Goal: Task Accomplishment & Management: Manage account settings

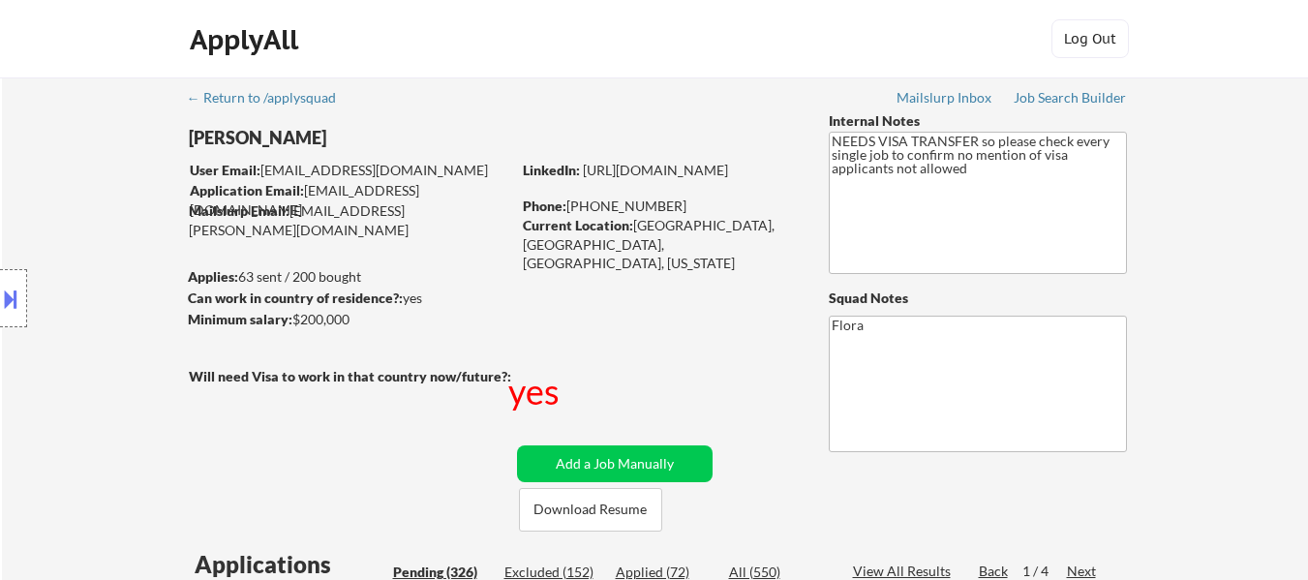
select select ""pending""
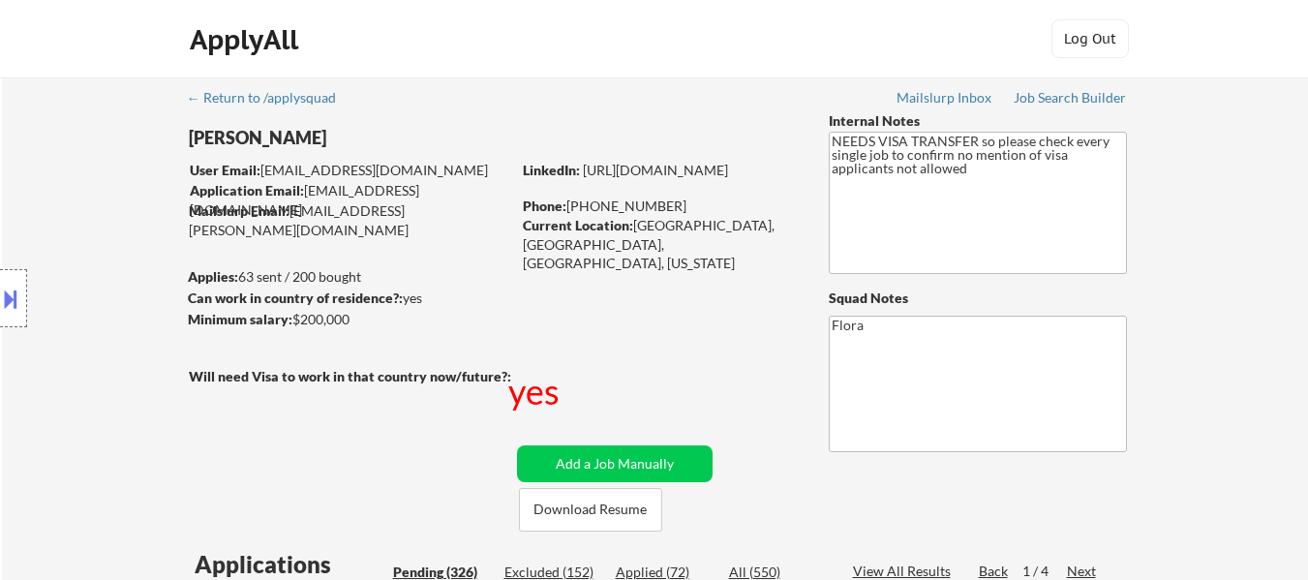
select select ""pending""
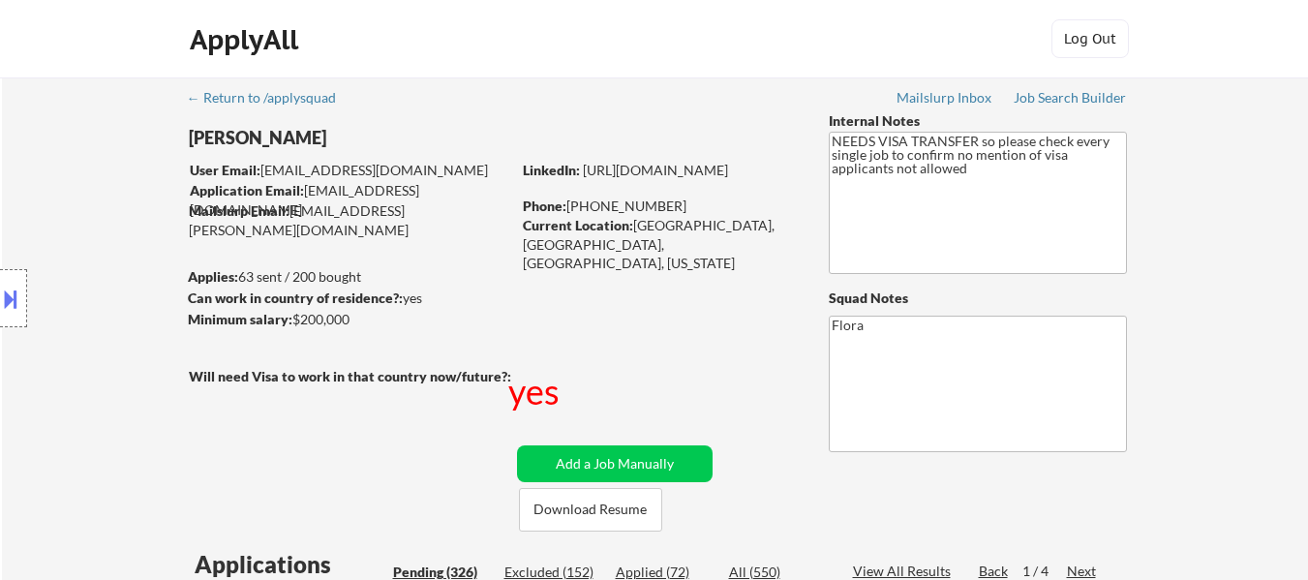
select select ""pending""
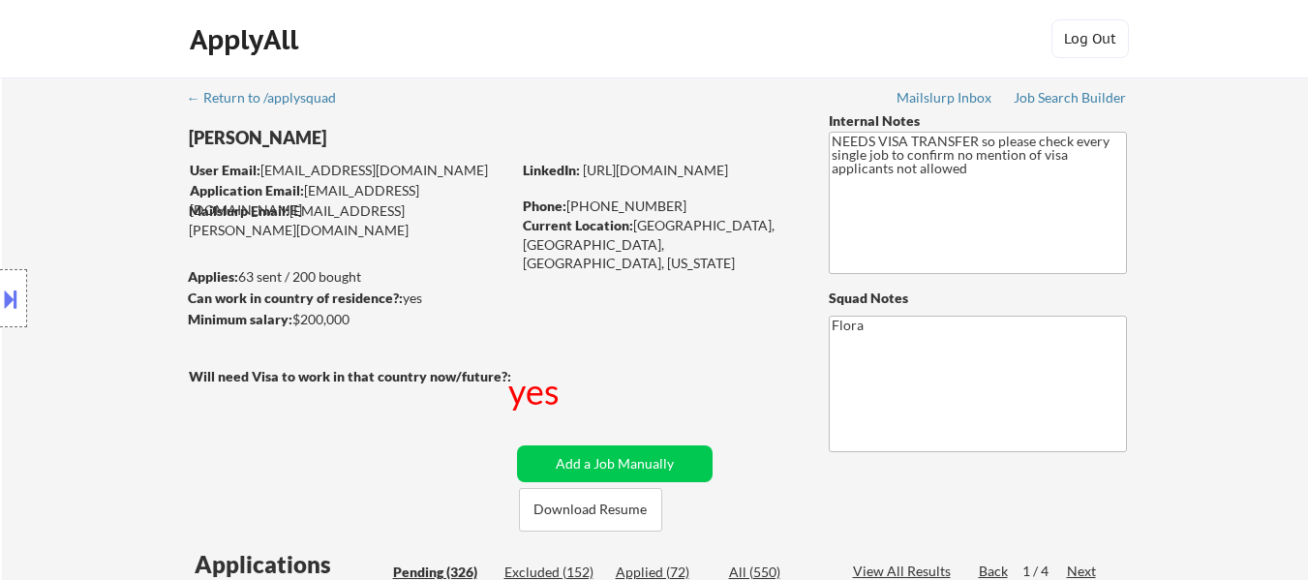
select select ""pending""
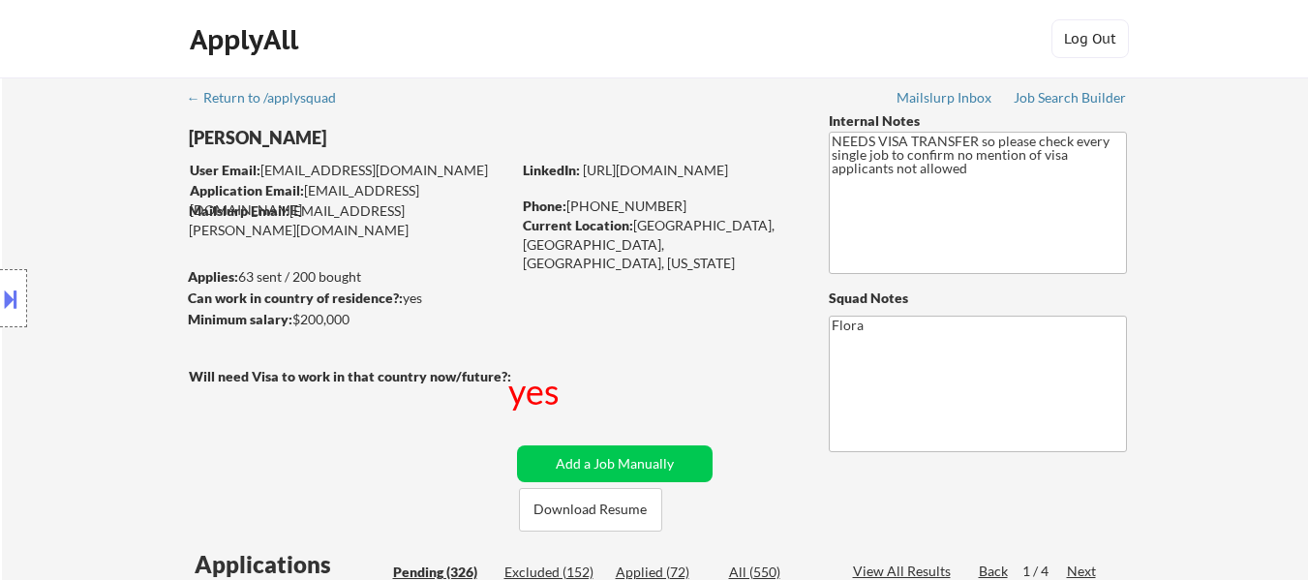
select select ""pending""
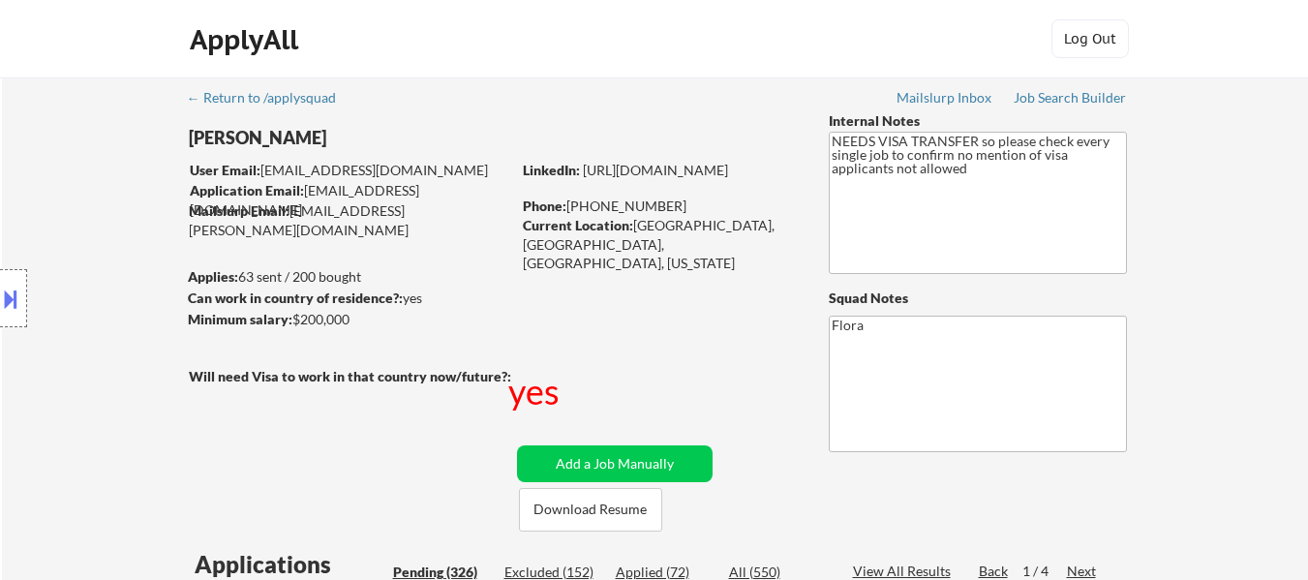
select select ""pending""
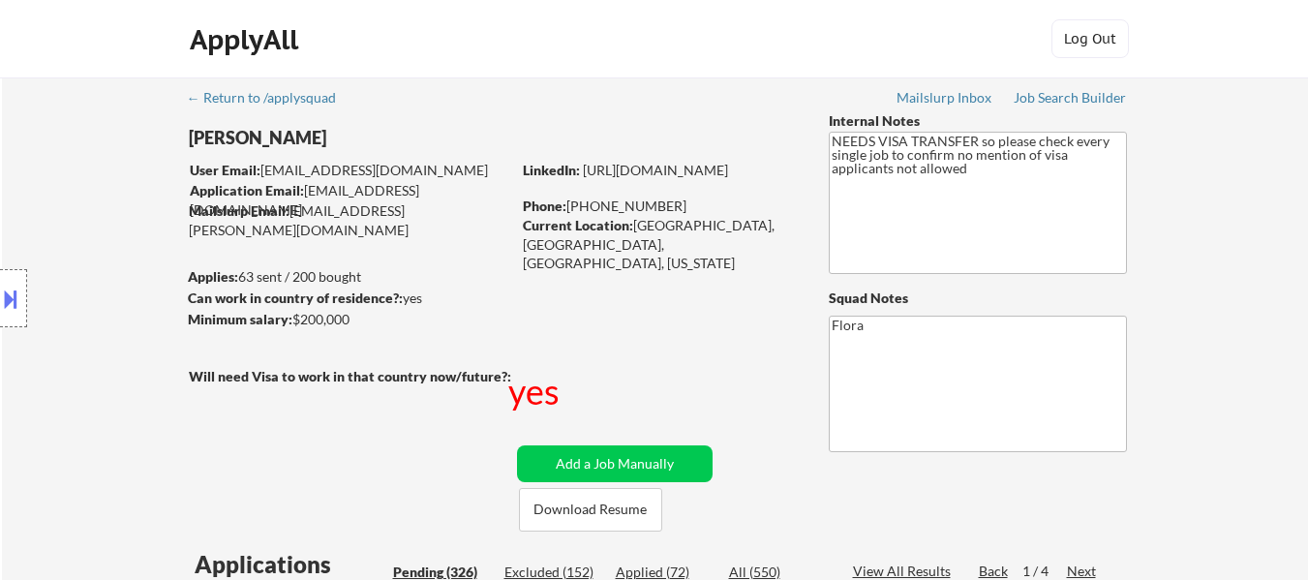
select select ""pending""
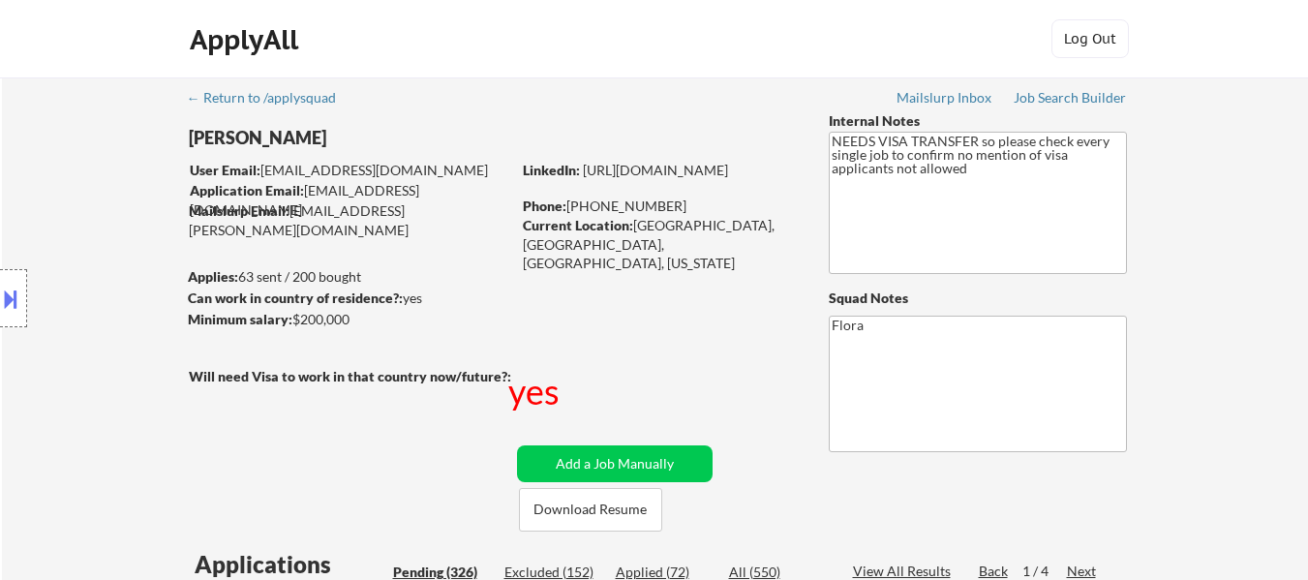
select select ""pending""
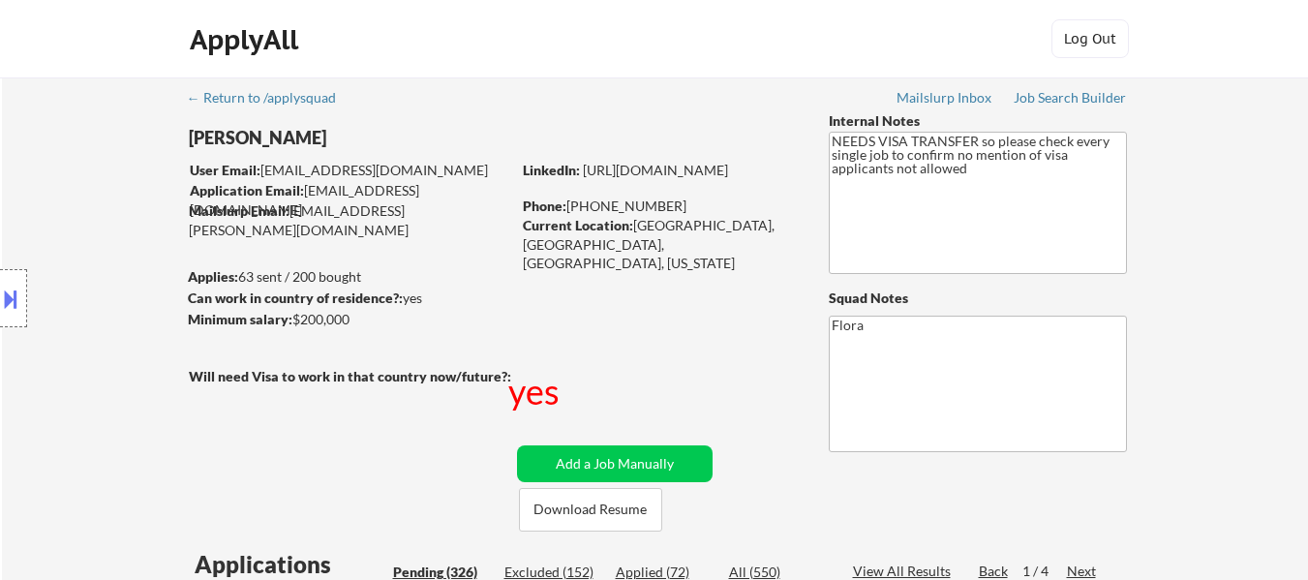
select select ""pending""
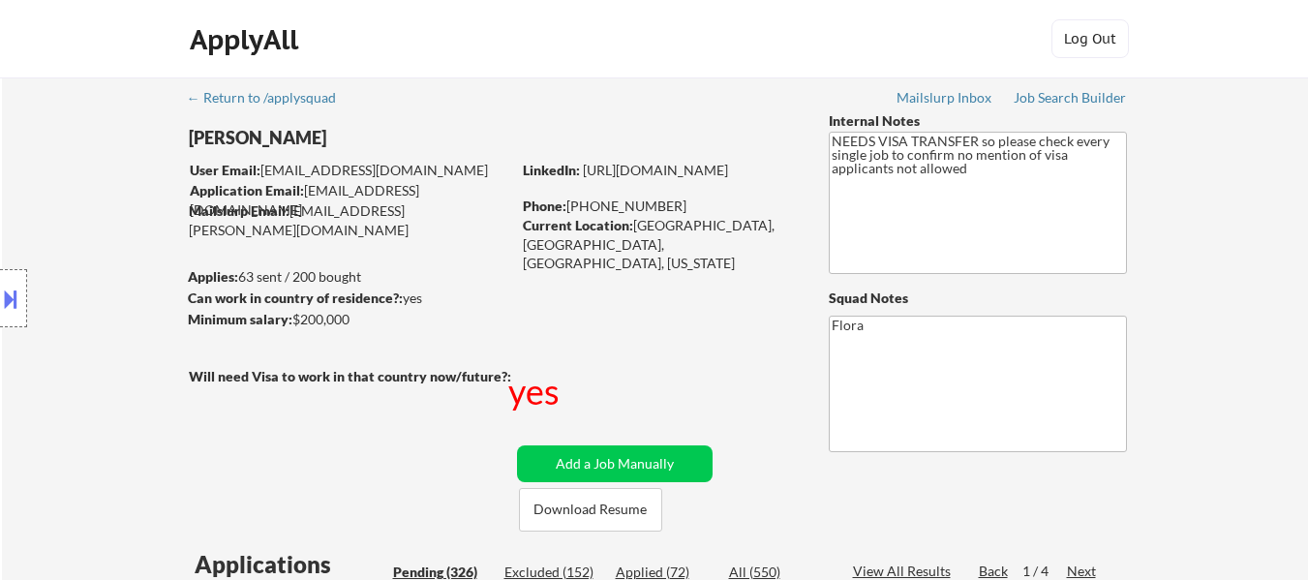
select select ""pending""
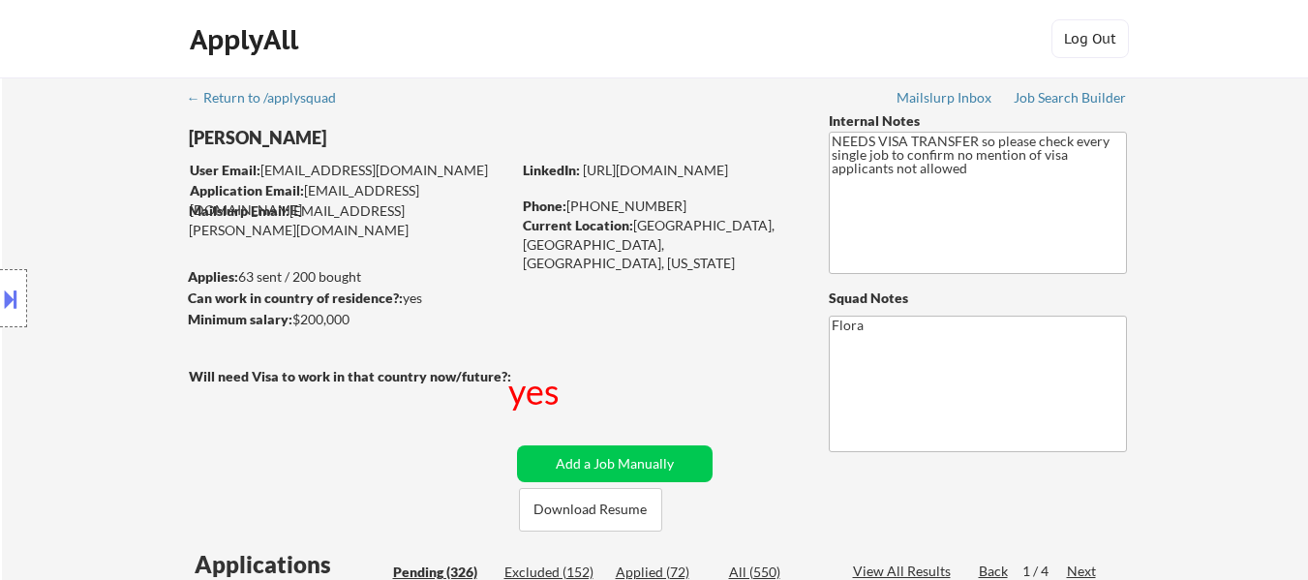
select select ""pending""
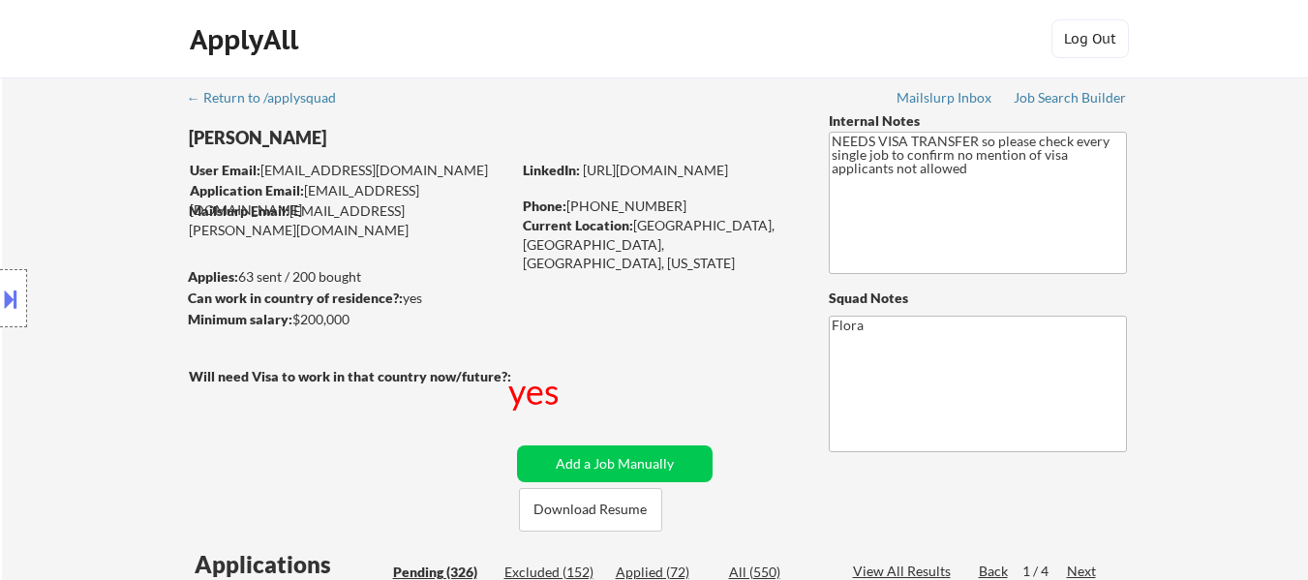
select select ""pending""
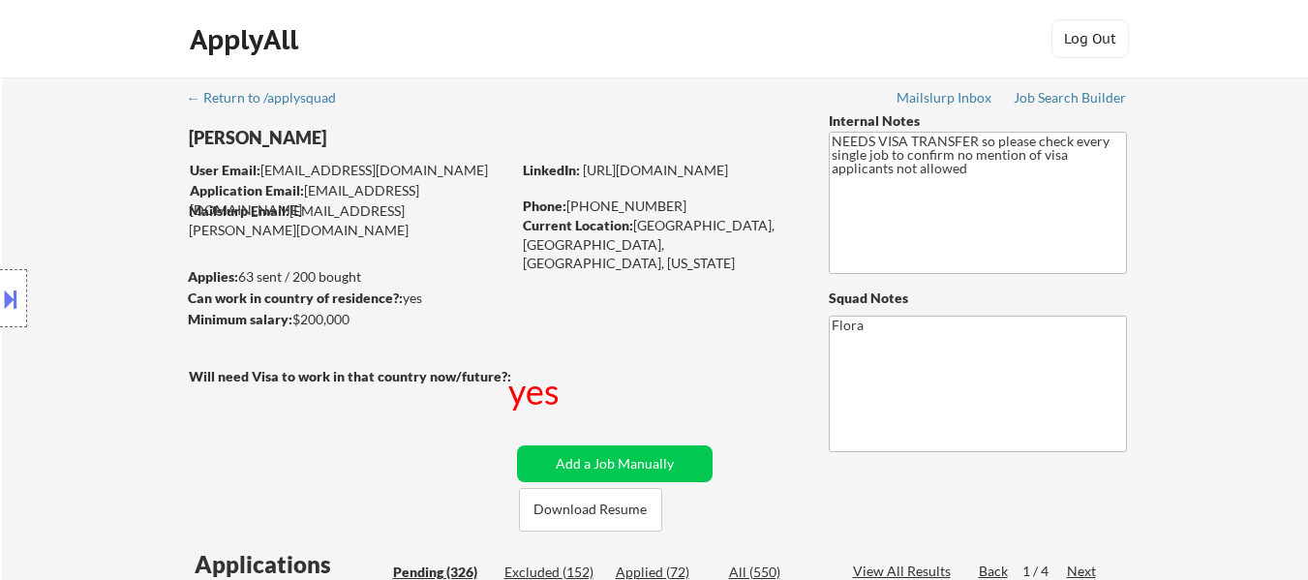
select select ""pending""
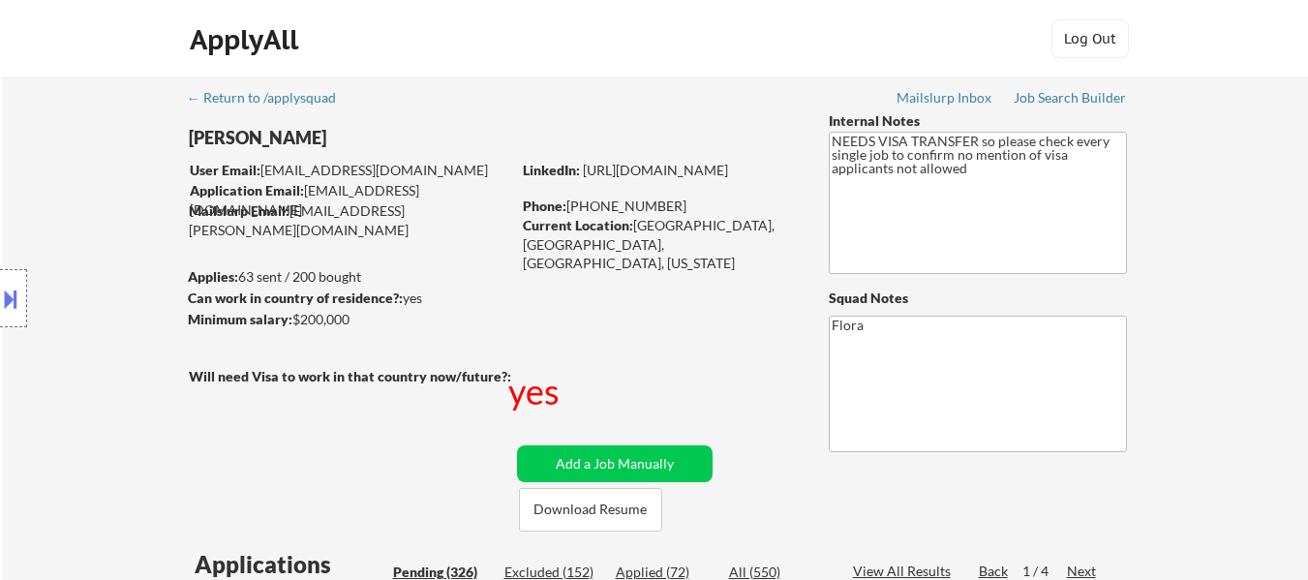
select select ""pending""
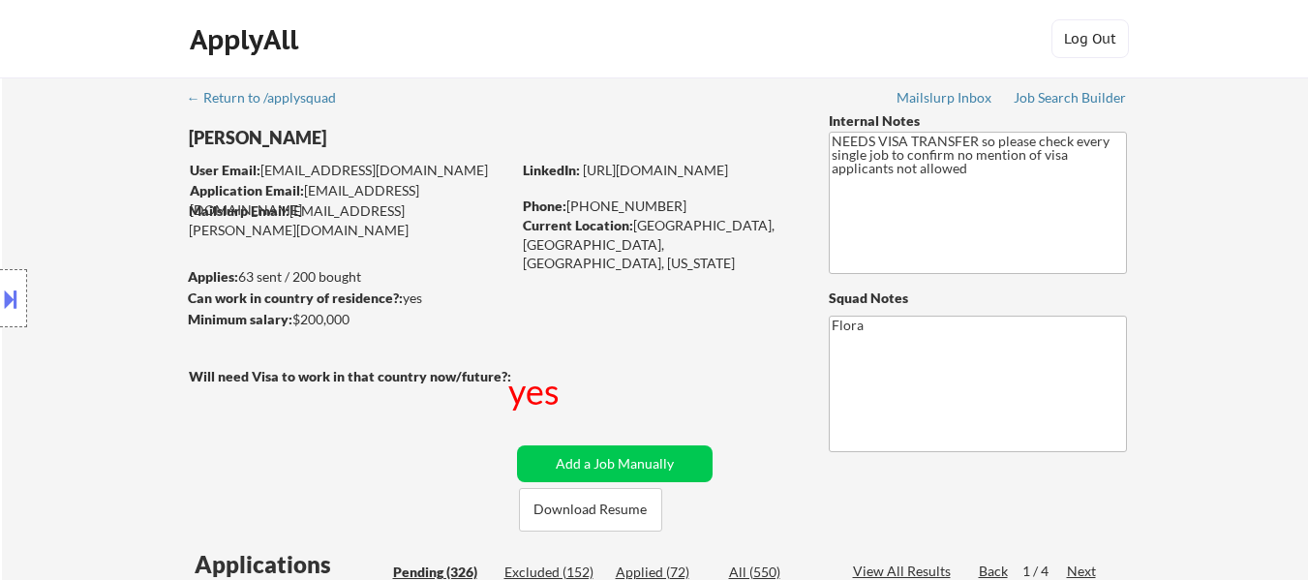
select select ""pending""
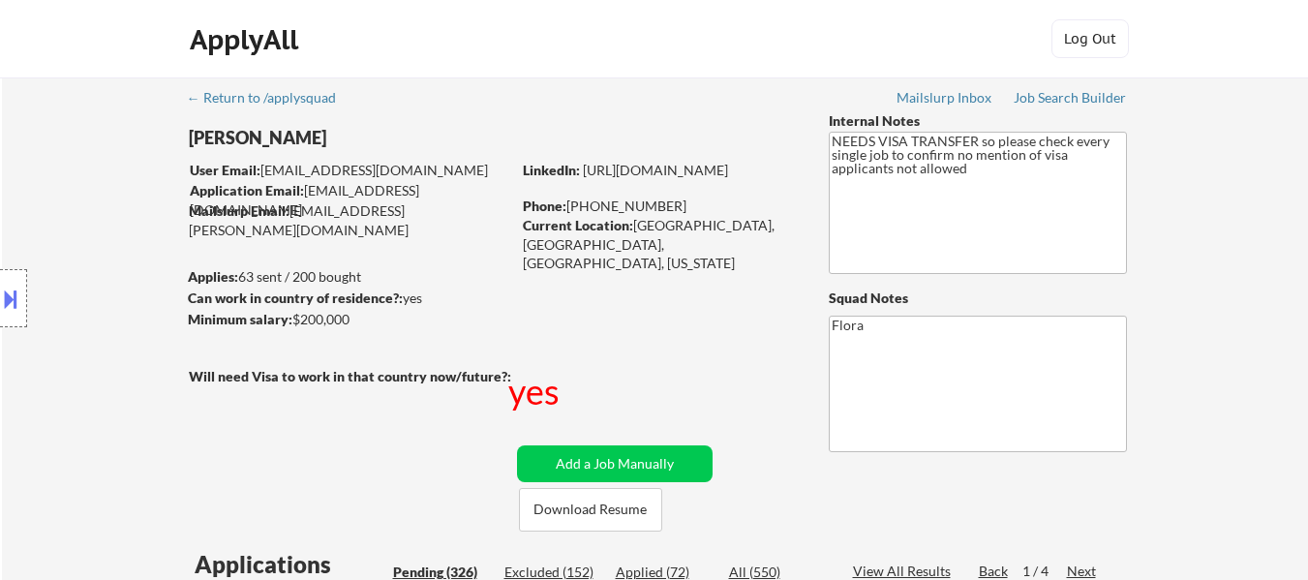
select select ""pending""
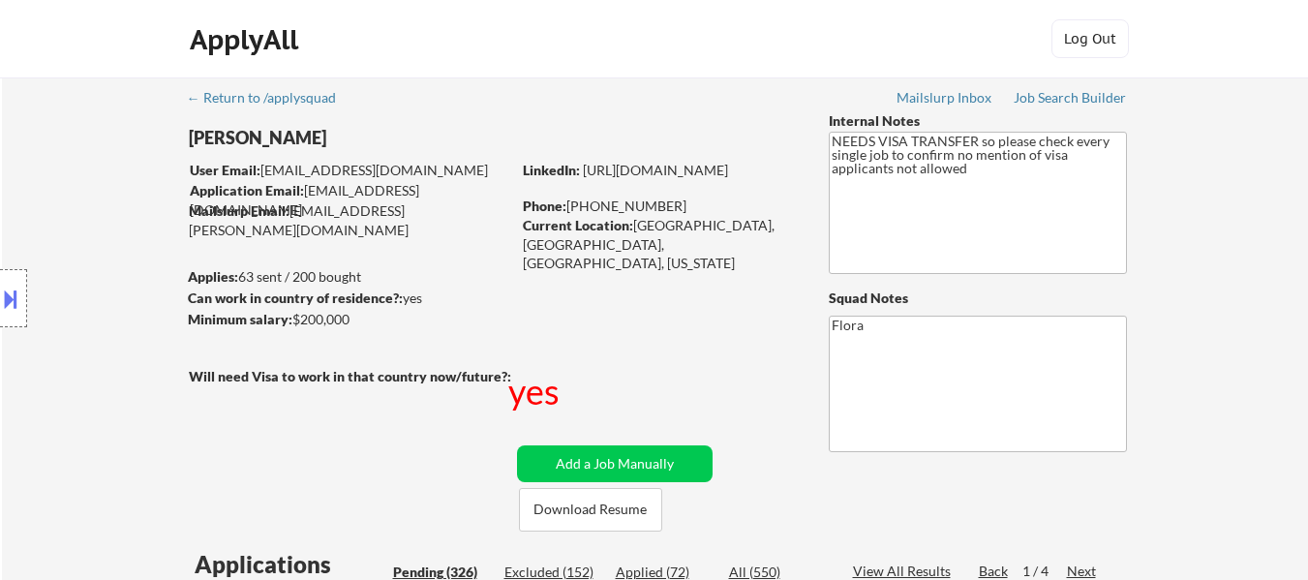
select select ""pending""
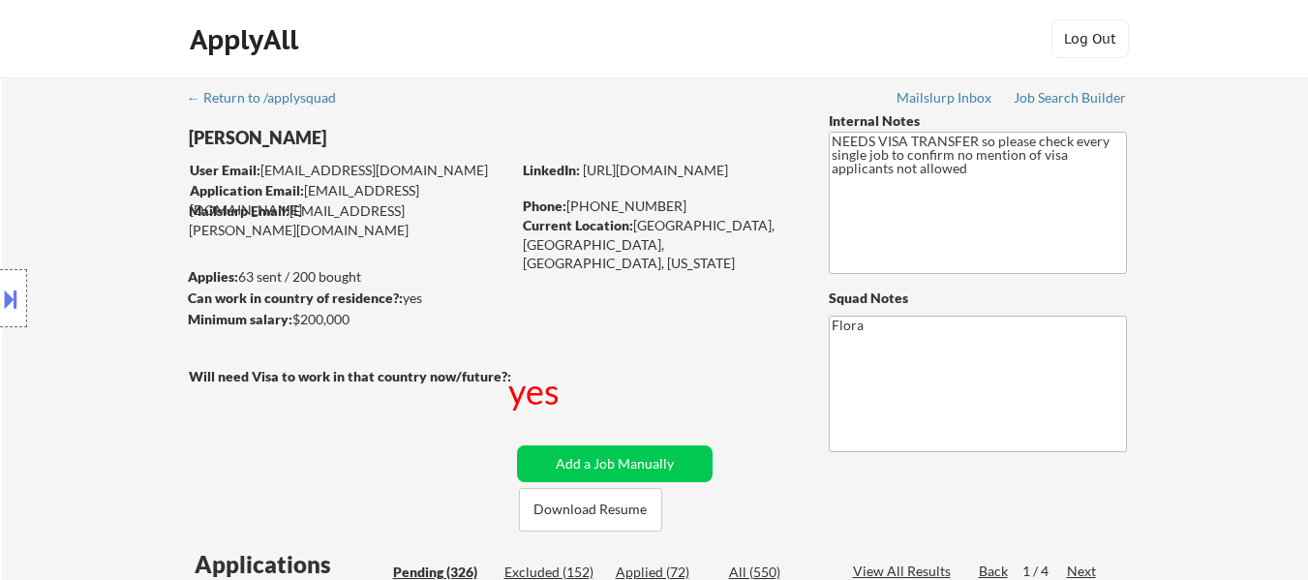
select select ""pending""
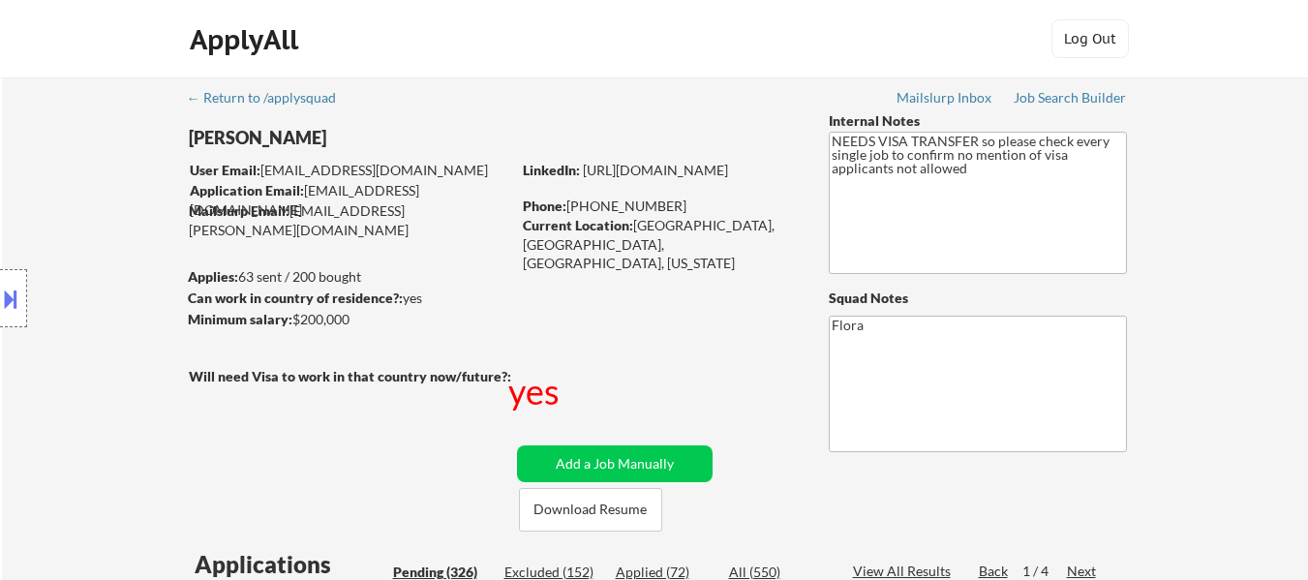
select select ""pending""
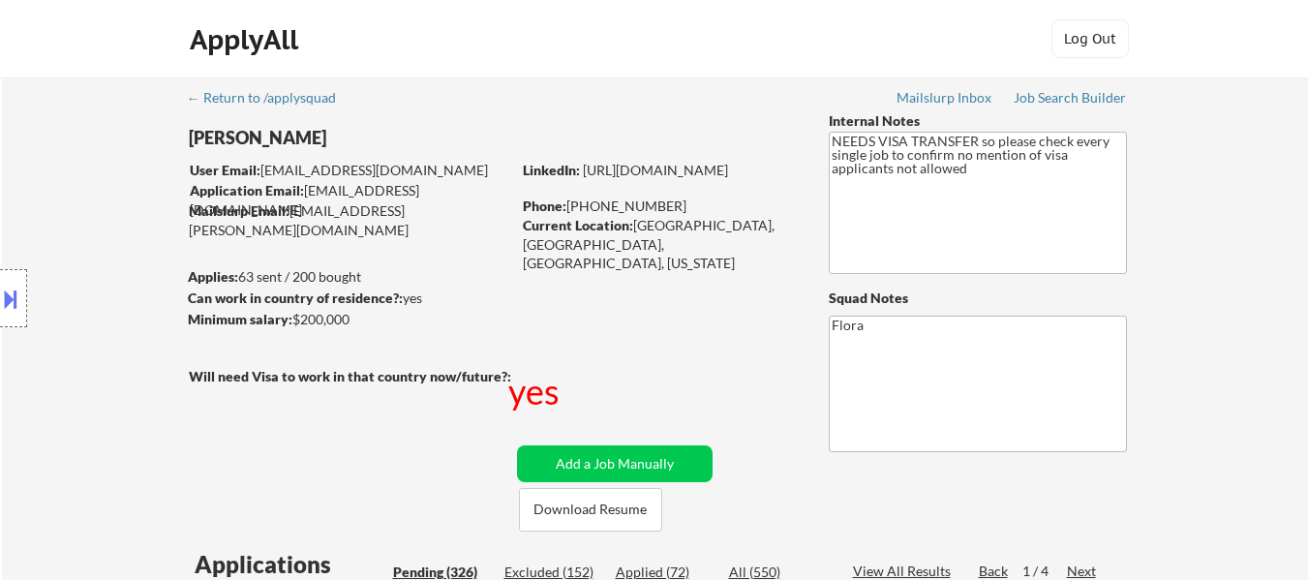
select select ""pending""
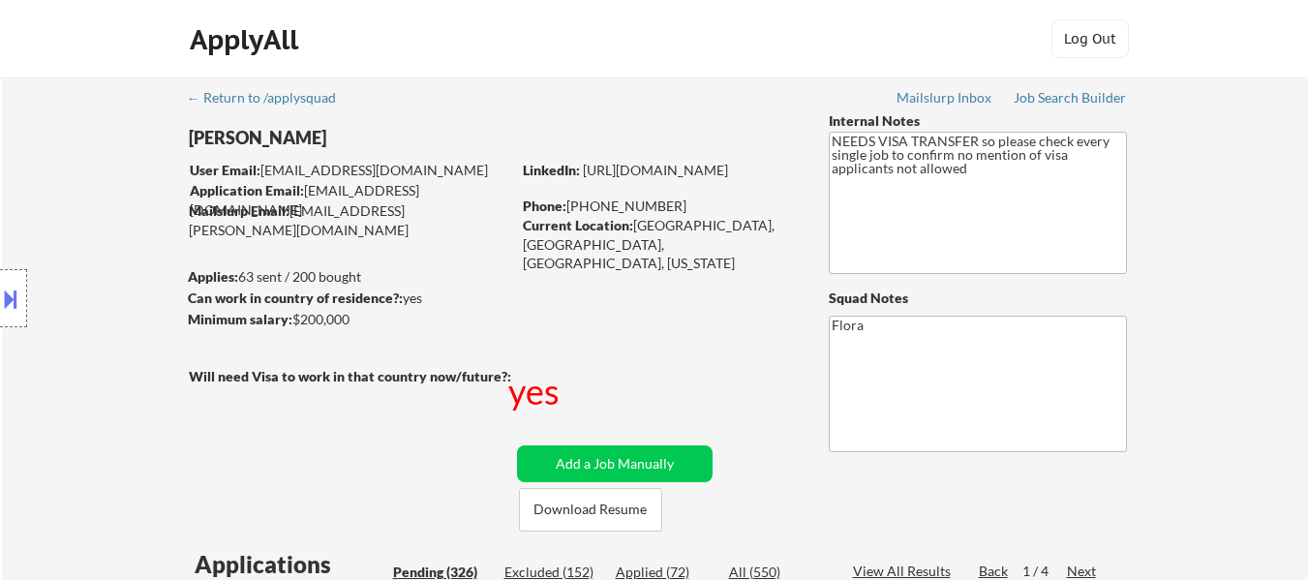
scroll to position [3291, 0]
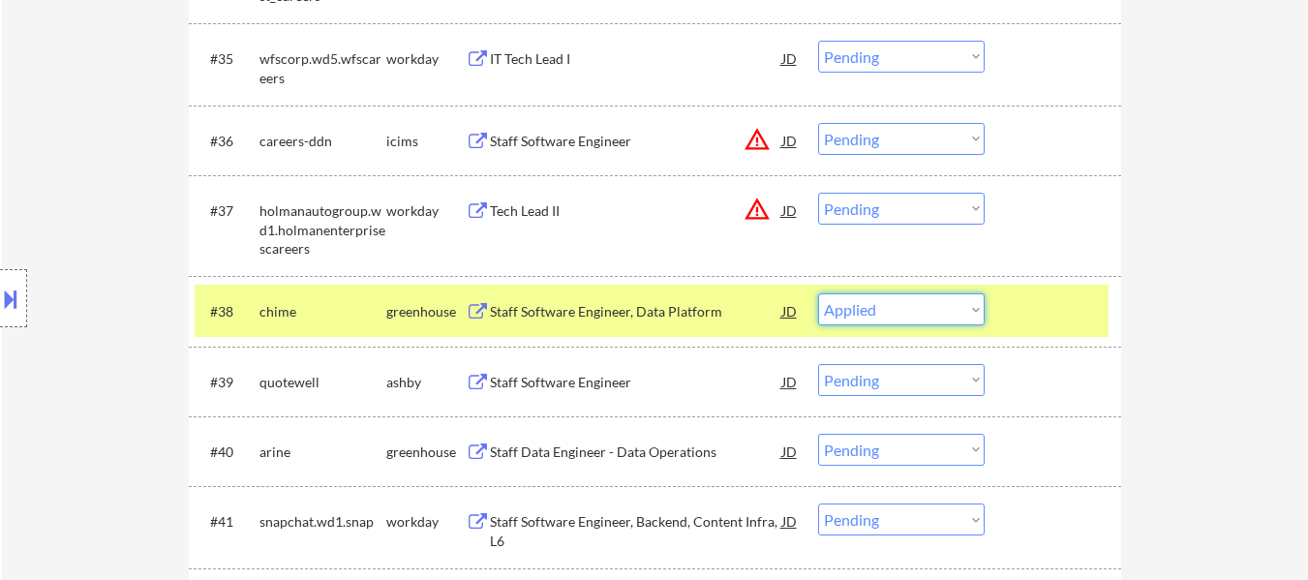
click at [818, 293] on select "Choose an option... Pending Applied Excluded (Questions) Excluded (Expired) Exc…" at bounding box center [901, 309] width 167 height 32
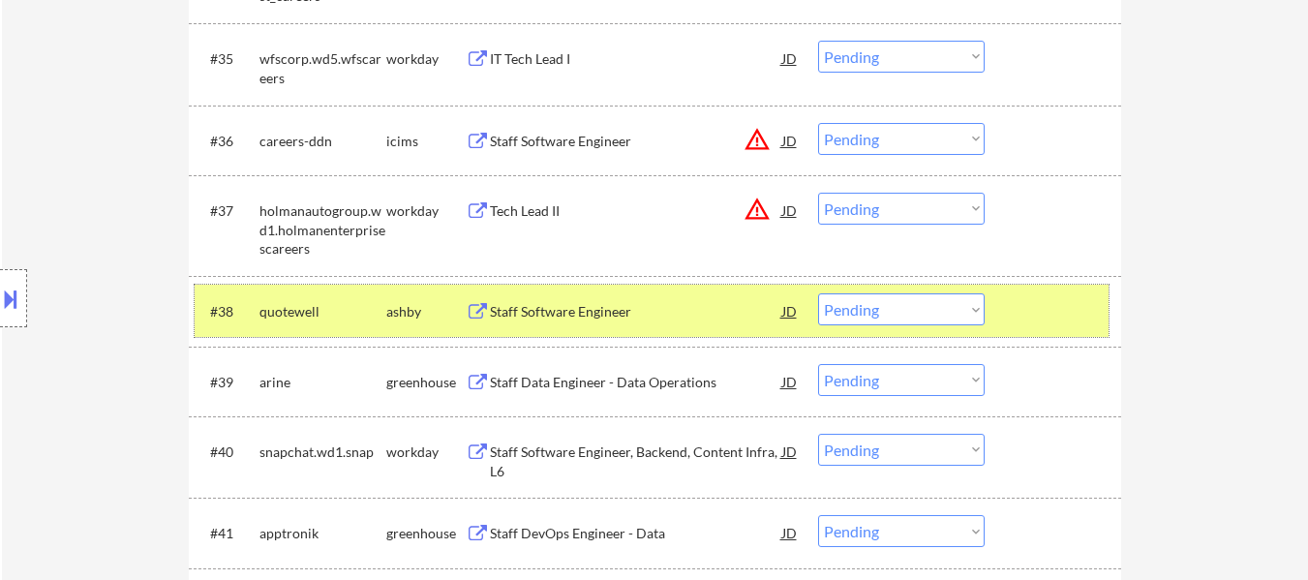
click at [1057, 318] on div at bounding box center [1055, 310] width 85 height 35
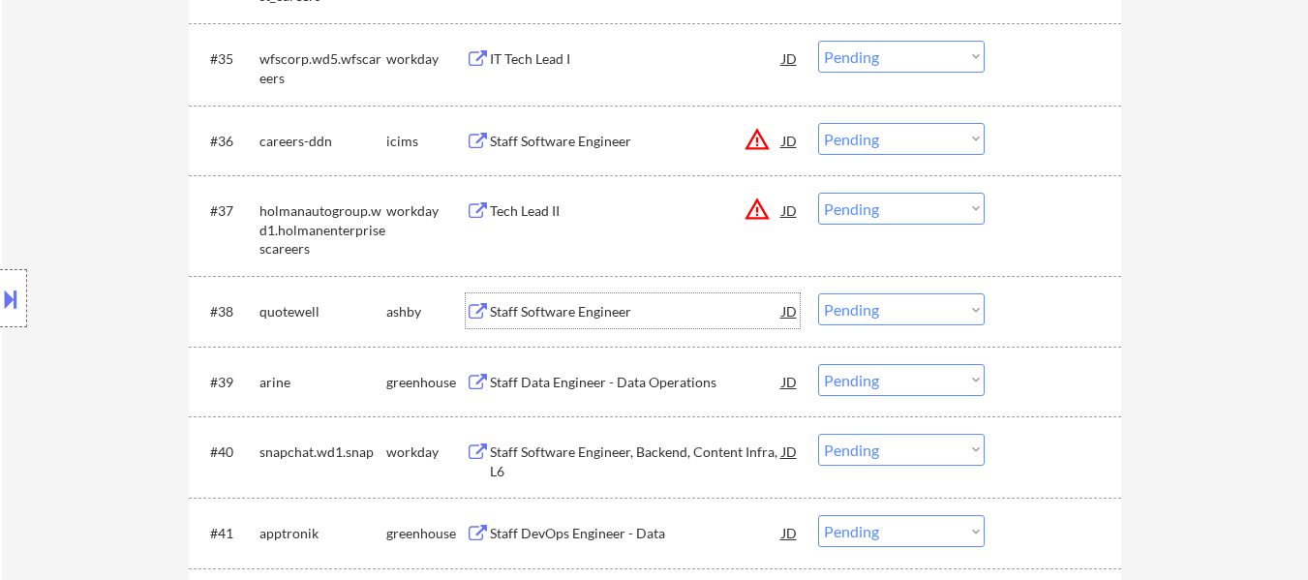
click at [599, 315] on div "Staff Software Engineer" at bounding box center [636, 311] width 292 height 19
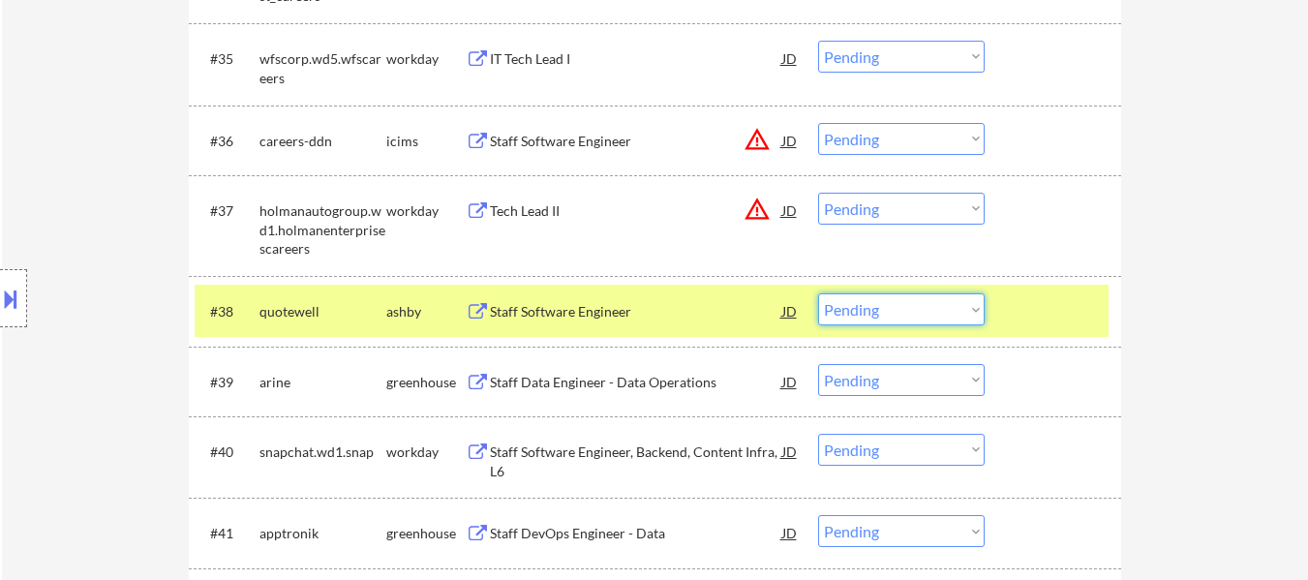
click at [943, 306] on select "Choose an option... Pending Applied Excluded (Questions) Excluded (Expired) Exc…" at bounding box center [901, 309] width 167 height 32
click at [818, 293] on select "Choose an option... Pending Applied Excluded (Questions) Excluded (Expired) Exc…" at bounding box center [901, 309] width 167 height 32
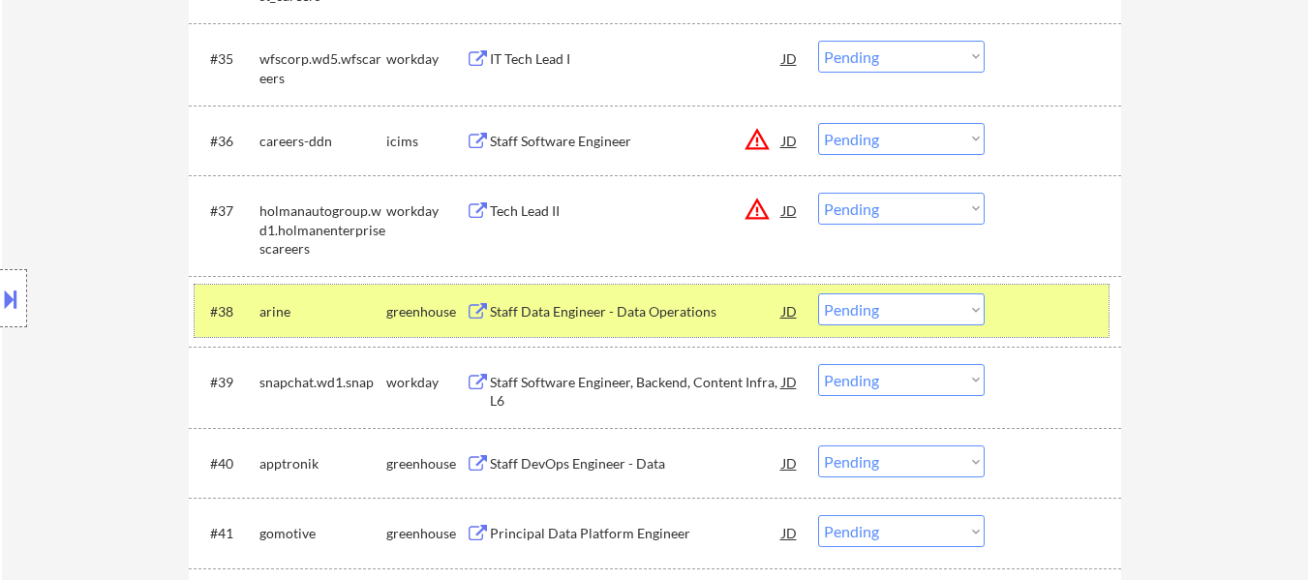
click at [1093, 324] on div at bounding box center [1055, 310] width 85 height 35
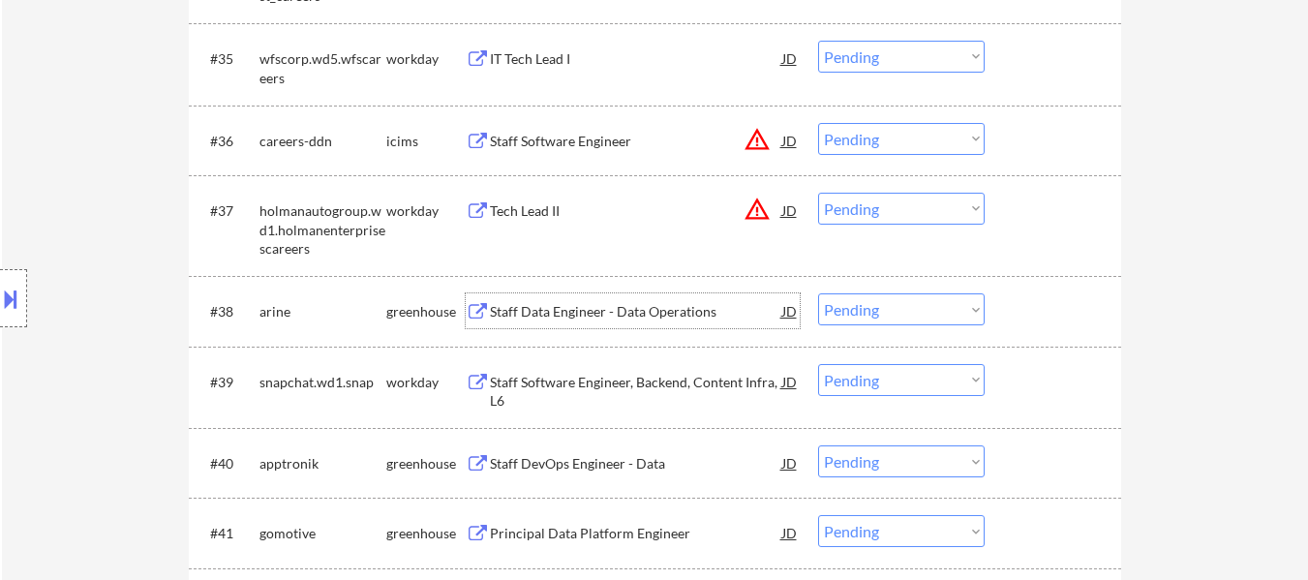
click at [626, 309] on div "Staff Data Engineer - Data Operations" at bounding box center [636, 311] width 292 height 19
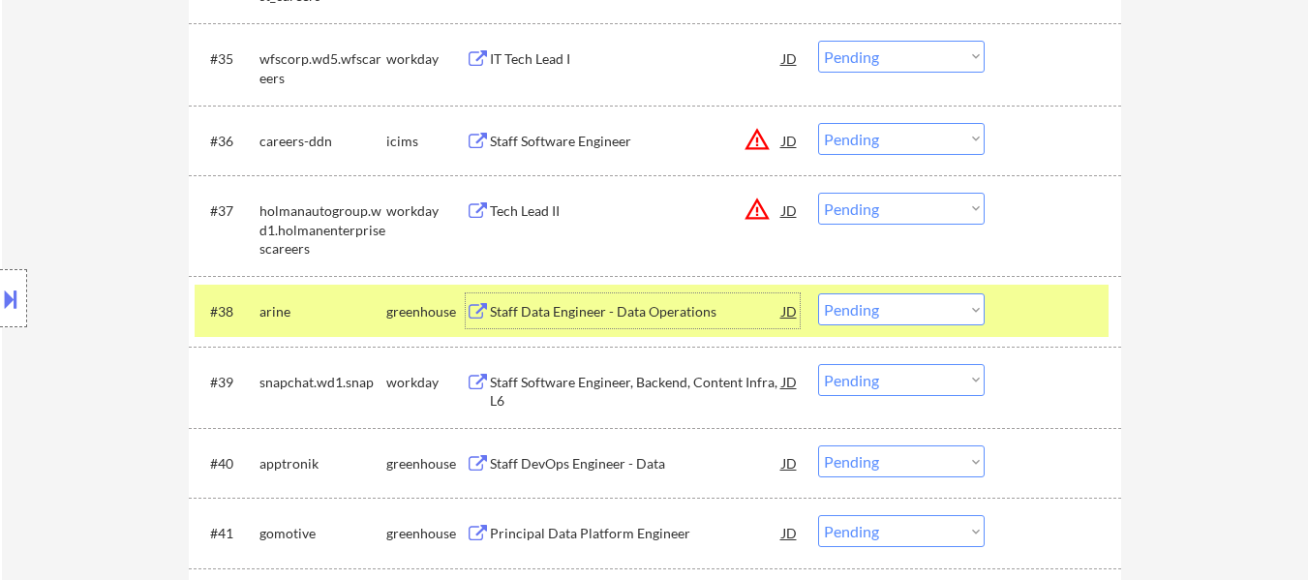
click at [936, 304] on select "Choose an option... Pending Applied Excluded (Questions) Excluded (Expired) Exc…" at bounding box center [901, 309] width 167 height 32
click at [818, 293] on select "Choose an option... Pending Applied Excluded (Questions) Excluded (Expired) Exc…" at bounding box center [901, 309] width 167 height 32
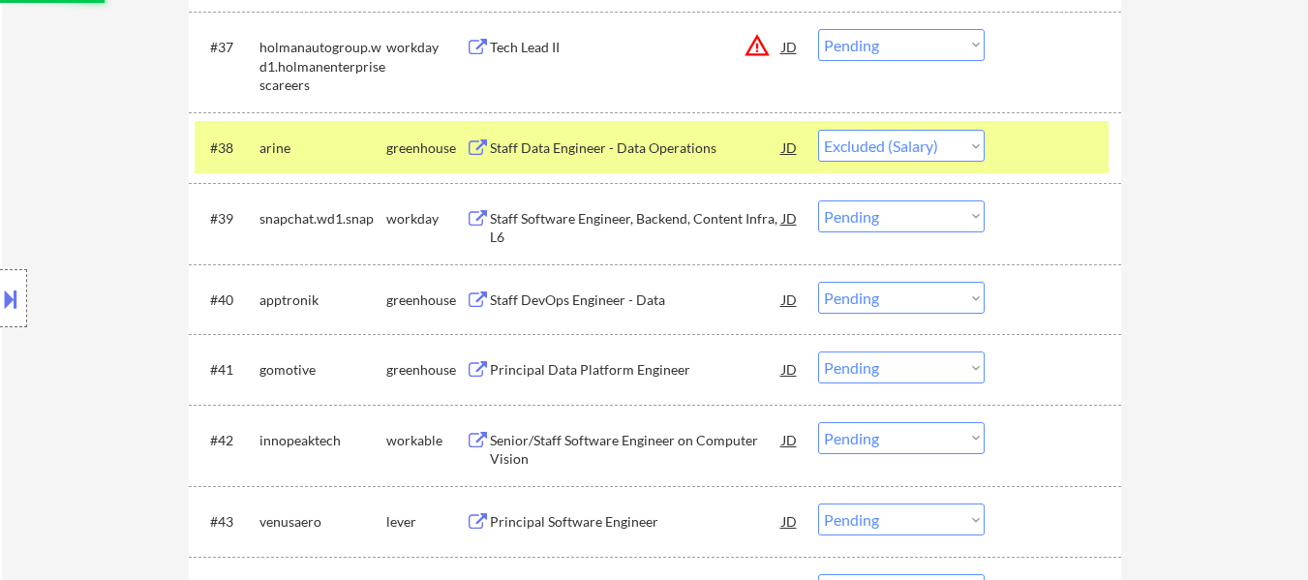
scroll to position [3485, 0]
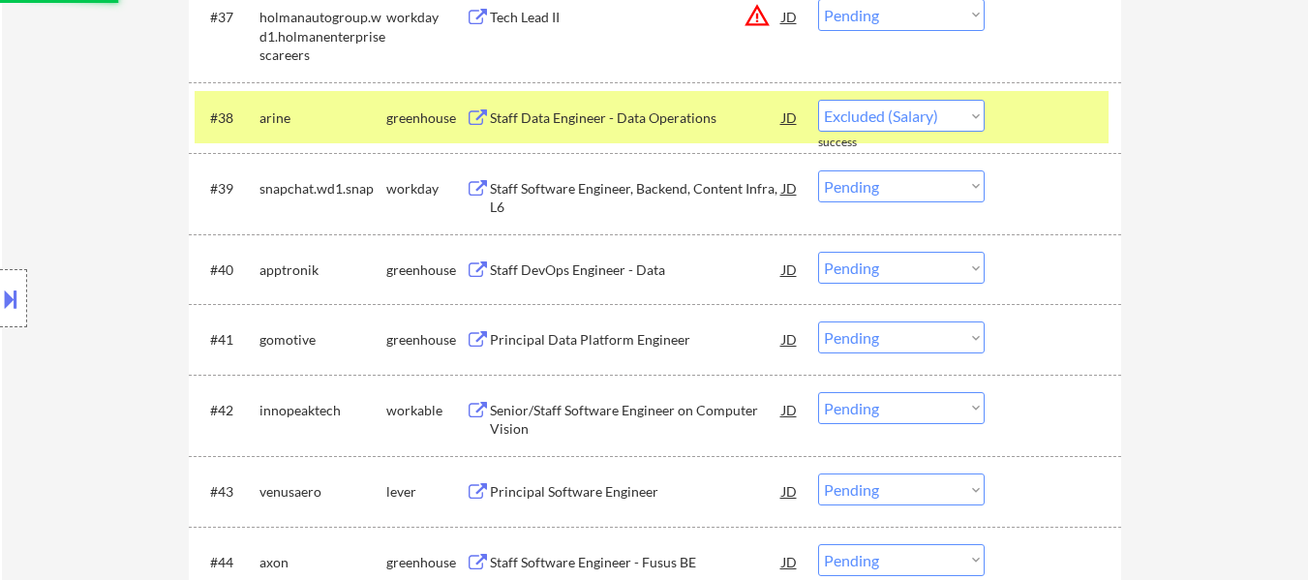
click at [579, 270] on div "Staff DevOps Engineer - Data" at bounding box center [636, 269] width 292 height 19
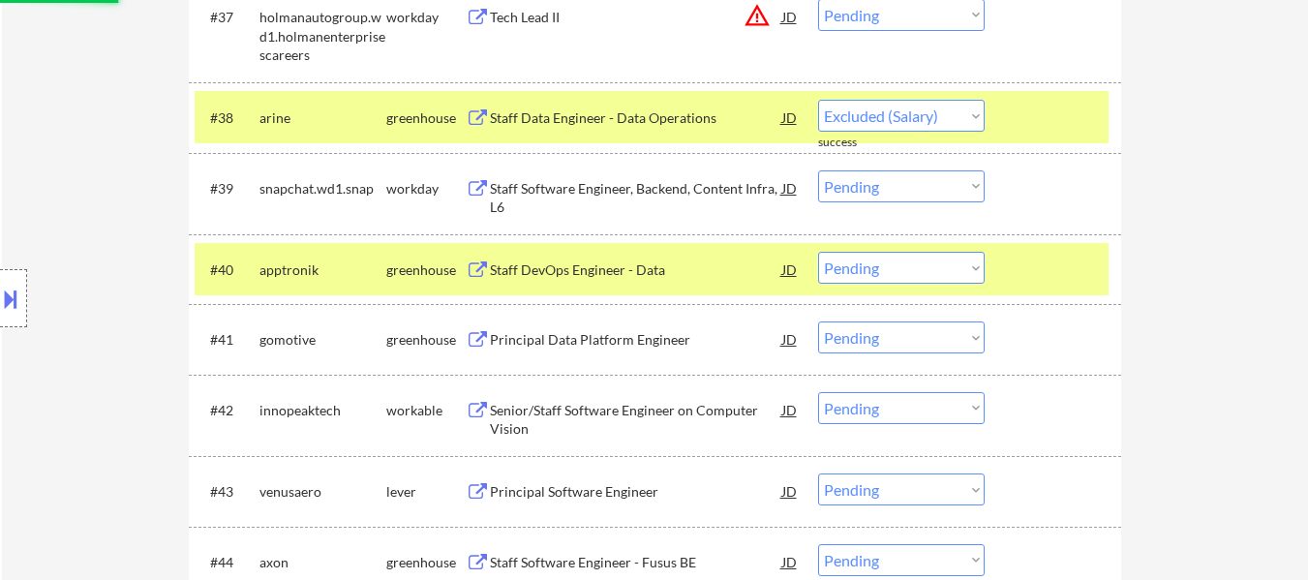
select select ""pending""
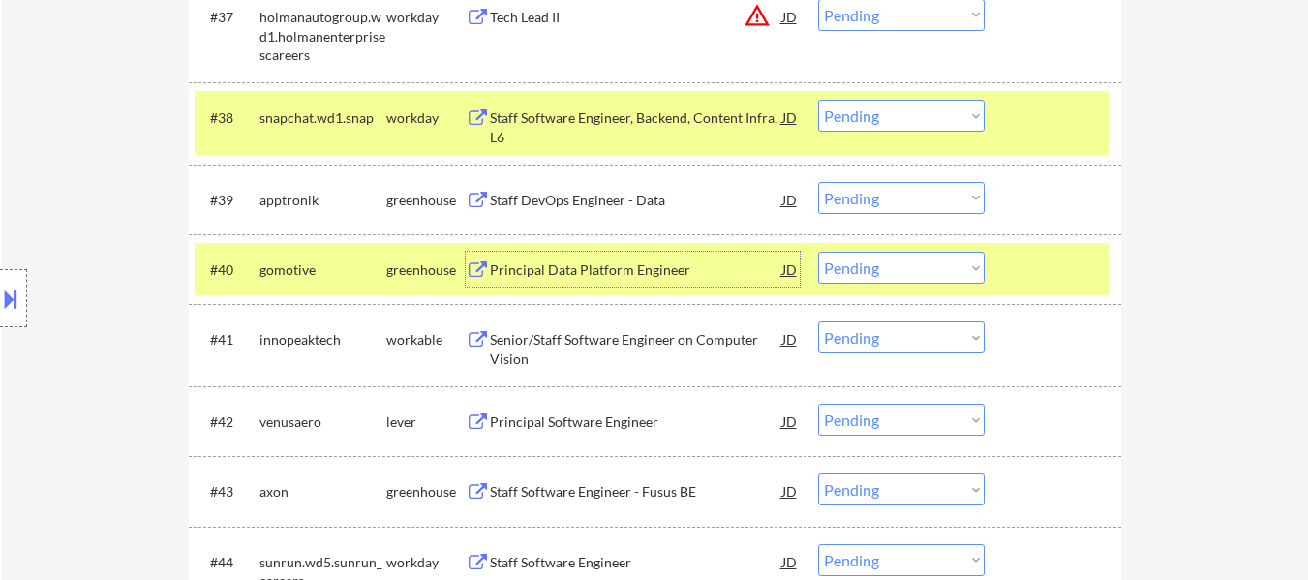
click at [1084, 258] on div at bounding box center [1055, 269] width 85 height 35
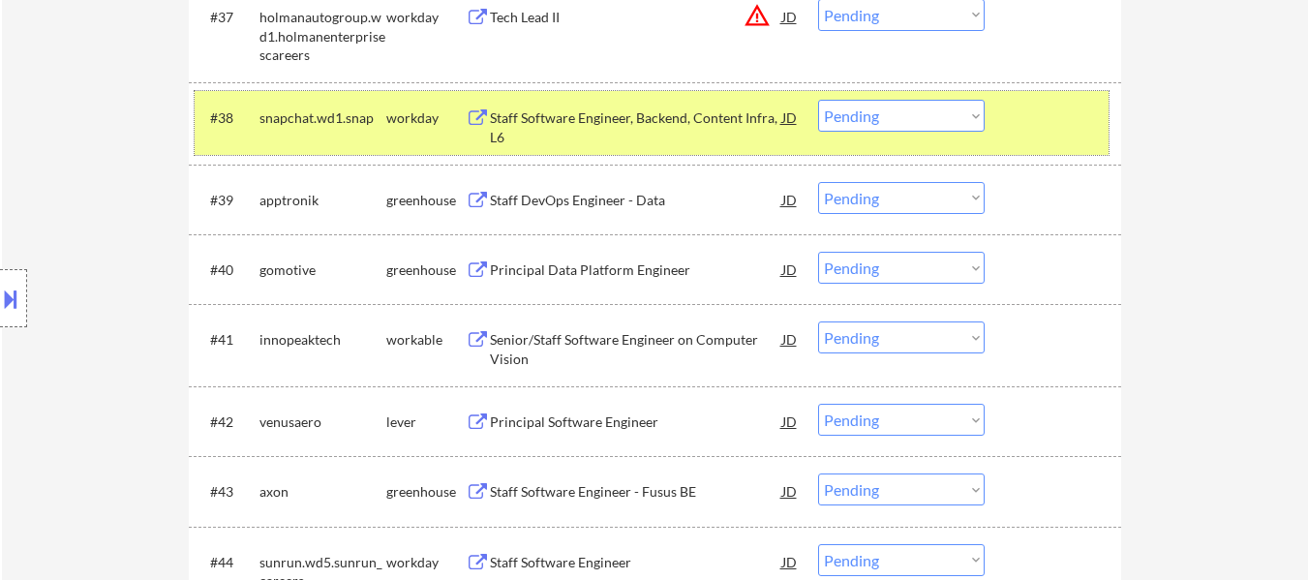
click at [1052, 137] on div "#38 snapchat.wd1.snap workday Staff Software Engineer, Backend, Content Infra, …" at bounding box center [652, 123] width 914 height 64
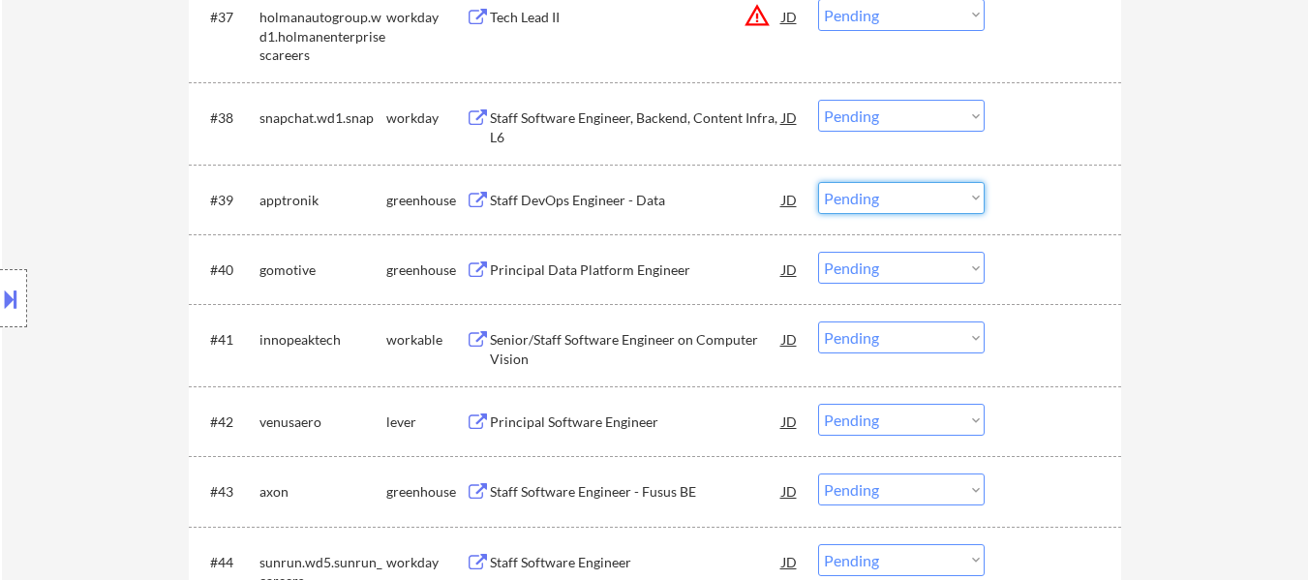
click at [955, 188] on select "Choose an option... Pending Applied Excluded (Questions) Excluded (Expired) Exc…" at bounding box center [901, 198] width 167 height 32
click at [818, 182] on select "Choose an option... Pending Applied Excluded (Questions) Excluded (Expired) Exc…" at bounding box center [901, 198] width 167 height 32
click at [643, 267] on div "Principal Data Platform Engineer" at bounding box center [636, 269] width 292 height 19
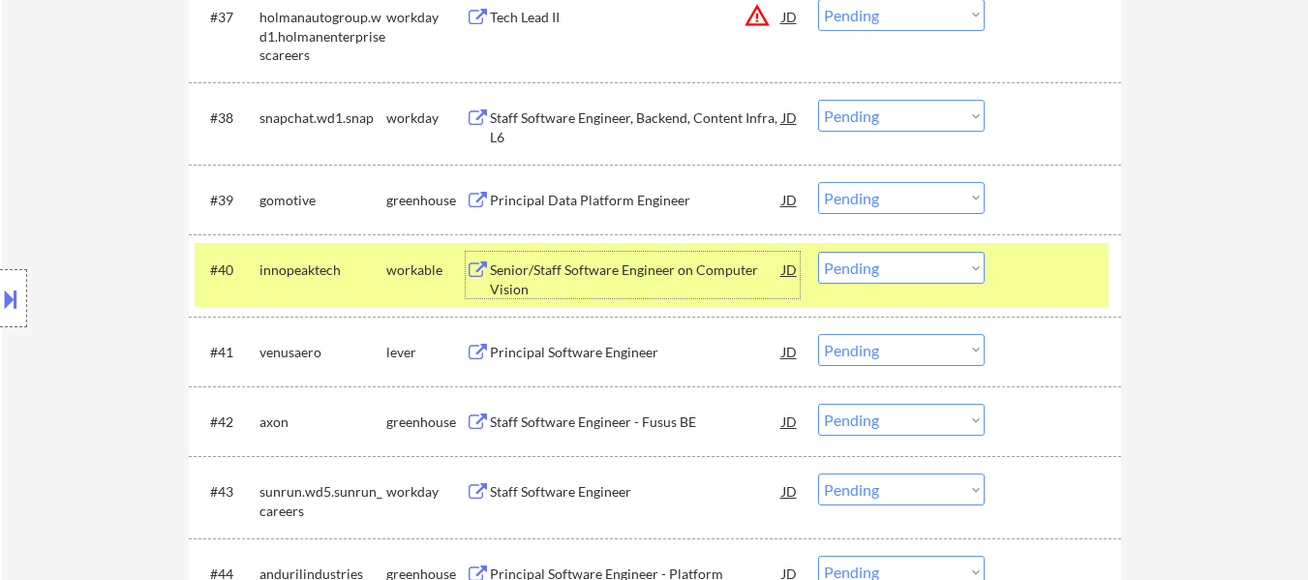
click at [942, 192] on select "Choose an option... Pending Applied Excluded (Questions) Excluded (Expired) Exc…" at bounding box center [901, 198] width 167 height 32
click at [818, 182] on select "Choose an option... Pending Applied Excluded (Questions) Excluded (Expired) Exc…" at bounding box center [901, 198] width 167 height 32
click at [1054, 271] on div at bounding box center [1055, 269] width 85 height 35
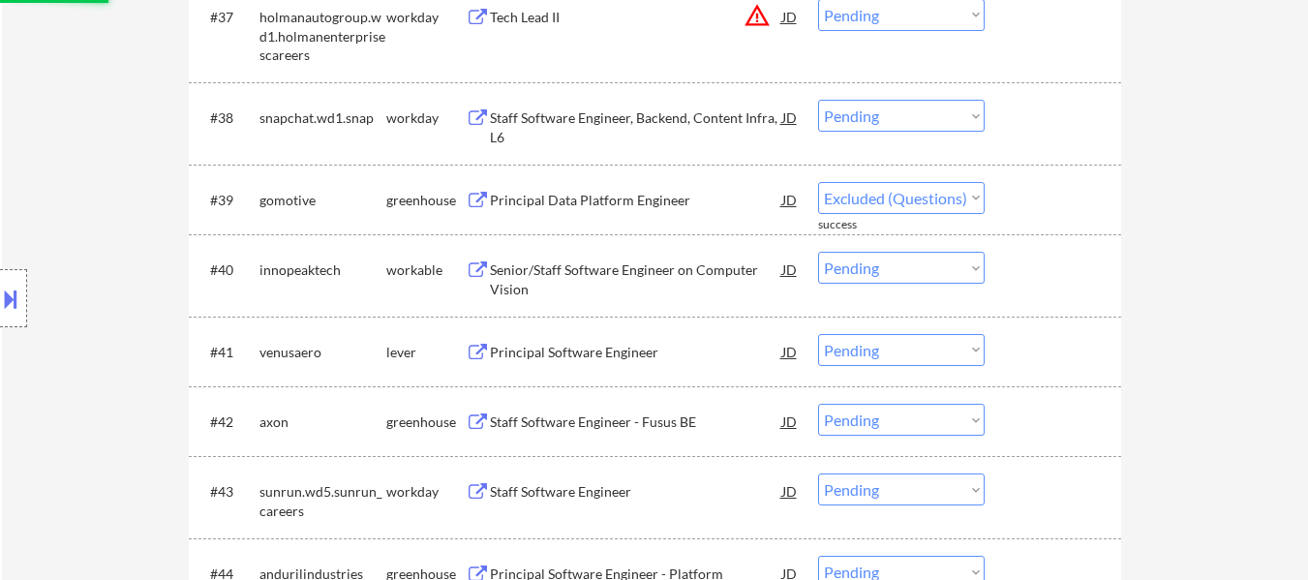
click at [647, 262] on div "Senior/Staff Software Engineer on Computer Vision" at bounding box center [636, 279] width 292 height 38
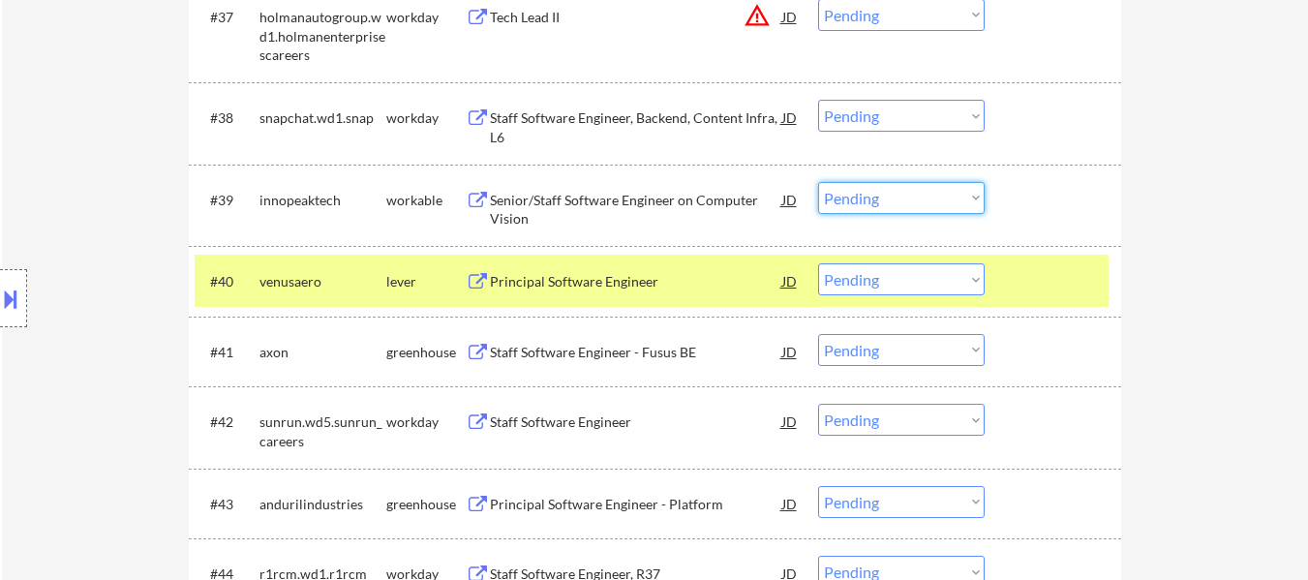
click at [918, 185] on select "Choose an option... Pending Applied Excluded (Questions) Excluded (Expired) Exc…" at bounding box center [901, 198] width 167 height 32
click at [818, 182] on select "Choose an option... Pending Applied Excluded (Questions) Excluded (Expired) Exc…" at bounding box center [901, 198] width 167 height 32
click at [608, 269] on div "Principal Software Engineer" at bounding box center [636, 280] width 292 height 35
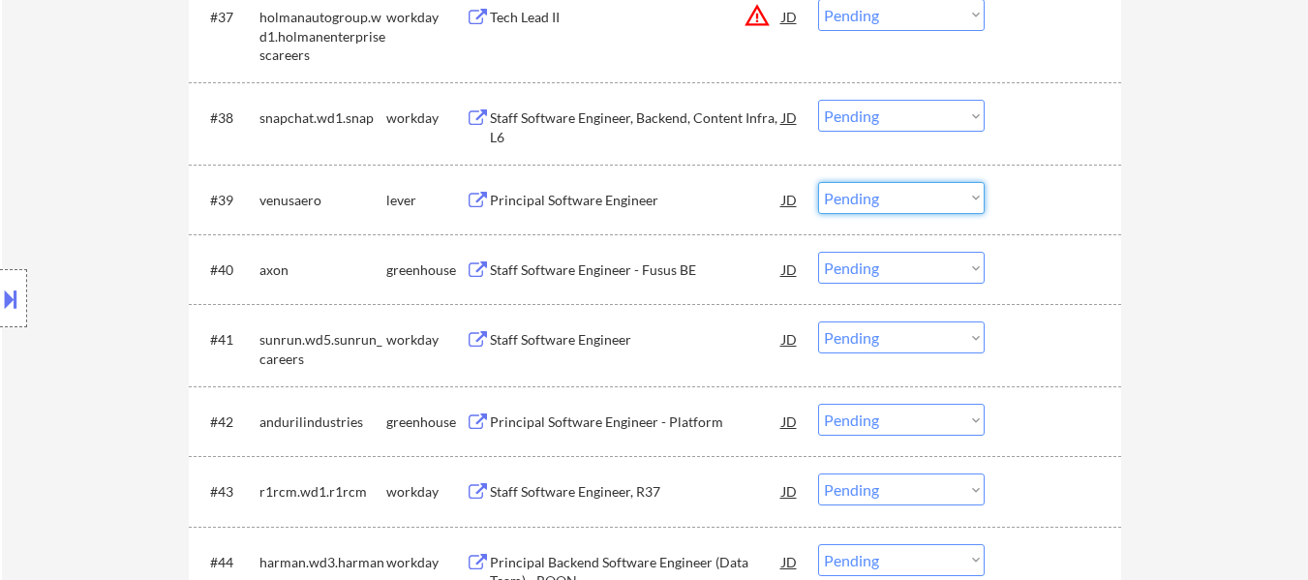
click at [908, 190] on select "Choose an option... Pending Applied Excluded (Questions) Excluded (Expired) Exc…" at bounding box center [901, 198] width 167 height 32
click at [818, 182] on select "Choose an option... Pending Applied Excluded (Questions) Excluded (Expired) Exc…" at bounding box center [901, 198] width 167 height 32
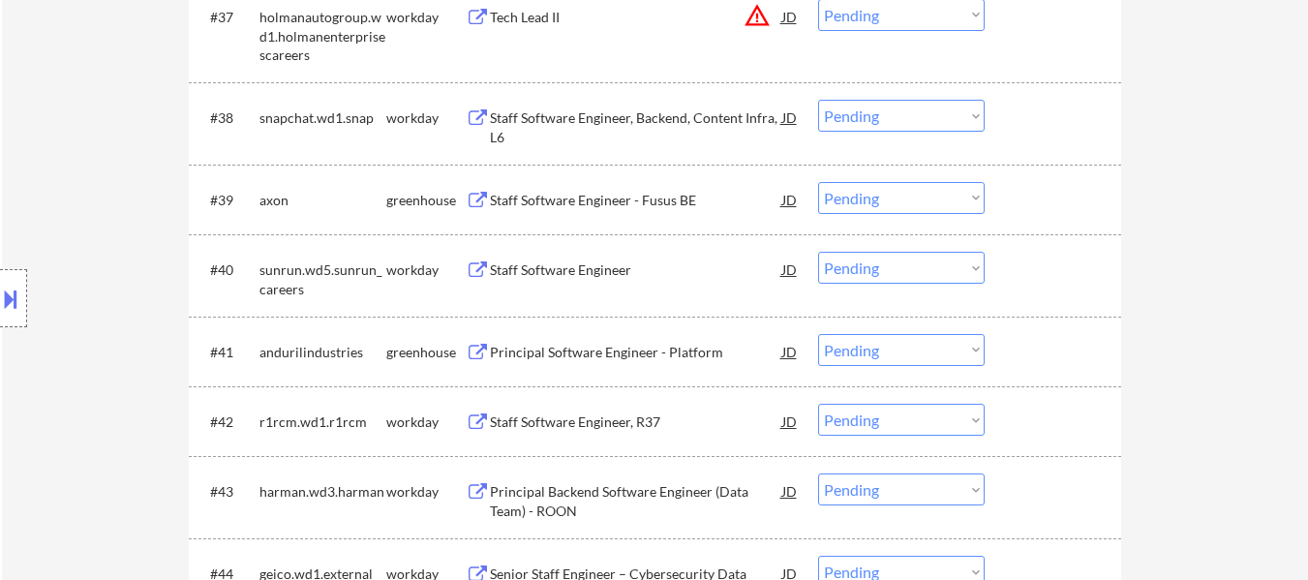
click at [954, 196] on select "Choose an option... Pending Applied Excluded (Questions) Excluded (Expired) Exc…" at bounding box center [901, 198] width 167 height 32
click at [818, 182] on select "Choose an option... Pending Applied Excluded (Questions) Excluded (Expired) Exc…" at bounding box center [901, 198] width 167 height 32
select select ""pending""
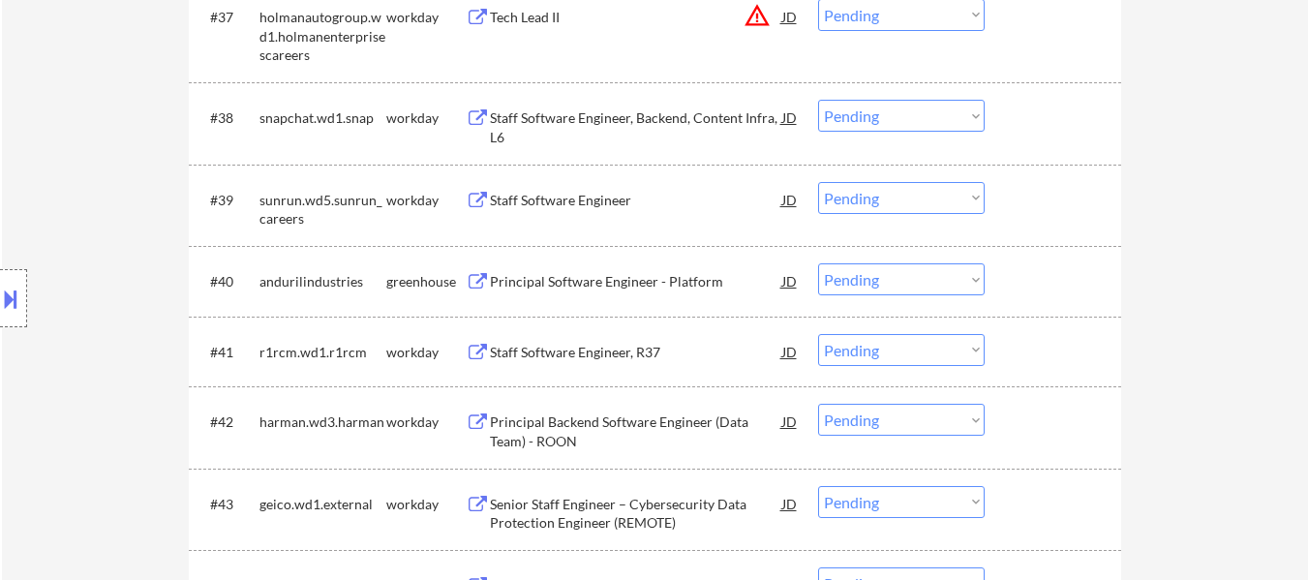
click at [672, 285] on div "Principal Software Engineer - Platform" at bounding box center [636, 281] width 292 height 19
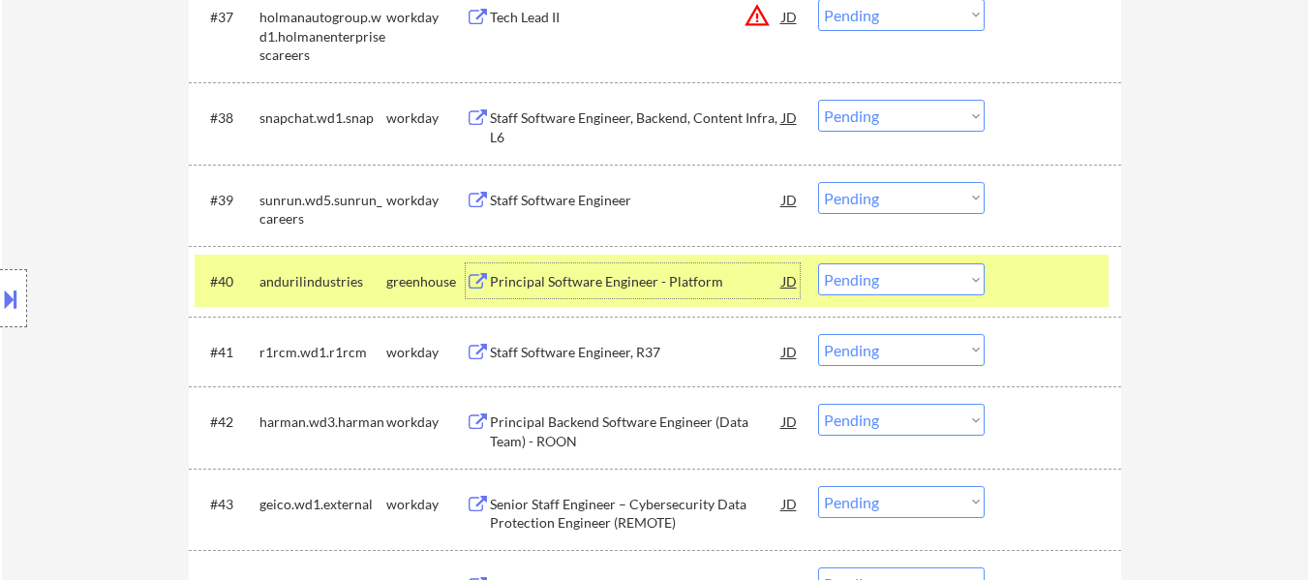
click at [901, 278] on select "Choose an option... Pending Applied Excluded (Questions) Excluded (Expired) Exc…" at bounding box center [901, 279] width 167 height 32
click at [818, 263] on select "Choose an option... Pending Applied Excluded (Questions) Excluded (Expired) Exc…" at bounding box center [901, 279] width 167 height 32
select select ""pending""
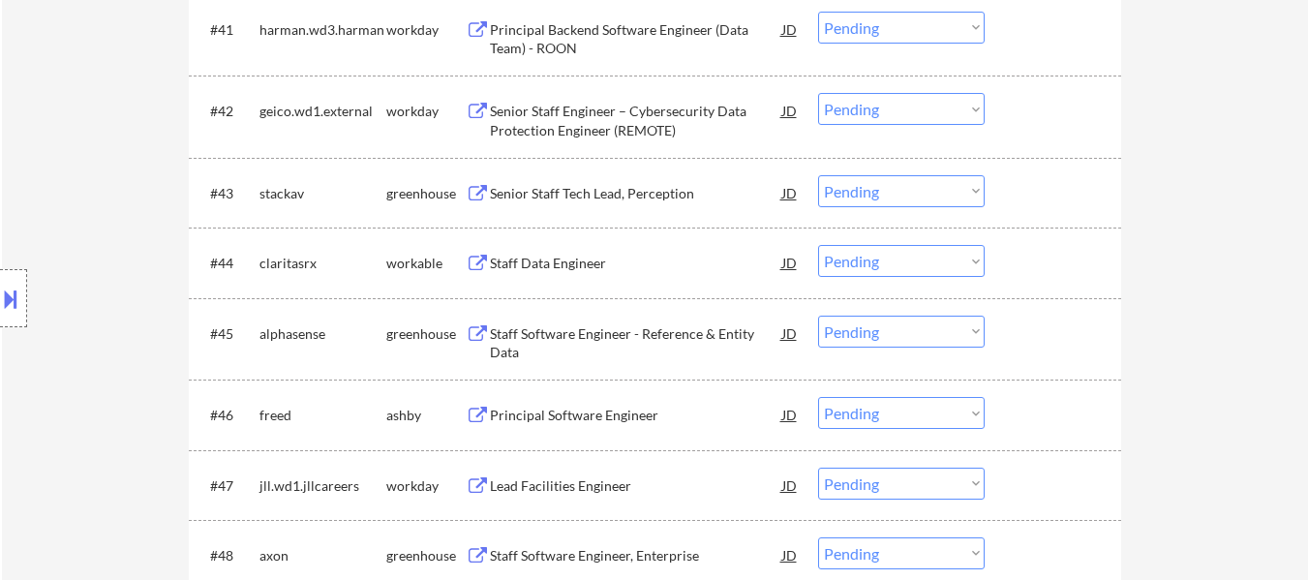
scroll to position [3839, 0]
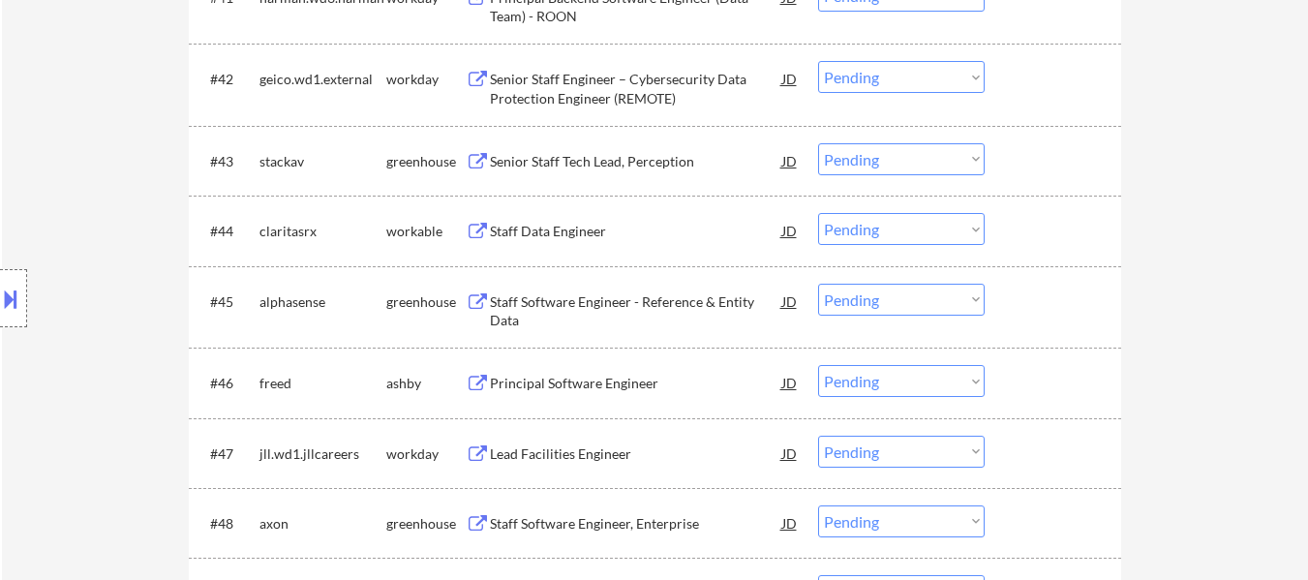
click at [713, 157] on div "Senior Staff Tech Lead, Perception" at bounding box center [636, 161] width 292 height 19
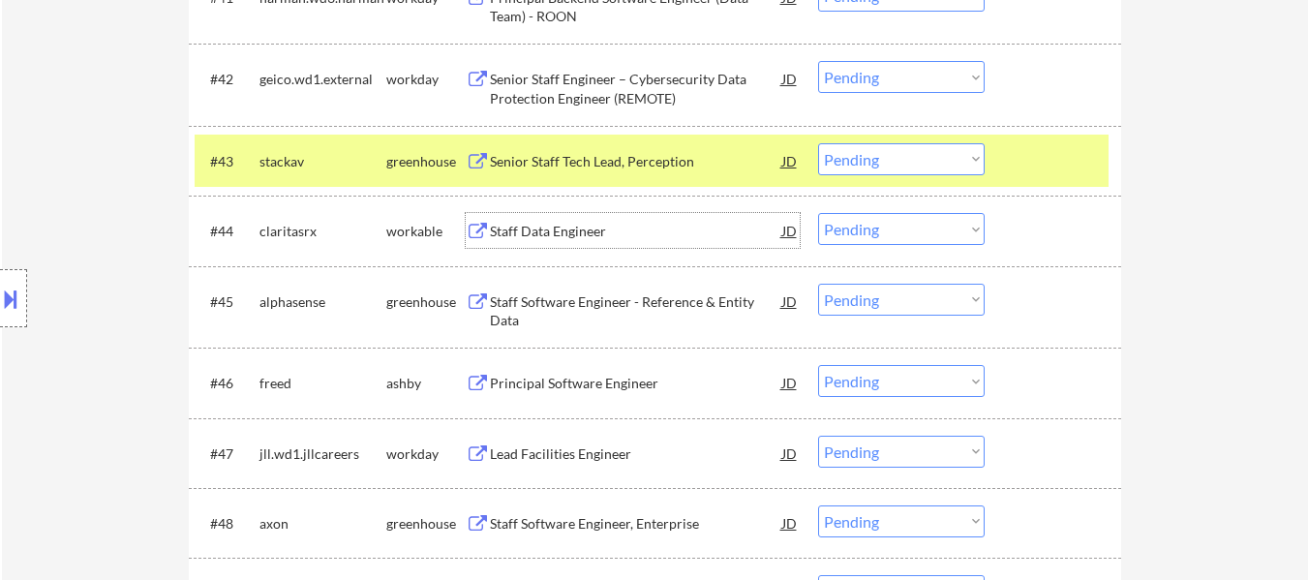
click at [575, 228] on div "Staff Data Engineer" at bounding box center [636, 231] width 292 height 19
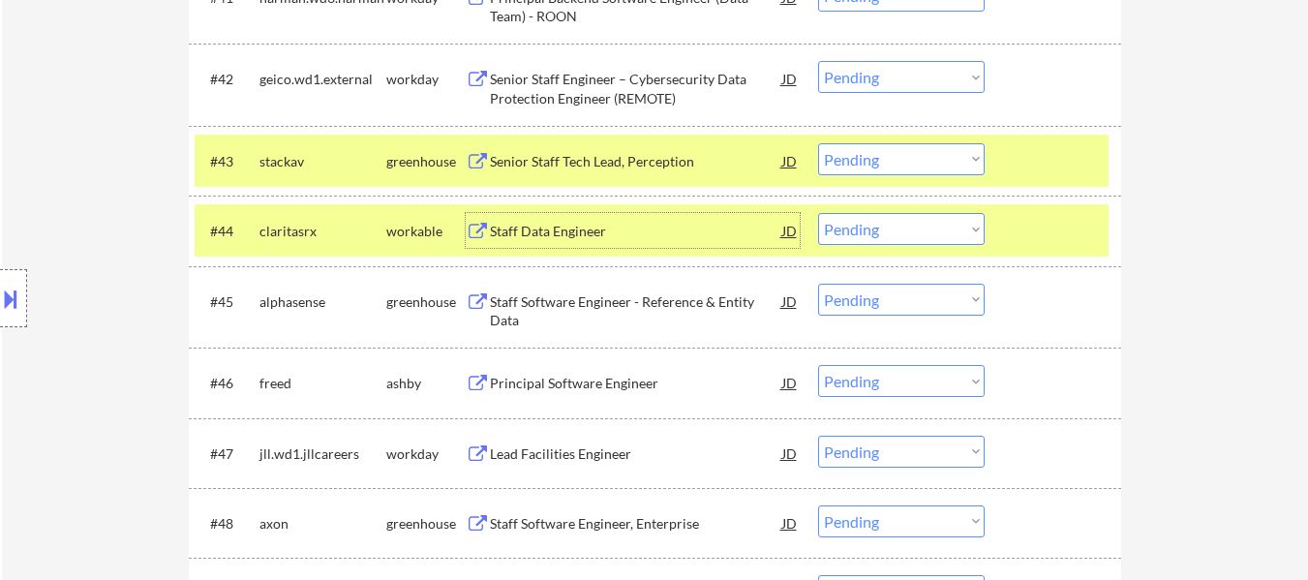
click at [587, 289] on div "Staff Software Engineer - Reference & Entity Data" at bounding box center [636, 307] width 292 height 46
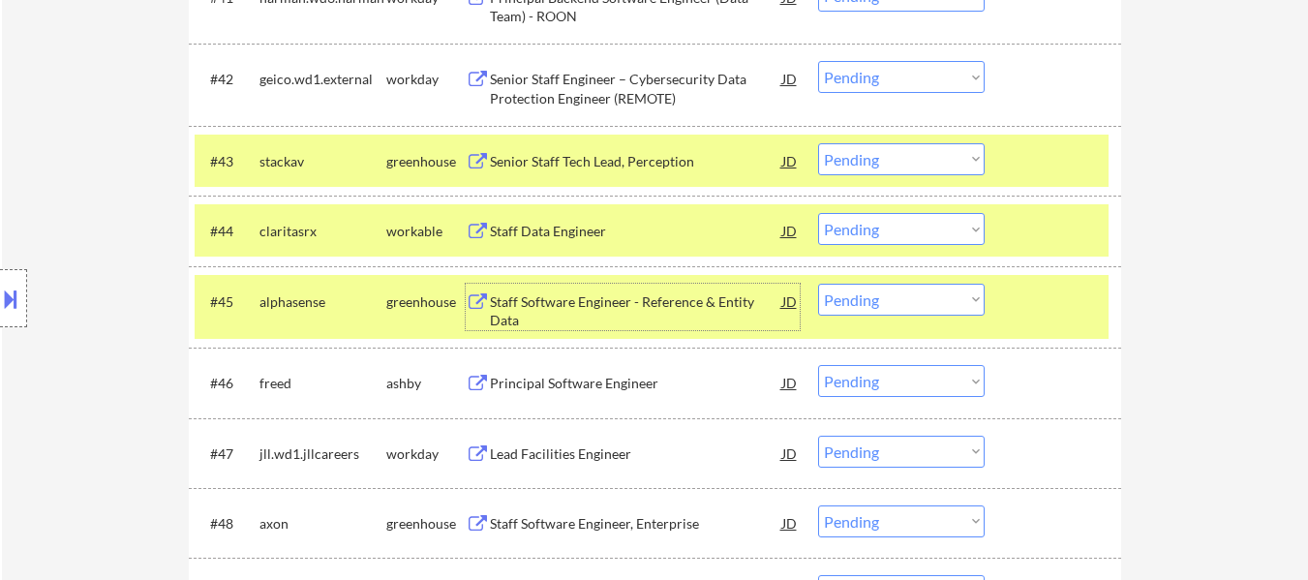
click at [602, 386] on div "Principal Software Engineer" at bounding box center [636, 383] width 292 height 19
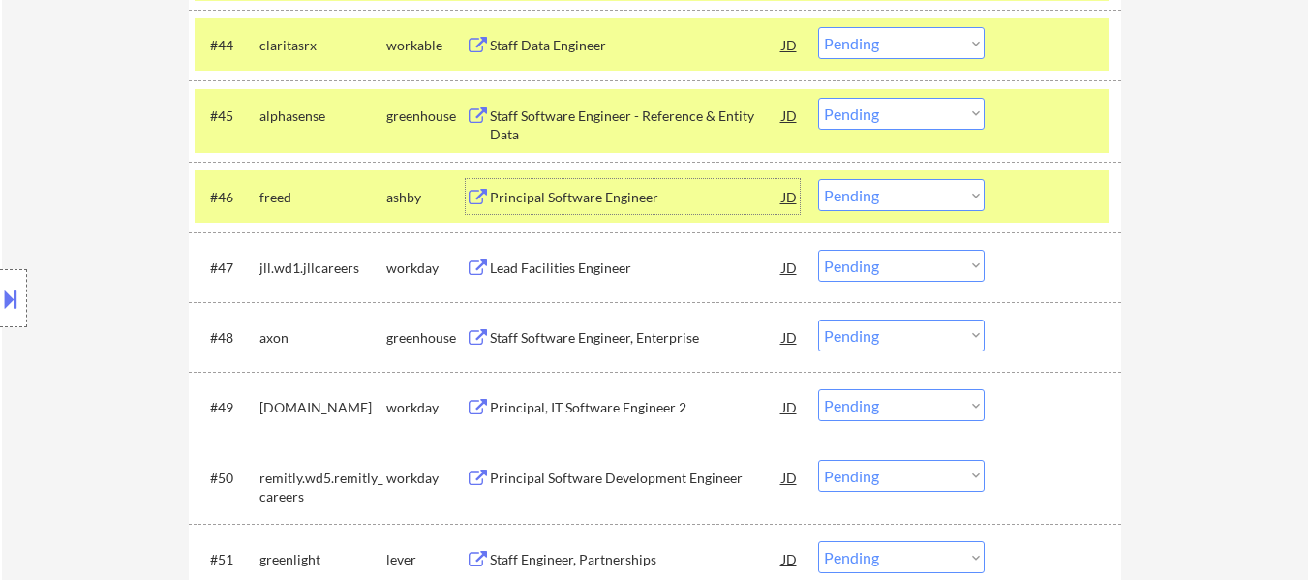
scroll to position [4033, 0]
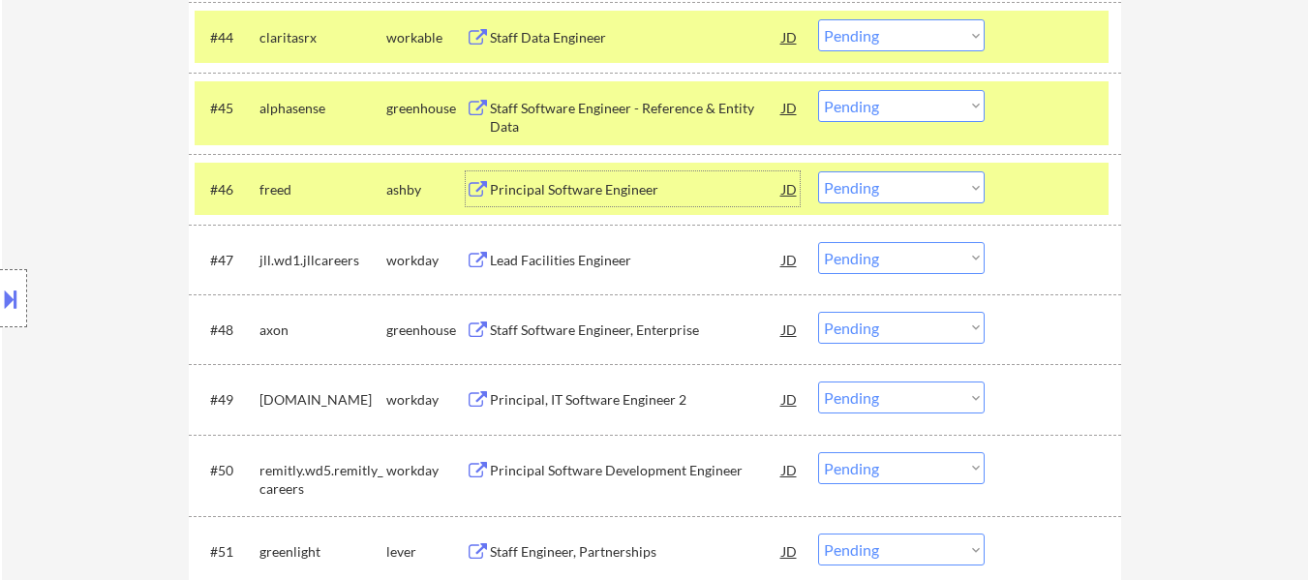
click at [883, 325] on select "Choose an option... Pending Applied Excluded (Questions) Excluded (Expired) Exc…" at bounding box center [901, 328] width 167 height 32
click at [818, 312] on select "Choose an option... Pending Applied Excluded (Questions) Excluded (Expired) Exc…" at bounding box center [901, 328] width 167 height 32
select select ""pending""
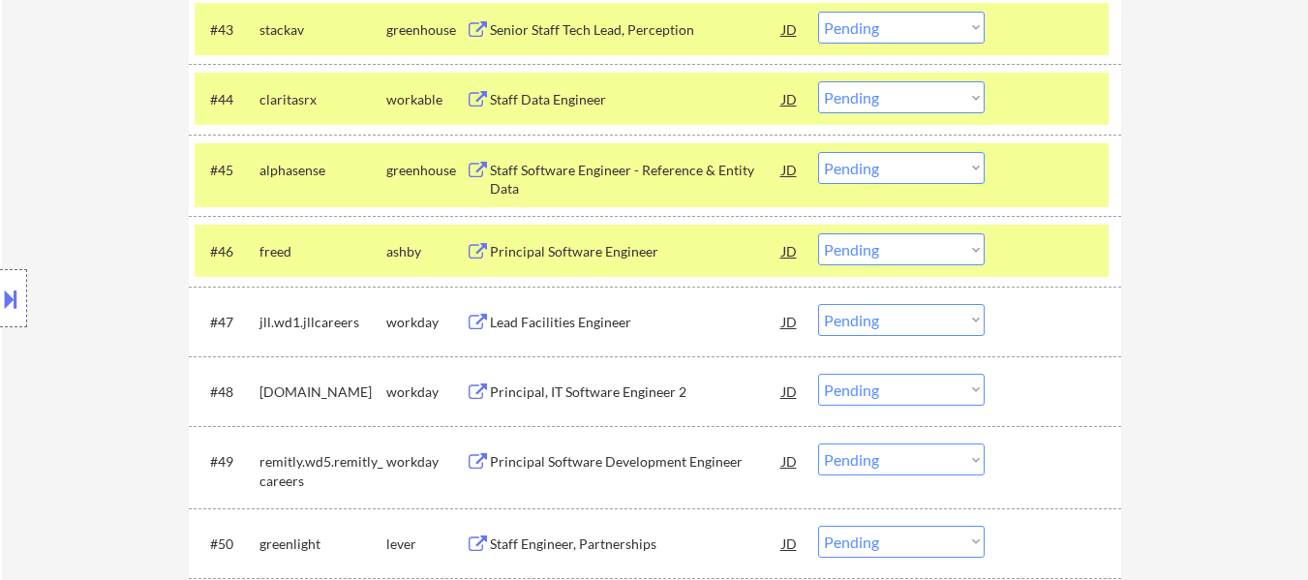
scroll to position [3936, 0]
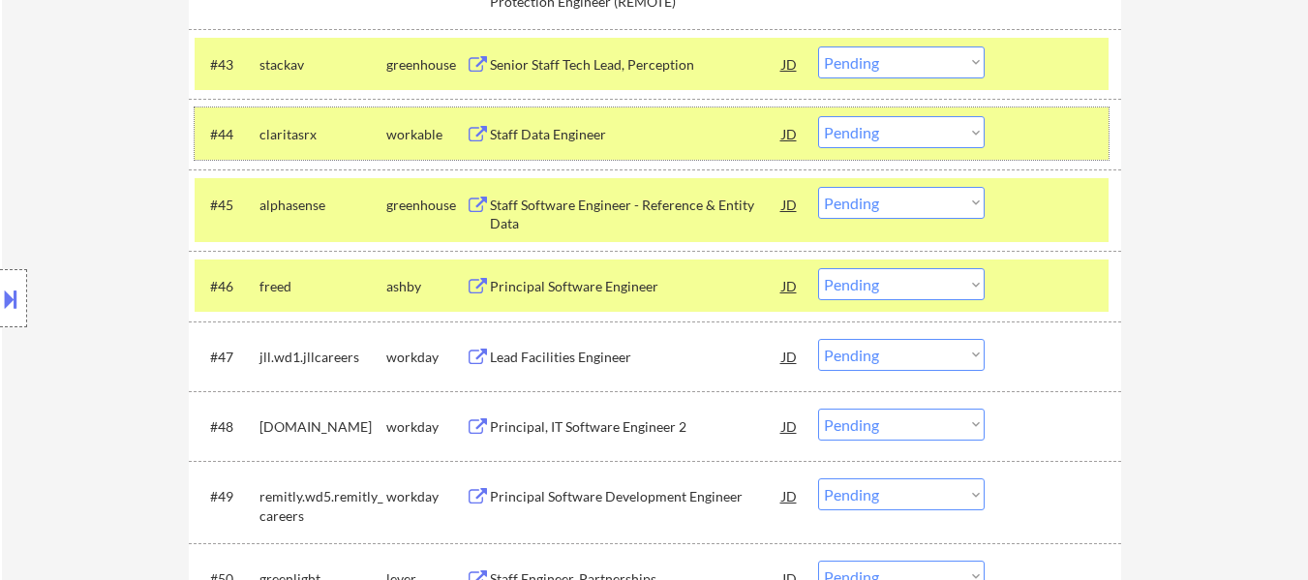
click at [1045, 128] on div at bounding box center [1055, 133] width 85 height 35
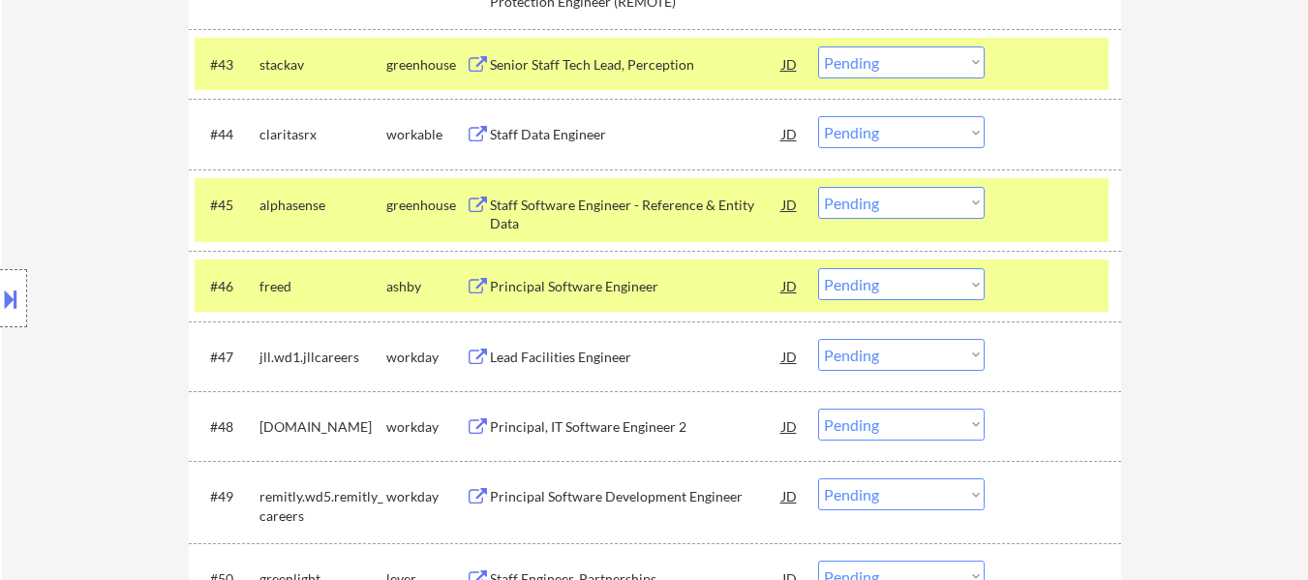
click at [1027, 208] on div at bounding box center [1055, 204] width 85 height 35
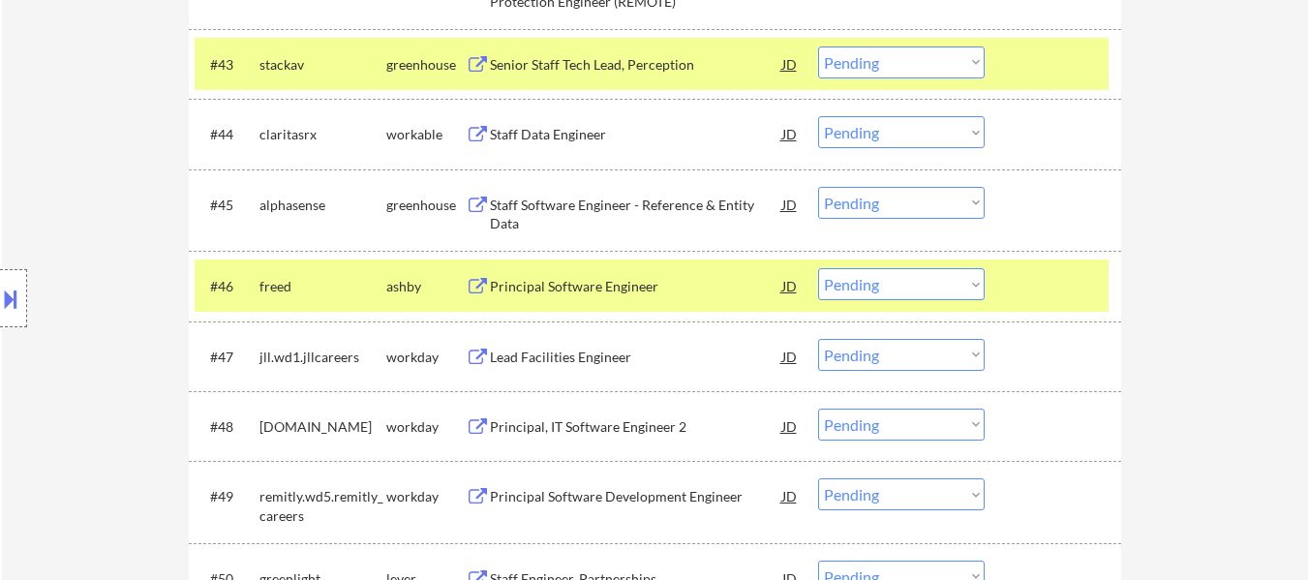
click at [1025, 285] on div at bounding box center [1055, 285] width 85 height 35
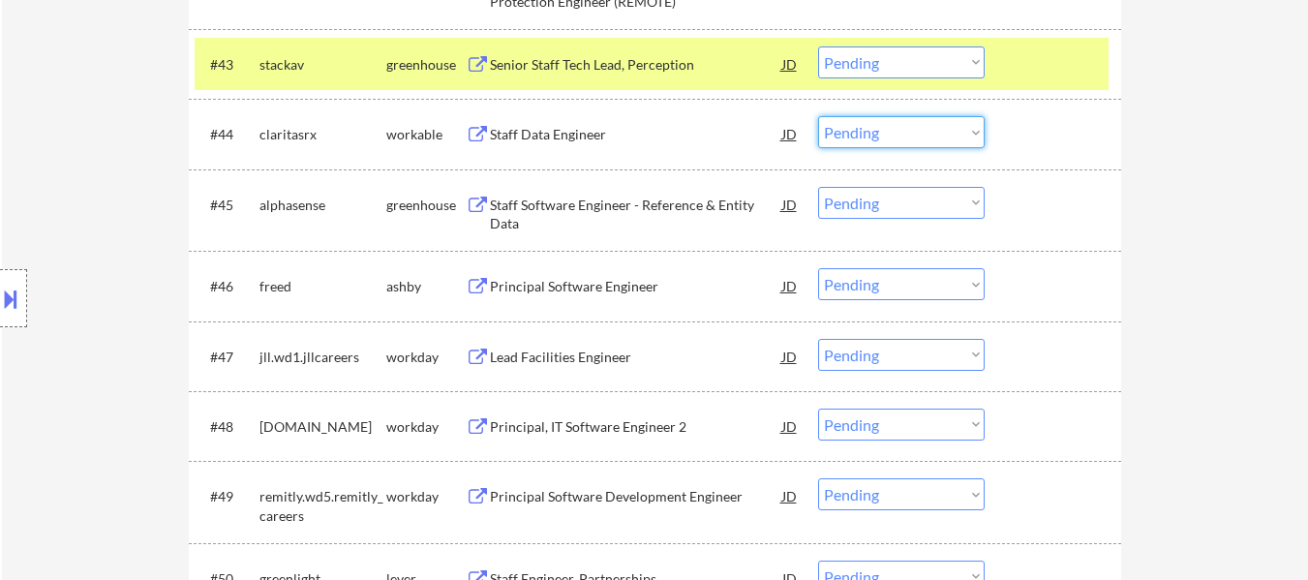
click at [967, 132] on select "Choose an option... Pending Applied Excluded (Questions) Excluded (Expired) Exc…" at bounding box center [901, 132] width 167 height 32
click at [818, 116] on select "Choose an option... Pending Applied Excluded (Questions) Excluded (Expired) Exc…" at bounding box center [901, 132] width 167 height 32
select select ""pending""
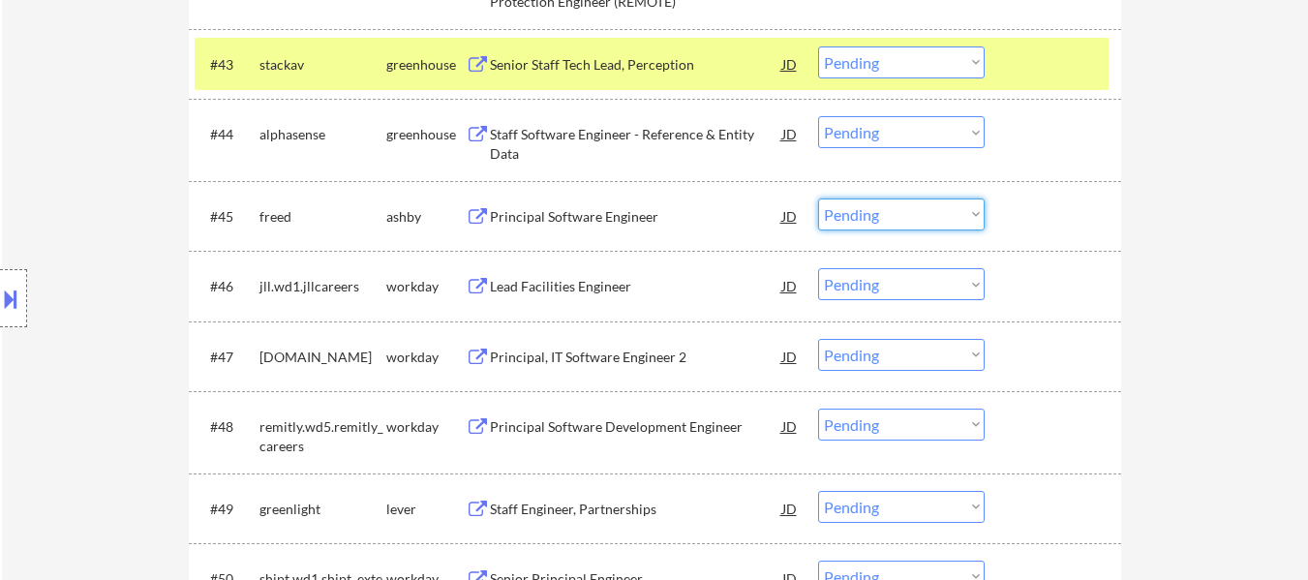
click at [876, 208] on select "Choose an option... Pending Applied Excluded (Questions) Excluded (Expired) Exc…" at bounding box center [901, 214] width 167 height 32
click at [818, 198] on select "Choose an option... Pending Applied Excluded (Questions) Excluded (Expired) Exc…" at bounding box center [901, 214] width 167 height 32
select select ""pending""
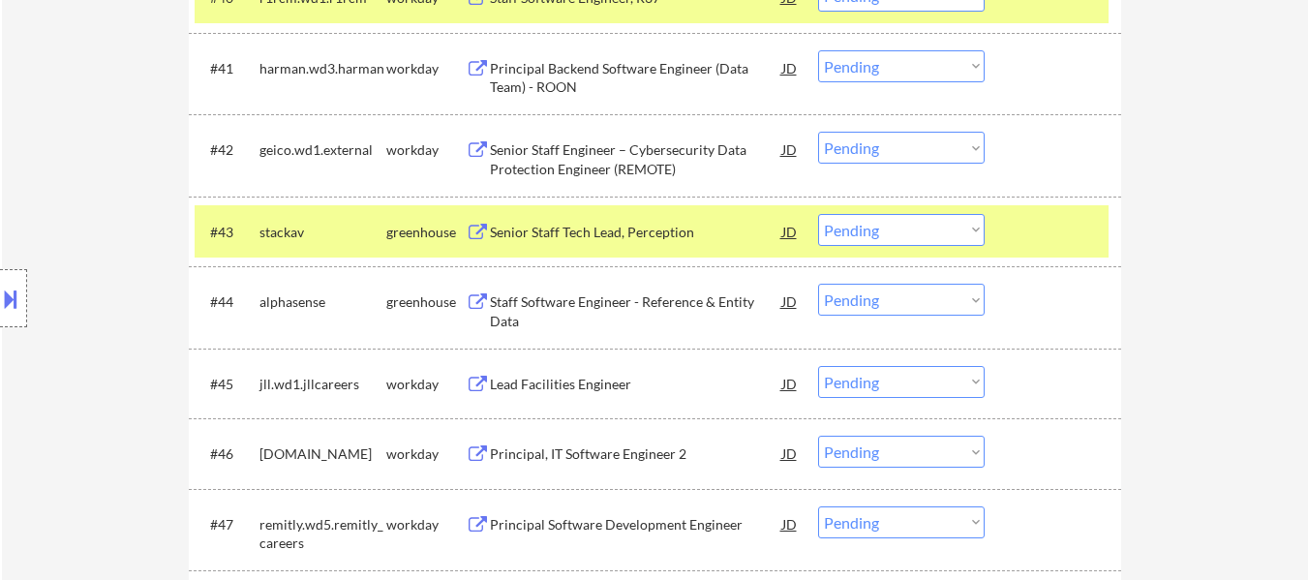
scroll to position [3742, 0]
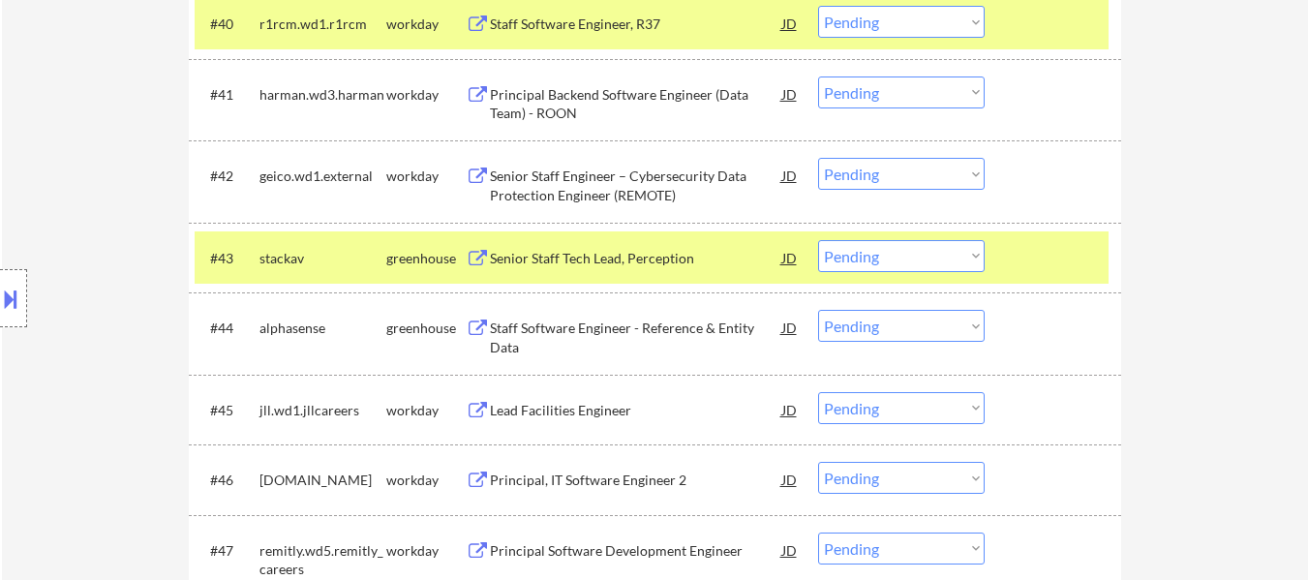
click at [1033, 4] on div "#40 r1rcm.wd1.r1rcm workday Staff Software Engineer, R37 JD warning_amber Choos…" at bounding box center [652, 23] width 914 height 52
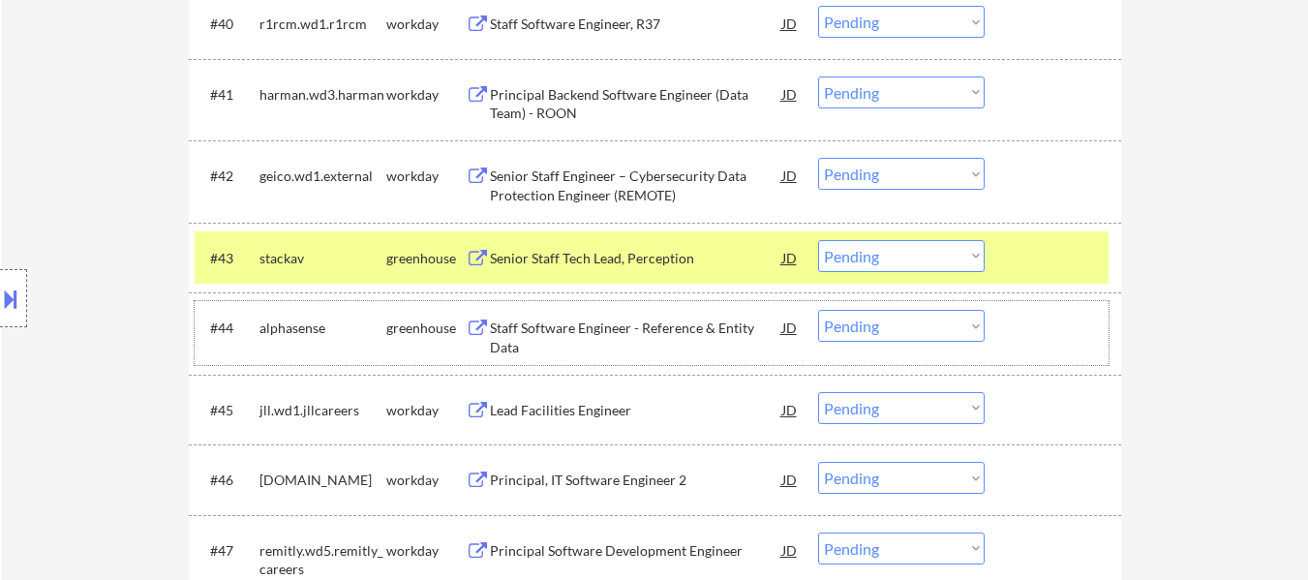
click at [1037, 334] on div at bounding box center [1055, 327] width 85 height 35
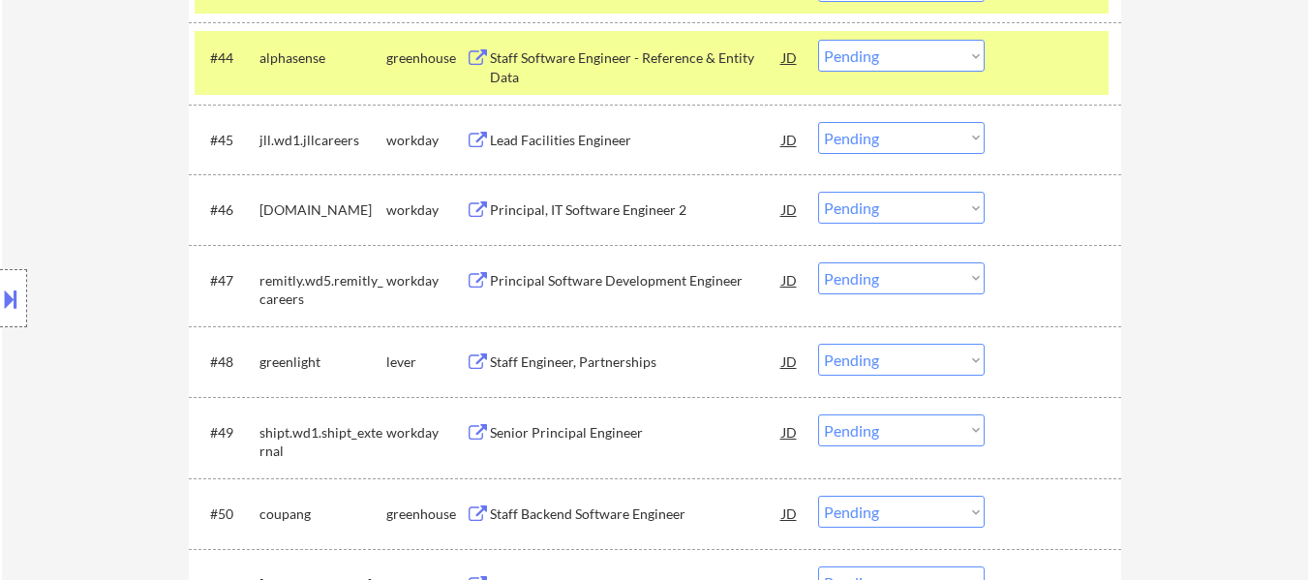
scroll to position [4130, 0]
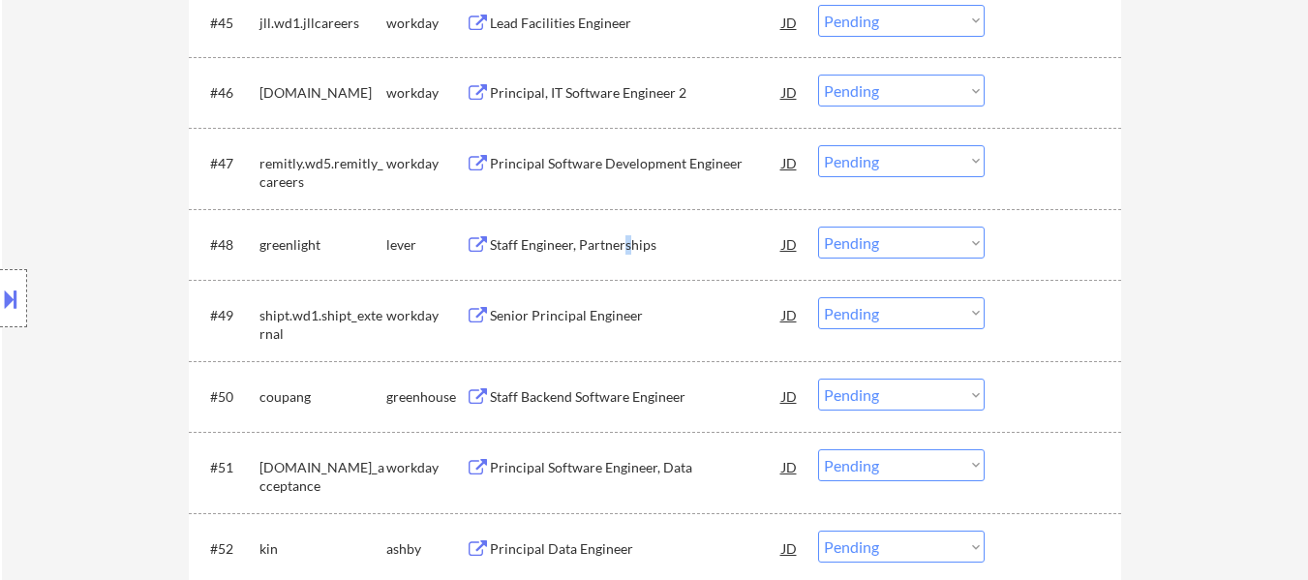
click at [625, 259] on div "Staff Engineer, Partnerships" at bounding box center [636, 244] width 292 height 35
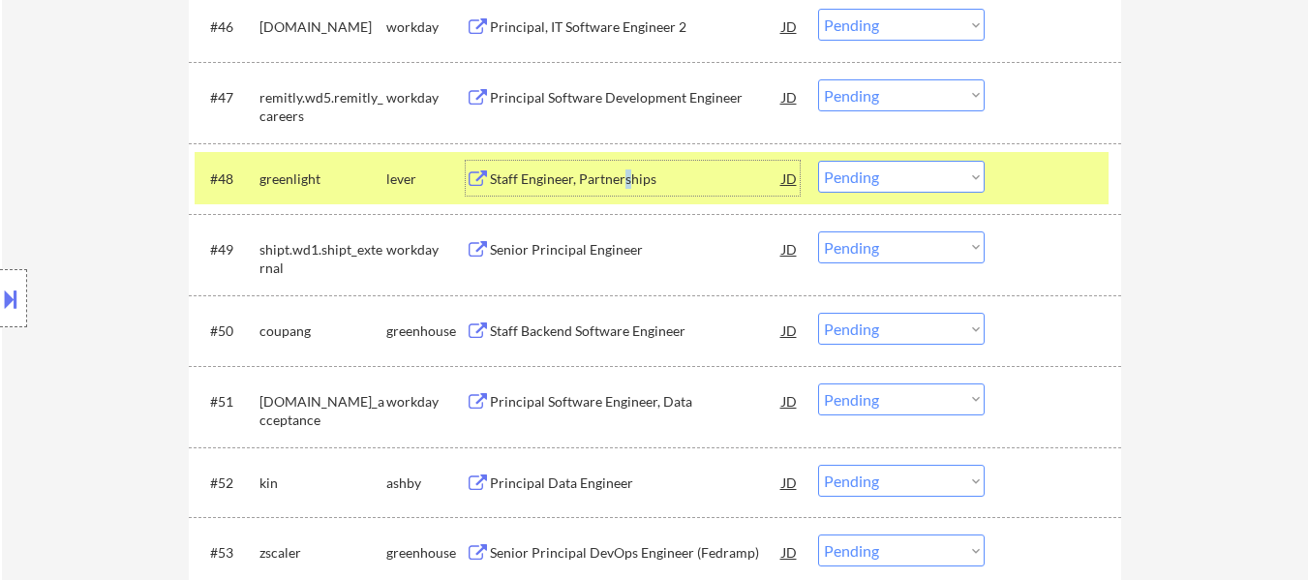
scroll to position [4226, 0]
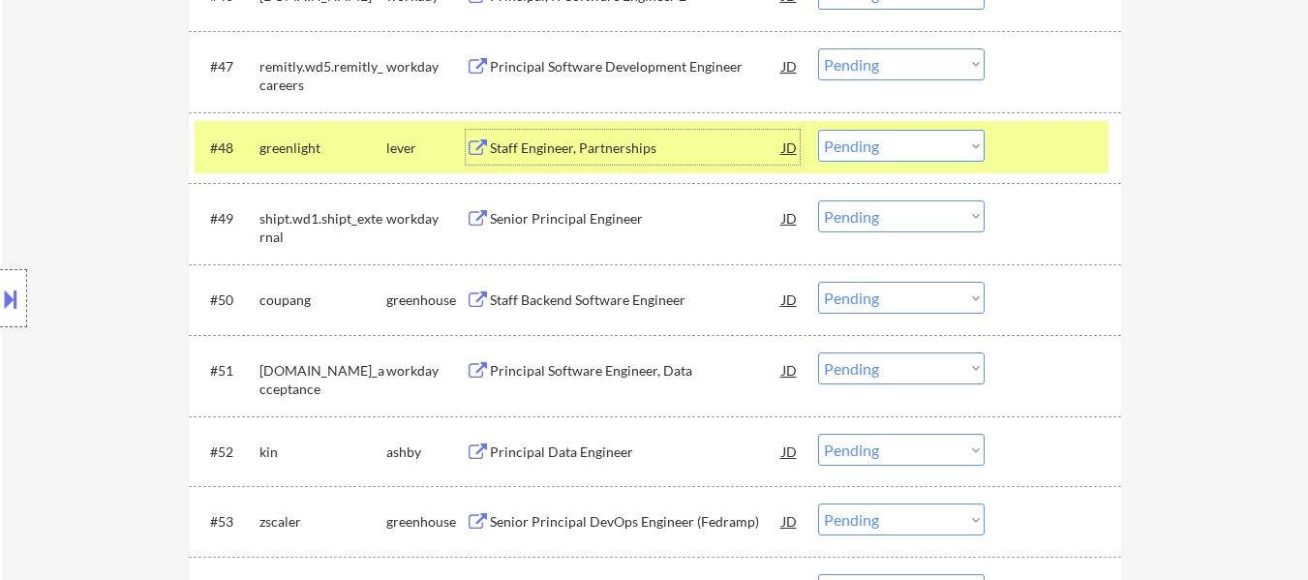
click at [644, 298] on div "Staff Backend Software Engineer" at bounding box center [636, 299] width 292 height 19
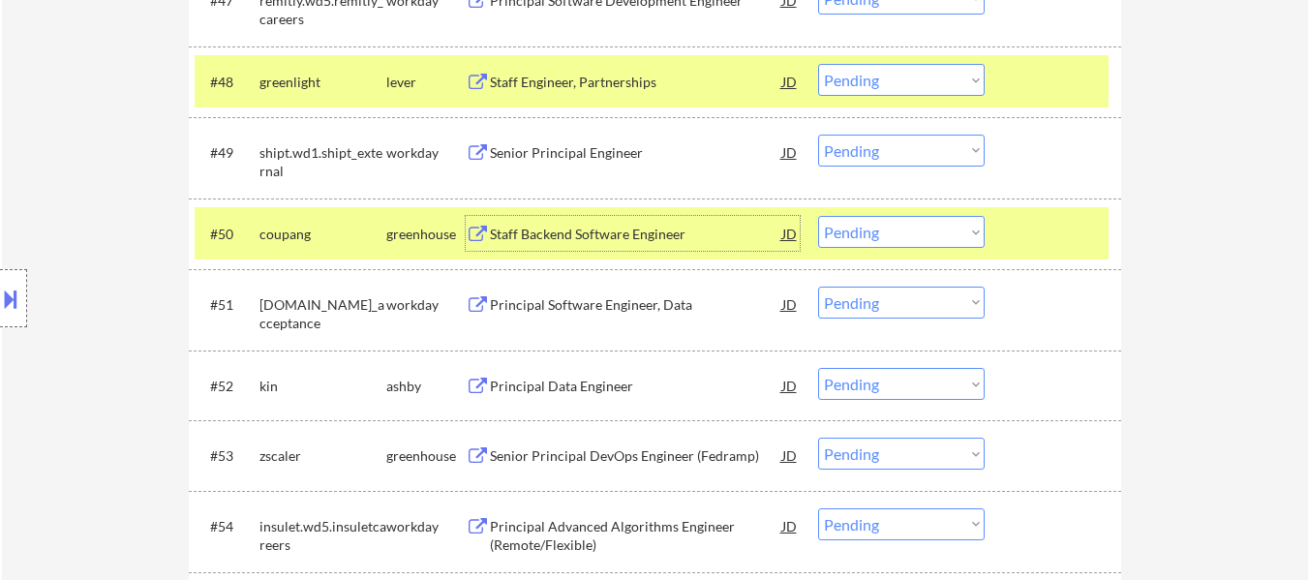
scroll to position [4323, 0]
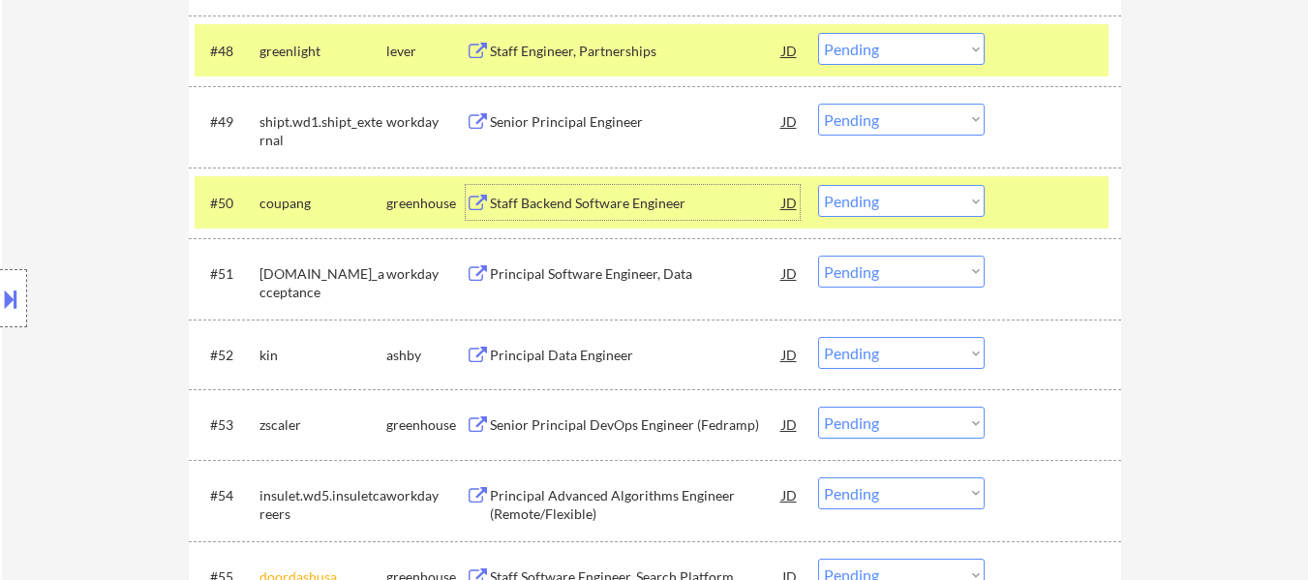
click at [604, 357] on div "Principal Data Engineer" at bounding box center [636, 355] width 292 height 19
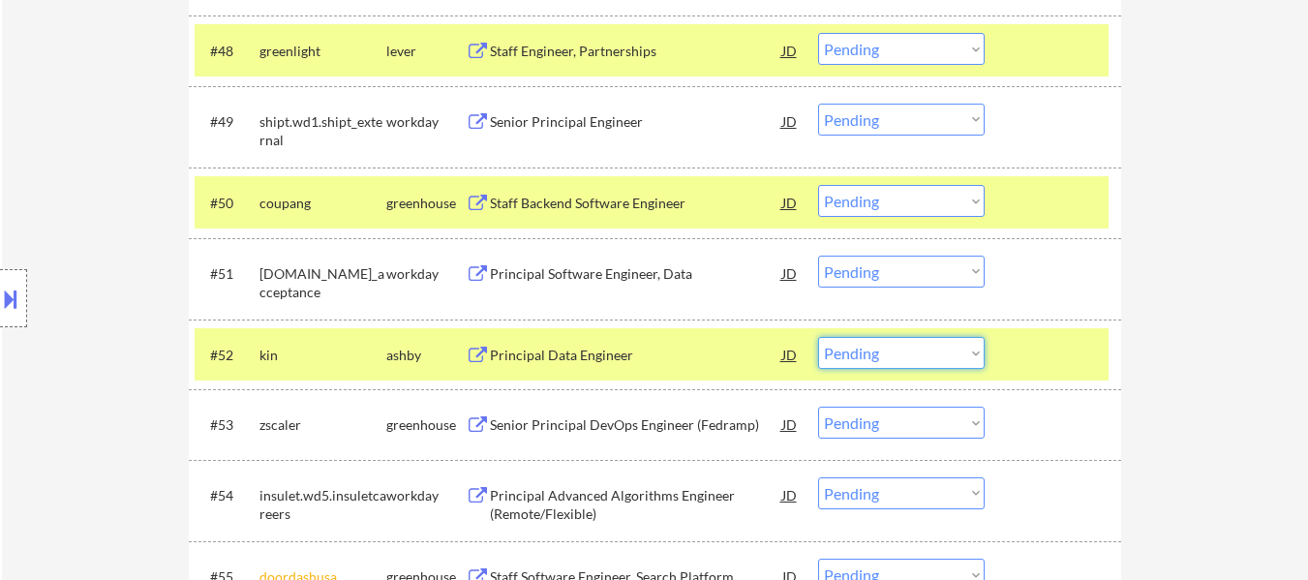
click at [911, 353] on select "Choose an option... Pending Applied Excluded (Questions) Excluded (Expired) Exc…" at bounding box center [901, 353] width 167 height 32
click at [818, 337] on select "Choose an option... Pending Applied Excluded (Questions) Excluded (Expired) Exc…" at bounding box center [901, 353] width 167 height 32
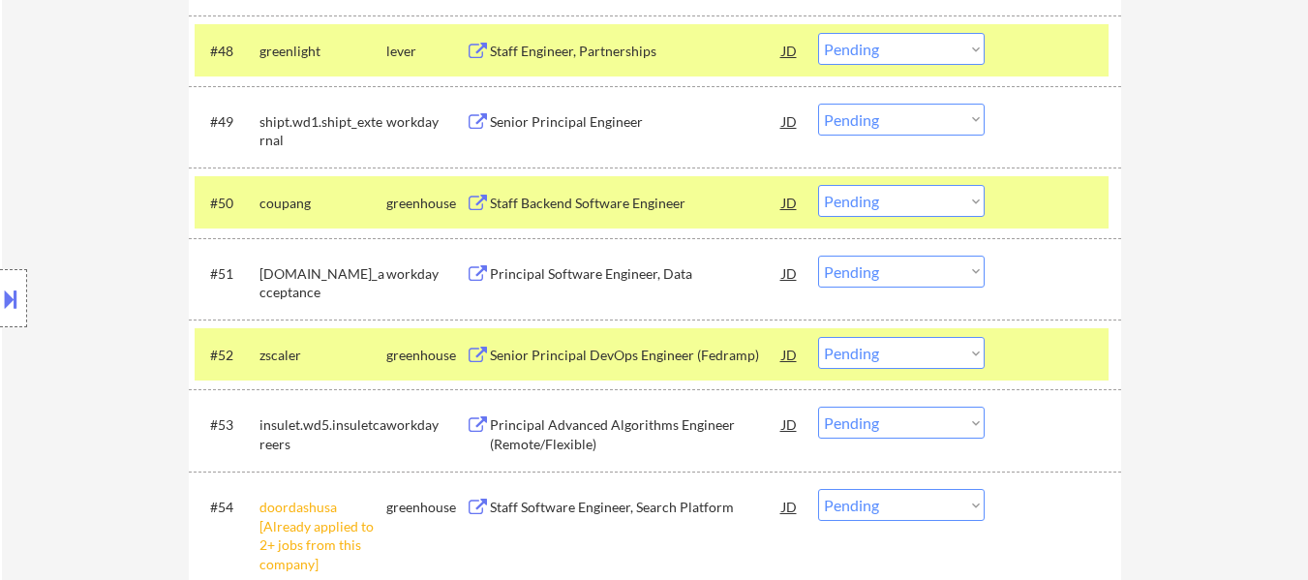
click at [1031, 354] on div at bounding box center [1055, 354] width 85 height 35
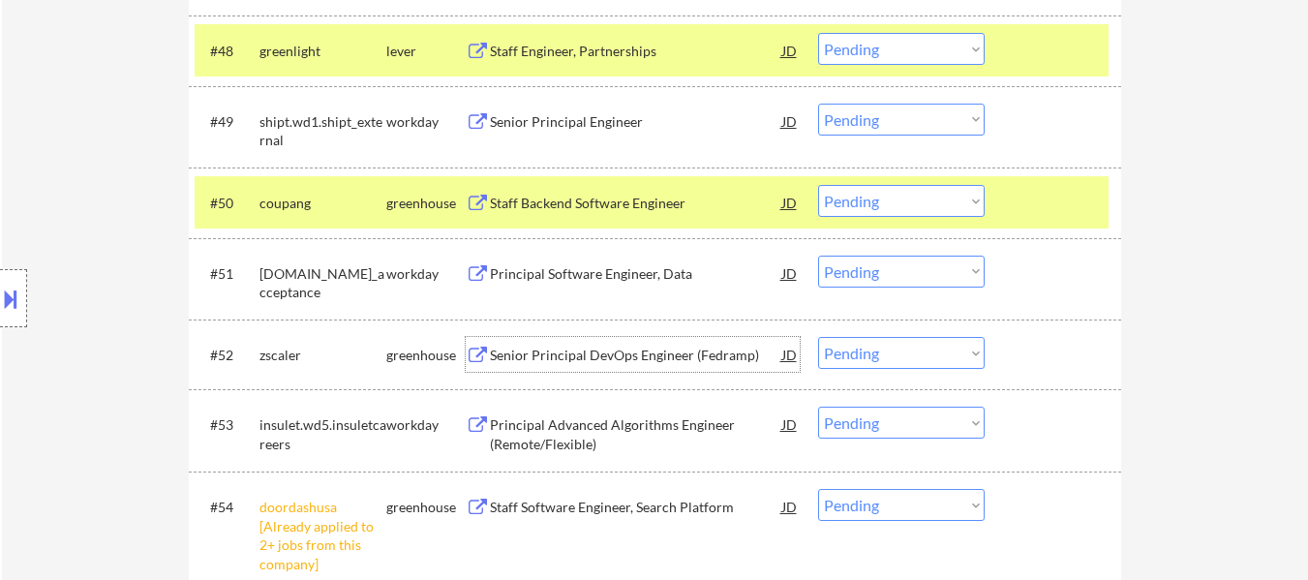
click at [685, 355] on div "Senior Principal DevOps Engineer (Fedramp)" at bounding box center [636, 355] width 292 height 19
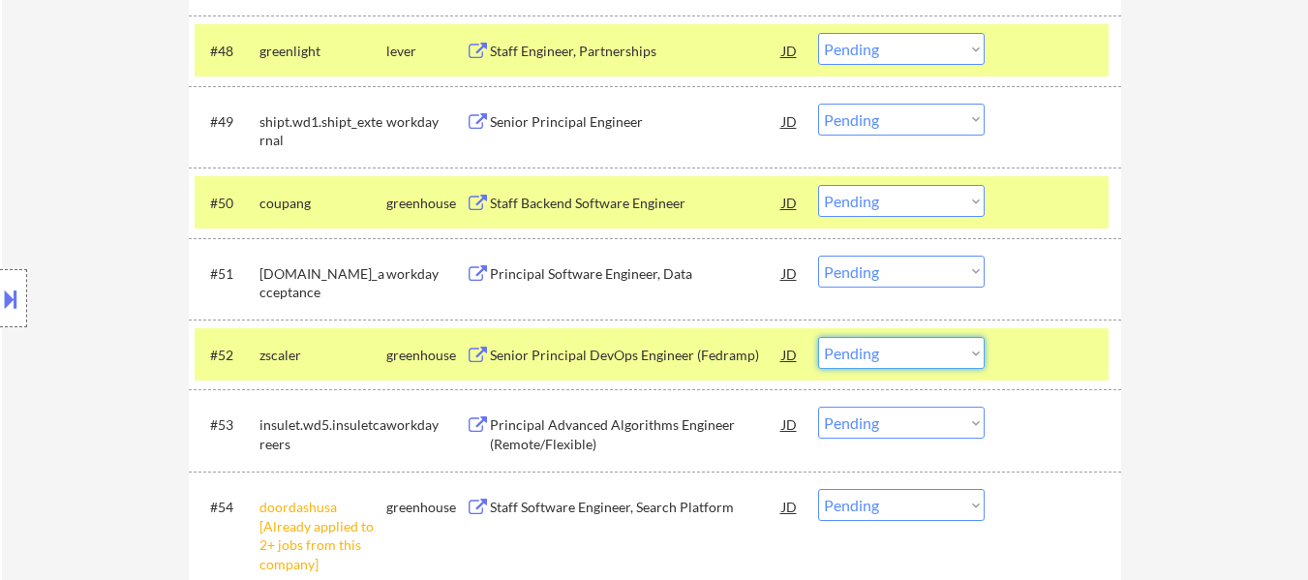
click at [864, 347] on select "Choose an option... Pending Applied Excluded (Questions) Excluded (Expired) Exc…" at bounding box center [901, 353] width 167 height 32
click at [818, 337] on select "Choose an option... Pending Applied Excluded (Questions) Excluded (Expired) Exc…" at bounding box center [901, 353] width 167 height 32
select select ""pending""
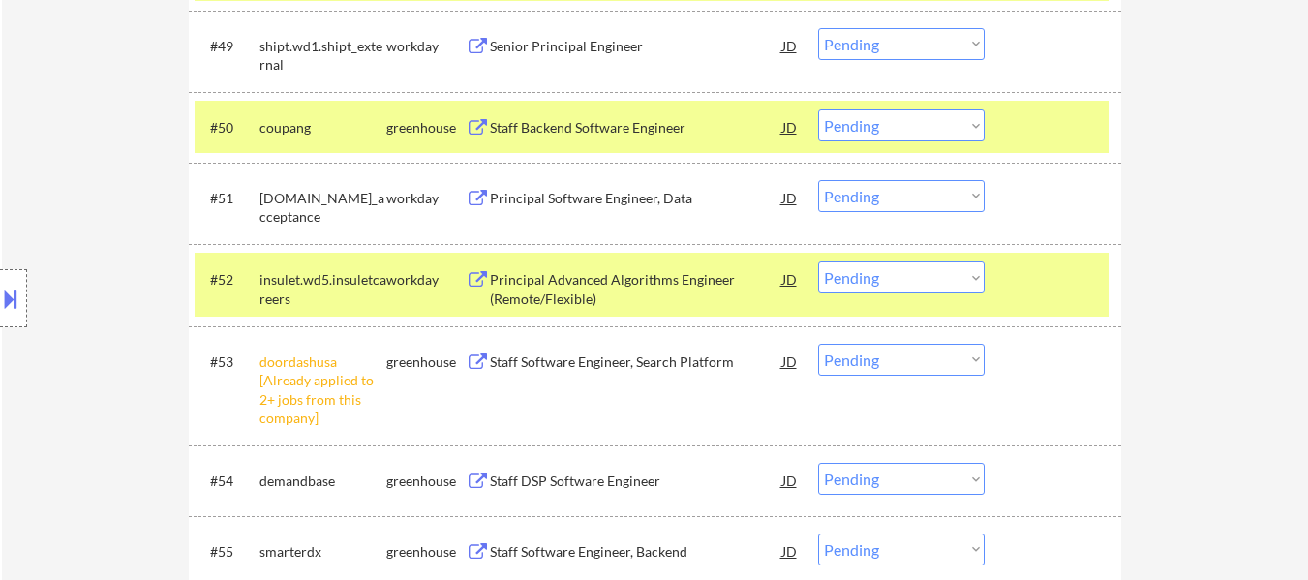
scroll to position [4420, 0]
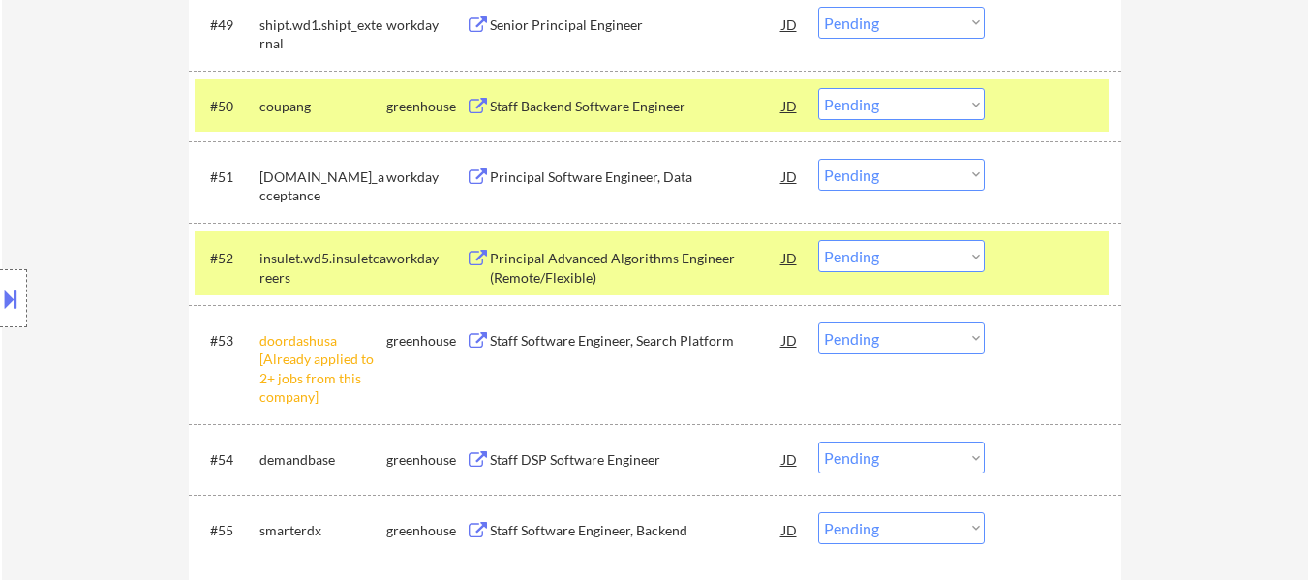
click at [1050, 255] on div at bounding box center [1055, 257] width 85 height 35
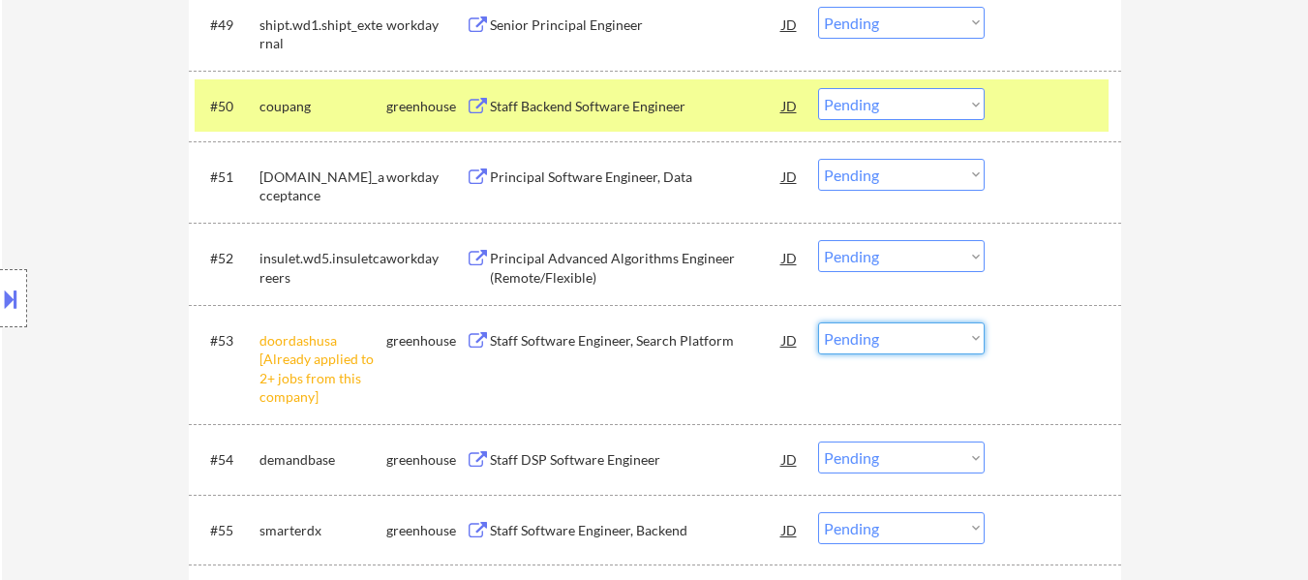
drag, startPoint x: 966, startPoint y: 341, endPoint x: 959, endPoint y: 354, distance: 15.2
click at [966, 341] on select "Choose an option... Pending Applied Excluded (Questions) Excluded (Expired) Exc…" at bounding box center [901, 338] width 167 height 32
click at [818, 322] on select "Choose an option... Pending Applied Excluded (Questions) Excluded (Expired) Exc…" at bounding box center [901, 338] width 167 height 32
select select ""pending""
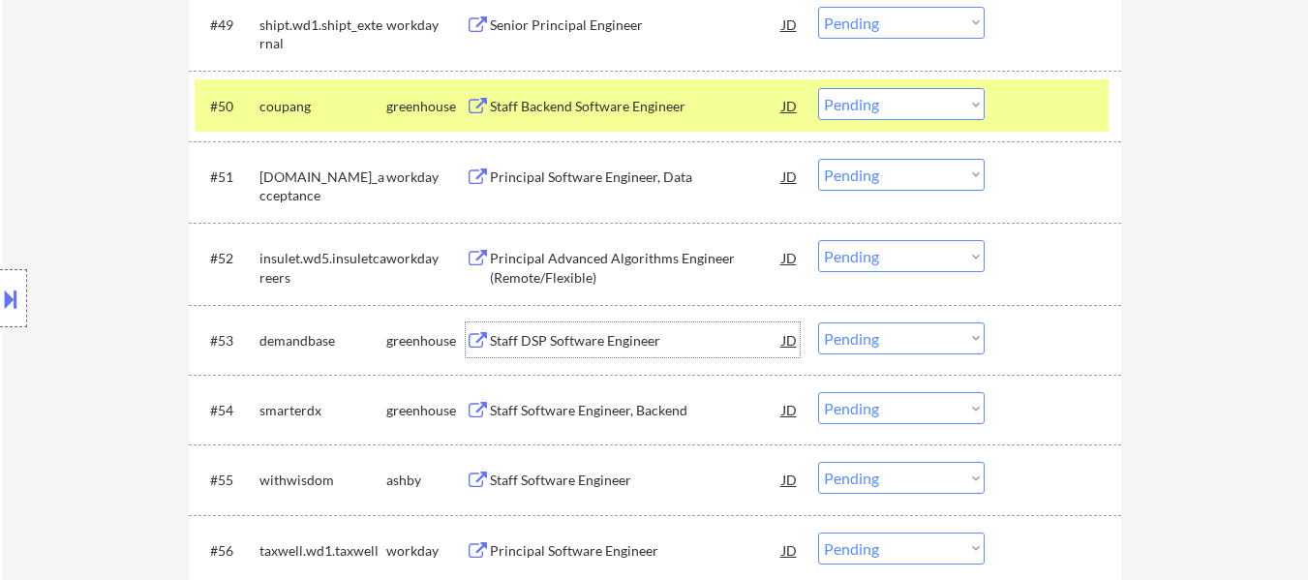
click at [629, 338] on div "Staff DSP Software Engineer" at bounding box center [636, 340] width 292 height 19
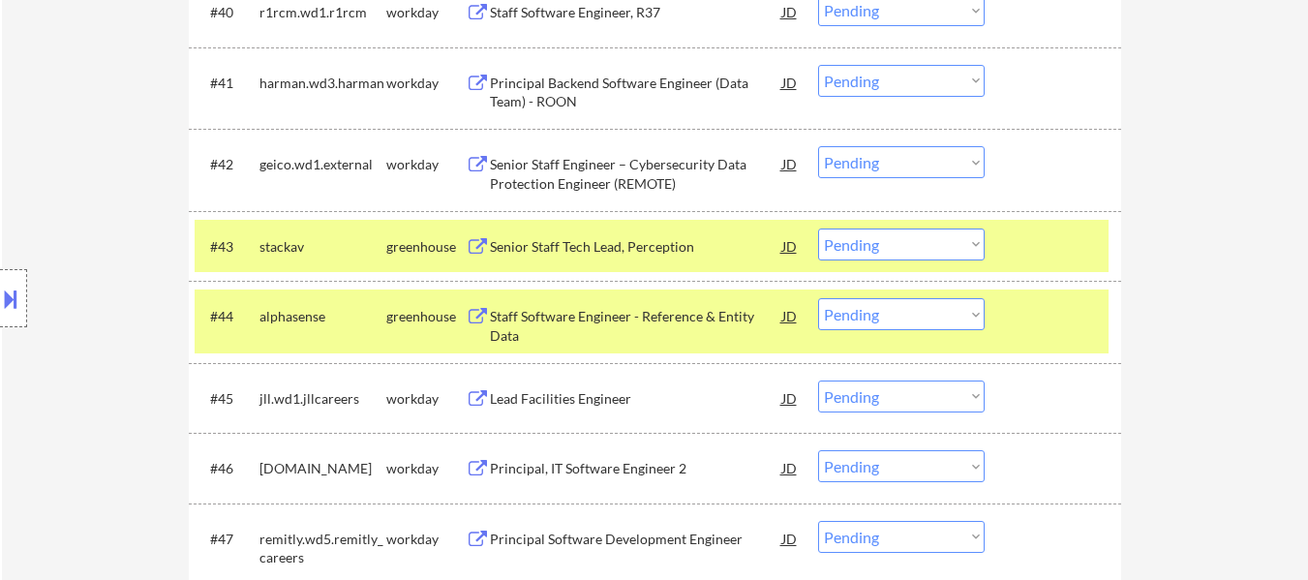
scroll to position [3742, 0]
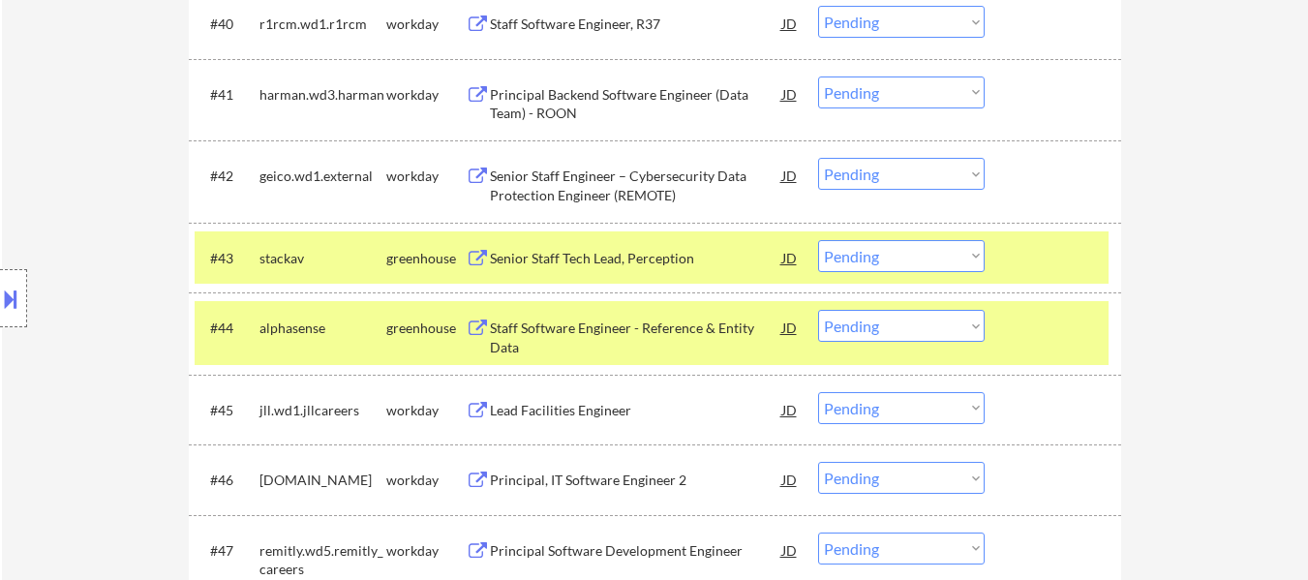
click at [996, 263] on div "#43 stackav greenhouse Senior Staff Tech Lead, Perception JD warning_amber Choo…" at bounding box center [652, 257] width 914 height 52
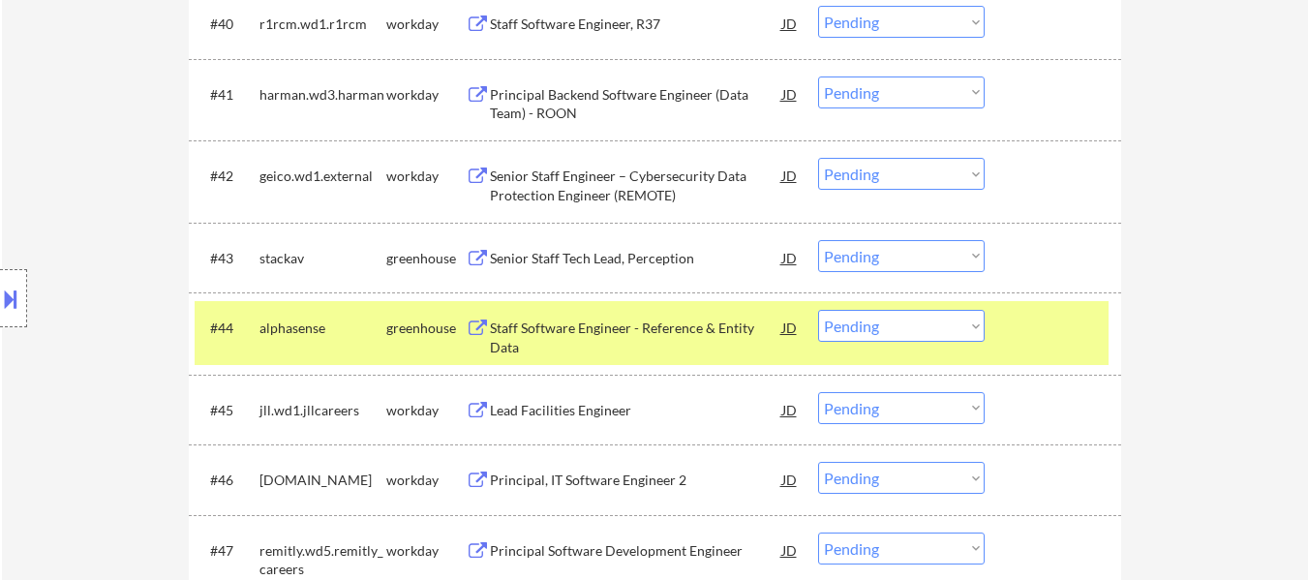
click at [641, 263] on div "Senior Staff Tech Lead, Perception" at bounding box center [636, 258] width 292 height 19
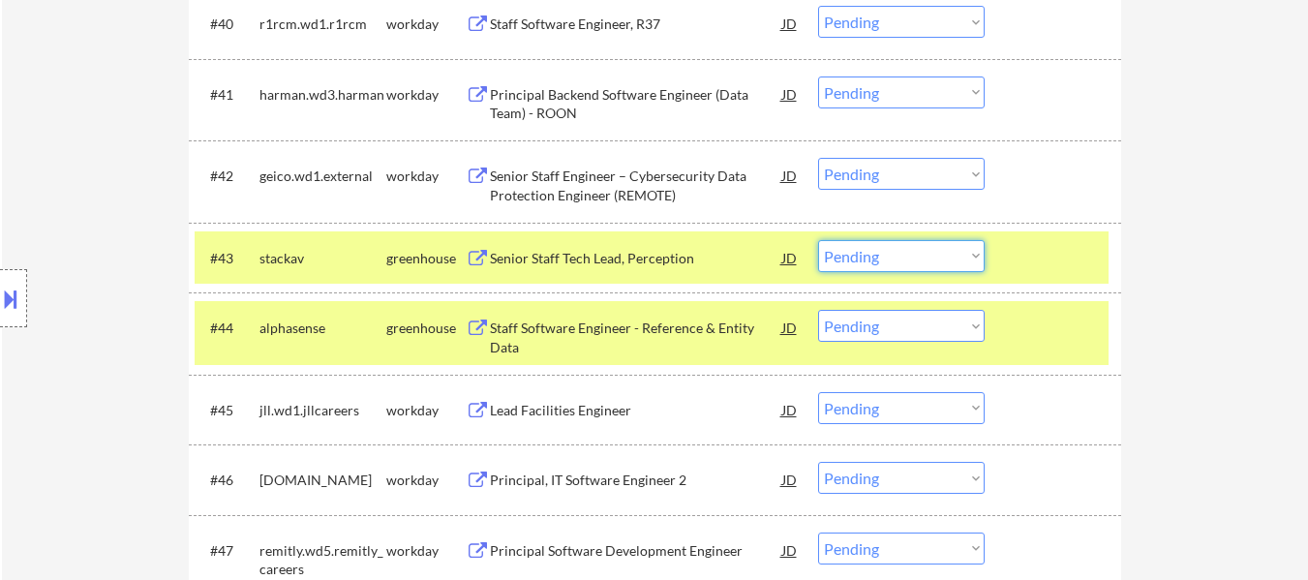
click at [881, 250] on select "Choose an option... Pending Applied Excluded (Questions) Excluded (Expired) Exc…" at bounding box center [901, 256] width 167 height 32
click at [818, 240] on select "Choose an option... Pending Applied Excluded (Questions) Excluded (Expired) Exc…" at bounding box center [901, 256] width 167 height 32
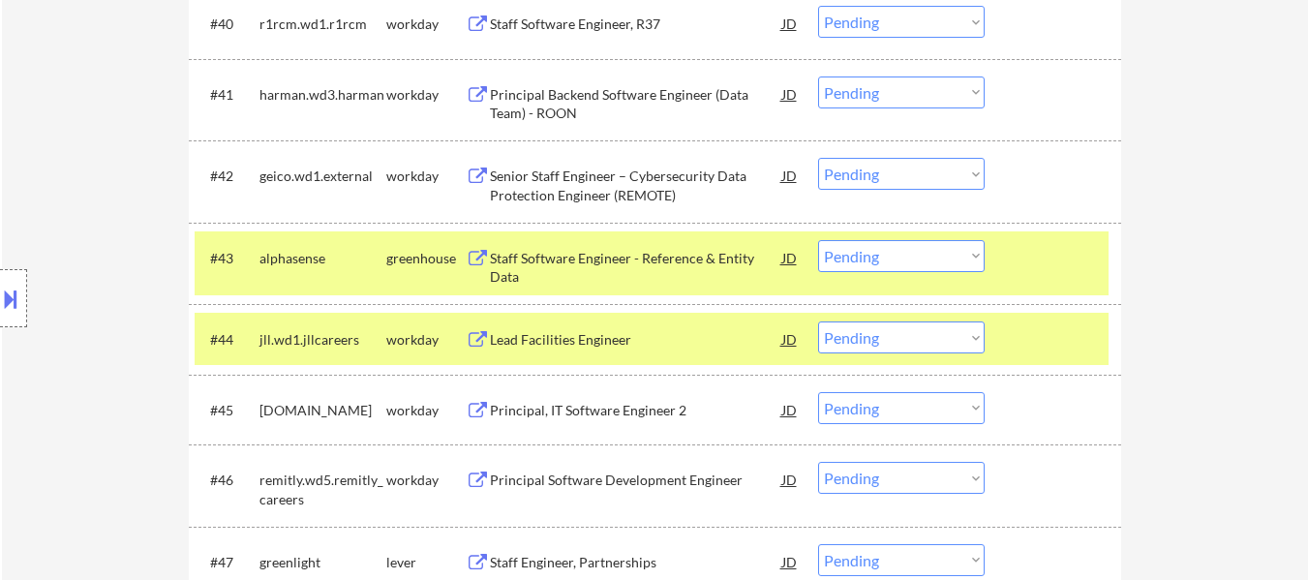
click at [935, 253] on select "Choose an option... Pending Applied Excluded (Questions) Excluded (Expired) Exc…" at bounding box center [901, 256] width 167 height 32
click at [818, 240] on select "Choose an option... Pending Applied Excluded (Questions) Excluded (Expired) Exc…" at bounding box center [901, 256] width 167 height 32
select select ""pending""
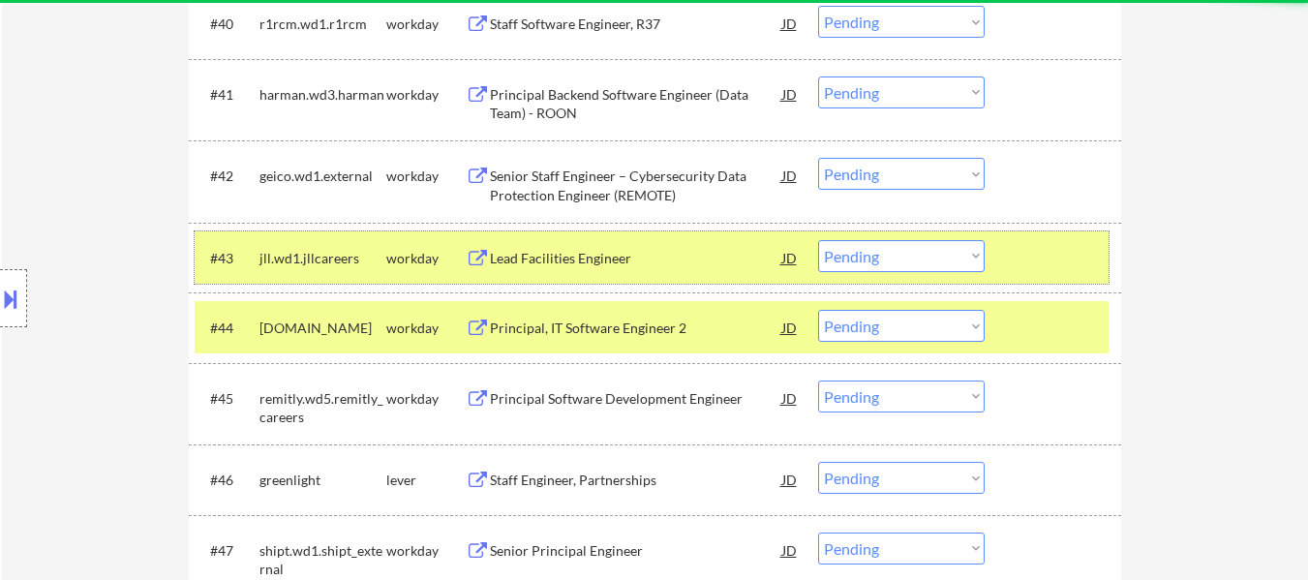
click at [1032, 254] on div at bounding box center [1055, 257] width 85 height 35
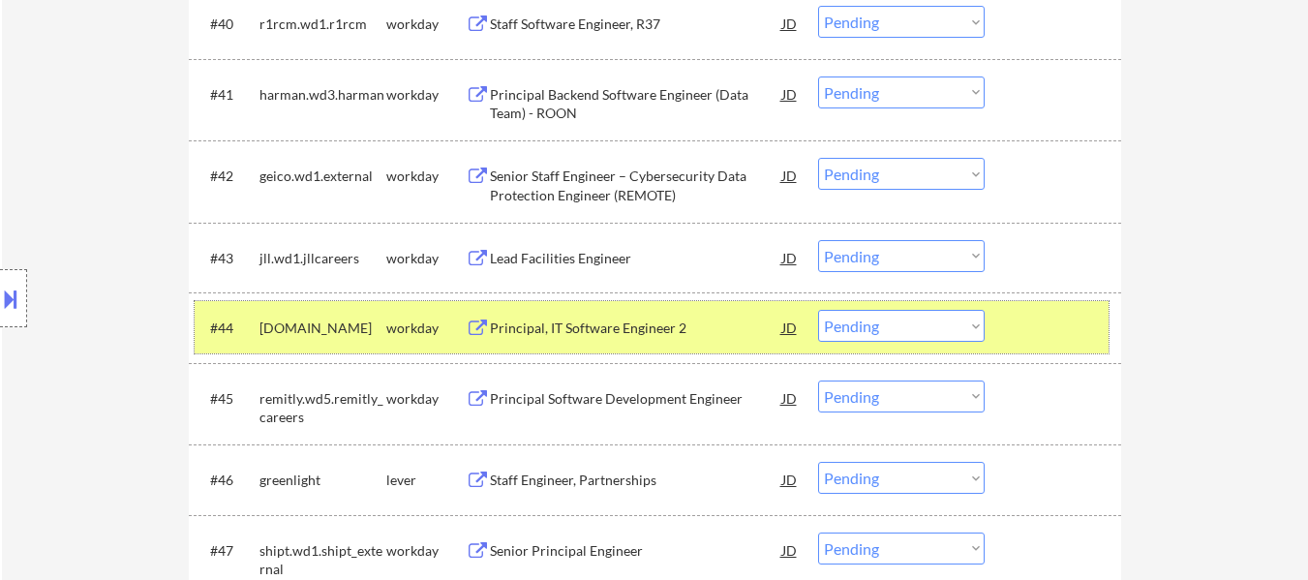
drag, startPoint x: 1015, startPoint y: 328, endPoint x: 1015, endPoint y: 318, distance: 10.7
click at [1015, 322] on div at bounding box center [1055, 327] width 85 height 35
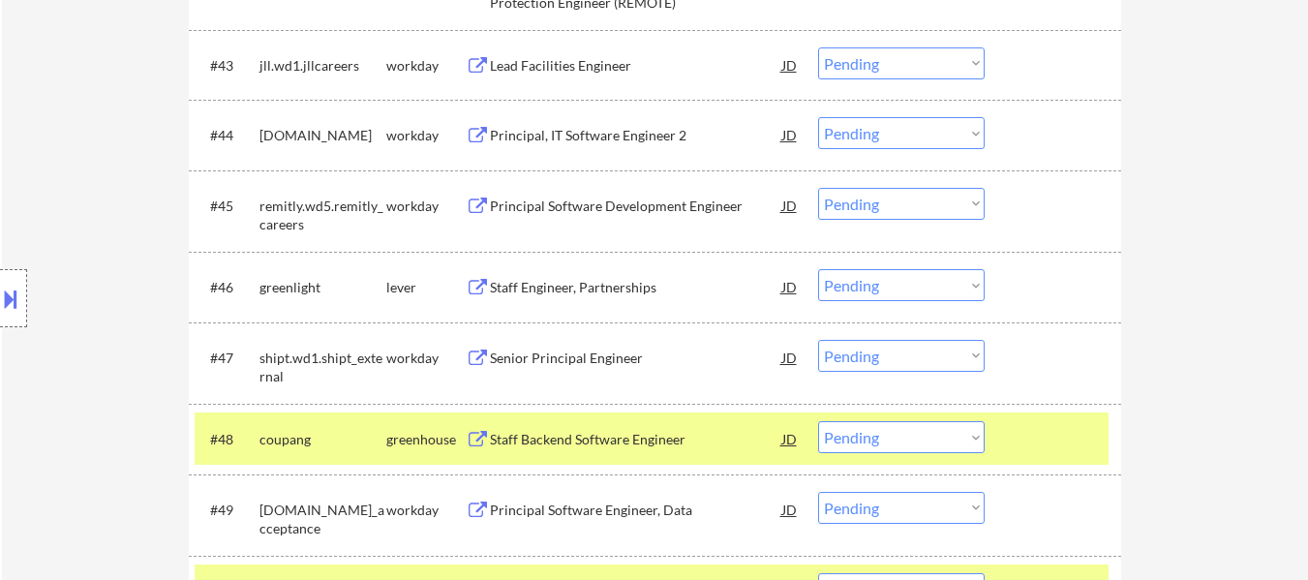
scroll to position [3936, 0]
click at [861, 282] on select "Choose an option... Pending Applied Excluded (Questions) Excluded (Expired) Exc…" at bounding box center [901, 284] width 167 height 32
click at [818, 268] on select "Choose an option... Pending Applied Excluded (Questions) Excluded (Expired) Exc…" at bounding box center [901, 284] width 167 height 32
select select ""pending""
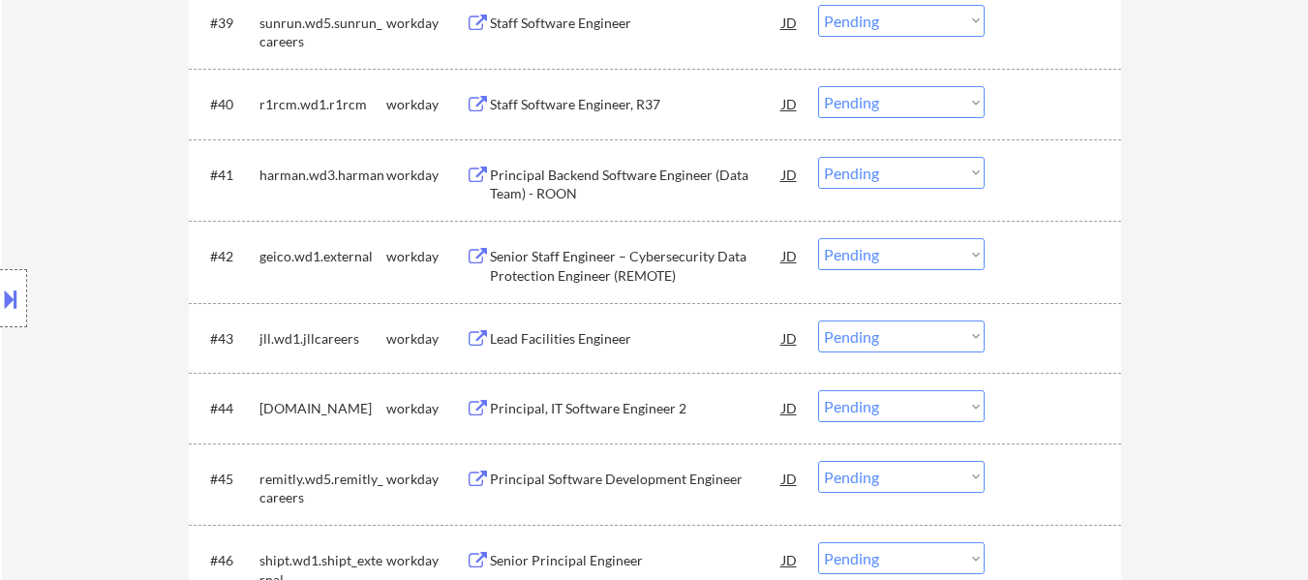
scroll to position [4226, 0]
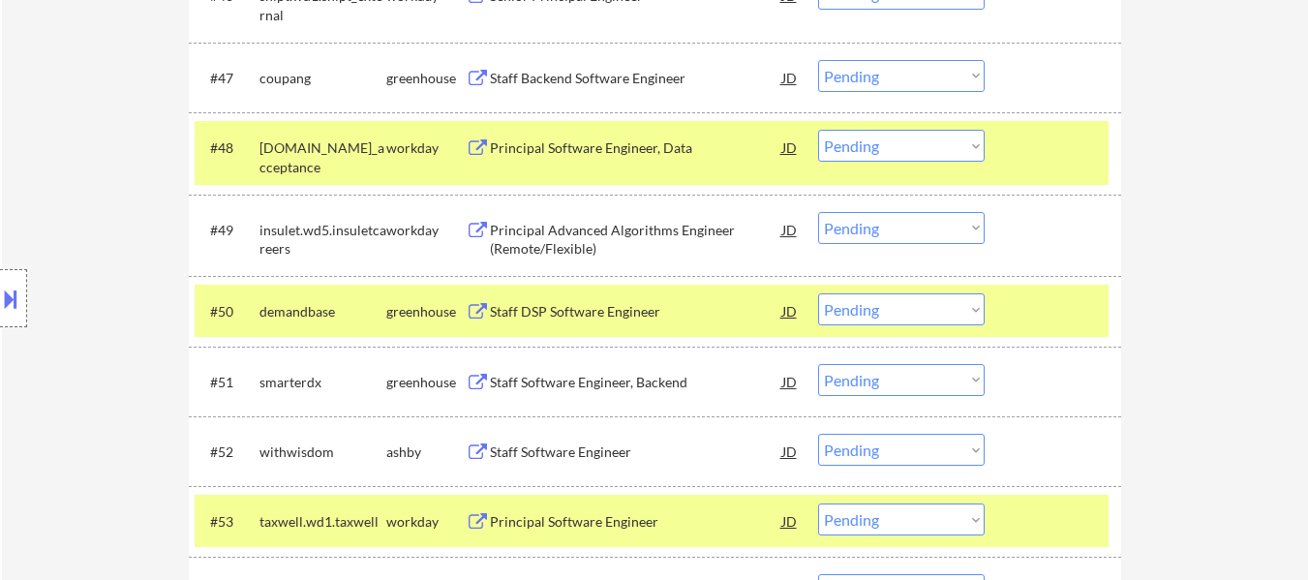
click at [1034, 164] on div at bounding box center [1055, 147] width 85 height 35
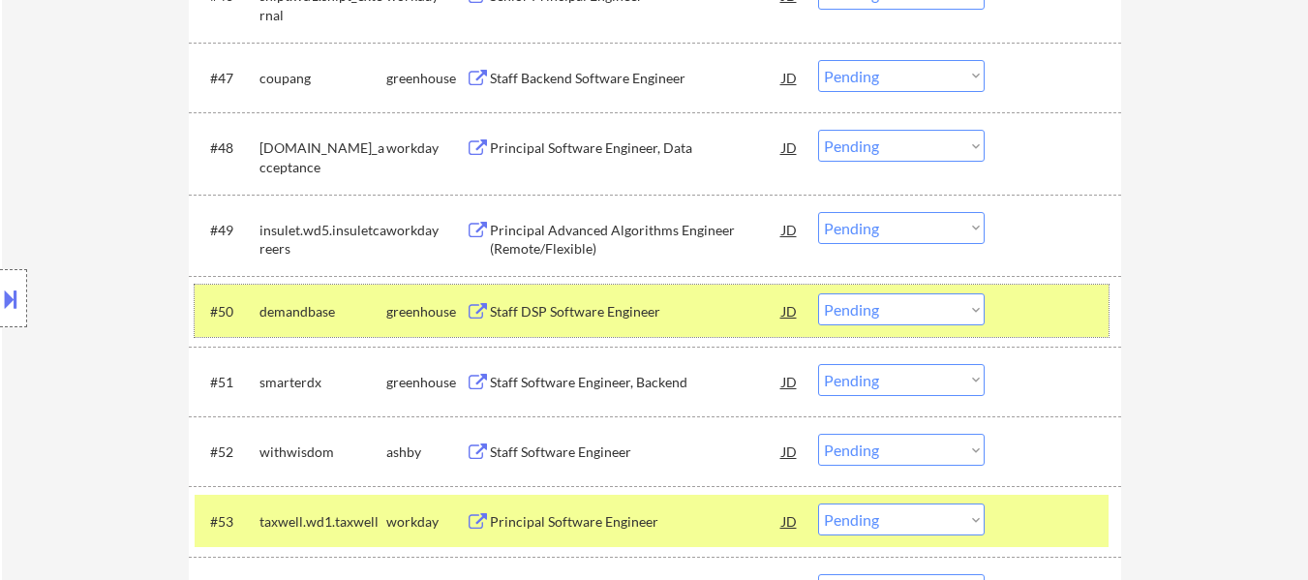
click at [1008, 309] on div "#50 demandbase greenhouse Staff DSP Software Engineer JD warning_amber Choose a…" at bounding box center [652, 311] width 914 height 52
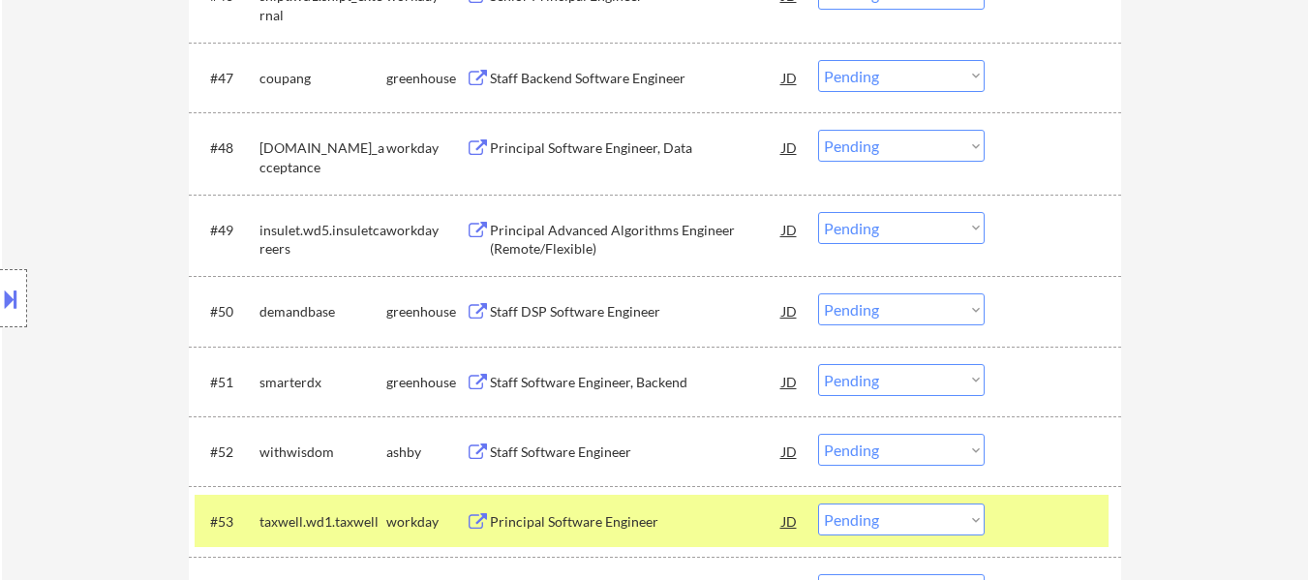
click at [1056, 517] on div at bounding box center [1055, 520] width 85 height 35
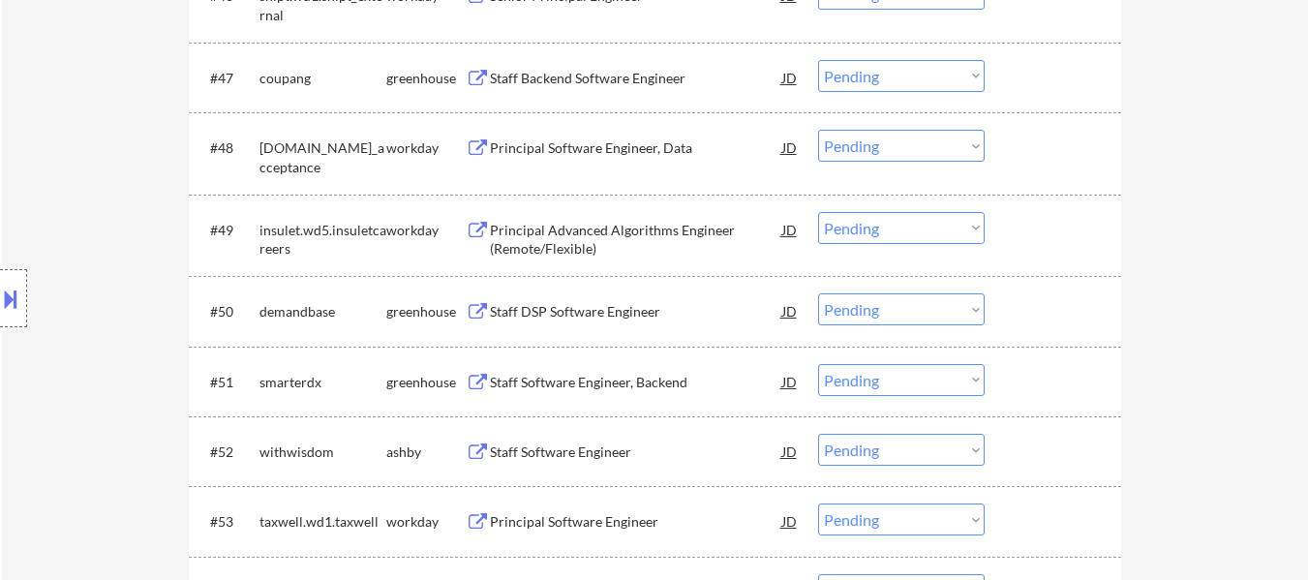
click at [919, 82] on select "Choose an option... Pending Applied Excluded (Questions) Excluded (Expired) Exc…" at bounding box center [901, 76] width 167 height 32
click at [818, 60] on select "Choose an option... Pending Applied Excluded (Questions) Excluded (Expired) Exc…" at bounding box center [901, 76] width 167 height 32
select select ""pending""
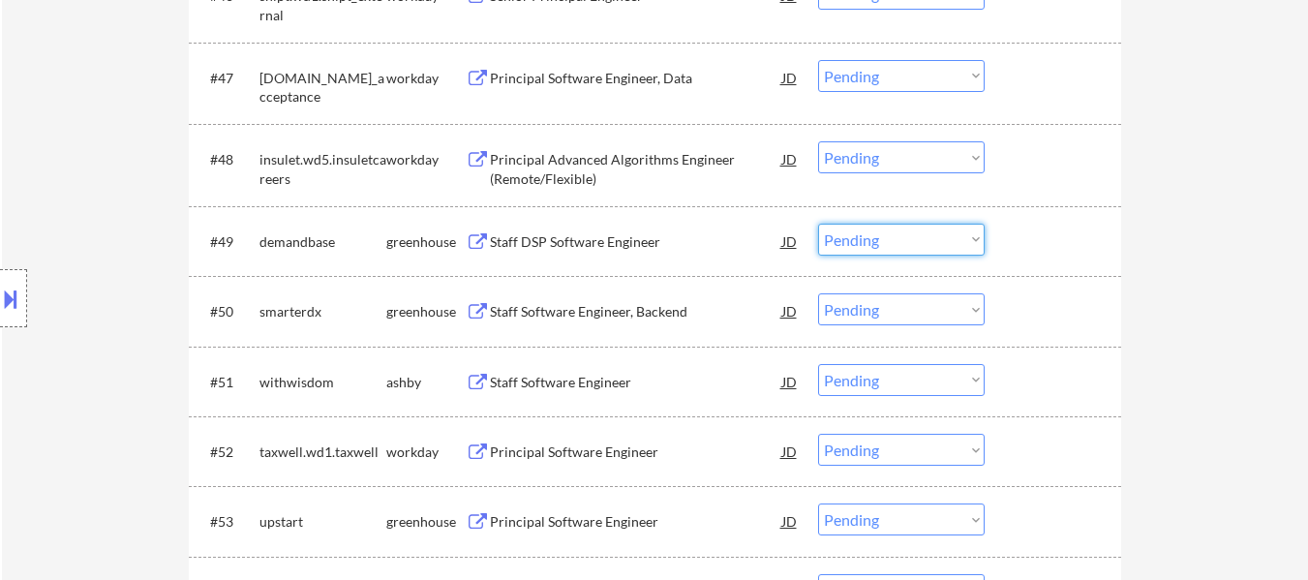
click at [893, 228] on select "Choose an option... Pending Applied Excluded (Questions) Excluded (Expired) Exc…" at bounding box center [901, 240] width 167 height 32
click at [818, 224] on select "Choose an option... Pending Applied Excluded (Questions) Excluded (Expired) Exc…" at bounding box center [901, 240] width 167 height 32
select select ""pending""
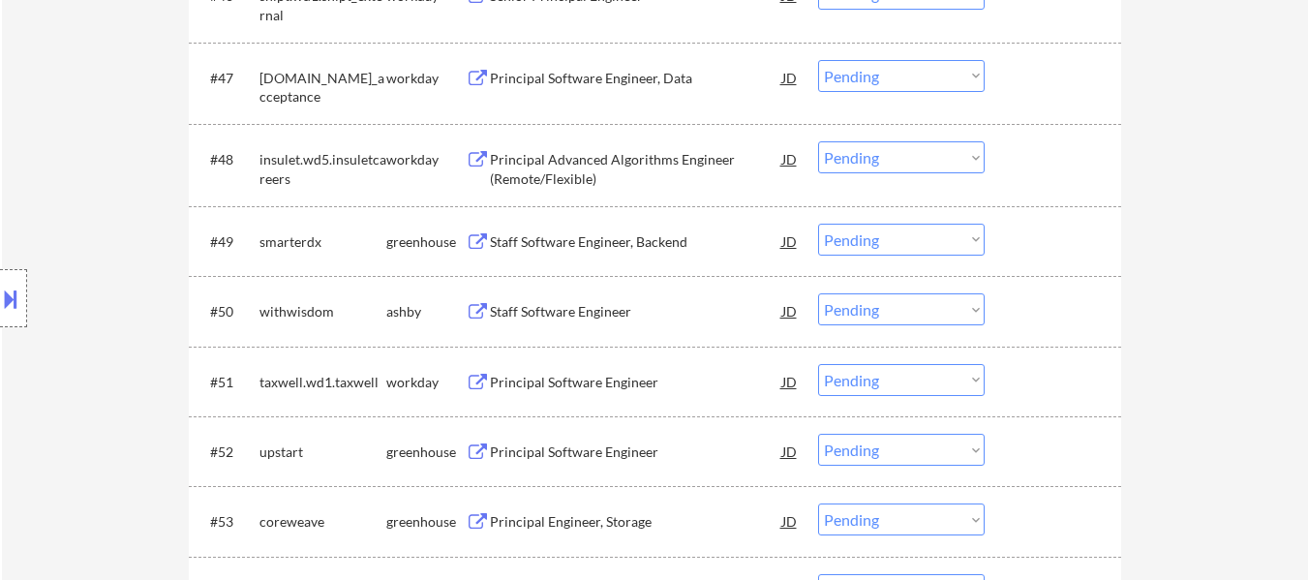
click at [633, 240] on div "Staff Software Engineer, Backend" at bounding box center [636, 241] width 292 height 19
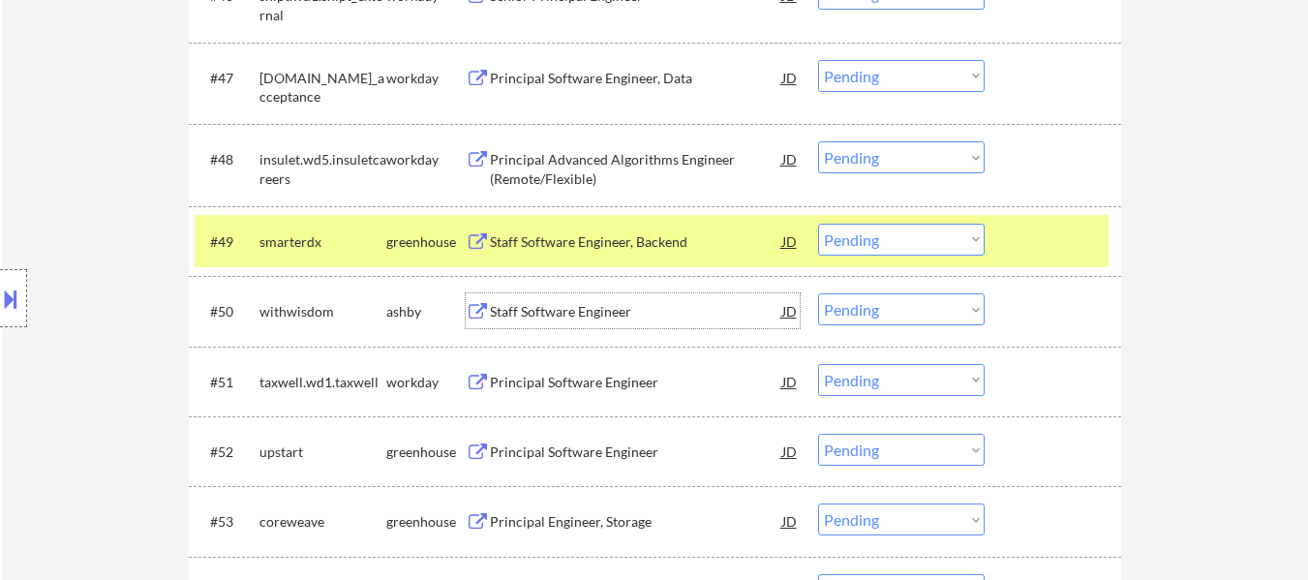
click at [591, 316] on div "Staff Software Engineer" at bounding box center [636, 311] width 292 height 19
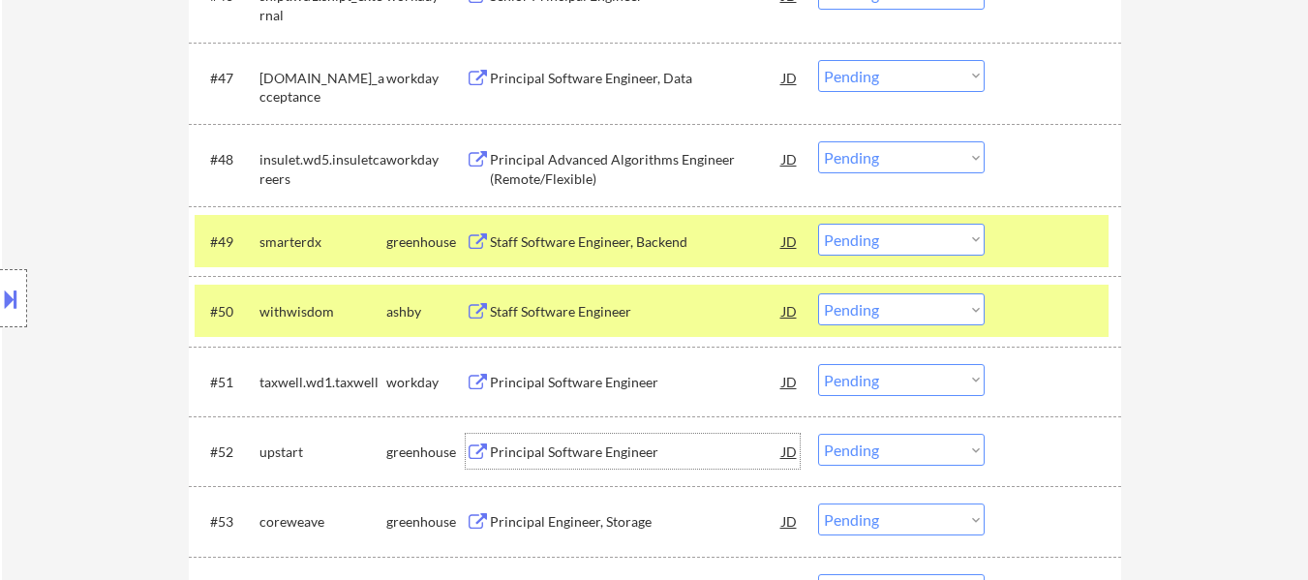
click at [599, 441] on div "Principal Software Engineer" at bounding box center [636, 451] width 292 height 35
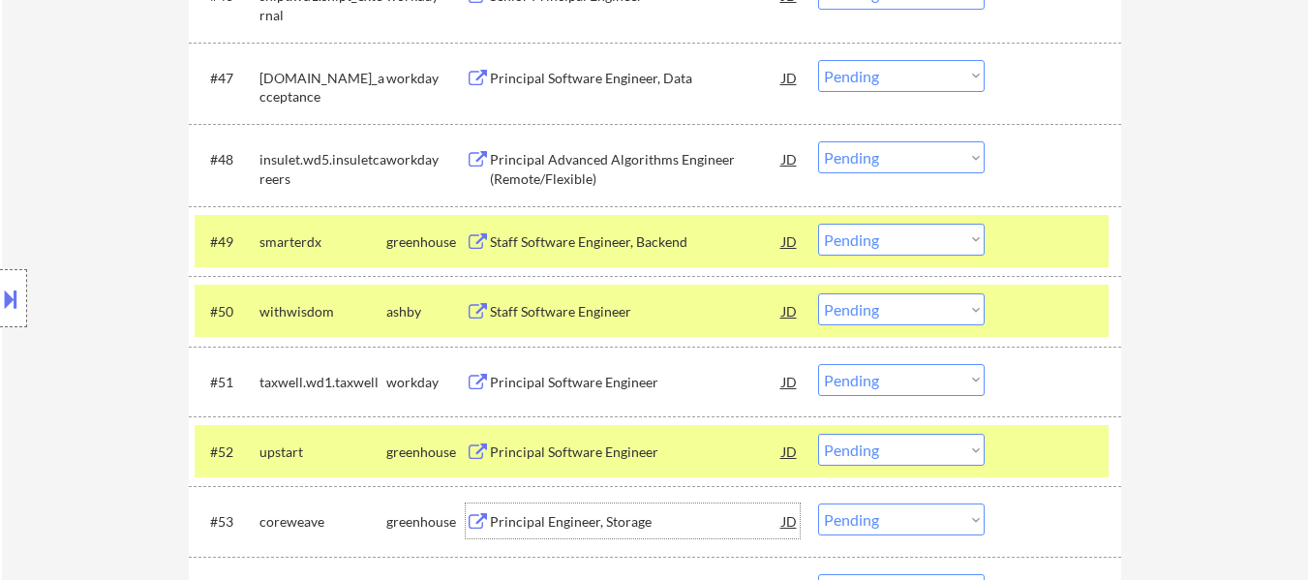
click at [552, 519] on div "Principal Engineer, Storage" at bounding box center [636, 521] width 292 height 19
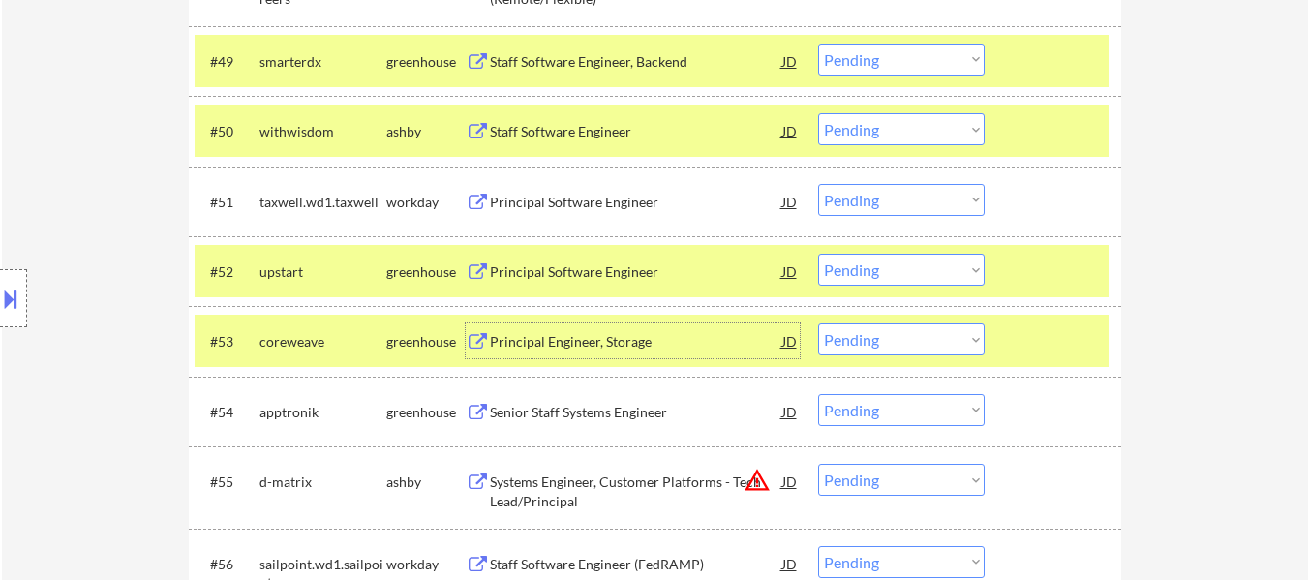
scroll to position [4420, 0]
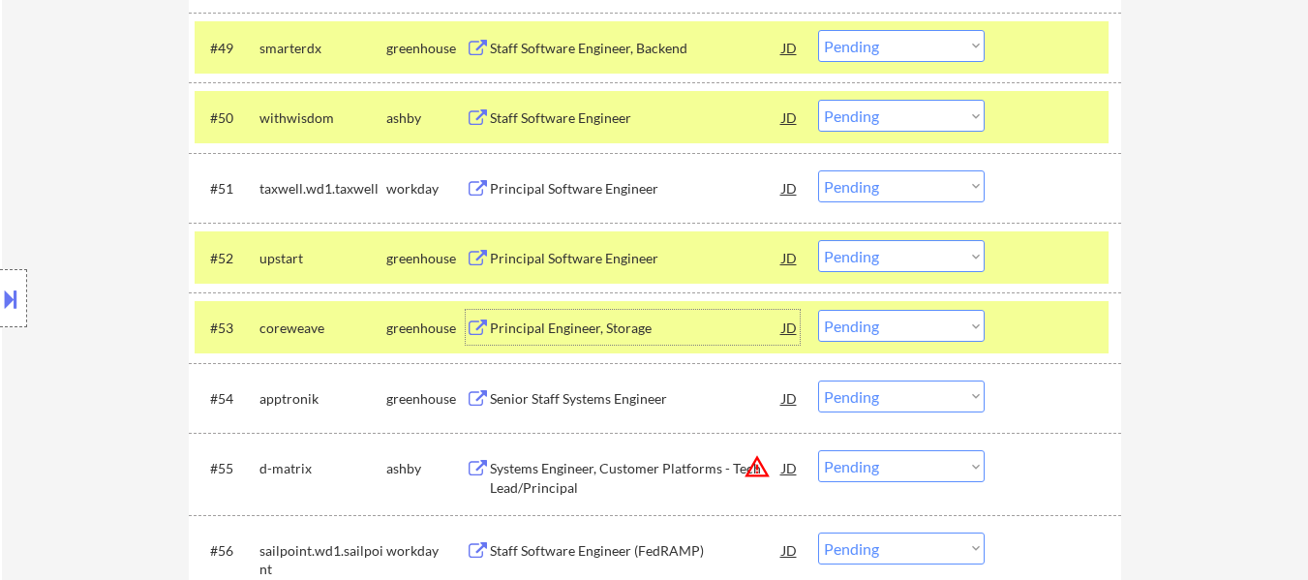
click at [674, 394] on div "Senior Staff Systems Engineer" at bounding box center [636, 398] width 292 height 19
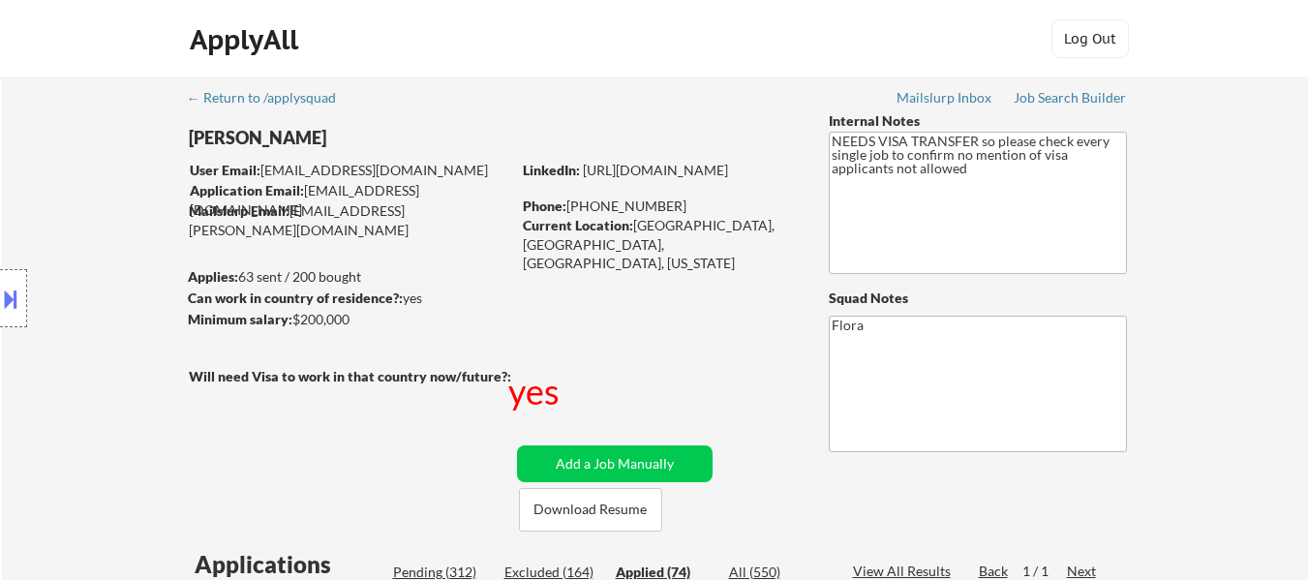
select select ""applied""
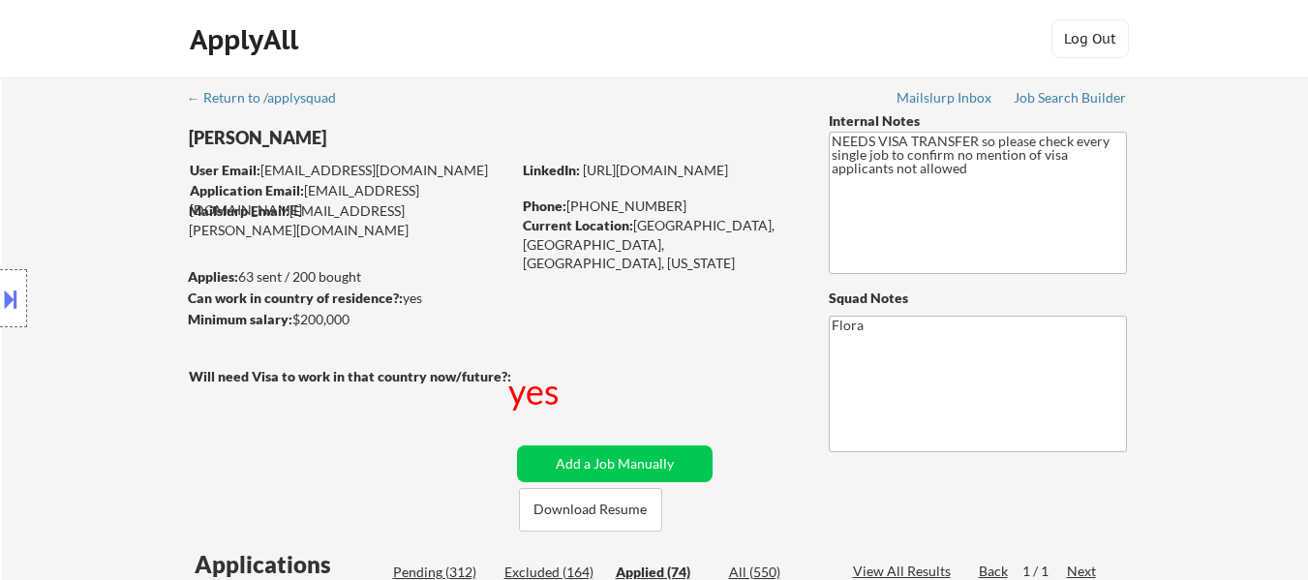
select select ""applied""
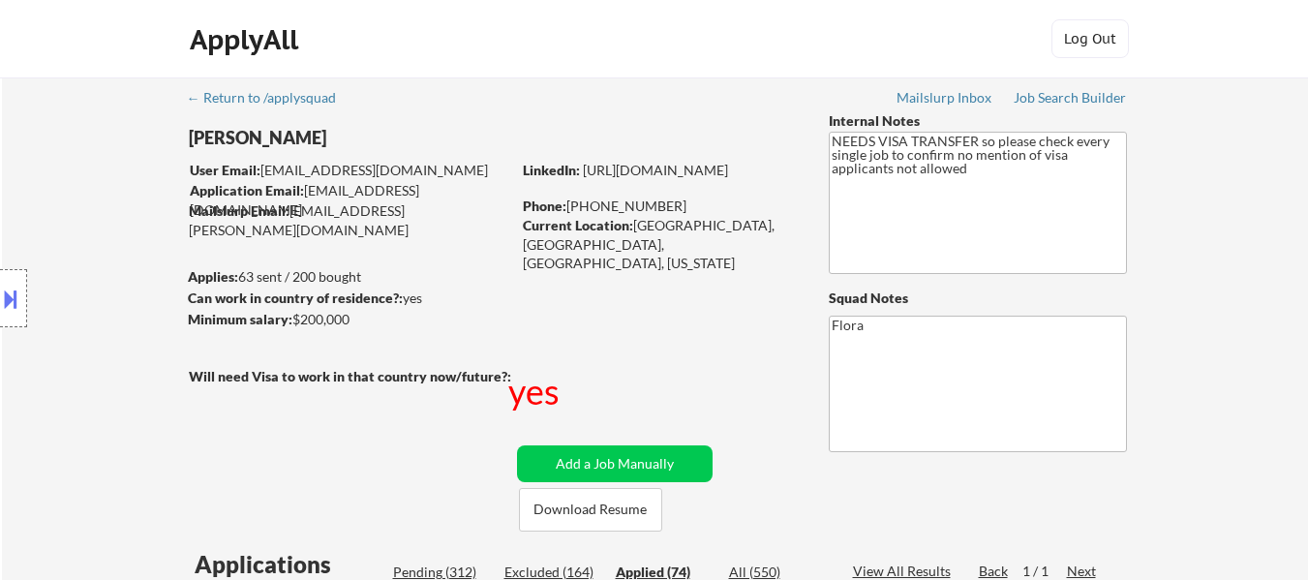
select select ""applied""
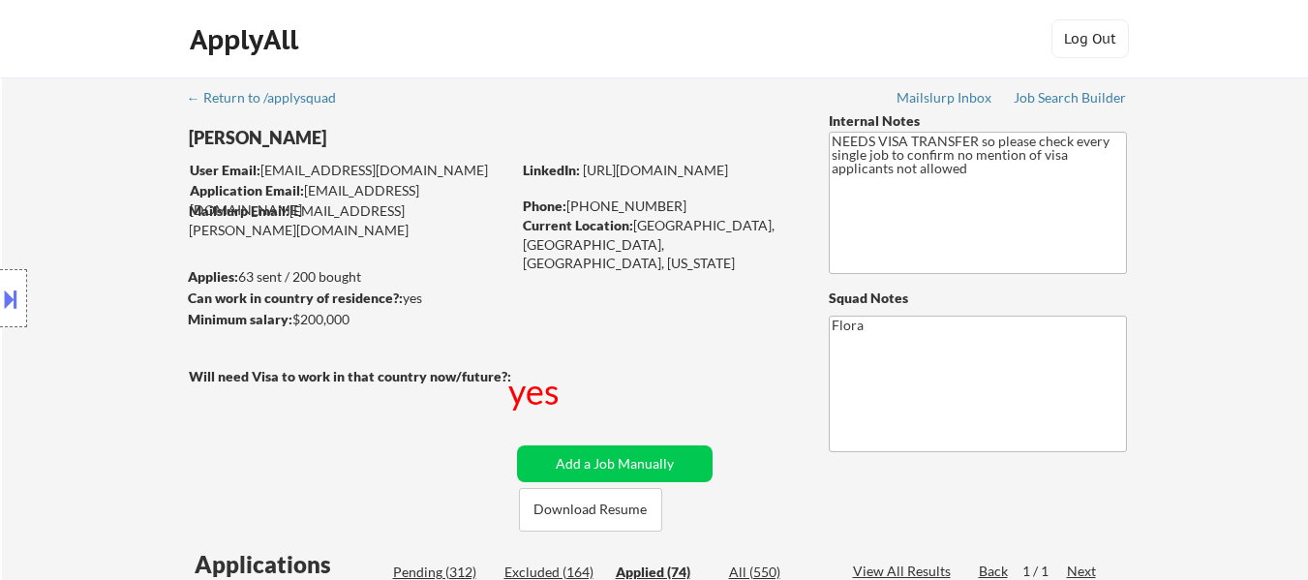
select select ""applied""
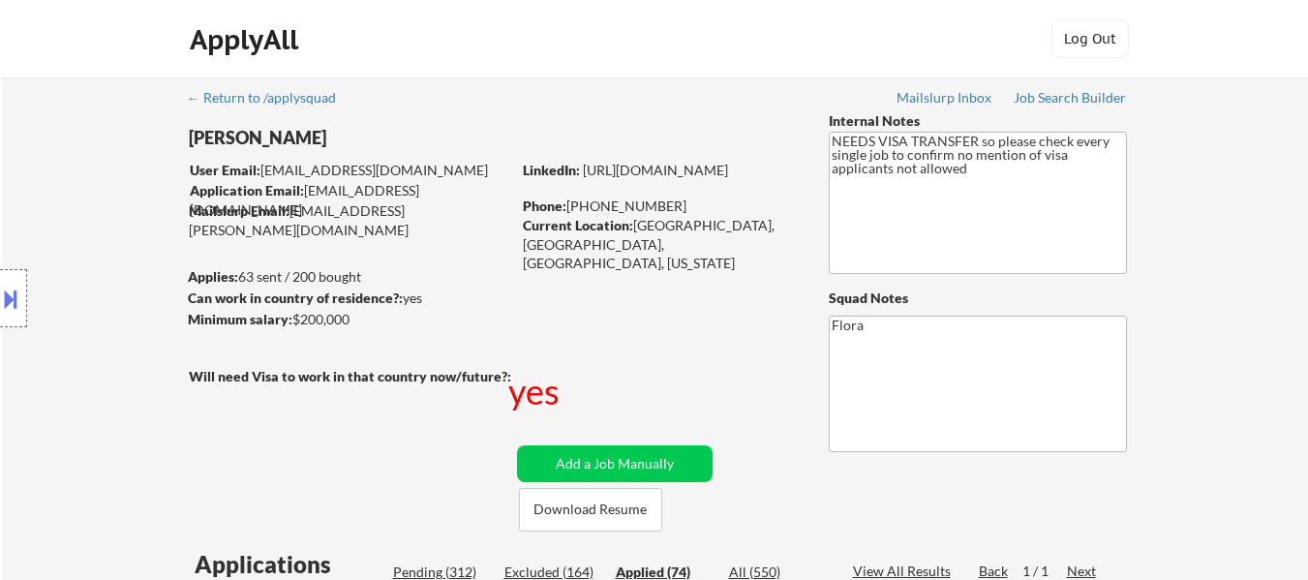
select select ""applied""
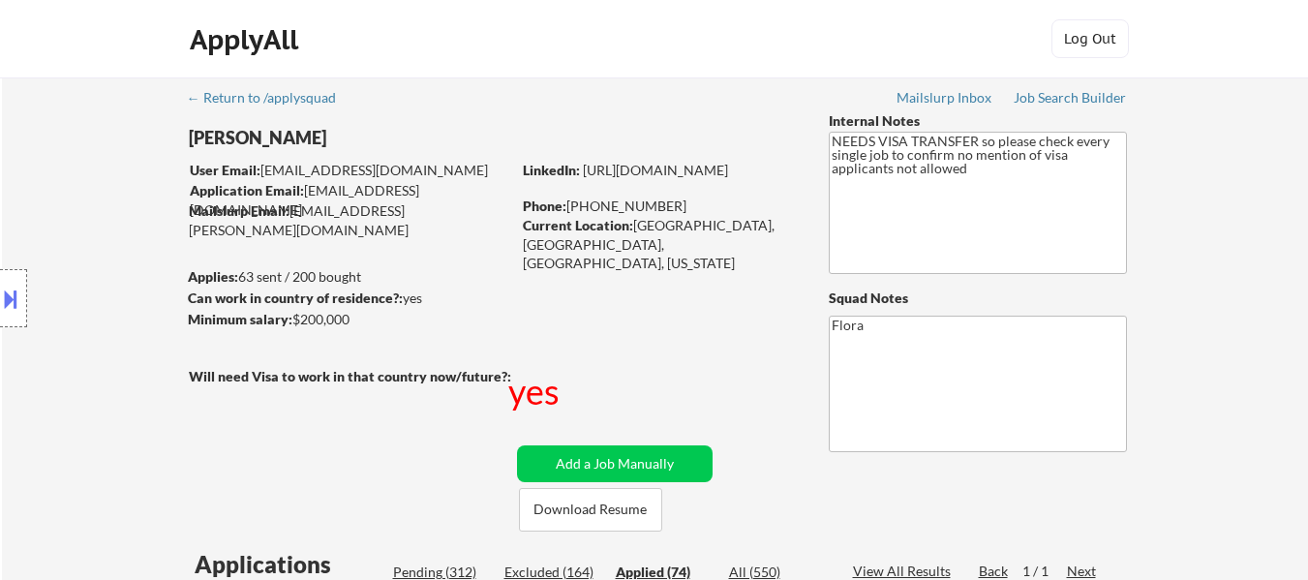
select select ""applied""
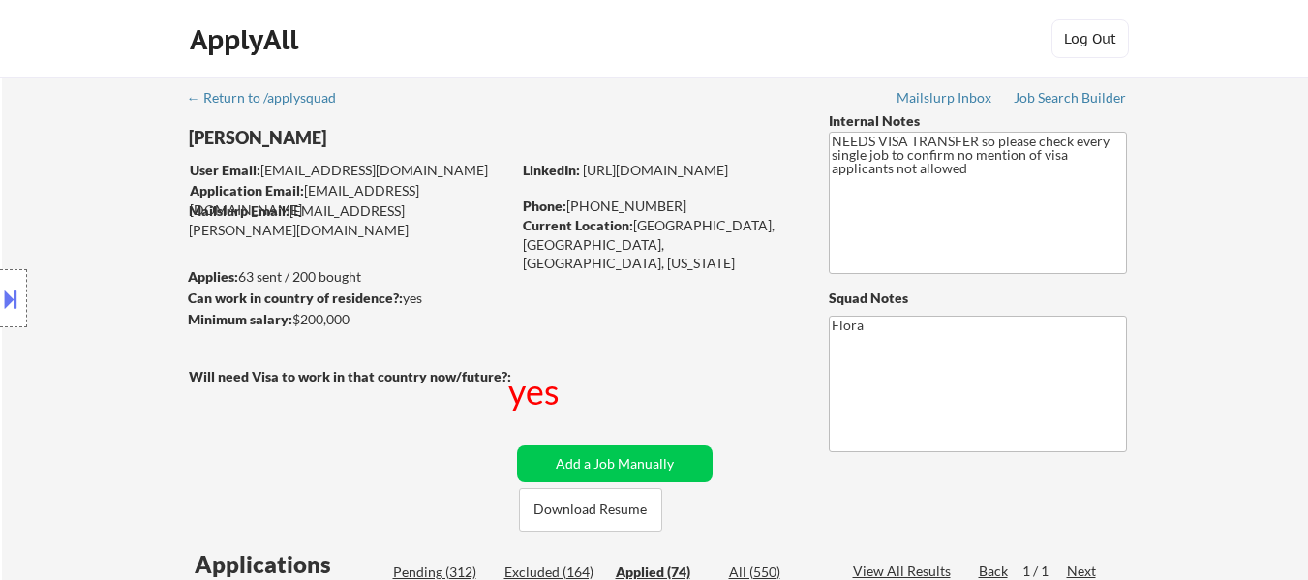
select select ""applied""
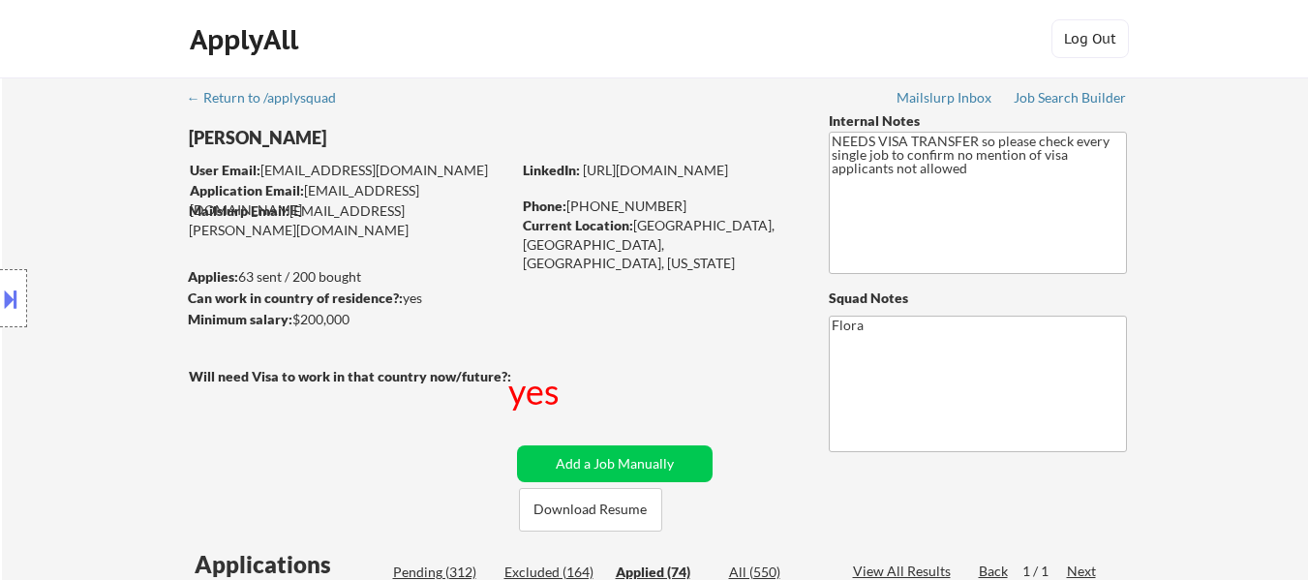
select select ""applied""
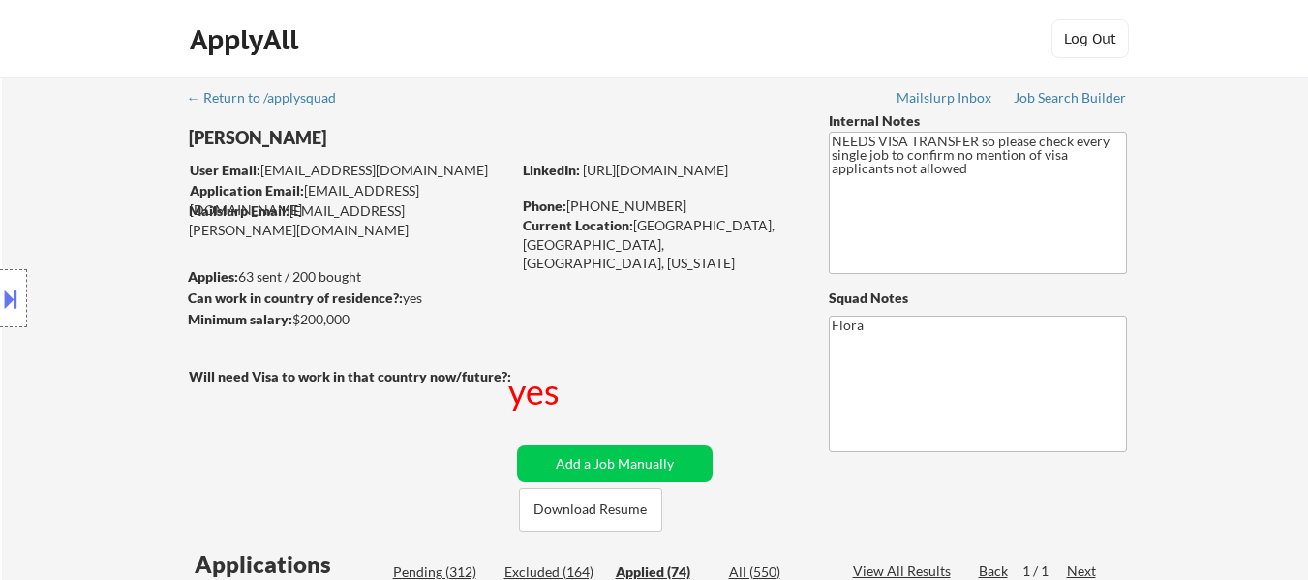
select select ""applied""
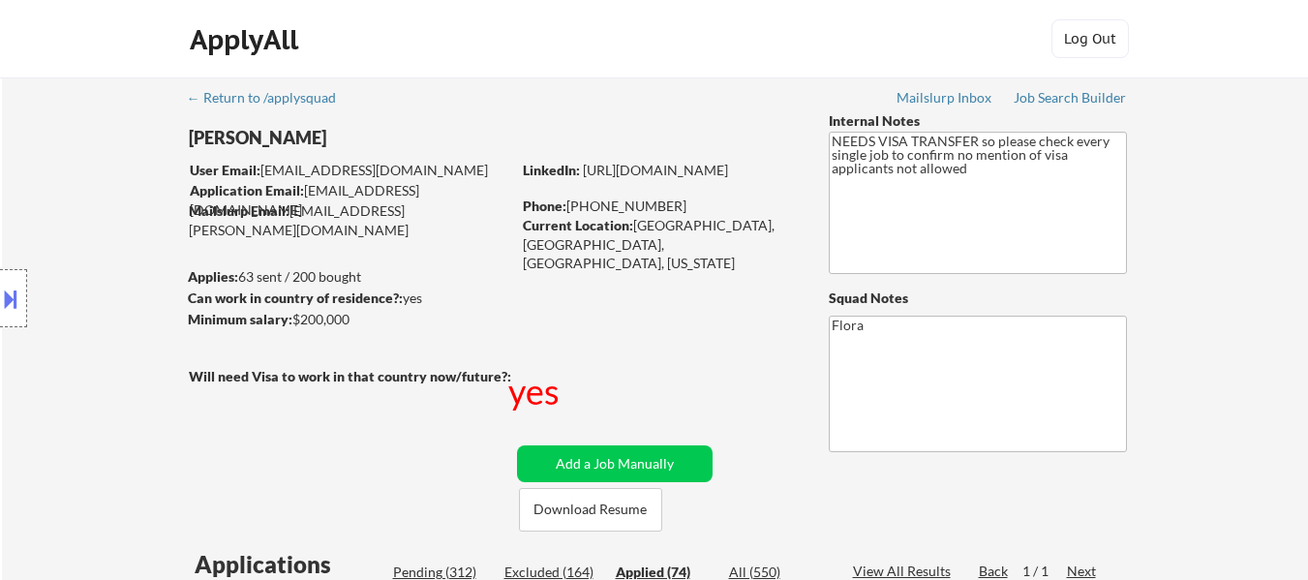
select select ""applied""
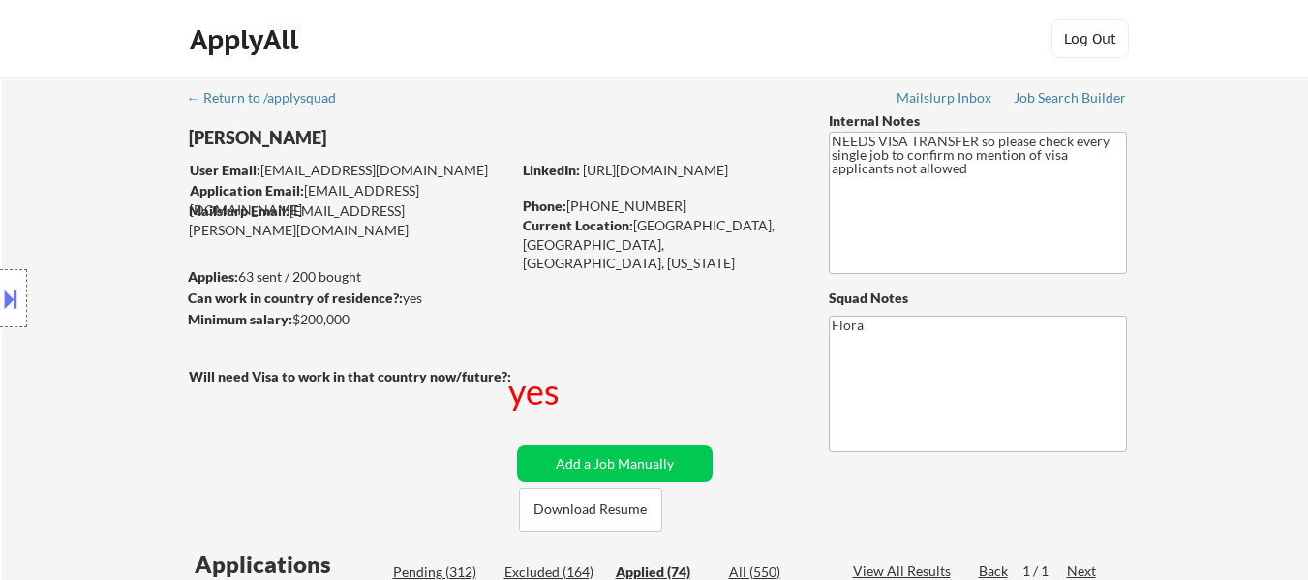
select select ""applied""
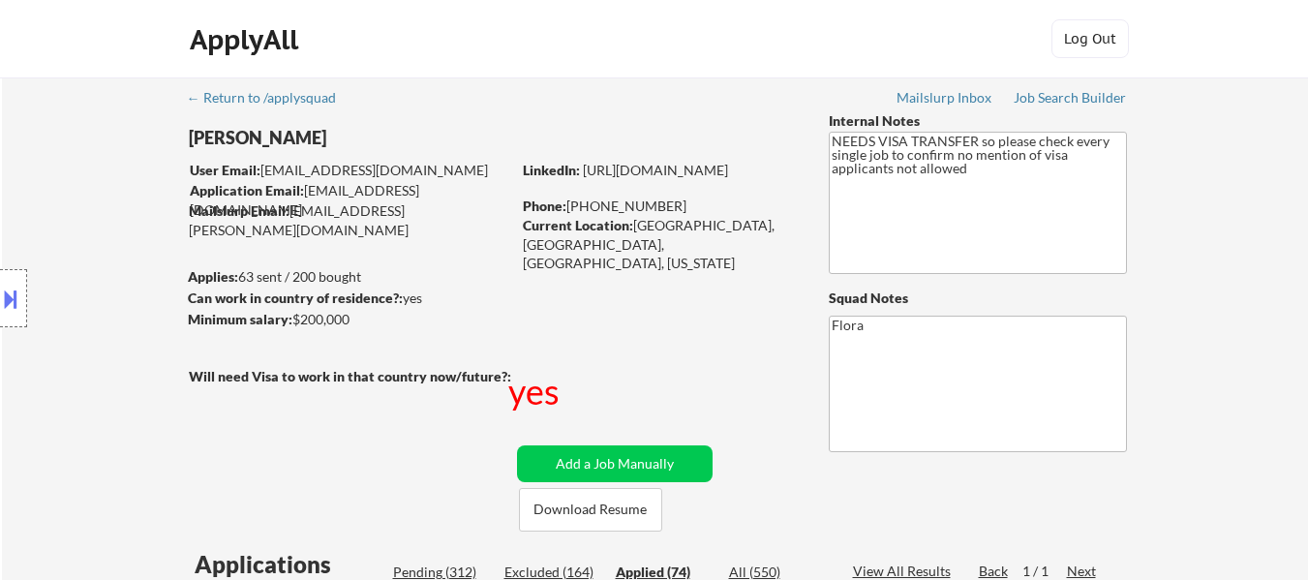
select select ""applied""
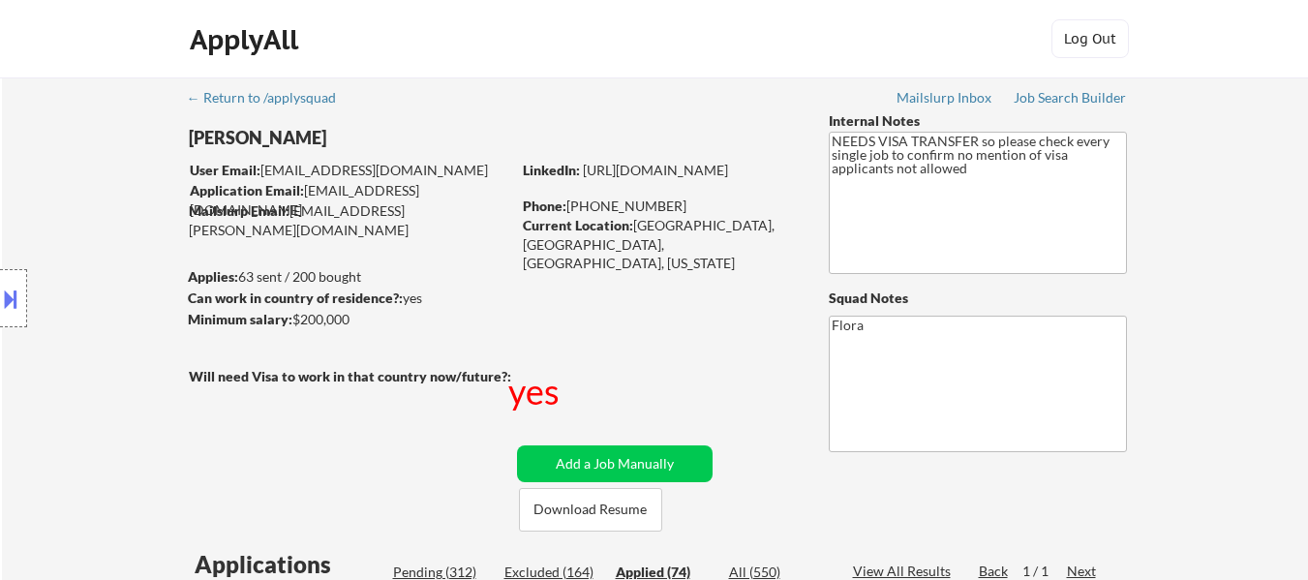
select select ""applied""
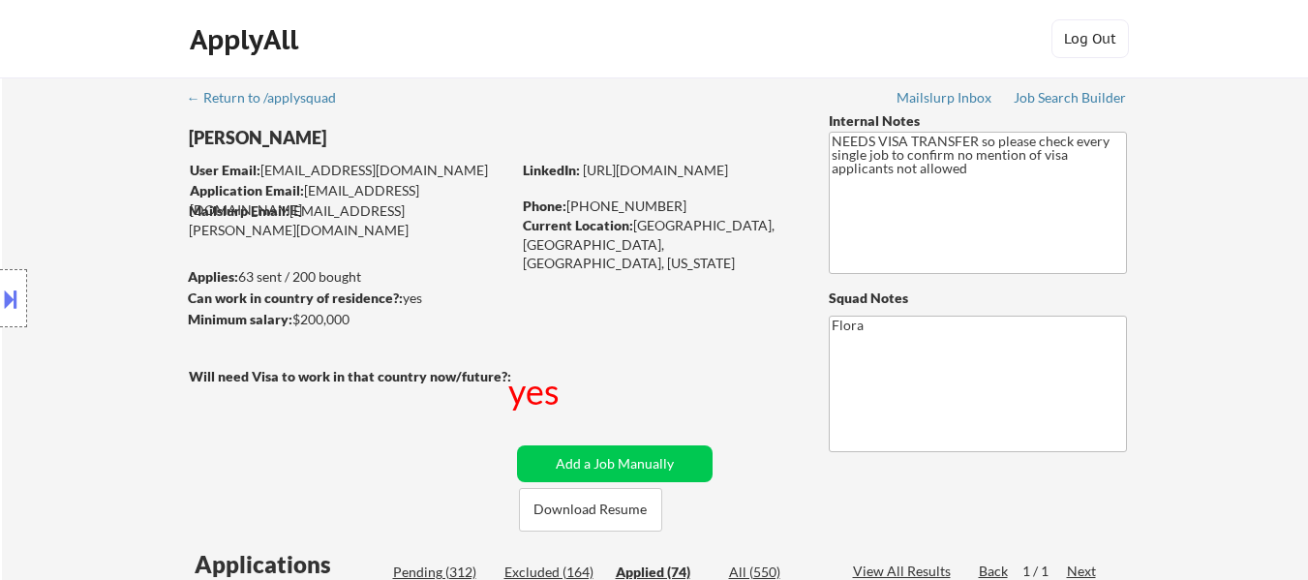
select select ""applied""
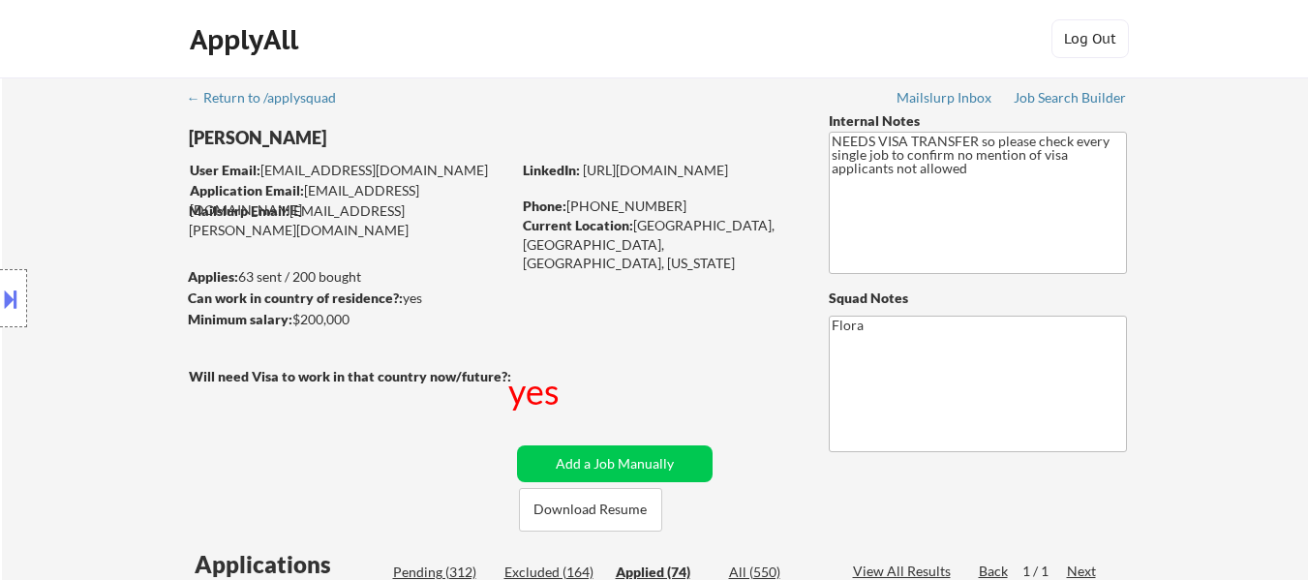
select select ""applied""
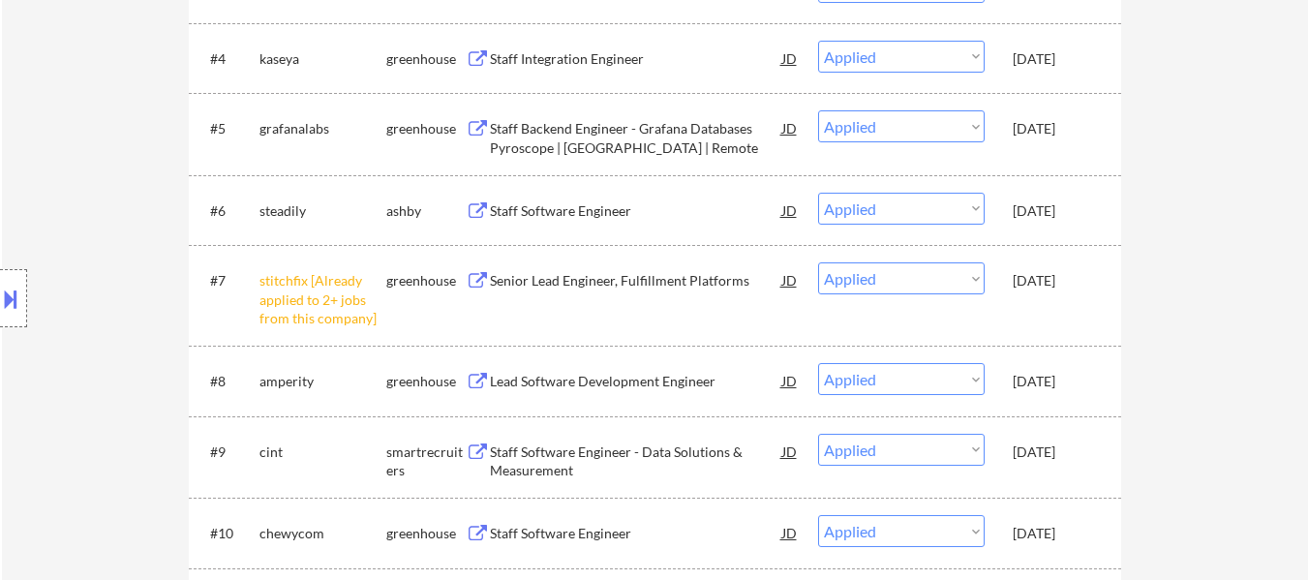
scroll to position [1065, 0]
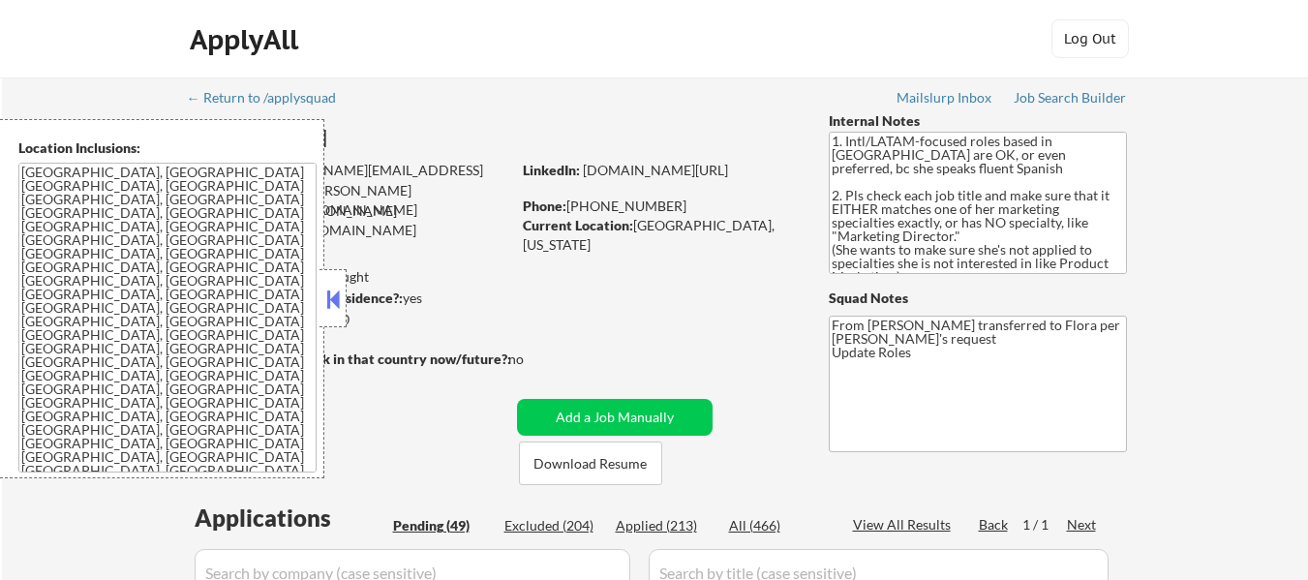
select select ""pending""
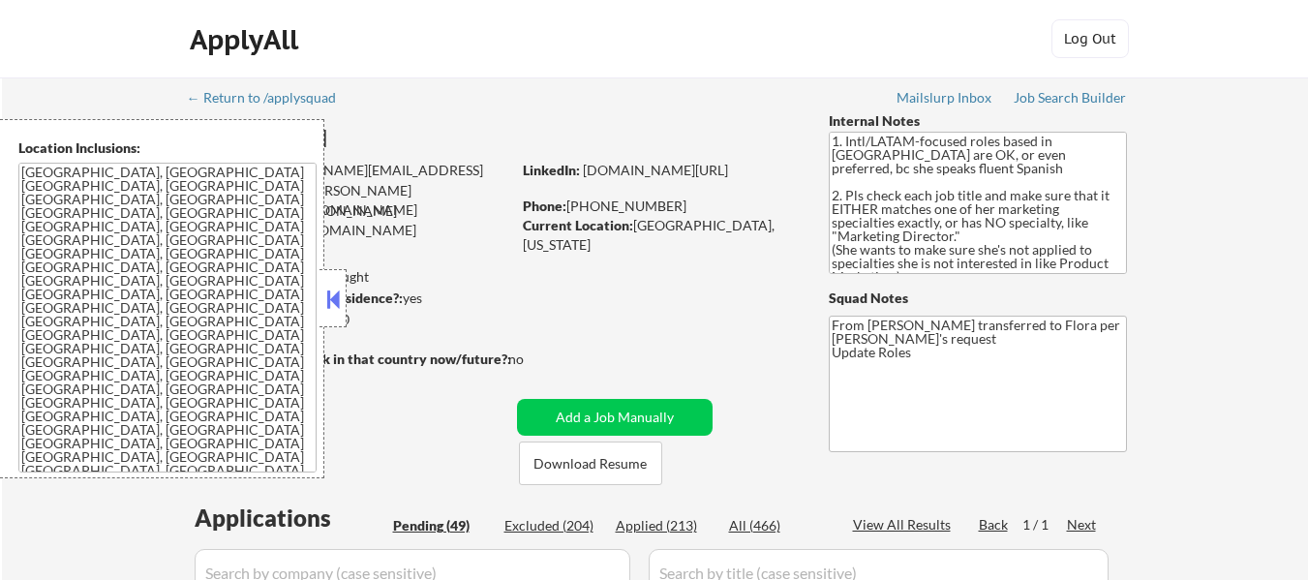
select select ""pending""
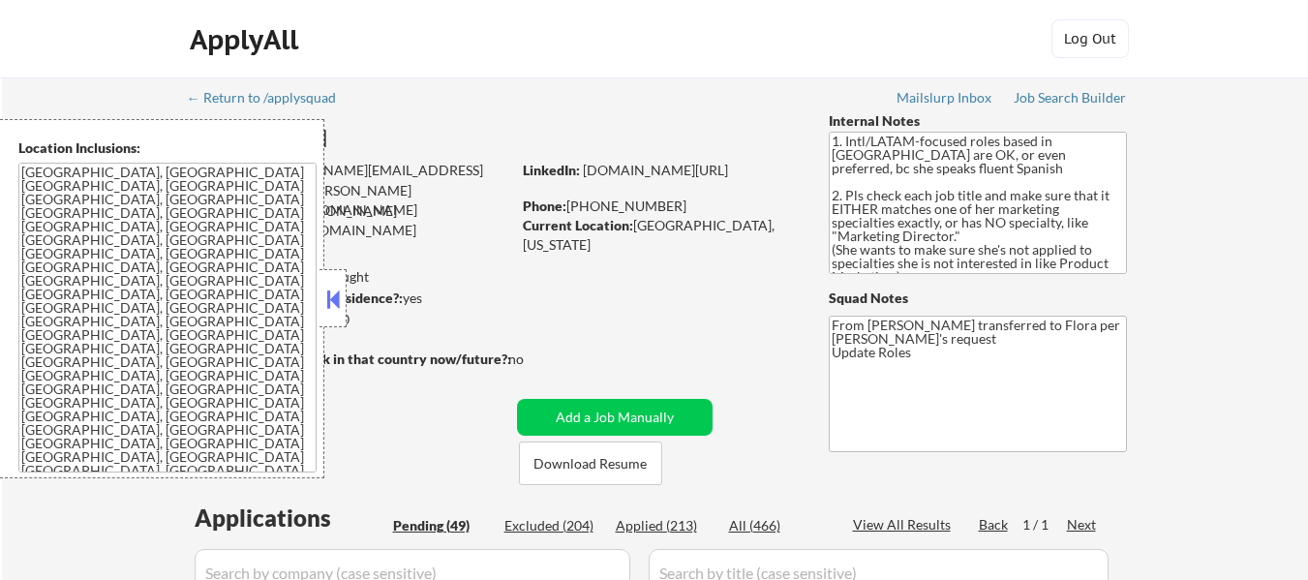
select select ""pending""
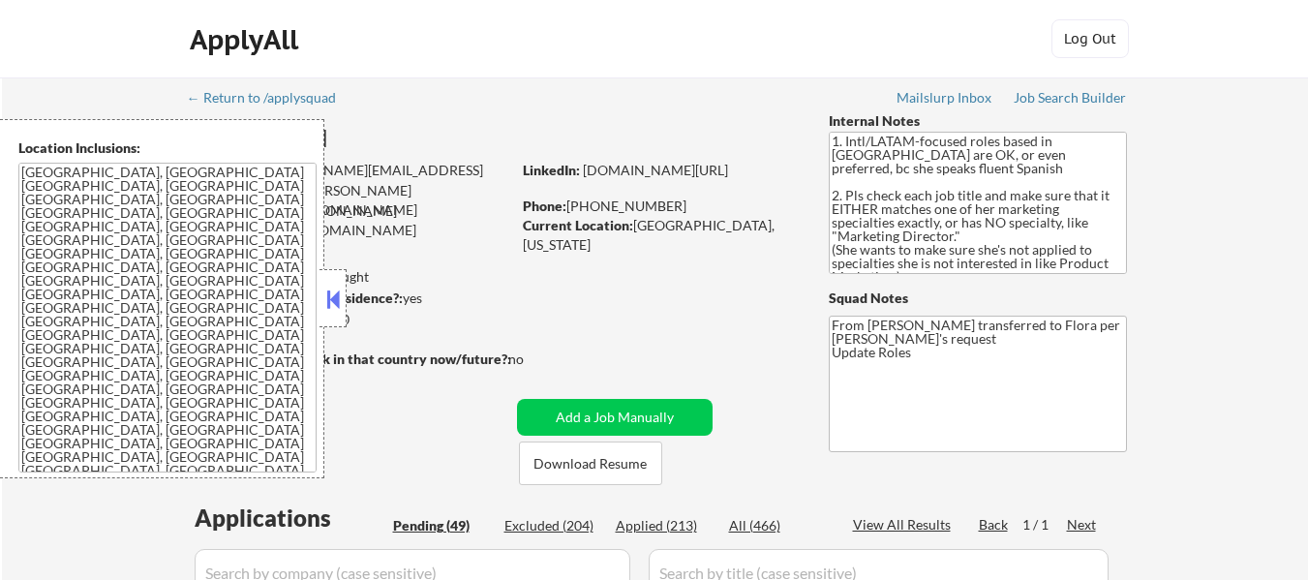
select select ""pending""
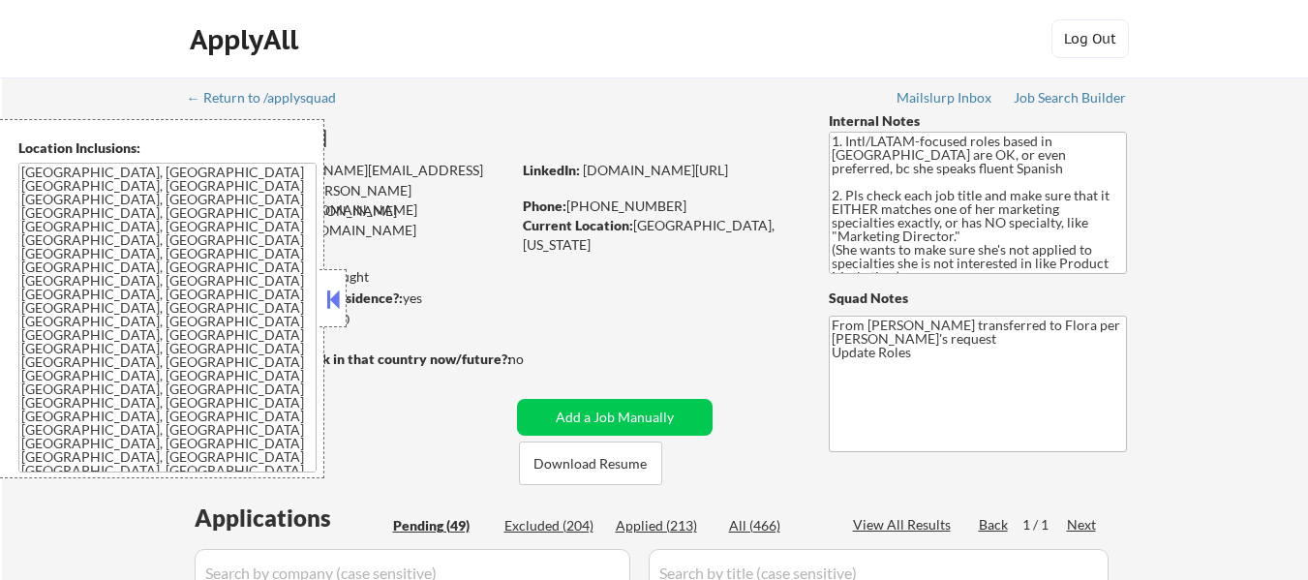
select select ""pending""
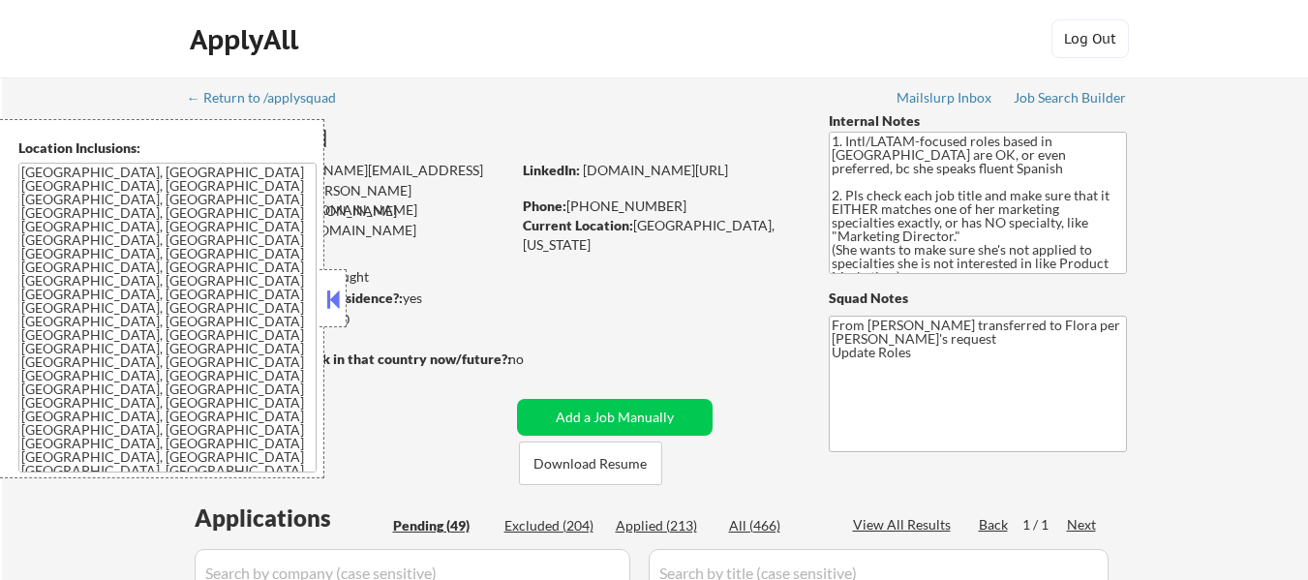
select select ""pending""
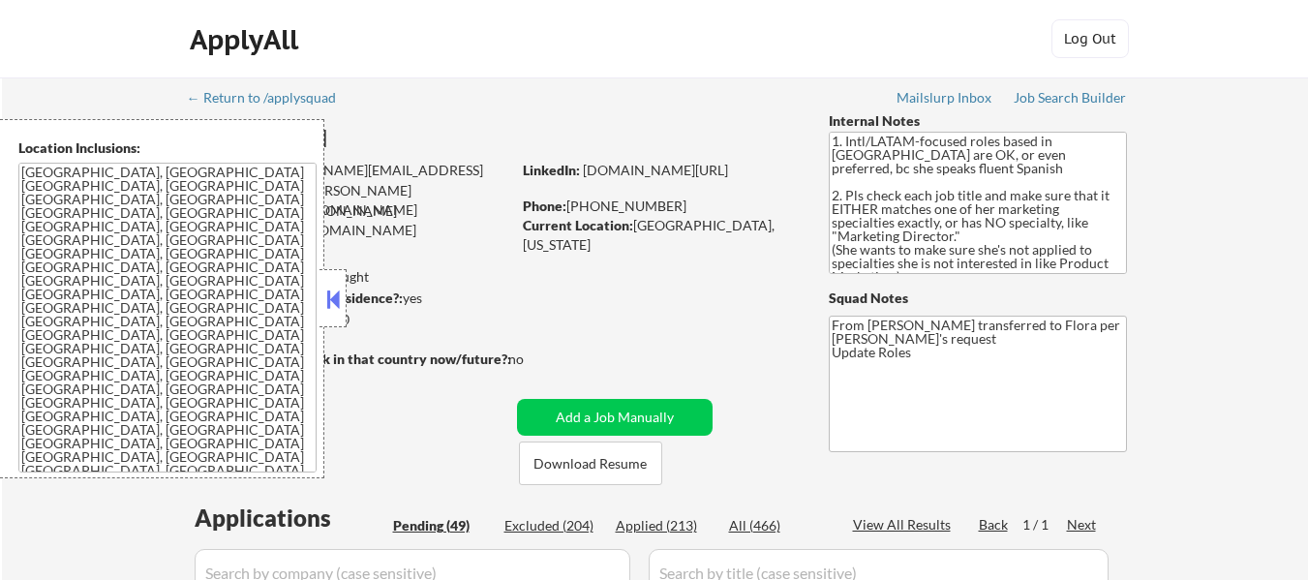
select select ""pending""
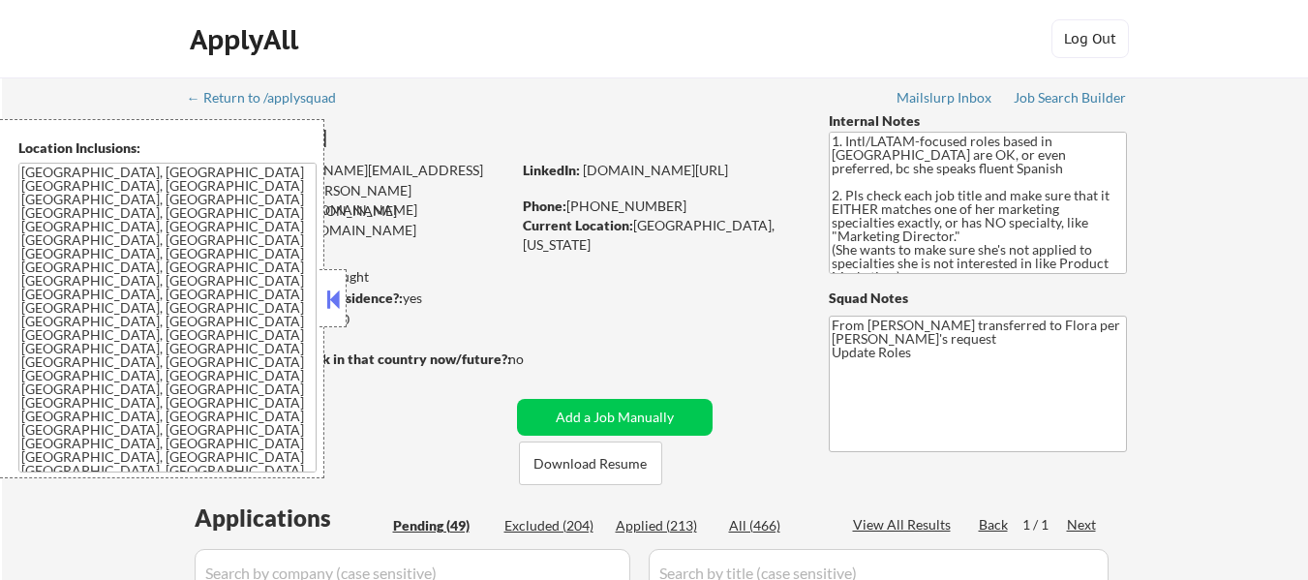
select select ""pending""
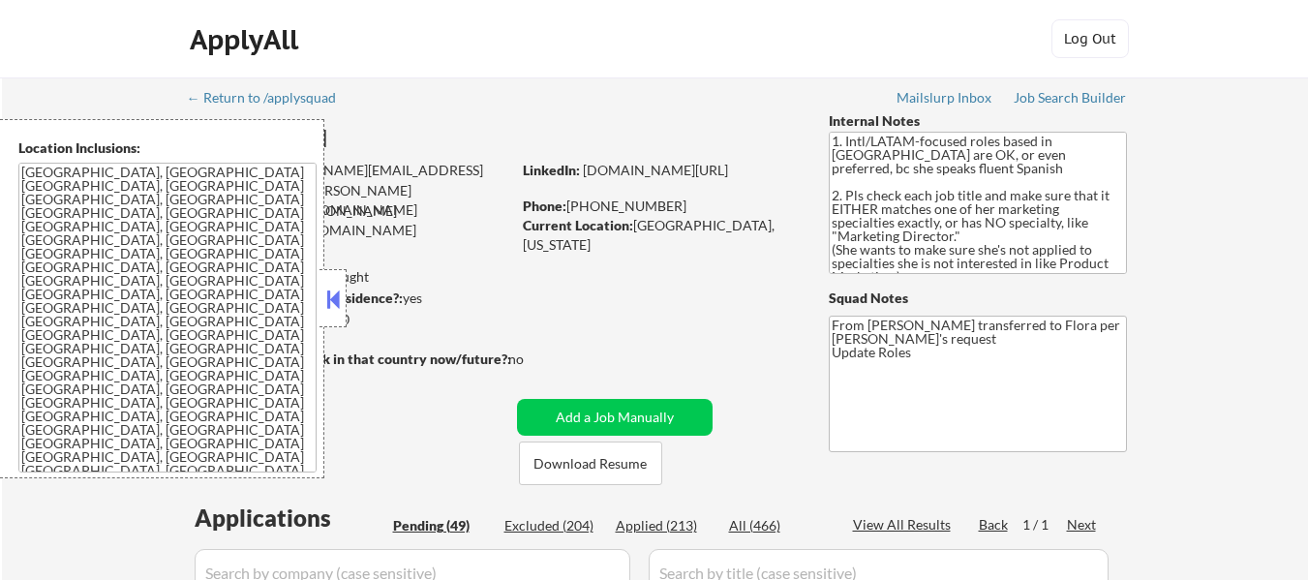
select select ""pending""
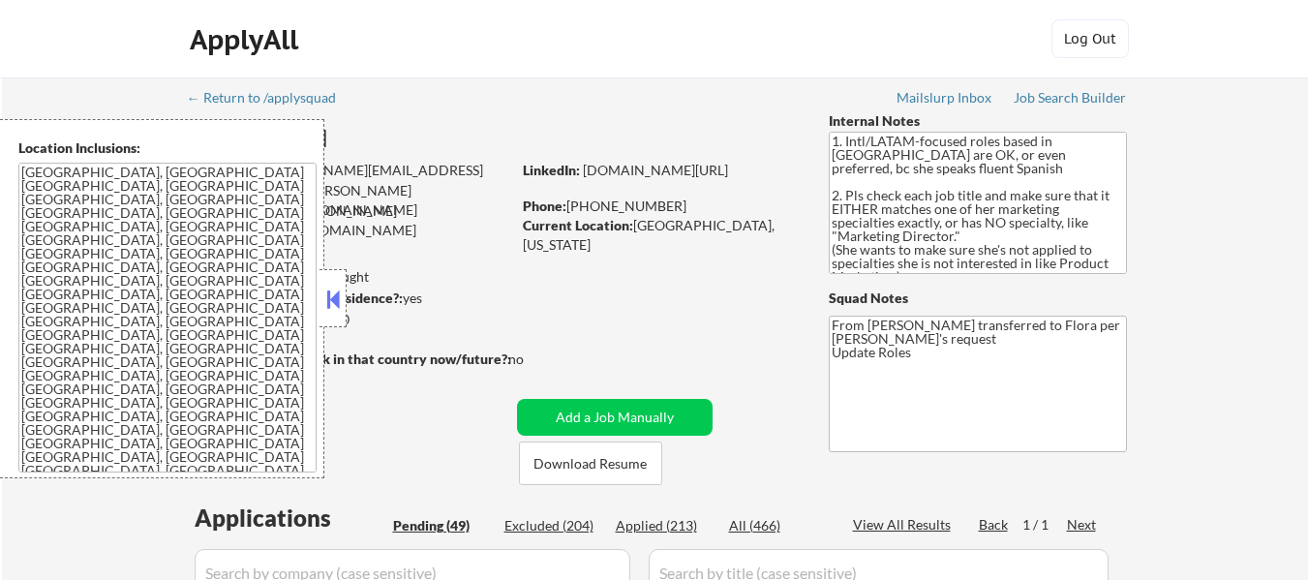
select select ""pending""
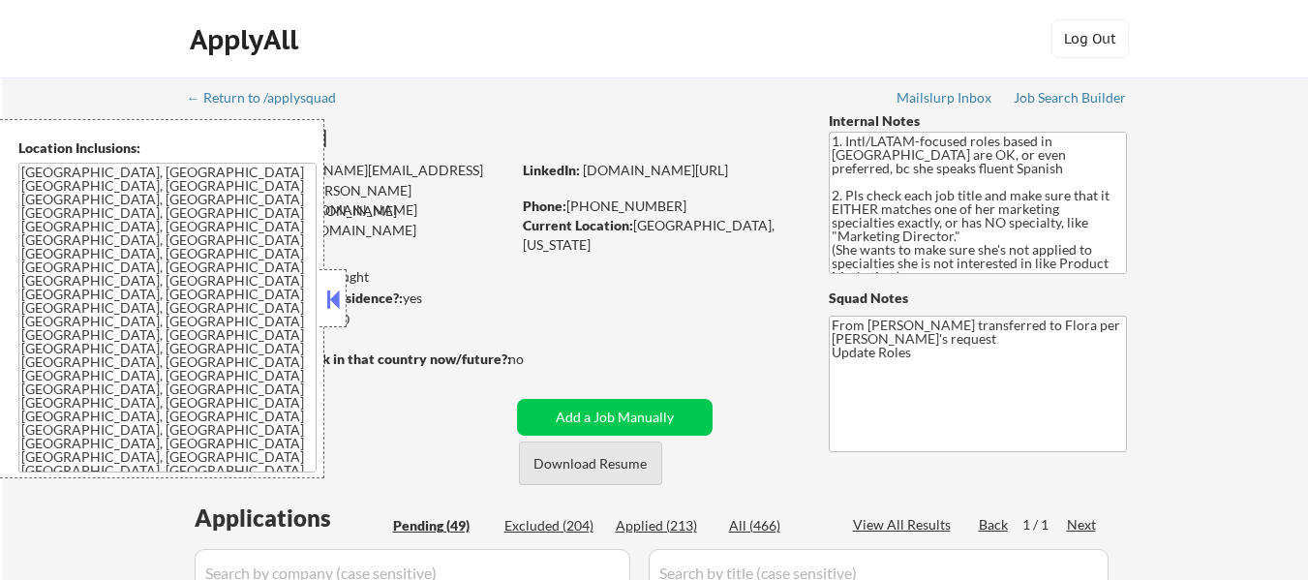
click at [624, 465] on button "Download Resume" at bounding box center [590, 463] width 143 height 44
click at [326, 296] on button at bounding box center [332, 299] width 21 height 29
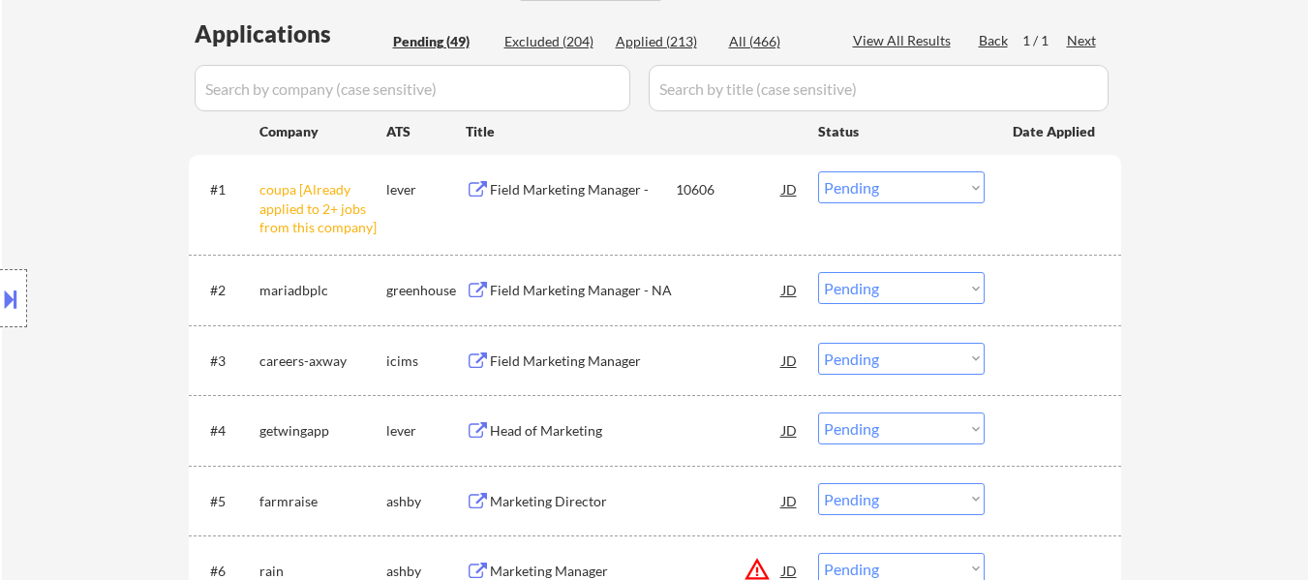
scroll to position [387, 0]
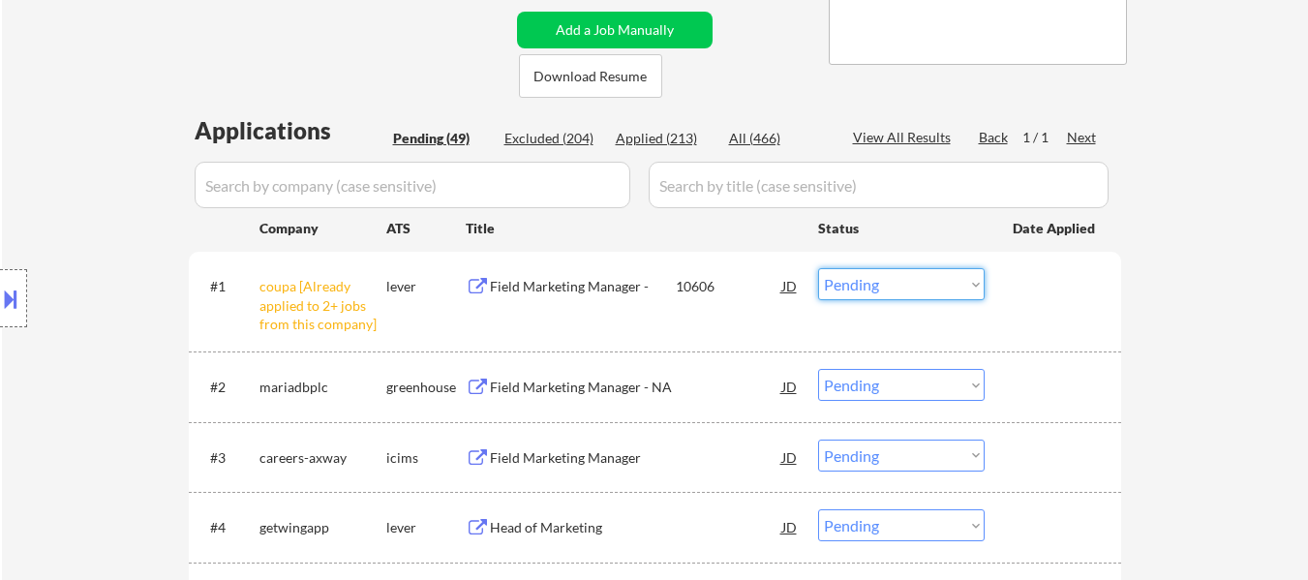
click at [904, 282] on select "Choose an option... Pending Applied Excluded (Questions) Excluded (Expired) Exc…" at bounding box center [901, 284] width 167 height 32
click at [818, 268] on select "Choose an option... Pending Applied Excluded (Questions) Excluded (Expired) Exc…" at bounding box center [901, 284] width 167 height 32
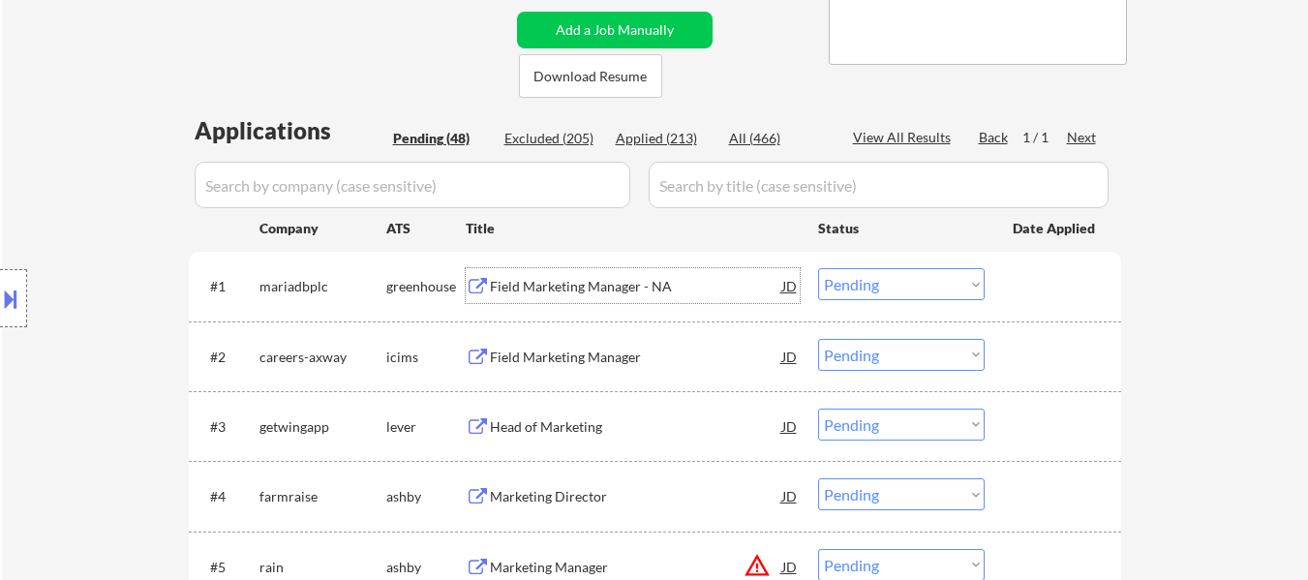
click at [665, 291] on div "Field Marketing Manager - NA" at bounding box center [636, 286] width 292 height 19
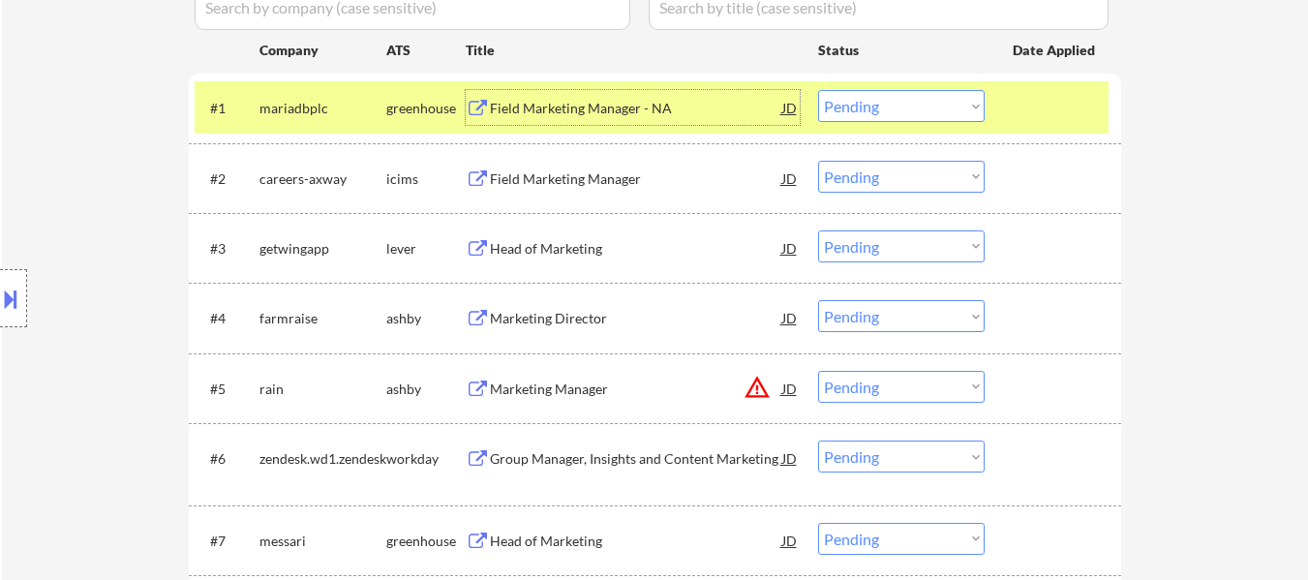
scroll to position [581, 0]
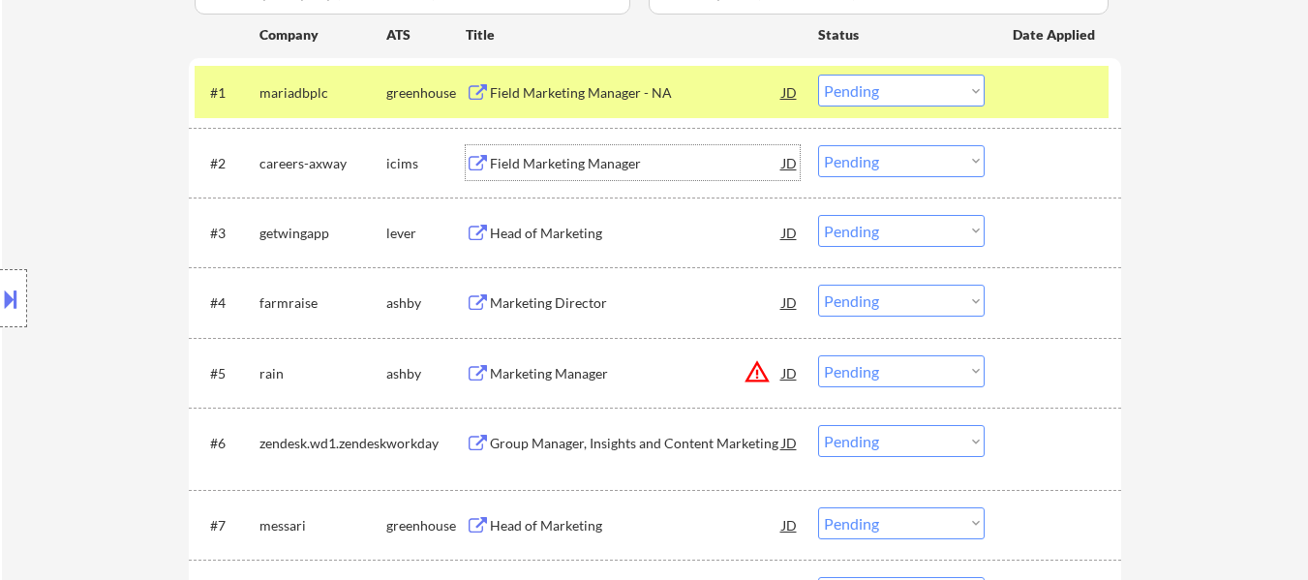
click at [602, 162] on div "Field Marketing Manager" at bounding box center [636, 163] width 292 height 19
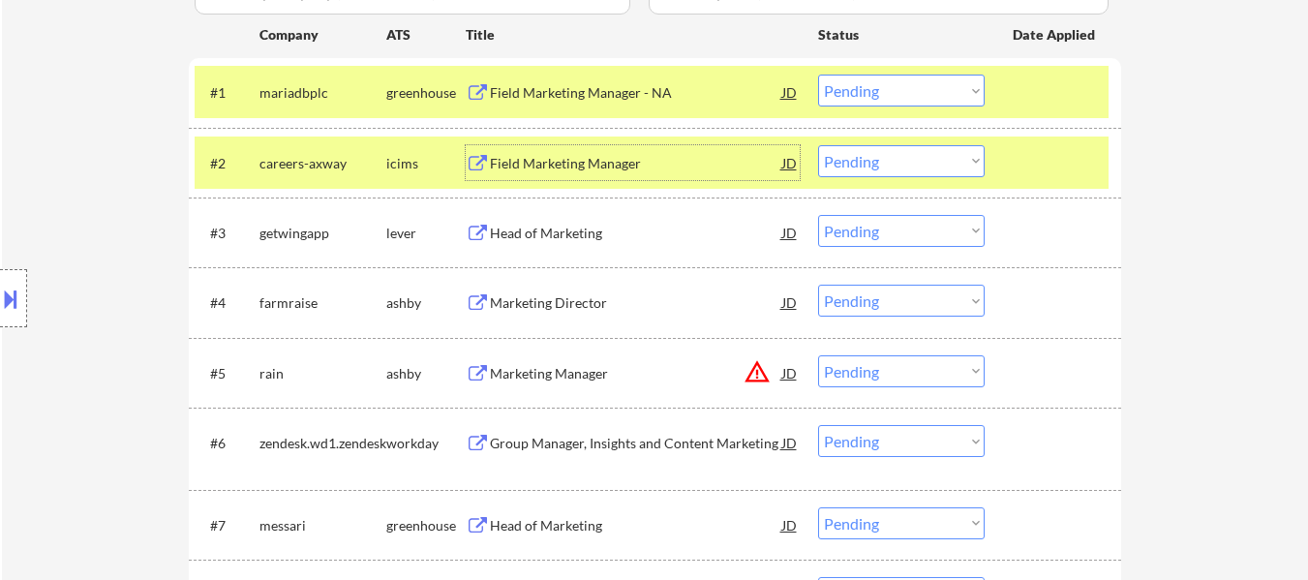
click at [605, 235] on div "Head of Marketing" at bounding box center [636, 233] width 292 height 19
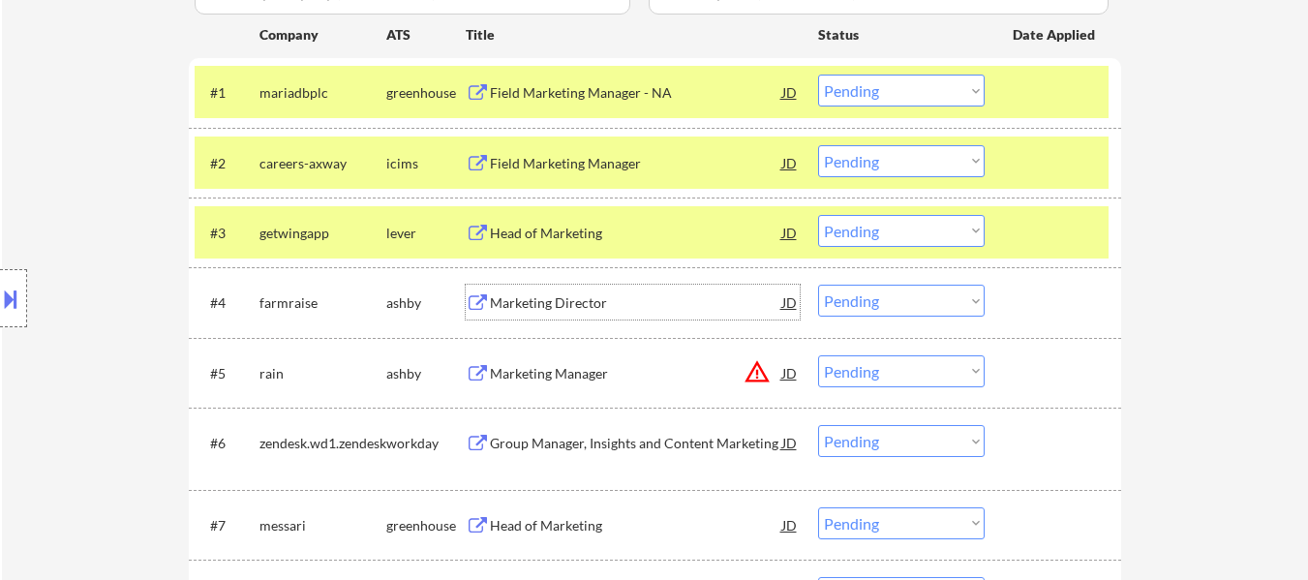
click at [554, 318] on div "Marketing Director" at bounding box center [636, 302] width 292 height 35
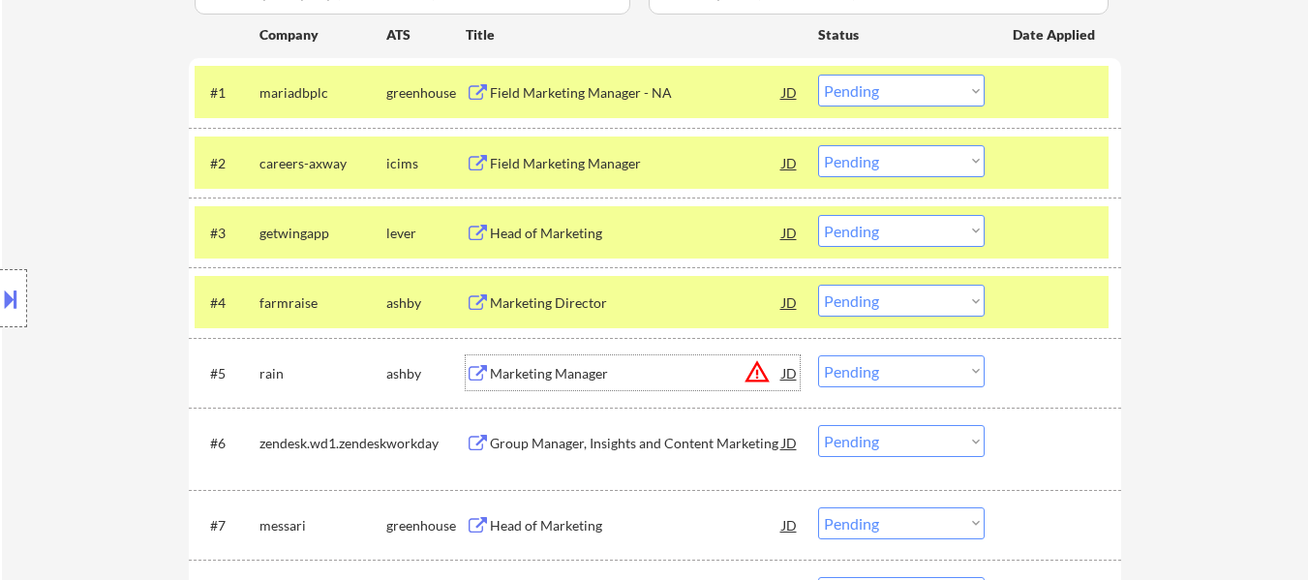
click at [611, 386] on div "Marketing Manager" at bounding box center [636, 372] width 292 height 35
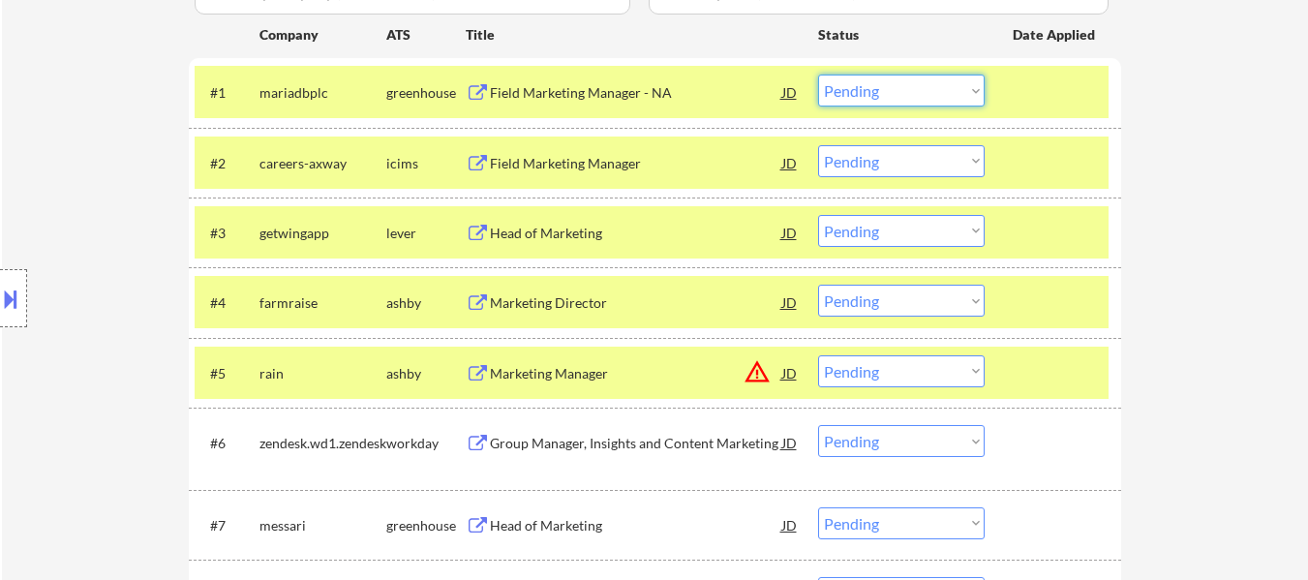
drag, startPoint x: 942, startPoint y: 92, endPoint x: 938, endPoint y: 106, distance: 14.1
click at [942, 92] on select "Choose an option... Pending Applied Excluded (Questions) Excluded (Expired) Exc…" at bounding box center [901, 91] width 167 height 32
click at [818, 75] on select "Choose an option... Pending Applied Excluded (Questions) Excluded (Expired) Exc…" at bounding box center [901, 91] width 167 height 32
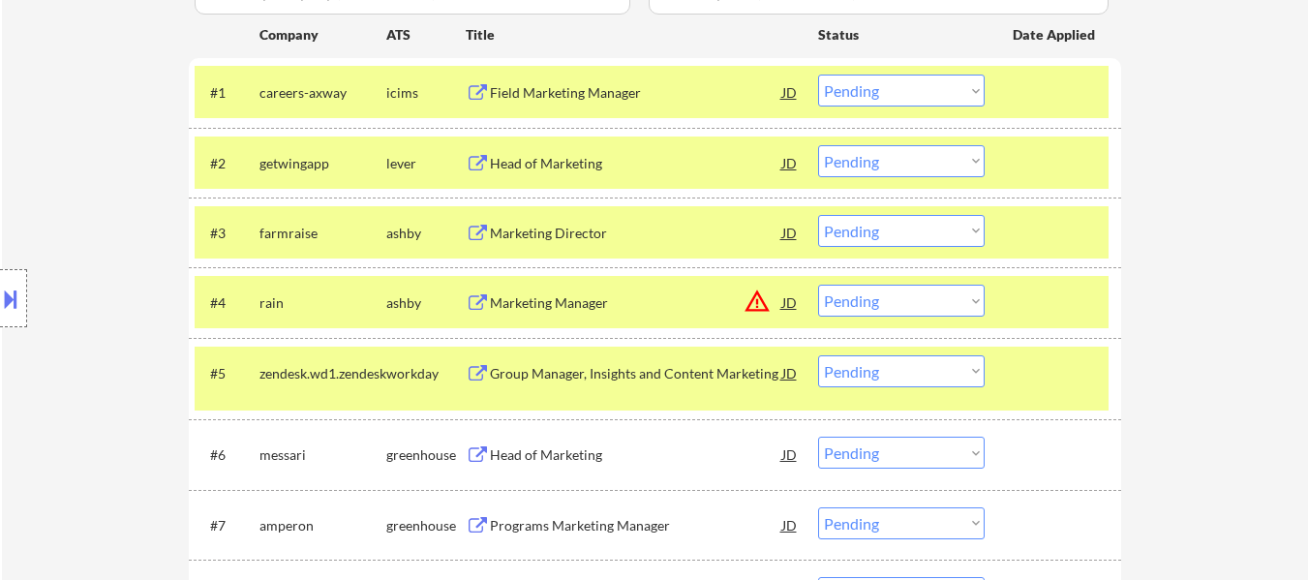
click at [883, 88] on select "Choose an option... Pending Applied Excluded (Questions) Excluded (Expired) Exc…" at bounding box center [901, 91] width 167 height 32
click at [818, 75] on select "Choose an option... Pending Applied Excluded (Questions) Excluded (Expired) Exc…" at bounding box center [901, 91] width 167 height 32
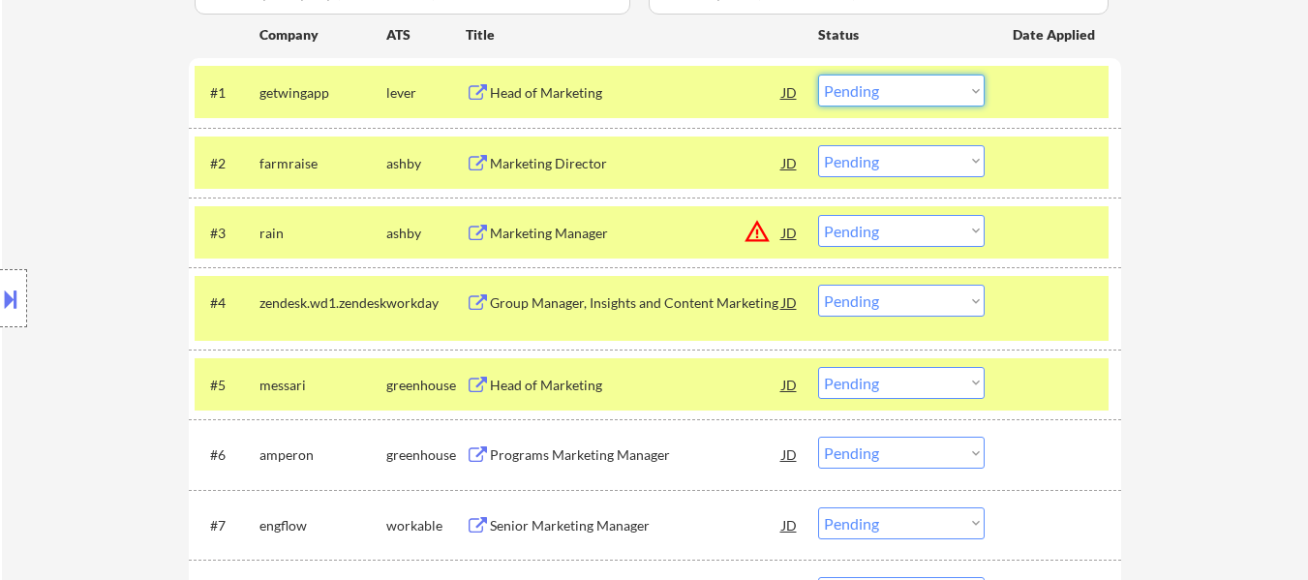
drag, startPoint x: 940, startPoint y: 90, endPoint x: 941, endPoint y: 104, distance: 13.6
click at [940, 90] on select "Choose an option... Pending Applied Excluded (Questions) Excluded (Expired) Exc…" at bounding box center [901, 91] width 167 height 32
click at [818, 75] on select "Choose an option... Pending Applied Excluded (Questions) Excluded (Expired) Exc…" at bounding box center [901, 91] width 167 height 32
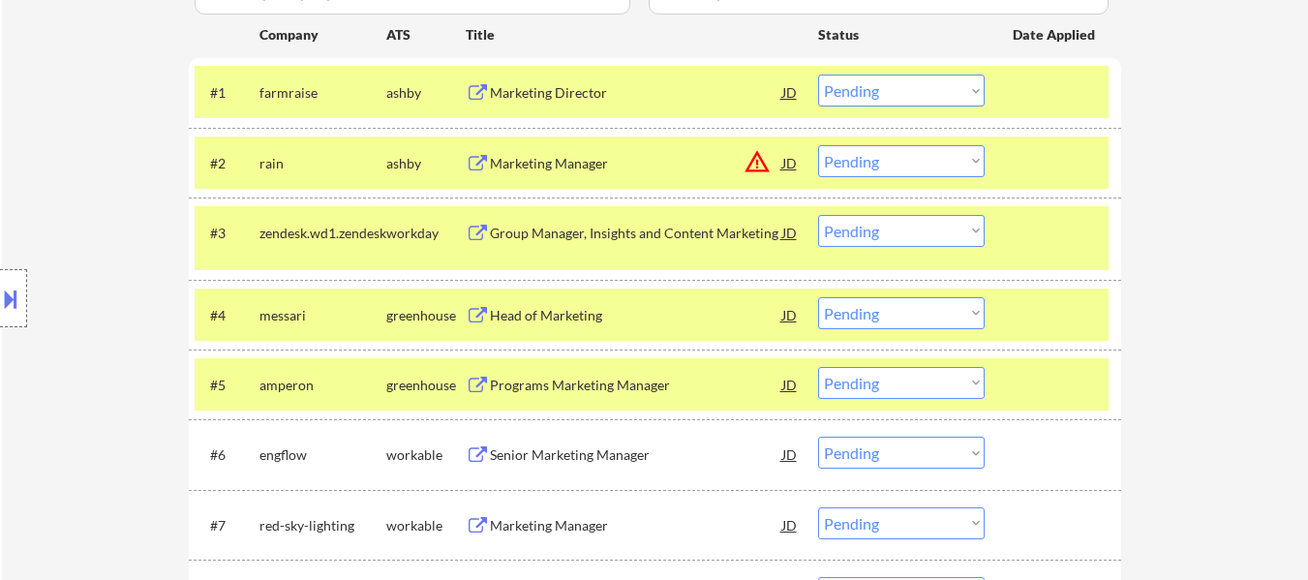
click at [928, 70] on div "#1 farmraise ashby Marketing Director JD Choose an option... Pending Applied Ex…" at bounding box center [652, 92] width 914 height 52
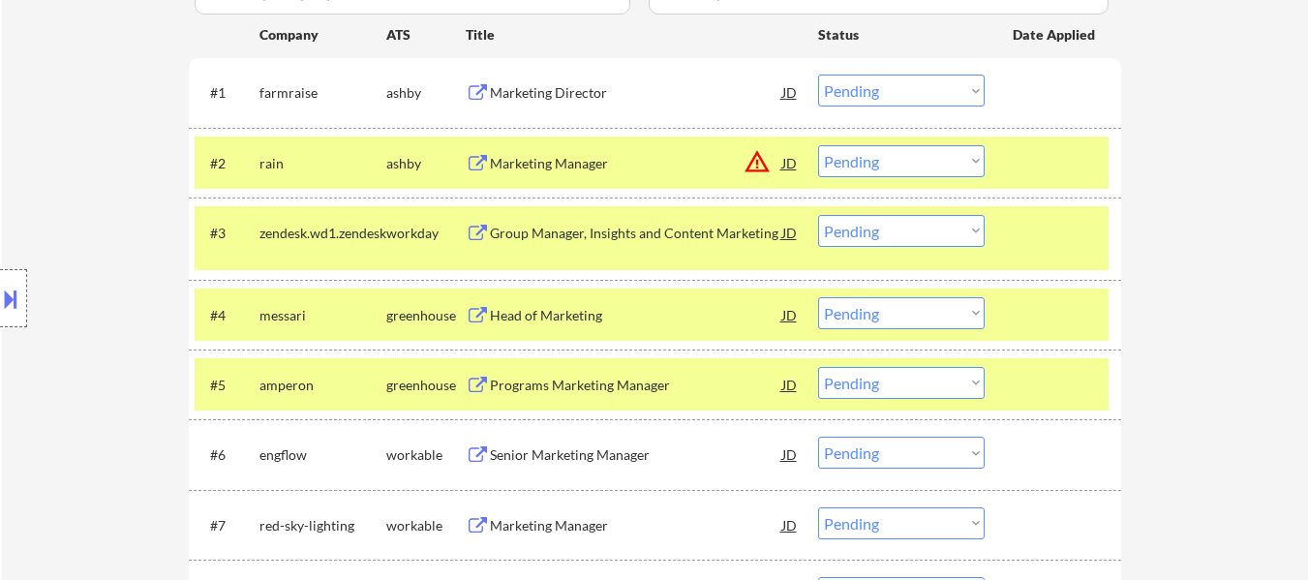
click at [927, 87] on select "Choose an option... Pending Applied Excluded (Questions) Excluded (Expired) Exc…" at bounding box center [901, 91] width 167 height 32
click at [818, 75] on select "Choose an option... Pending Applied Excluded (Questions) Excluded (Expired) Exc…" at bounding box center [901, 91] width 167 height 32
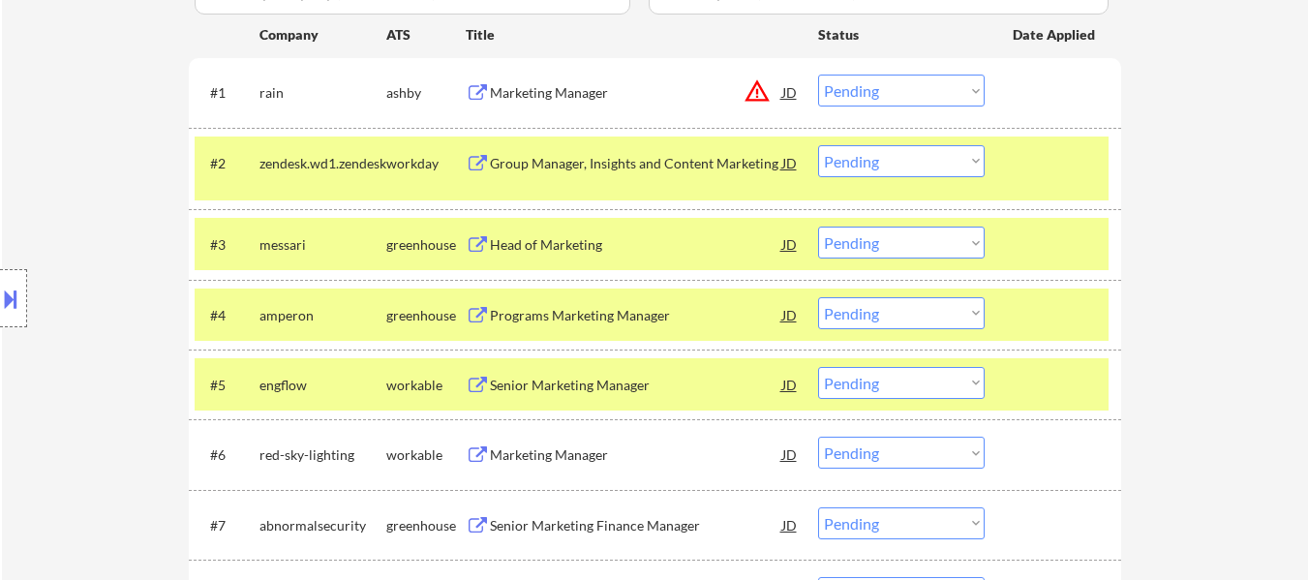
click at [915, 90] on select "Choose an option... Pending Applied Excluded (Questions) Excluded (Expired) Exc…" at bounding box center [901, 91] width 167 height 32
click at [818, 75] on select "Choose an option... Pending Applied Excluded (Questions) Excluded (Expired) Exc…" at bounding box center [901, 91] width 167 height 32
select select ""pending""
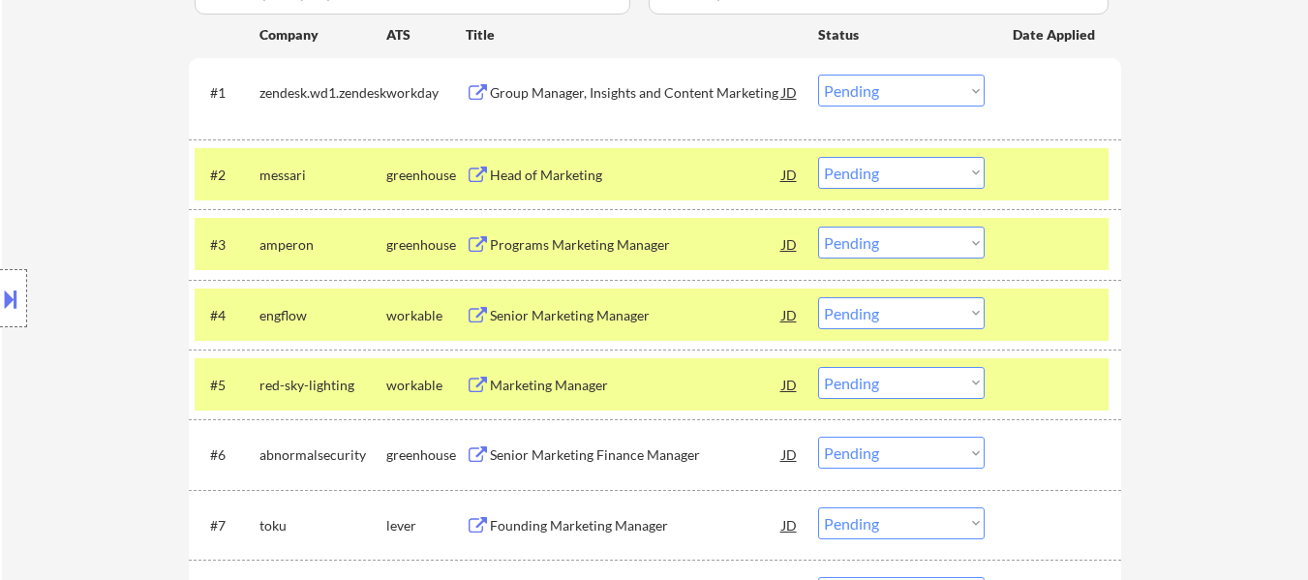
click at [1058, 177] on div at bounding box center [1055, 174] width 85 height 35
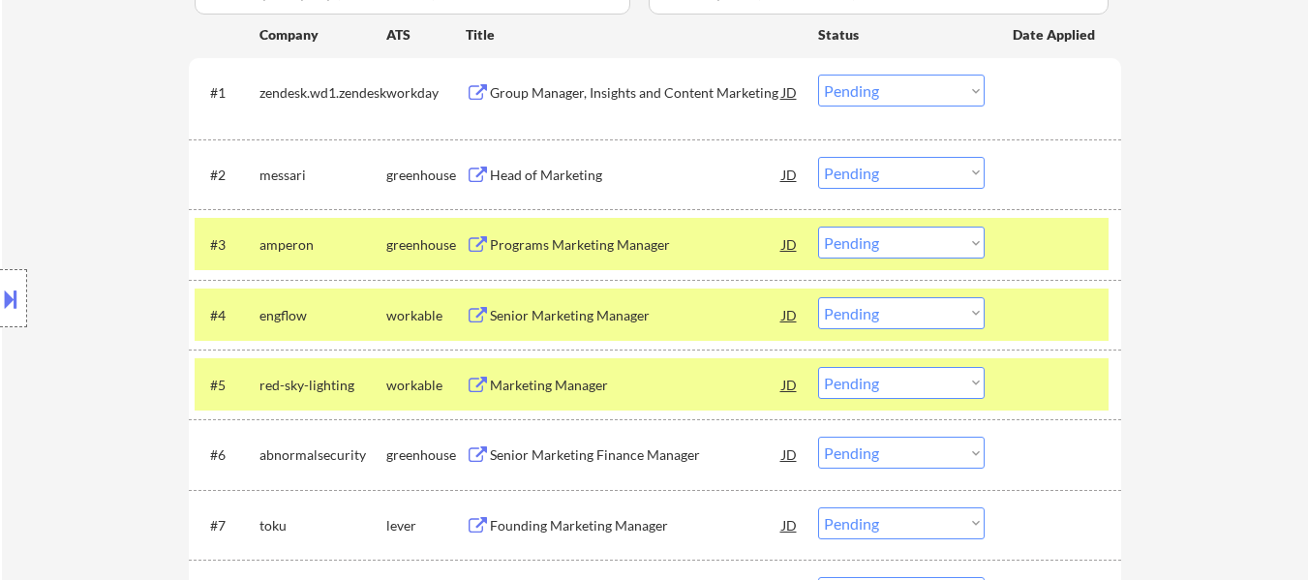
click at [1058, 254] on div at bounding box center [1055, 244] width 85 height 35
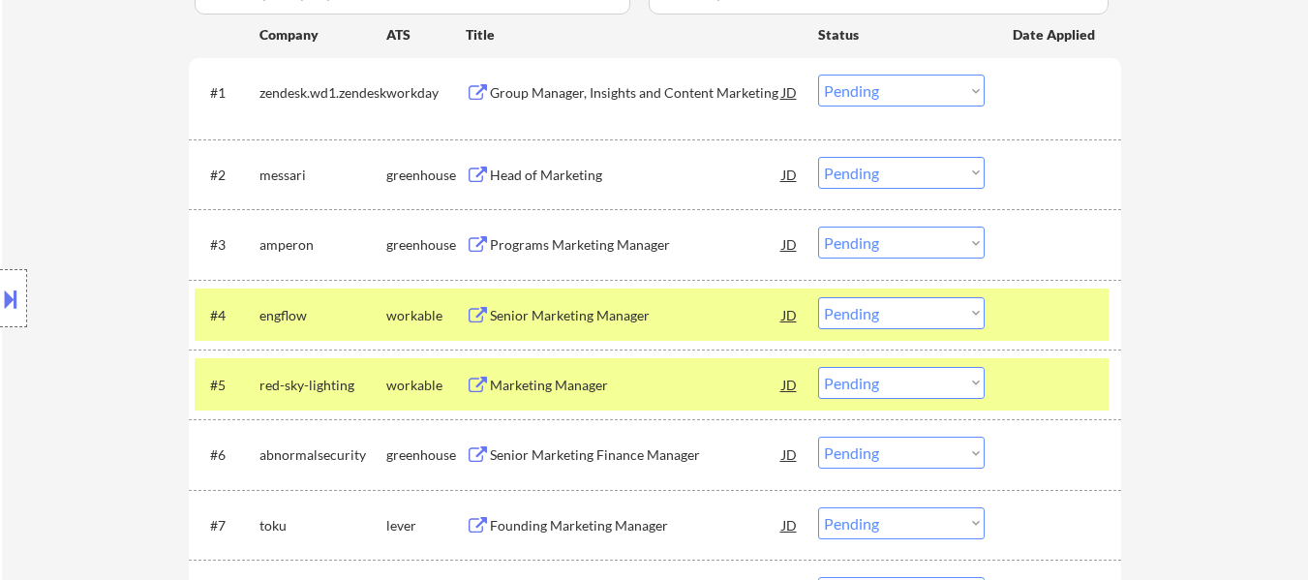
click at [1038, 334] on div "#4 engflow workable Senior Marketing Manager JD warning_amber Choose an option.…" at bounding box center [652, 314] width 914 height 52
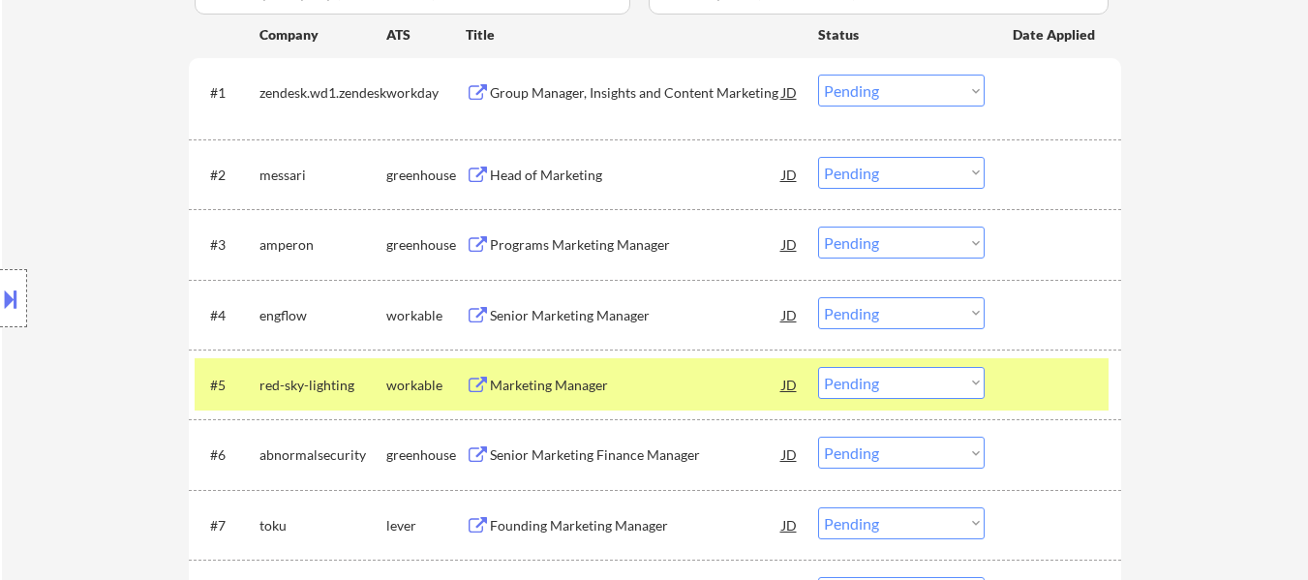
click at [1017, 410] on div "#5 red-sky-lighting workable Marketing Manager JD warning_amber Choose an optio…" at bounding box center [655, 384] width 932 height 70
click at [596, 88] on div "Group Manager, Insights and Content Marketing" at bounding box center [636, 92] width 292 height 19
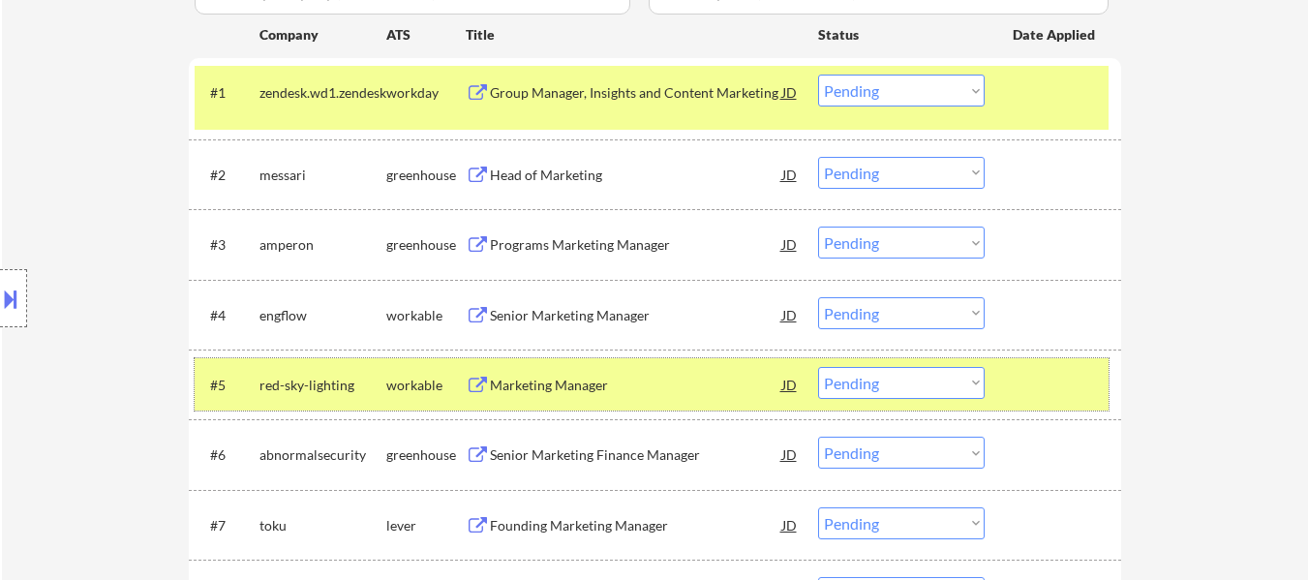
click at [1075, 396] on div at bounding box center [1055, 384] width 85 height 35
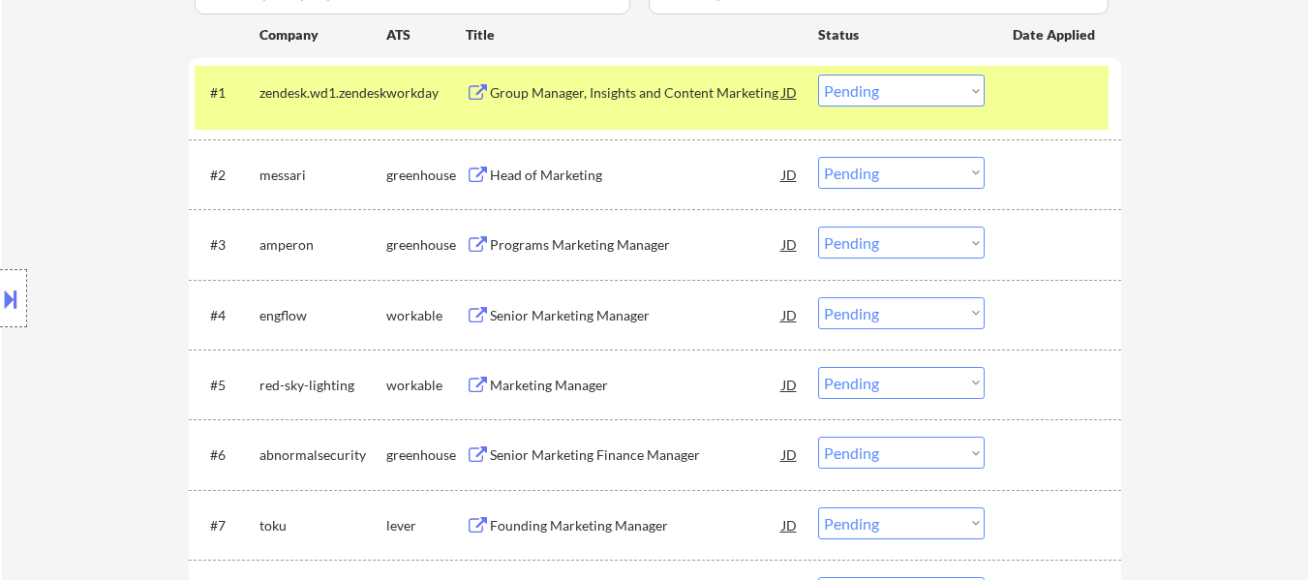
click at [578, 178] on div "Head of Marketing" at bounding box center [636, 175] width 292 height 19
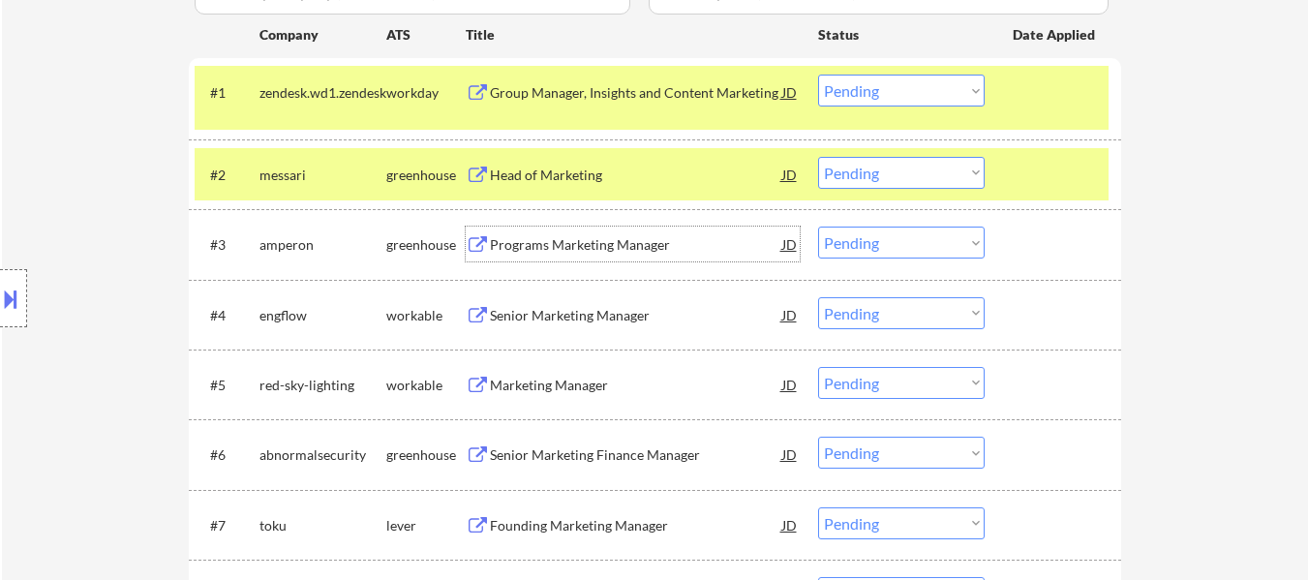
click at [658, 239] on div "Programs Marketing Manager" at bounding box center [636, 244] width 292 height 19
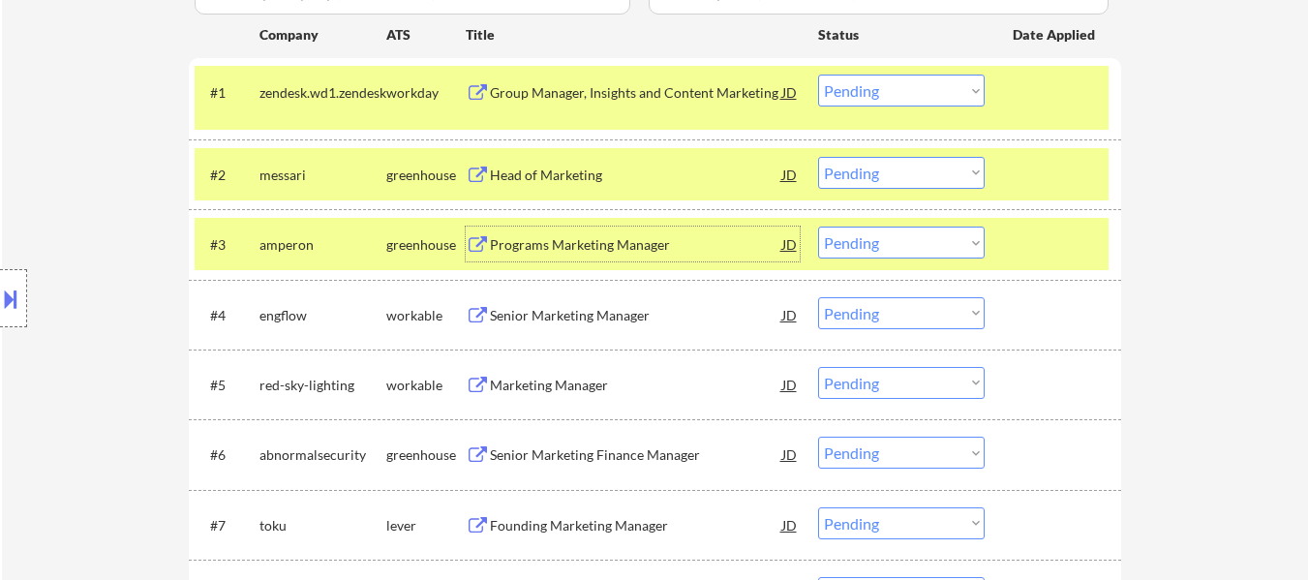
click at [627, 314] on div "Senior Marketing Manager" at bounding box center [636, 315] width 292 height 19
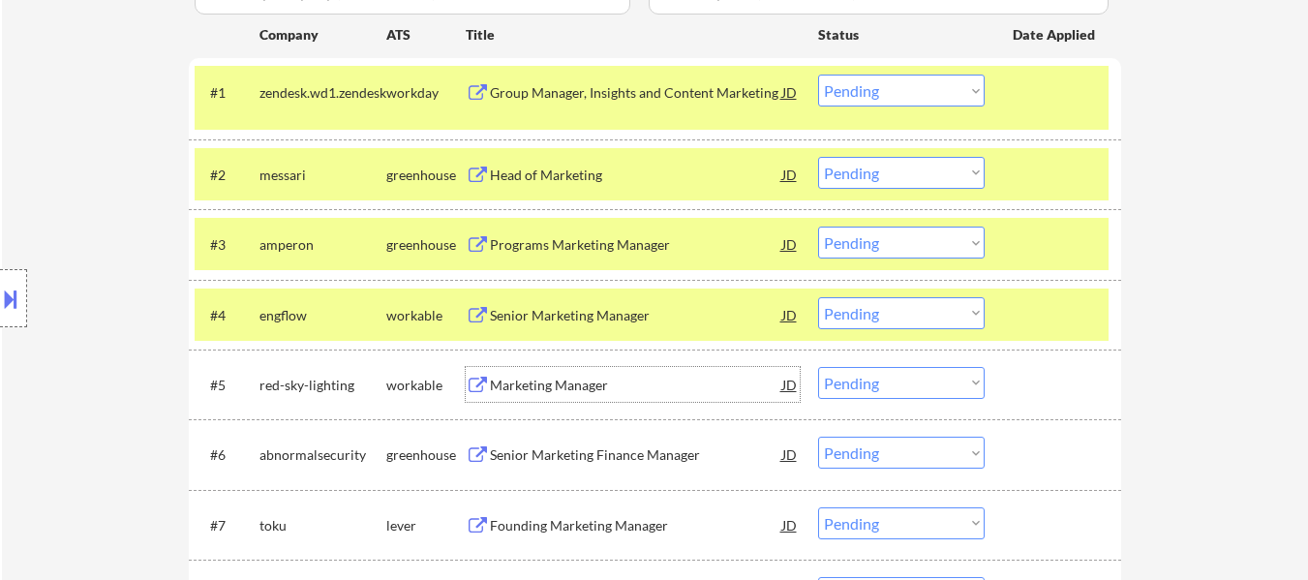
click at [595, 387] on div "Marketing Manager" at bounding box center [636, 385] width 292 height 19
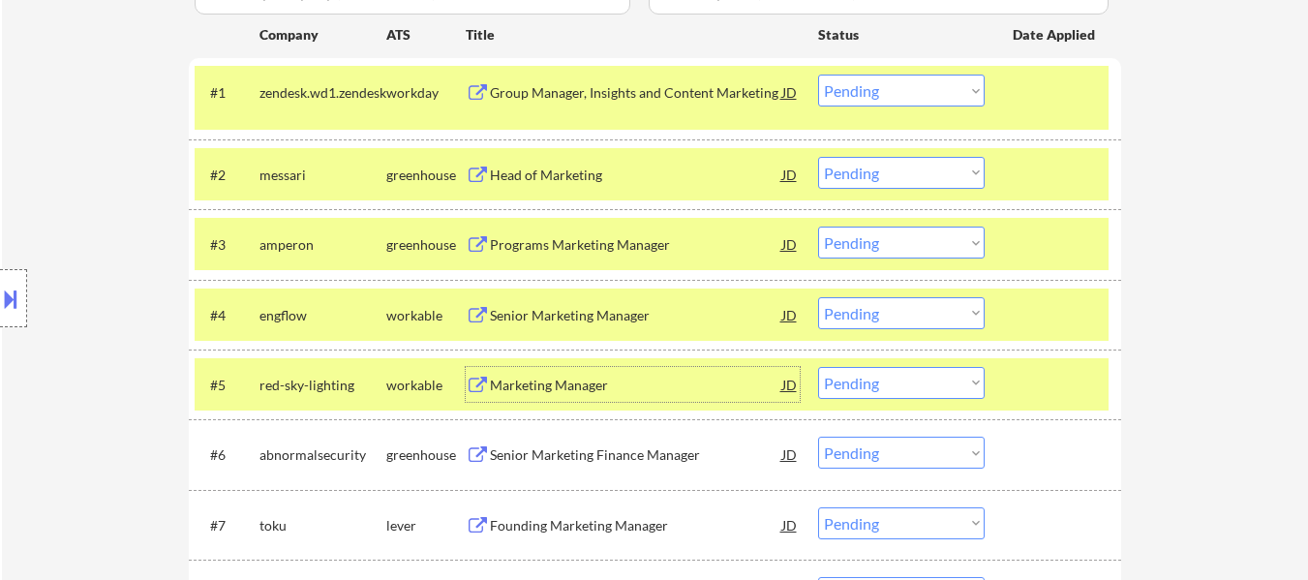
click at [926, 244] on select "Choose an option... Pending Applied Excluded (Questions) Excluded (Expired) Exc…" at bounding box center [901, 243] width 167 height 32
click at [818, 227] on select "Choose an option... Pending Applied Excluded (Questions) Excluded (Expired) Exc…" at bounding box center [901, 243] width 167 height 32
select select ""pending""
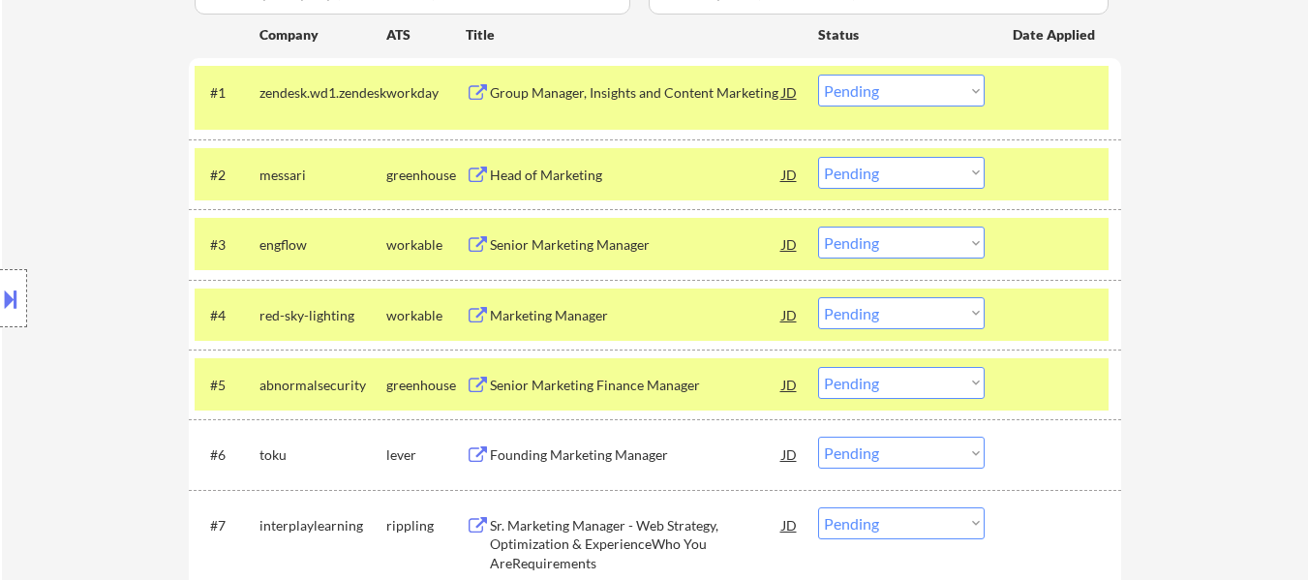
click at [1086, 390] on div at bounding box center [1055, 384] width 85 height 35
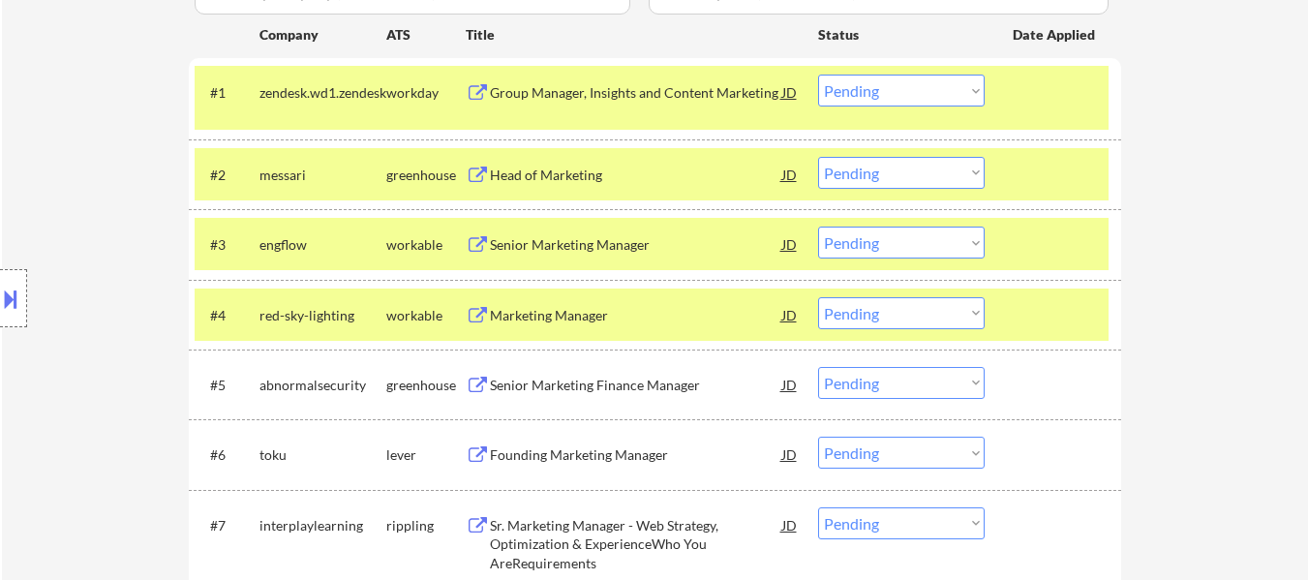
click at [660, 379] on div "Senior Marketing Finance Manager" at bounding box center [636, 385] width 292 height 19
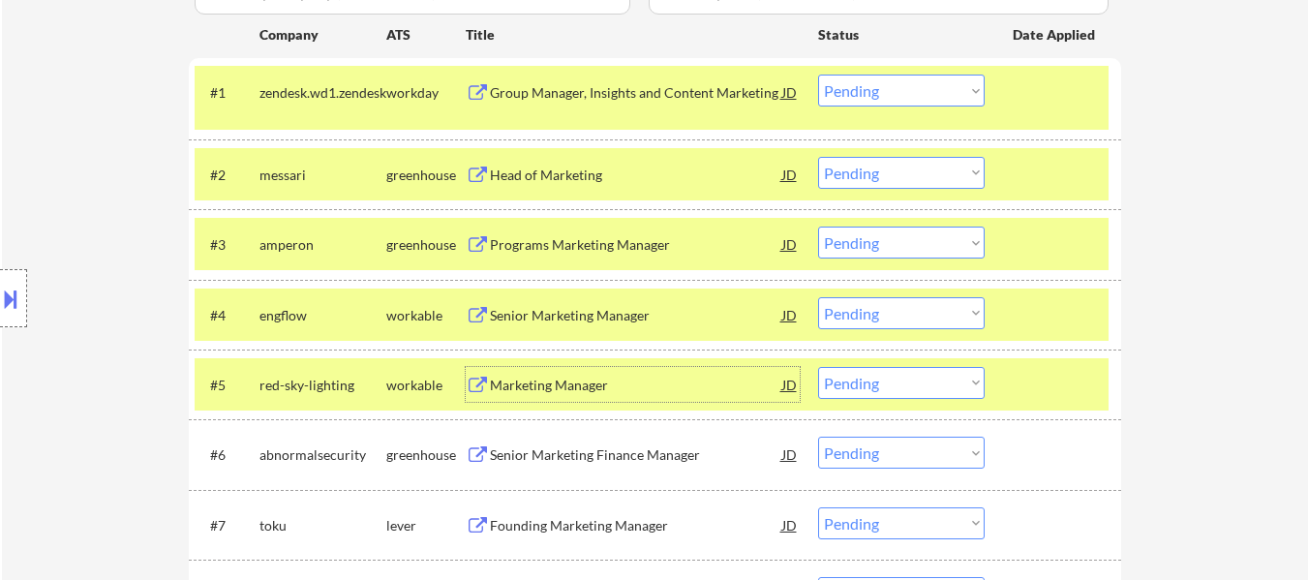
click at [589, 237] on div "Programs Marketing Manager" at bounding box center [636, 244] width 292 height 19
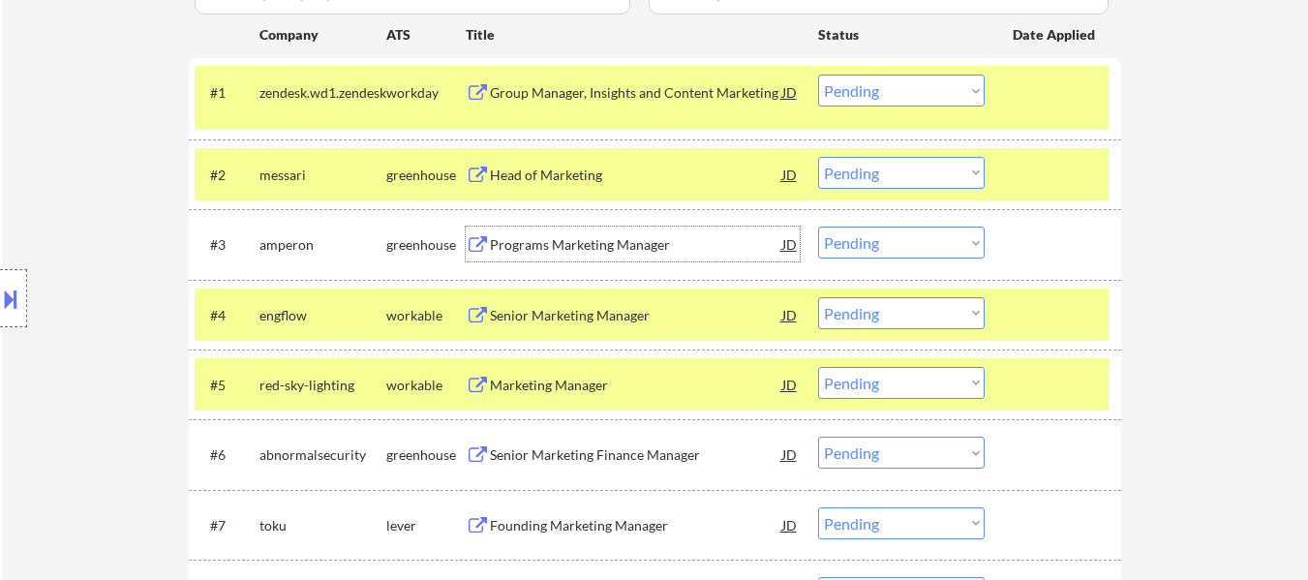
click at [884, 92] on select "Choose an option... Pending Applied Excluded (Questions) Excluded (Expired) Exc…" at bounding box center [901, 91] width 167 height 32
click at [818, 75] on select "Choose an option... Pending Applied Excluded (Questions) Excluded (Expired) Exc…" at bounding box center [901, 91] width 167 height 32
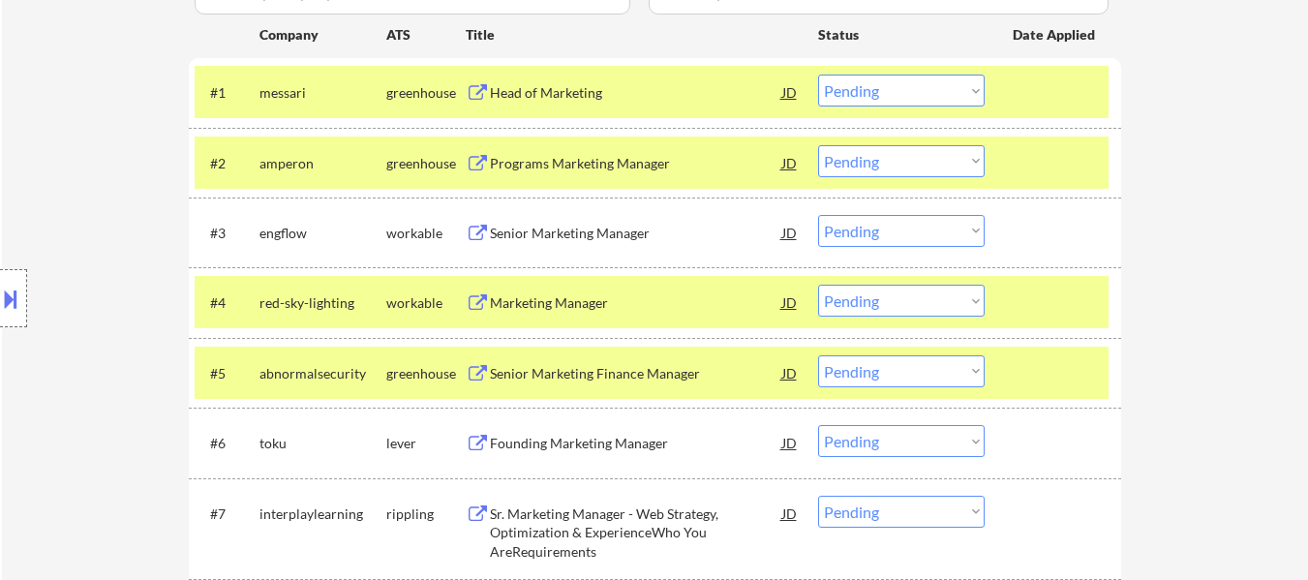
click at [904, 93] on select "Choose an option... Pending Applied Excluded (Questions) Excluded (Expired) Exc…" at bounding box center [901, 91] width 167 height 32
click at [818, 75] on select "Choose an option... Pending Applied Excluded (Questions) Excluded (Expired) Exc…" at bounding box center [901, 91] width 167 height 32
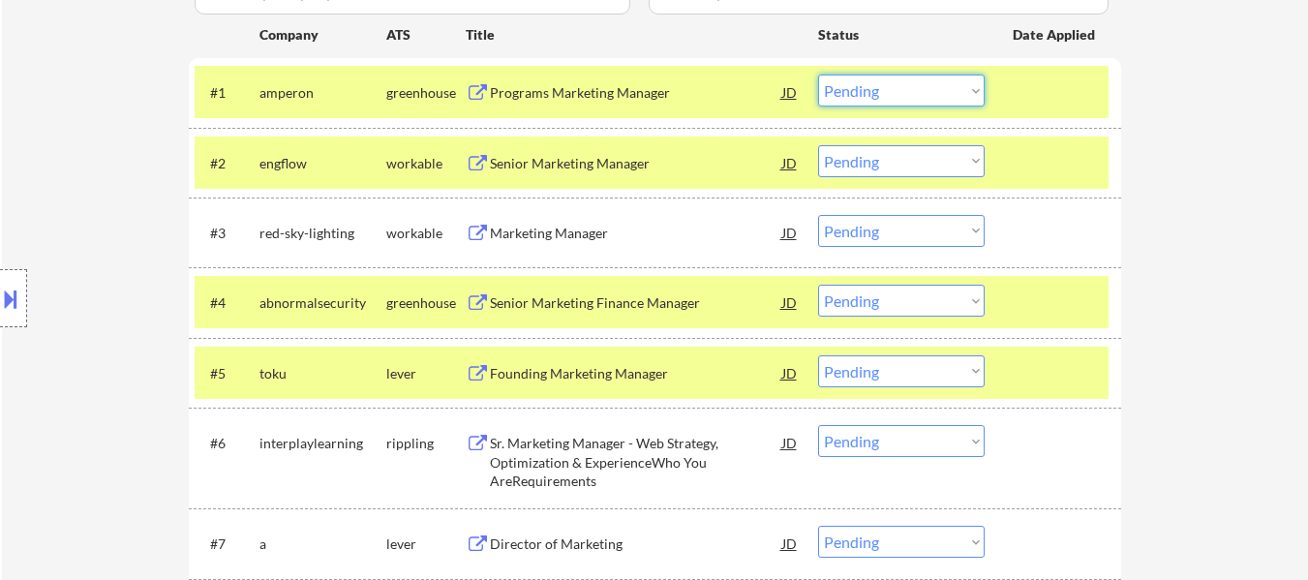
click at [913, 79] on select "Choose an option... Pending Applied Excluded (Questions) Excluded (Expired) Exc…" at bounding box center [901, 91] width 167 height 32
click at [818, 75] on select "Choose an option... Pending Applied Excluded (Questions) Excluded (Expired) Exc…" at bounding box center [901, 91] width 167 height 32
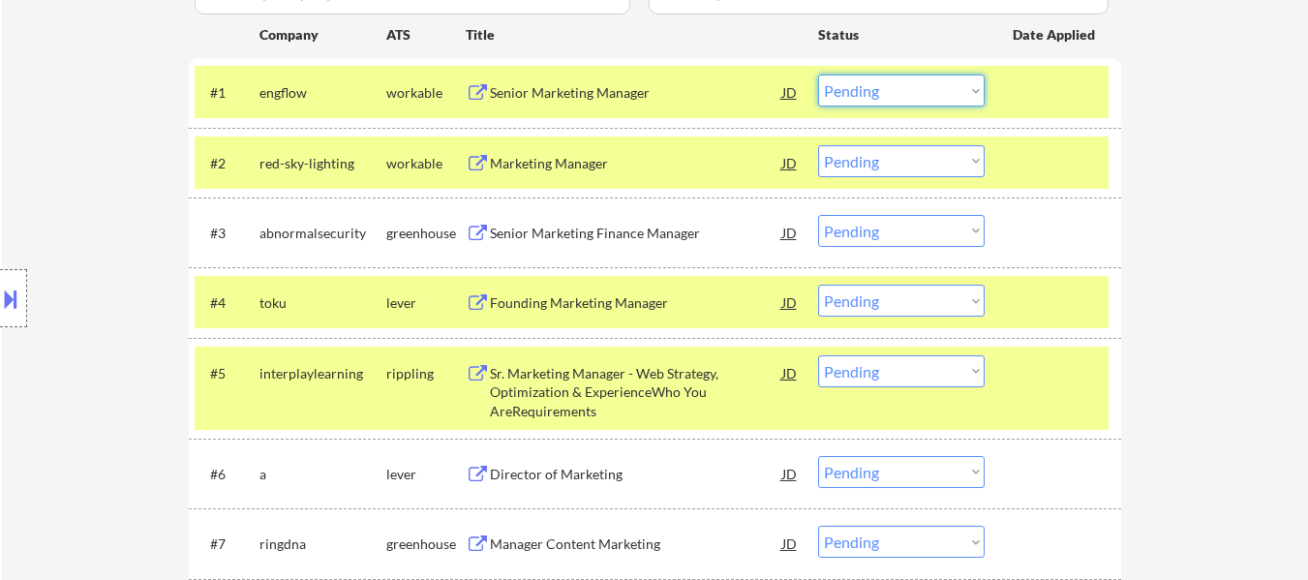
click at [872, 83] on select "Choose an option... Pending Applied Excluded (Questions) Excluded (Expired) Exc…" at bounding box center [901, 91] width 167 height 32
click at [818, 75] on select "Choose an option... Pending Applied Excluded (Questions) Excluded (Expired) Exc…" at bounding box center [901, 91] width 167 height 32
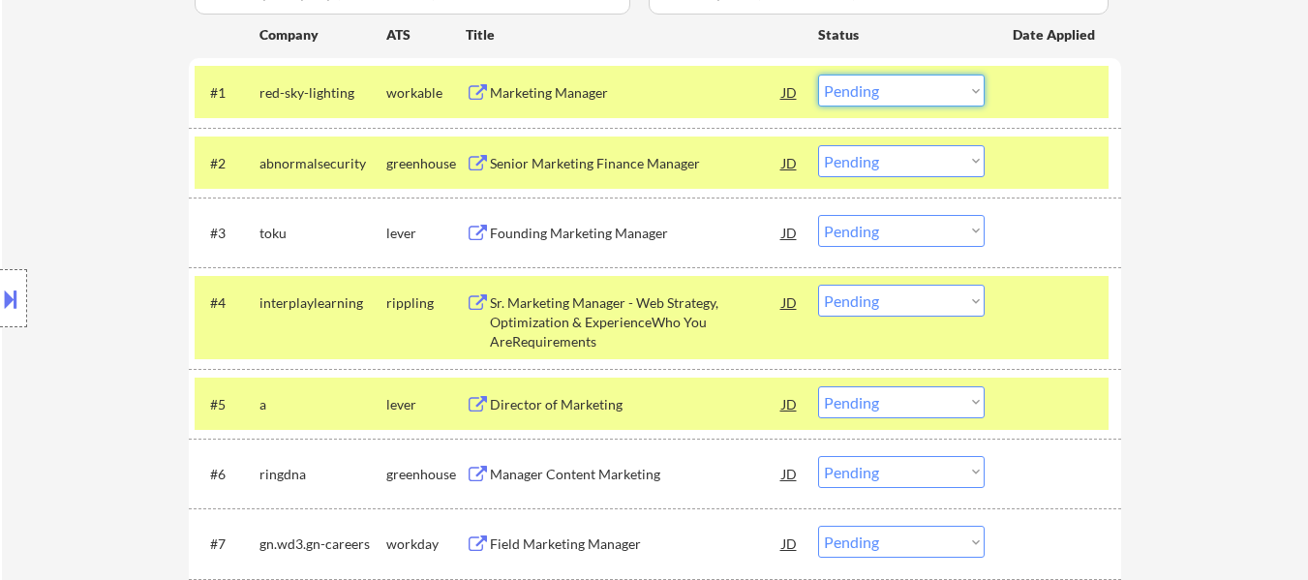
click at [928, 89] on select "Choose an option... Pending Applied Excluded (Questions) Excluded (Expired) Exc…" at bounding box center [901, 91] width 167 height 32
click at [818, 75] on select "Choose an option... Pending Applied Excluded (Questions) Excluded (Expired) Exc…" at bounding box center [901, 91] width 167 height 32
select select ""pending""
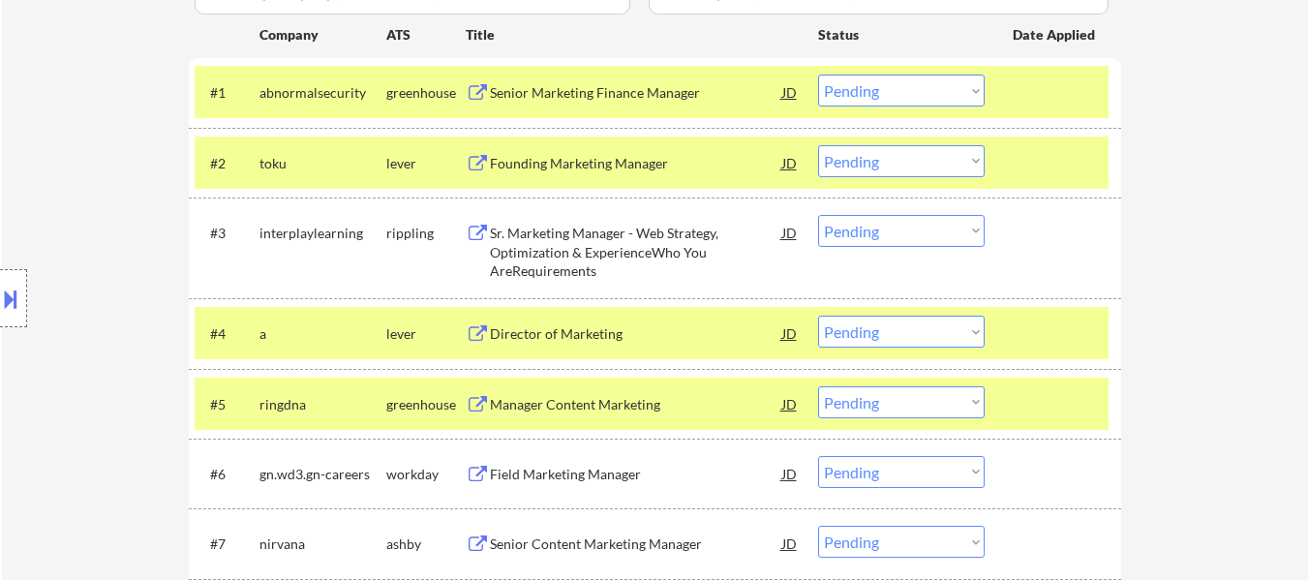
drag, startPoint x: 1034, startPoint y: 97, endPoint x: 1037, endPoint y: 133, distance: 35.9
click at [1034, 98] on div at bounding box center [1055, 92] width 85 height 35
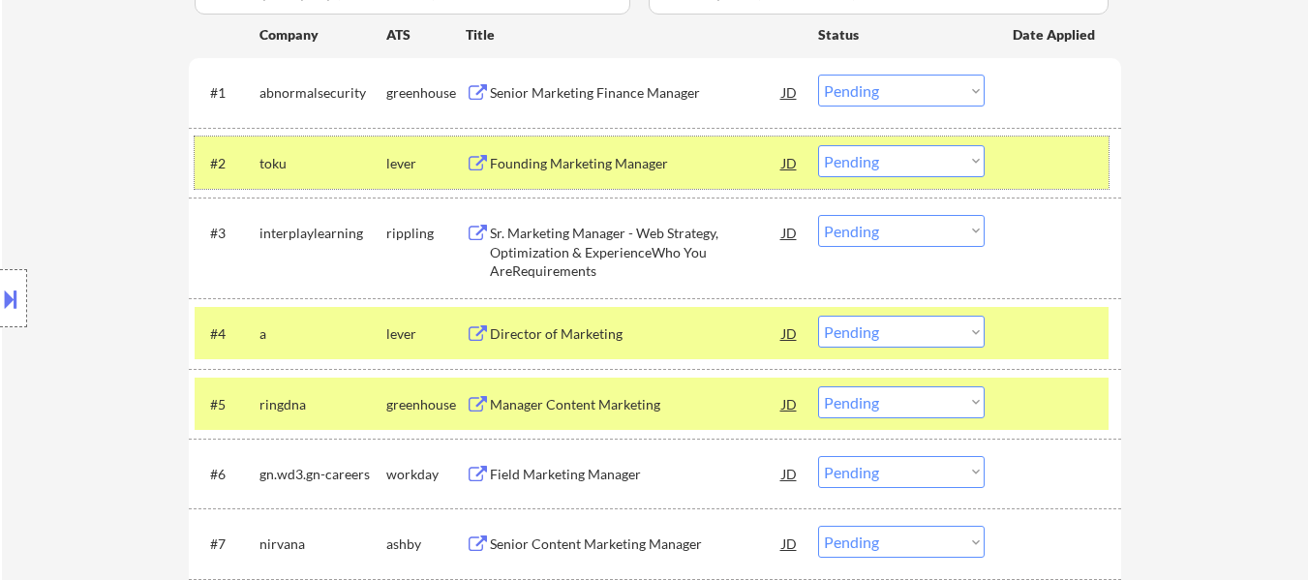
drag, startPoint x: 1034, startPoint y: 174, endPoint x: 1034, endPoint y: 207, distance: 32.9
click at [1034, 174] on div at bounding box center [1055, 162] width 85 height 35
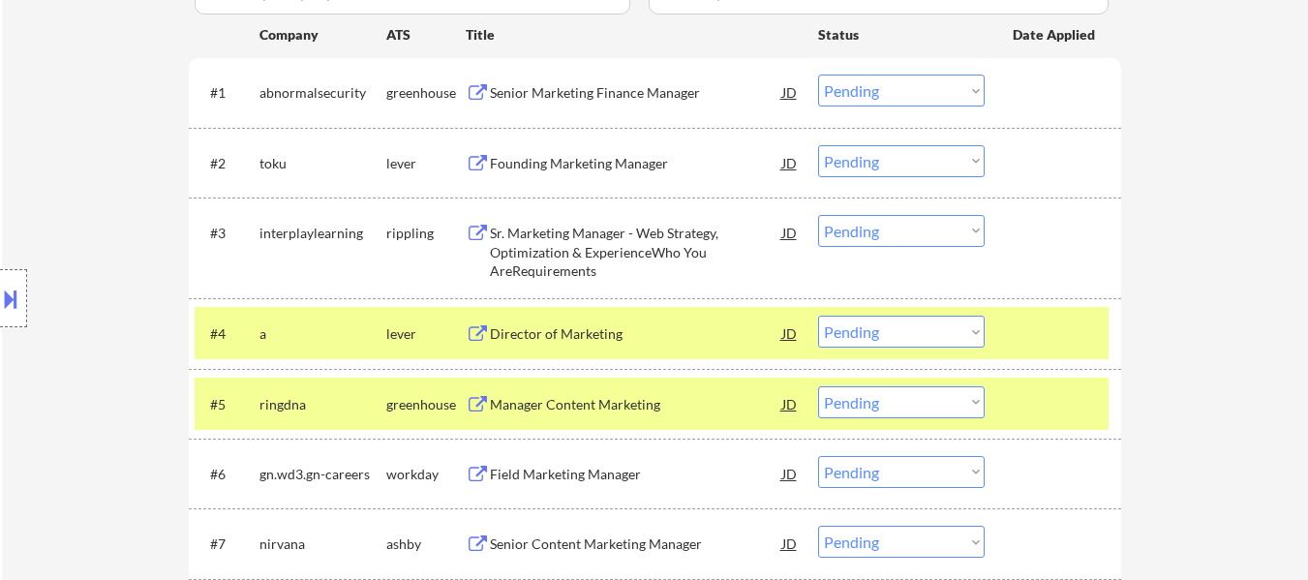
click at [1041, 321] on div at bounding box center [1055, 333] width 85 height 35
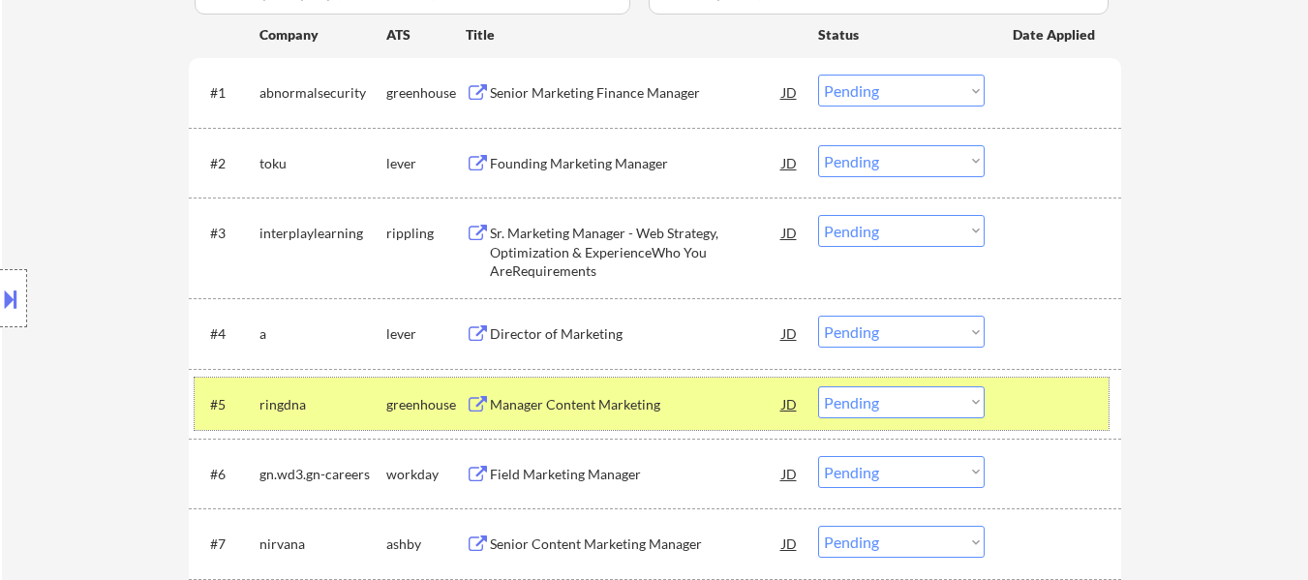
click at [1045, 409] on div at bounding box center [1055, 403] width 85 height 35
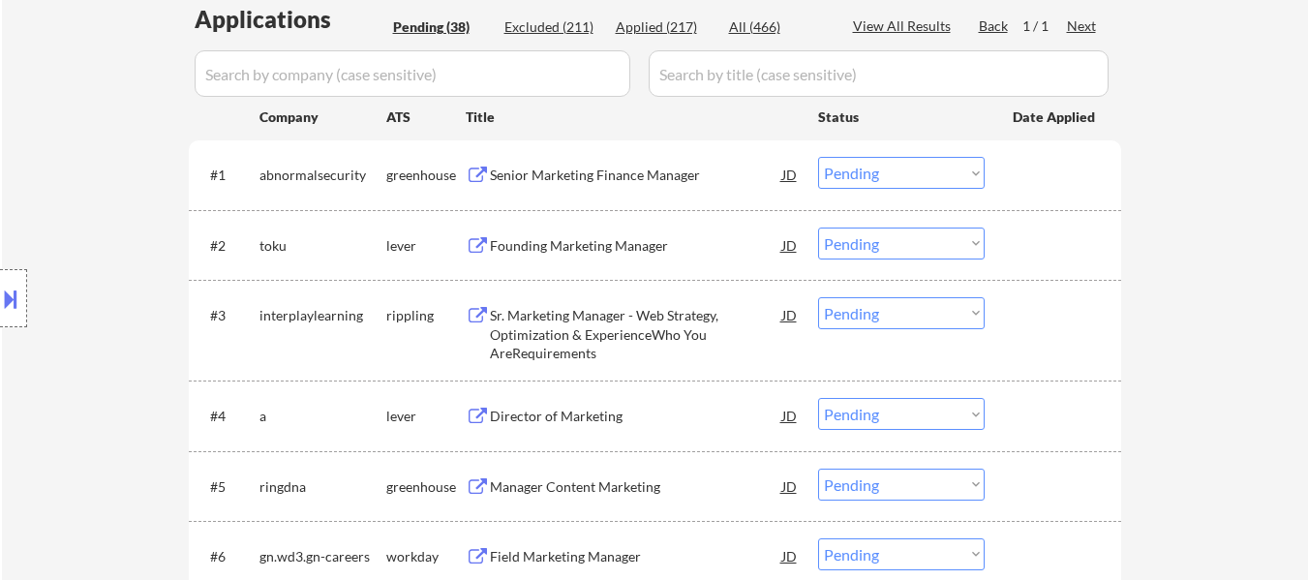
scroll to position [387, 0]
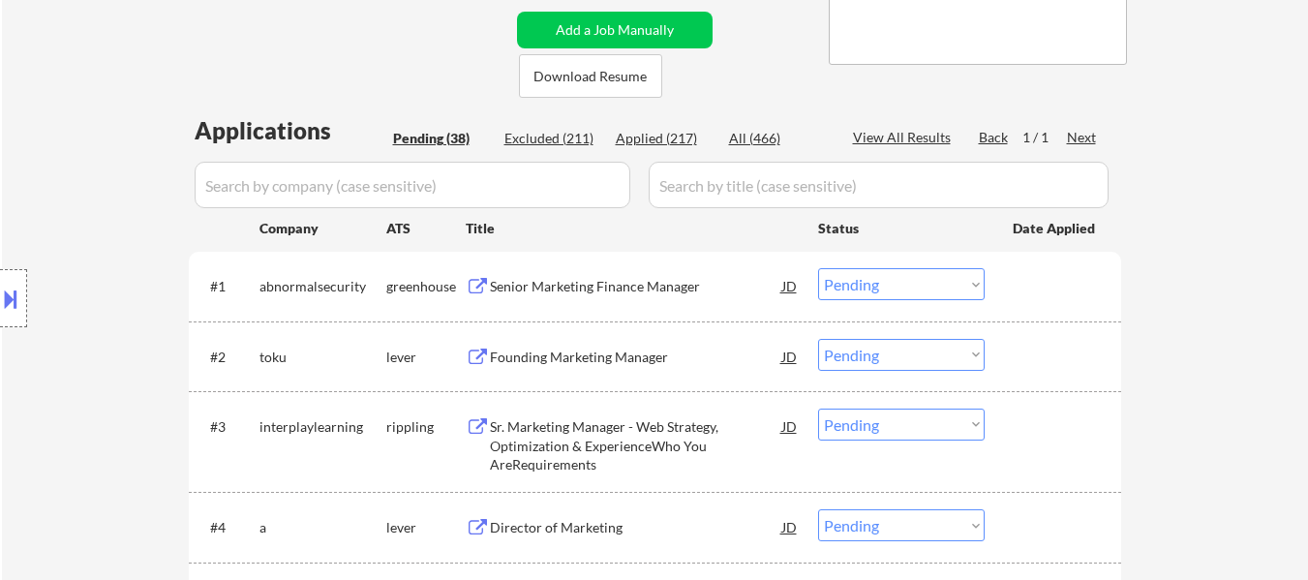
click at [695, 288] on div "Senior Marketing Finance Manager" at bounding box center [636, 286] width 292 height 19
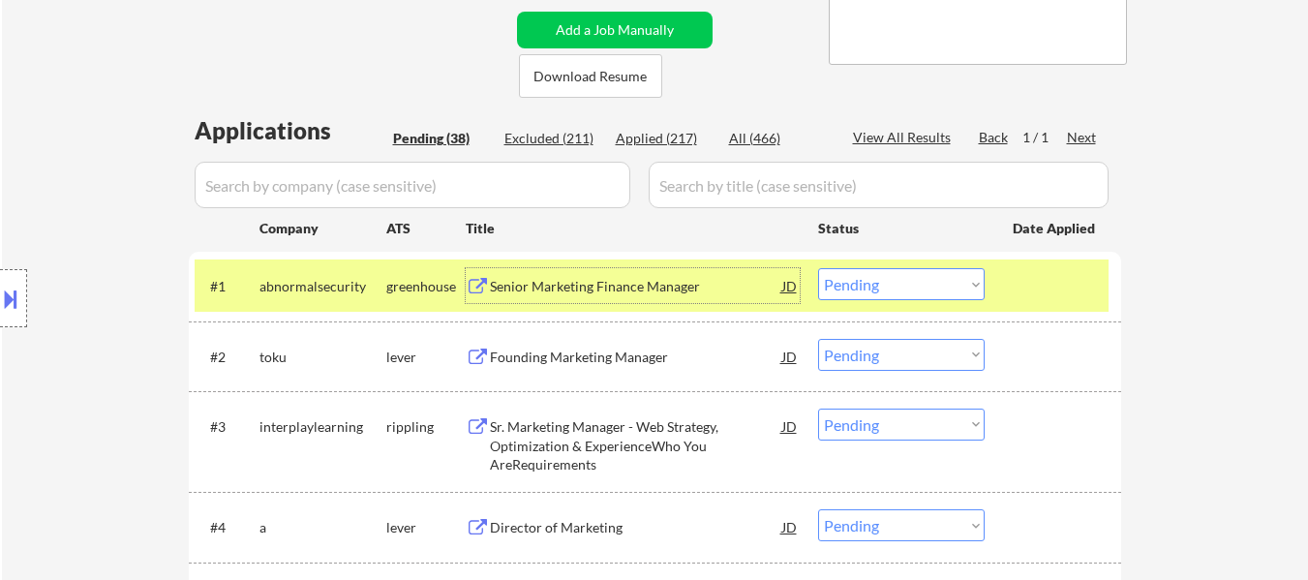
click at [607, 351] on div "Founding Marketing Manager" at bounding box center [636, 357] width 292 height 19
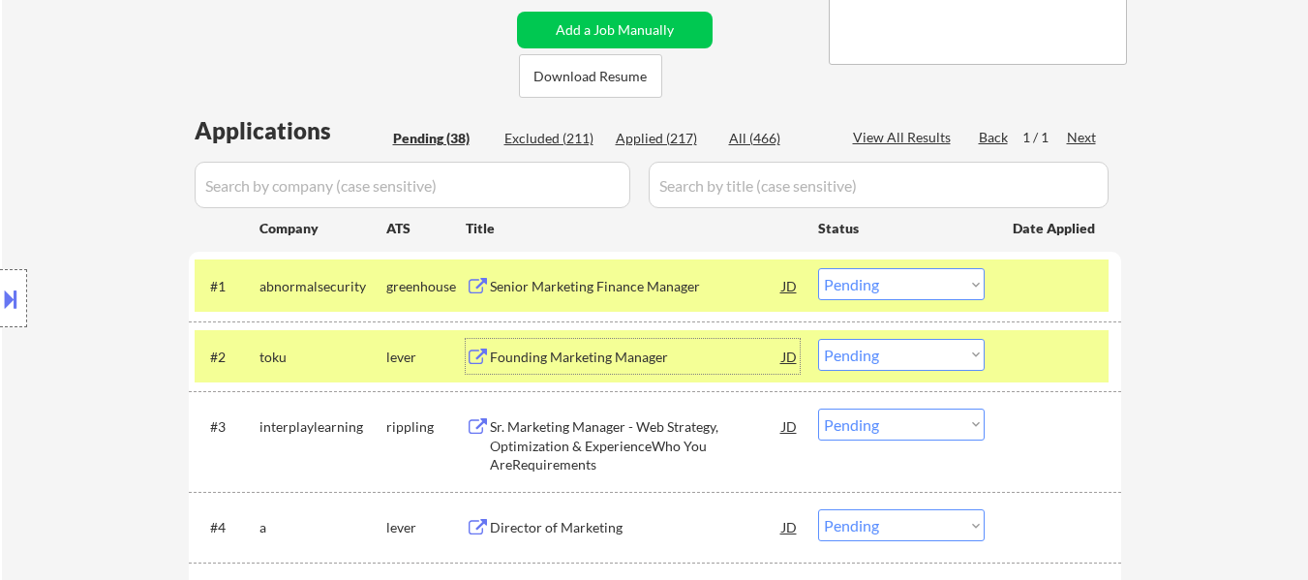
click at [588, 449] on div "Sr. Marketing Manager - Web Strategy, Optimization & ExperienceWho You AreRequi…" at bounding box center [636, 445] width 292 height 57
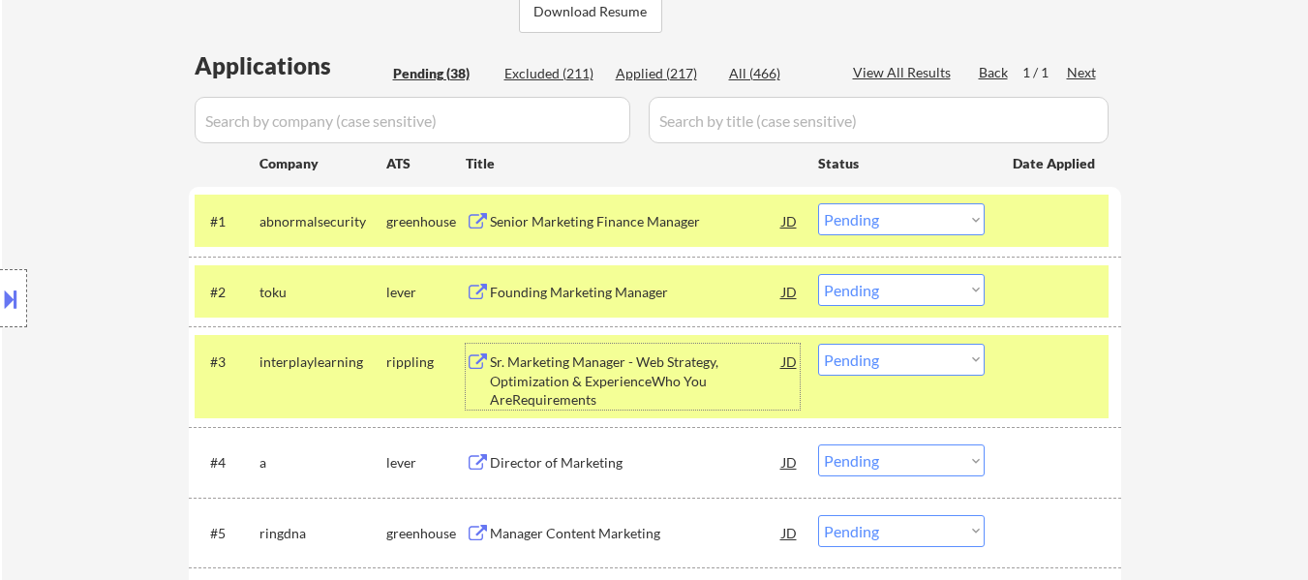
scroll to position [484, 0]
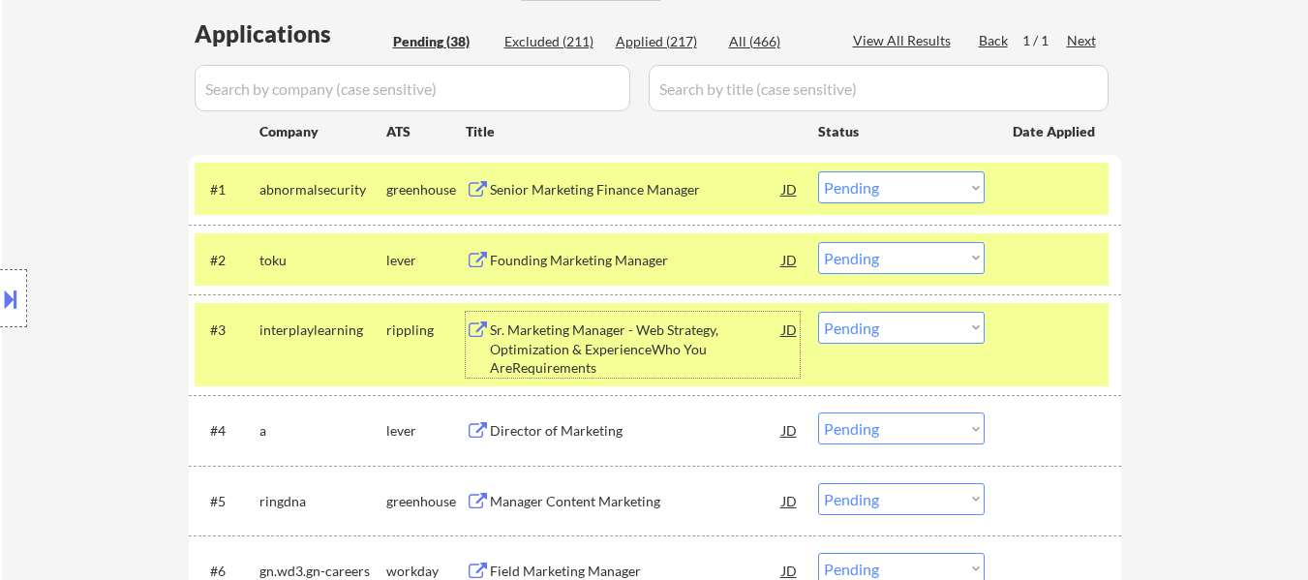
click at [587, 434] on div "Director of Marketing" at bounding box center [636, 430] width 292 height 19
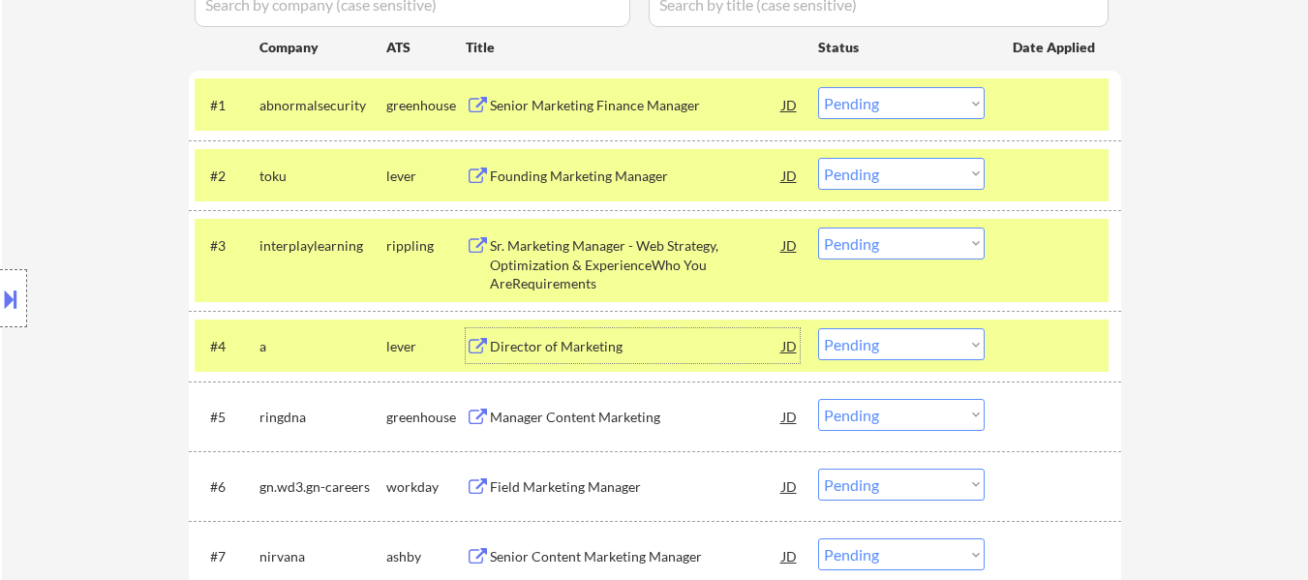
scroll to position [678, 0]
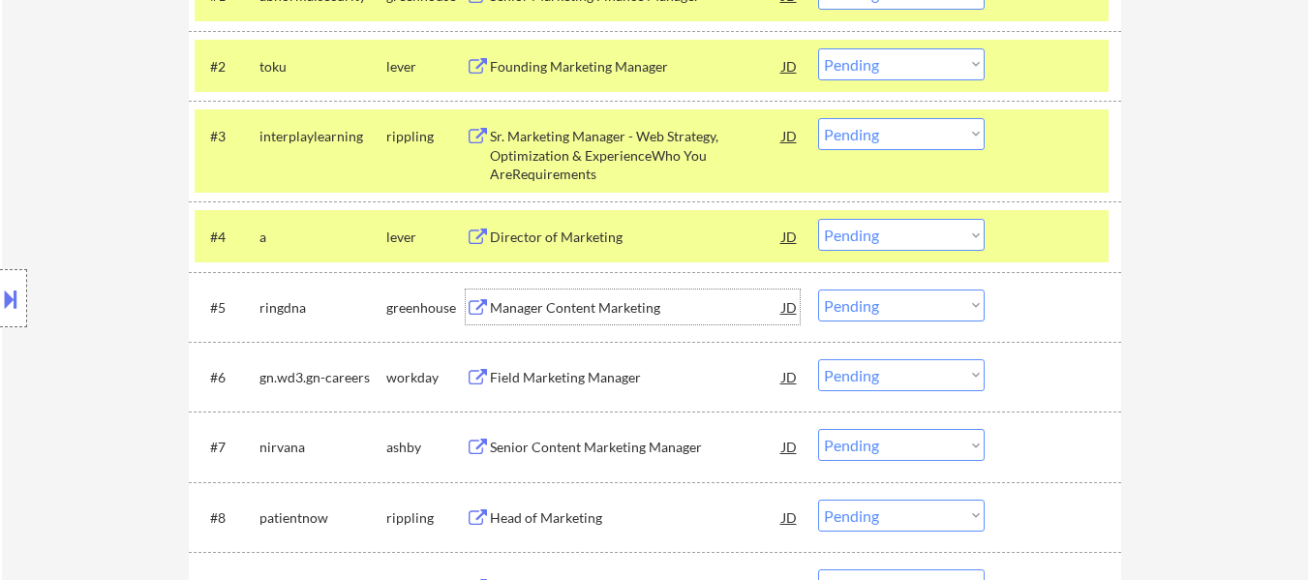
click at [564, 322] on div "Manager Content Marketing" at bounding box center [636, 306] width 292 height 35
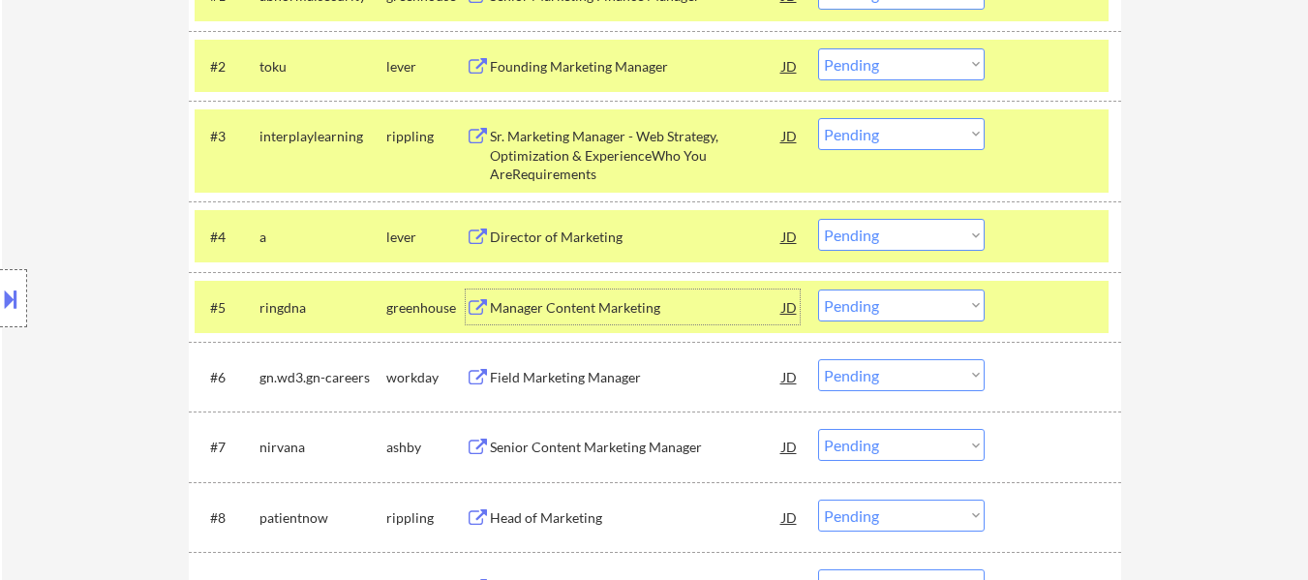
click at [912, 129] on select "Choose an option... Pending Applied Excluded (Questions) Excluded (Expired) Exc…" at bounding box center [901, 134] width 167 height 32
click at [818, 118] on select "Choose an option... Pending Applied Excluded (Questions) Excluded (Expired) Exc…" at bounding box center [901, 134] width 167 height 32
select select ""pending""
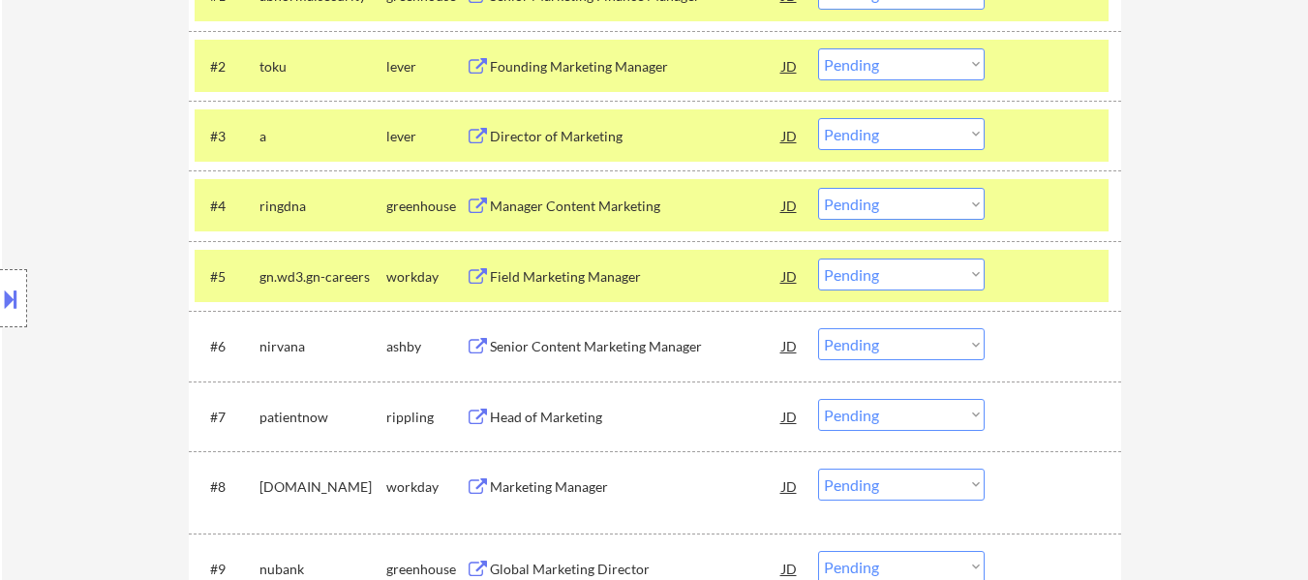
click at [1056, 267] on div at bounding box center [1055, 275] width 85 height 35
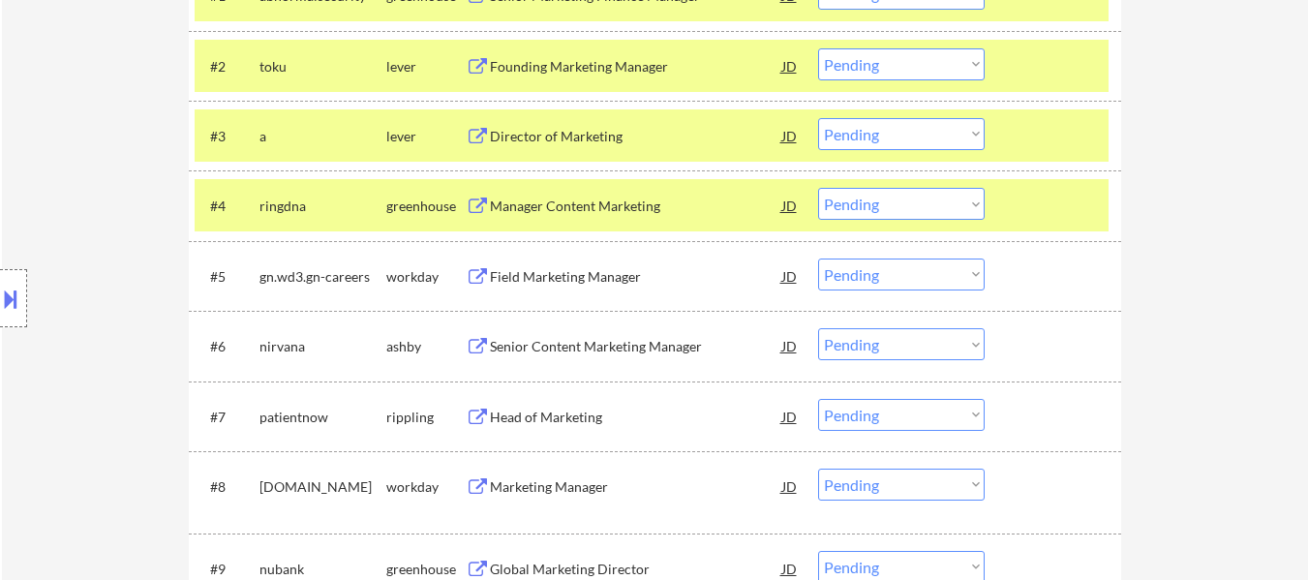
click at [638, 265] on div "Field Marketing Manager" at bounding box center [636, 275] width 292 height 35
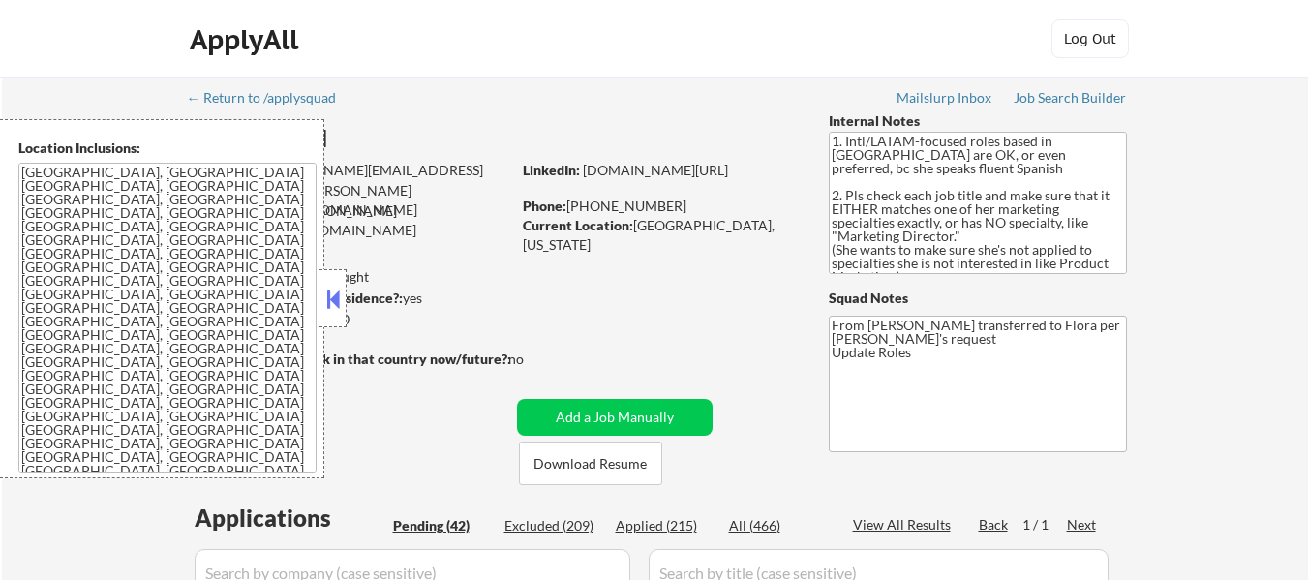
select select ""pending""
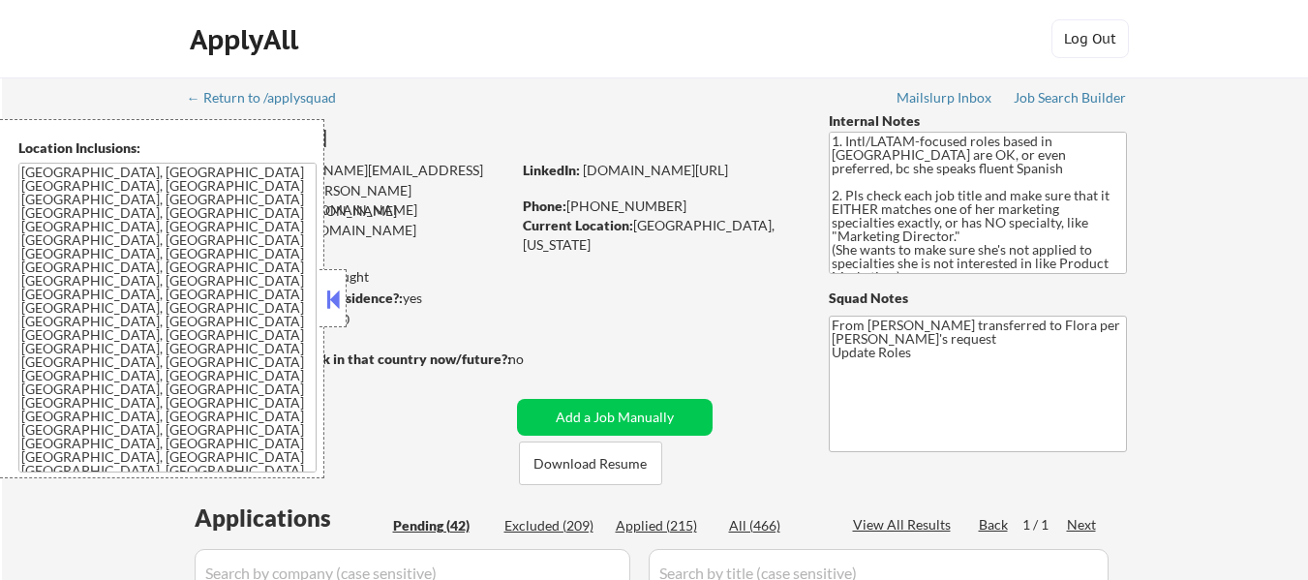
select select ""pending""
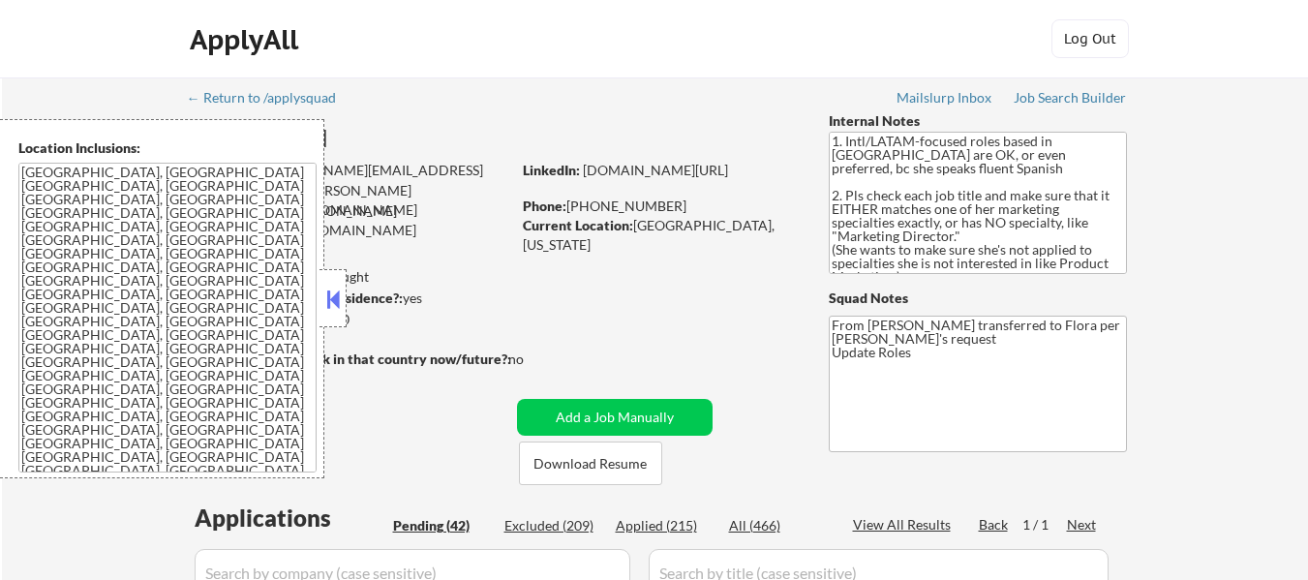
select select ""pending""
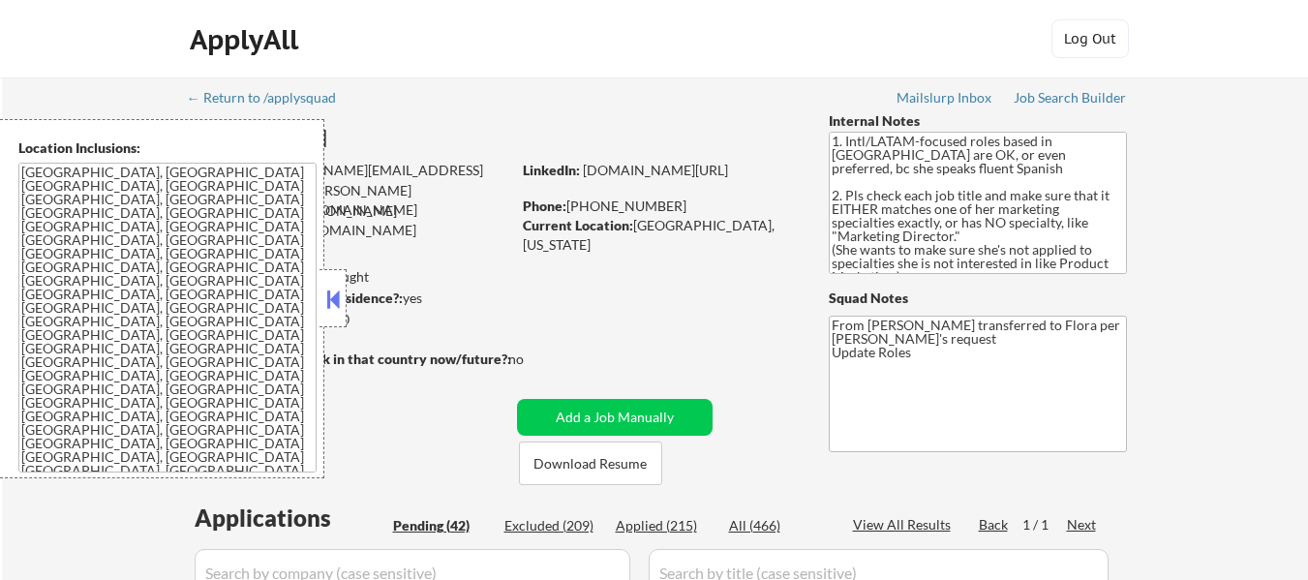
select select ""pending""
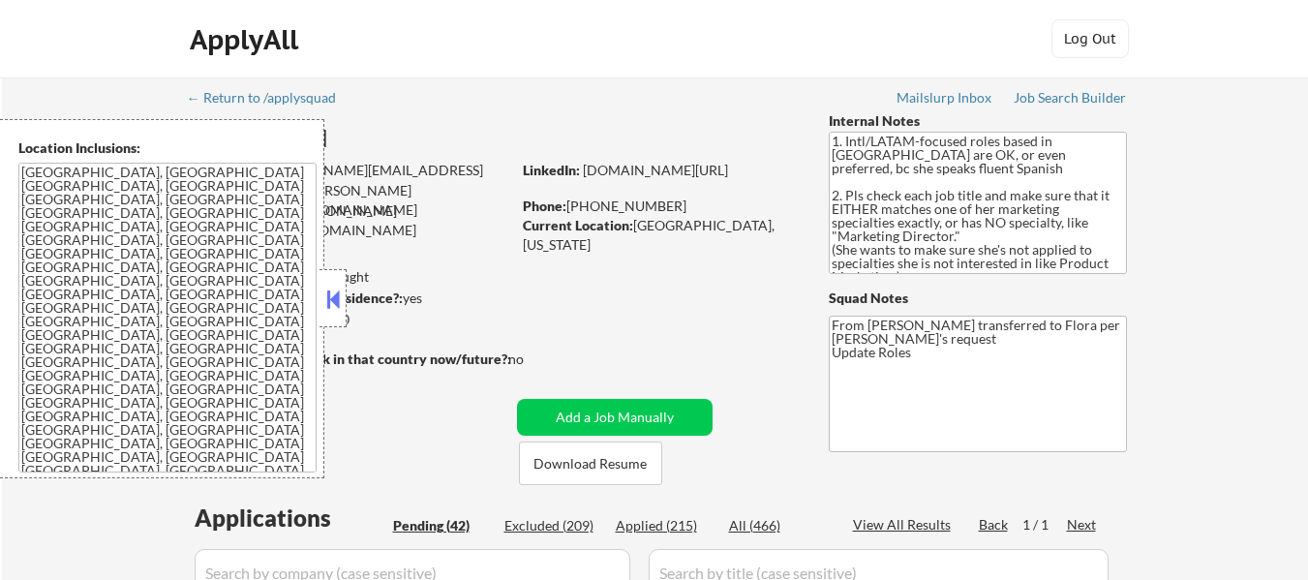
select select ""pending""
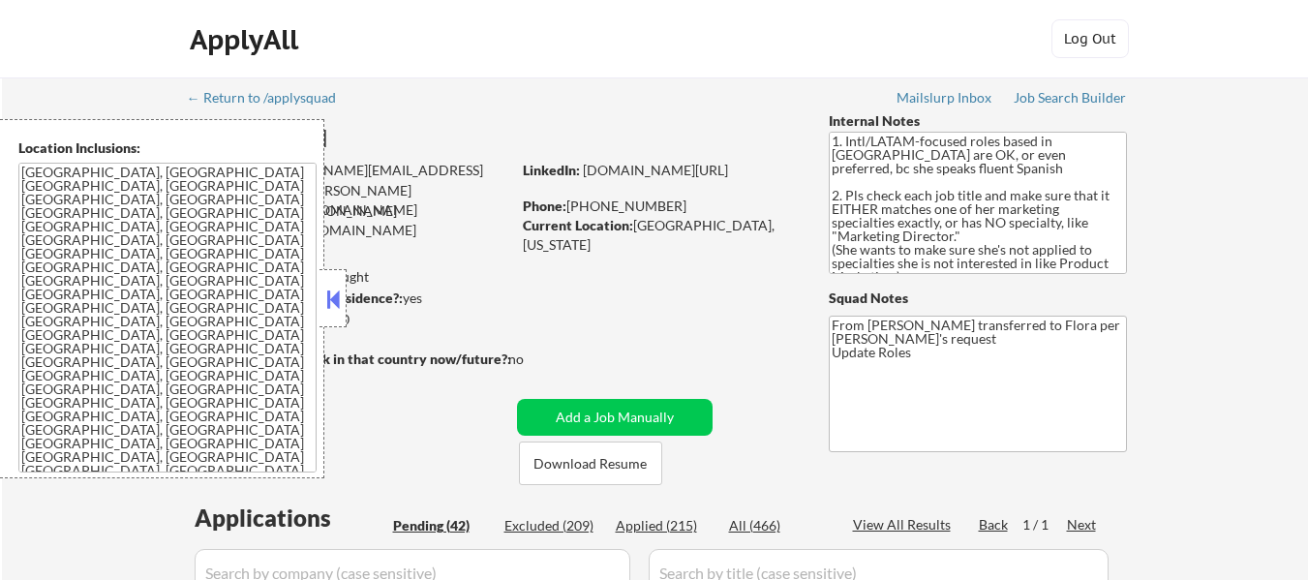
select select ""pending""
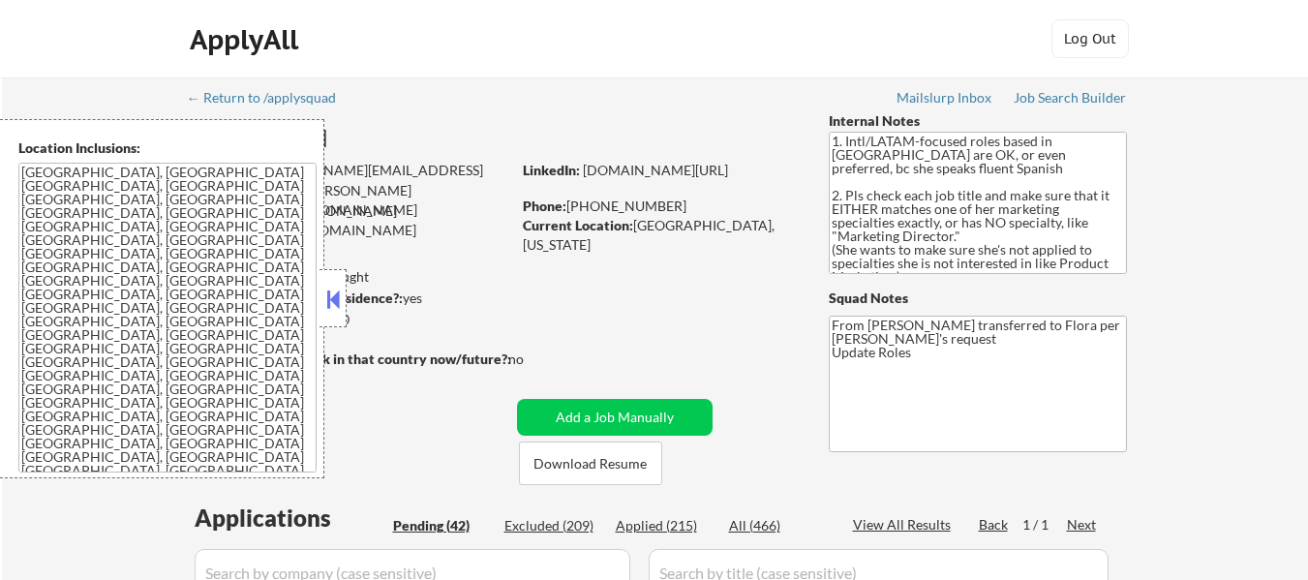
select select ""pending""
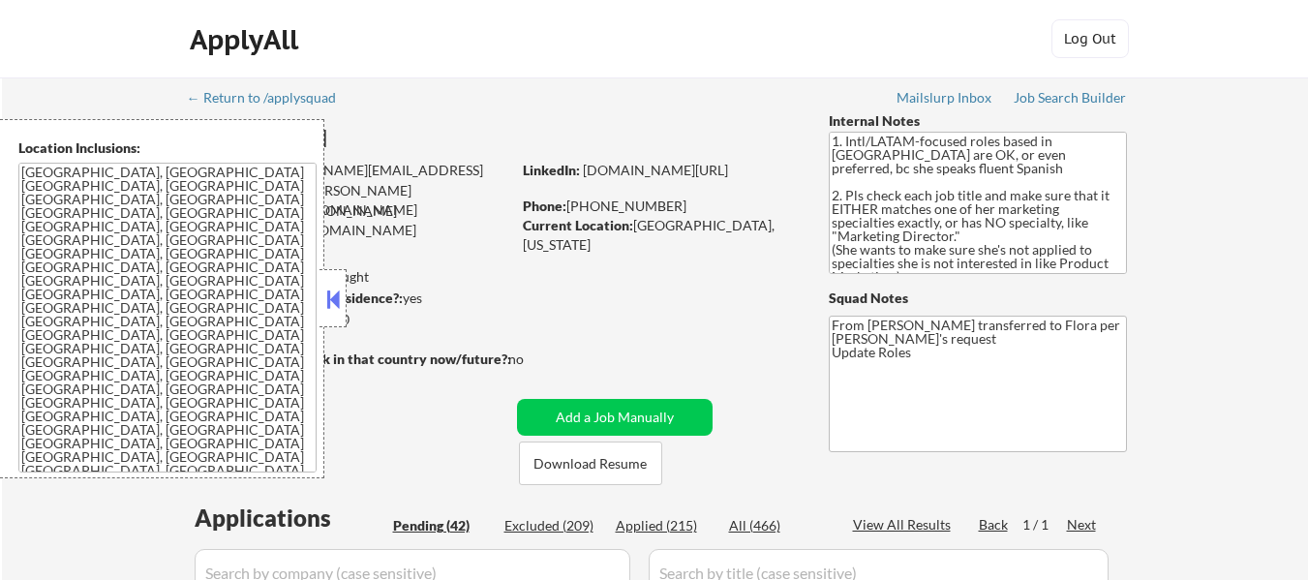
select select ""pending""
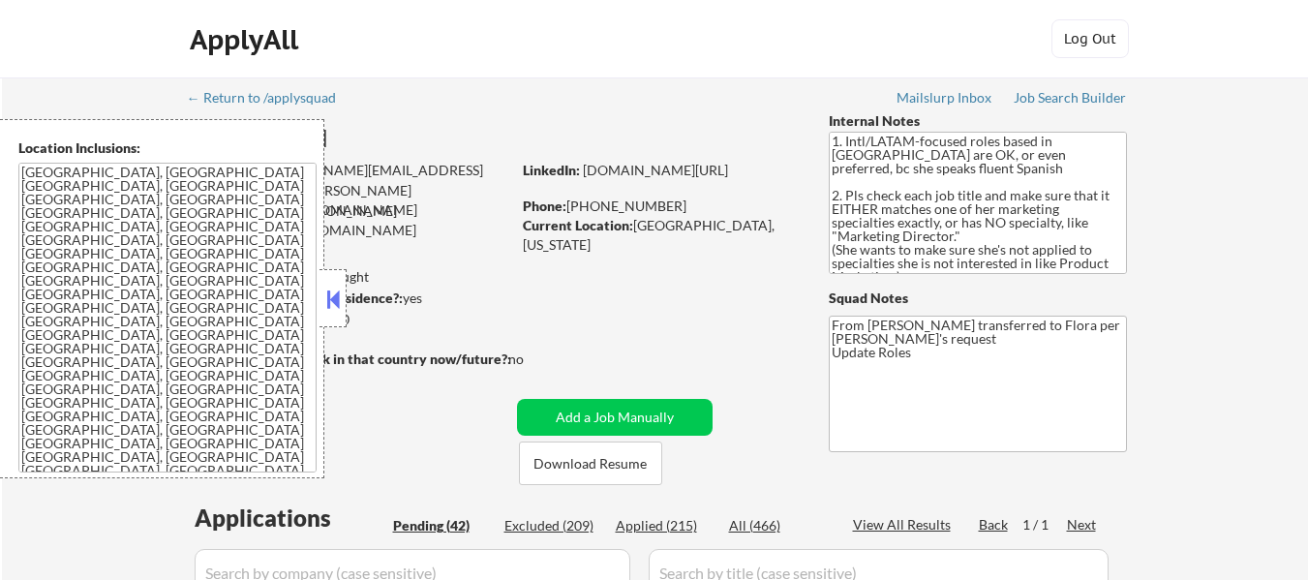
select select ""pending""
click at [569, 527] on div "Excluded (209)" at bounding box center [552, 525] width 97 height 19
click at [338, 301] on button at bounding box center [332, 299] width 21 height 29
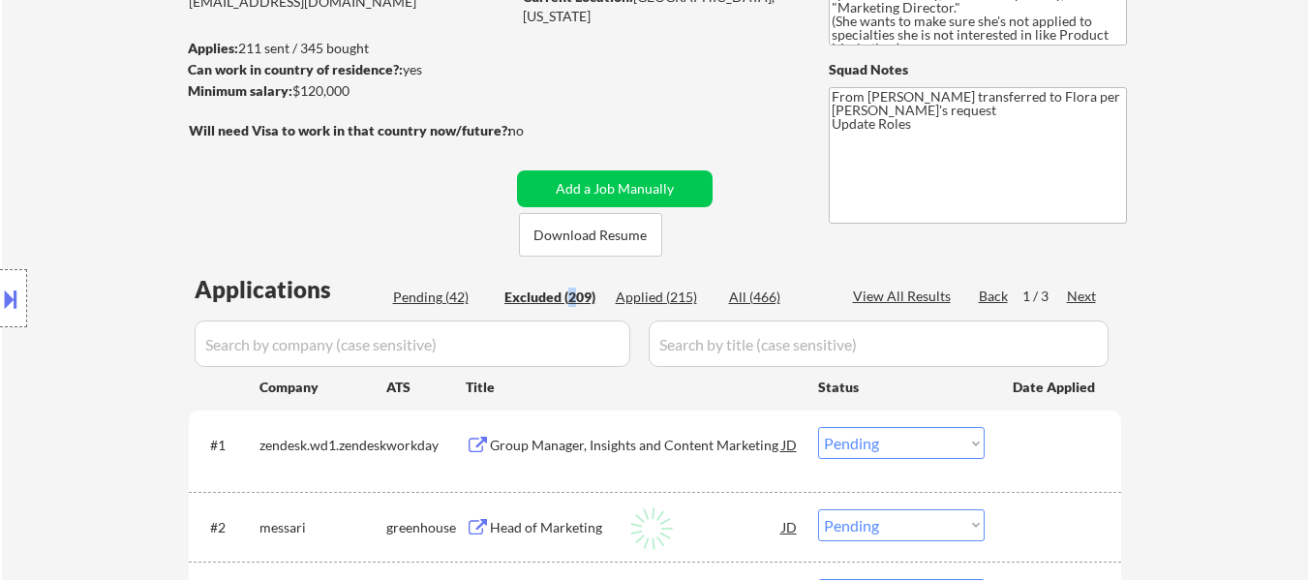
scroll to position [290, 0]
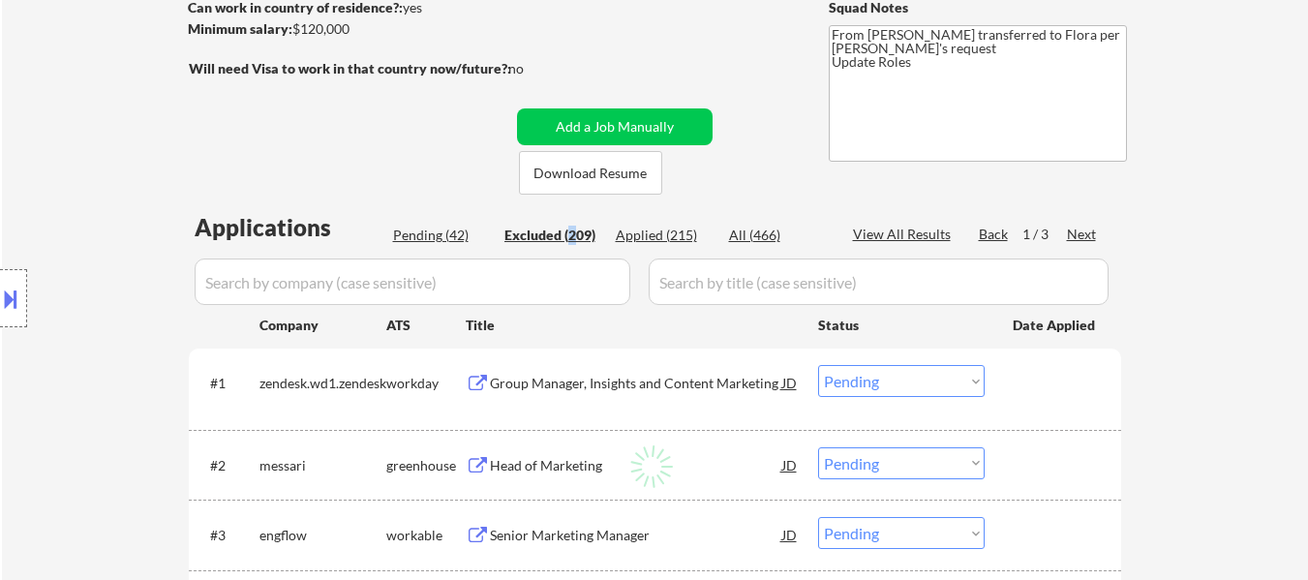
select select ""excluded__expired_""
select select ""excluded__other_""
select select ""excluded__location_""
select select ""excluded__expired_""
select select ""excluded__other_""
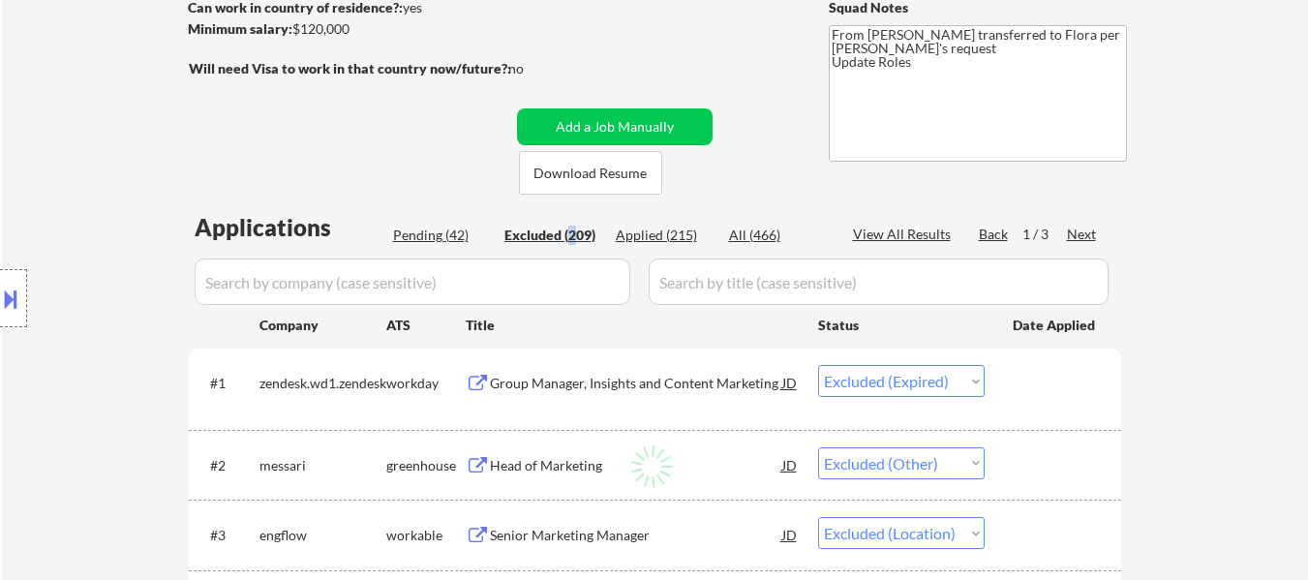
select select ""excluded__other_""
select select ""excluded""
select select ""excluded__bad_match_""
select select ""excluded__expired_""
select select ""excluded__location_""
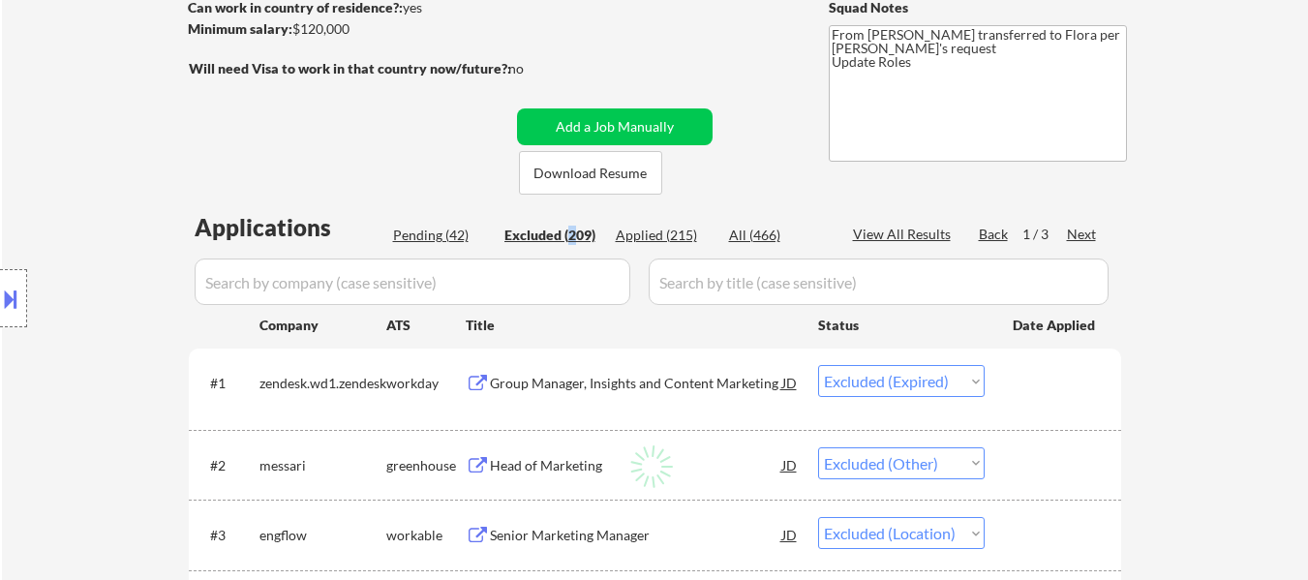
select select ""excluded__location_""
select select ""excluded""
select select ""excluded__location_""
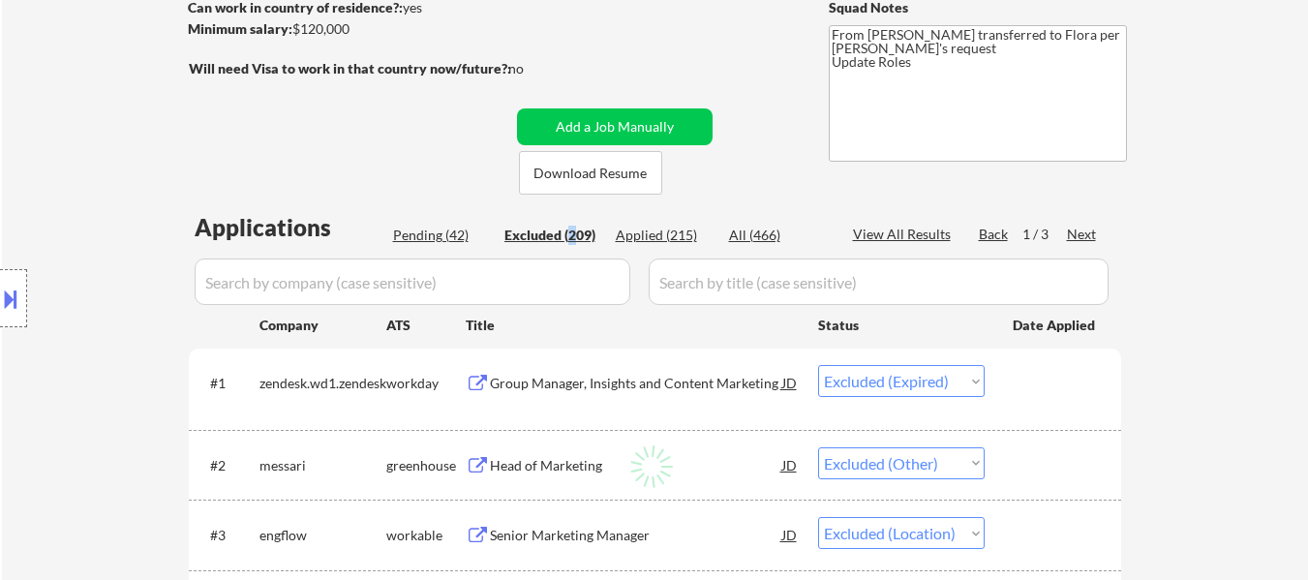
select select ""excluded__location_""
select select ""excluded__other_""
select select ""excluded__location_""
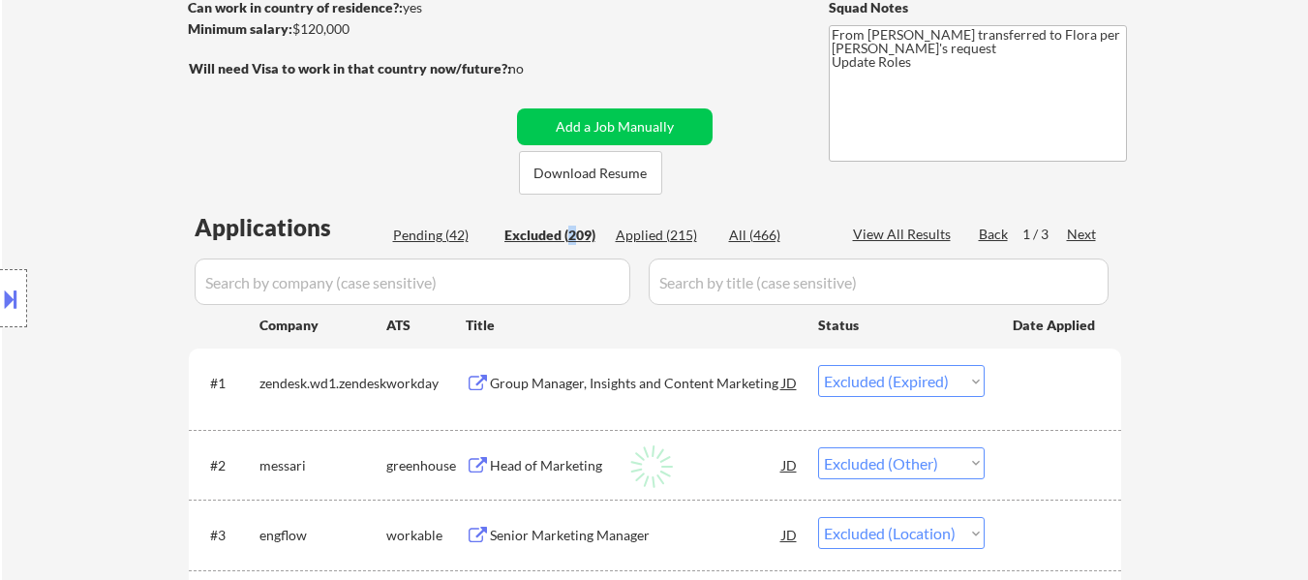
select select ""excluded__other_""
select select ""excluded""
select select ""excluded__salary_""
select select ""excluded__location_""
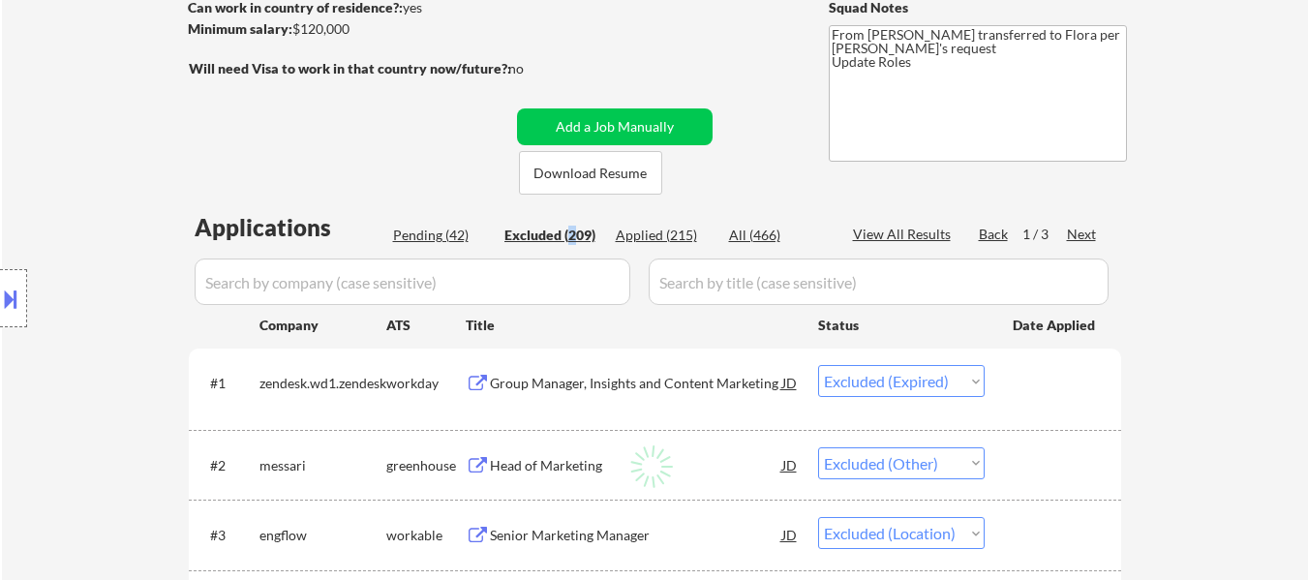
select select ""excluded""
select select ""excluded__location_""
select select ""excluded""
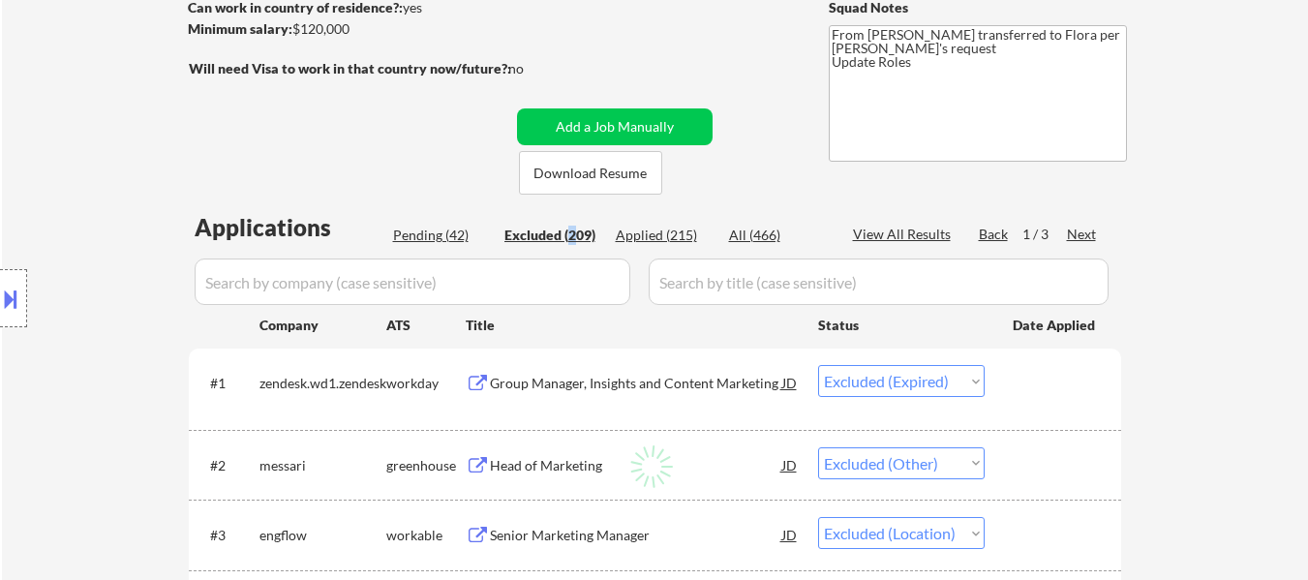
select select ""excluded""
select select ""excluded__expired_""
select select ""excluded""
select select ""excluded__location_""
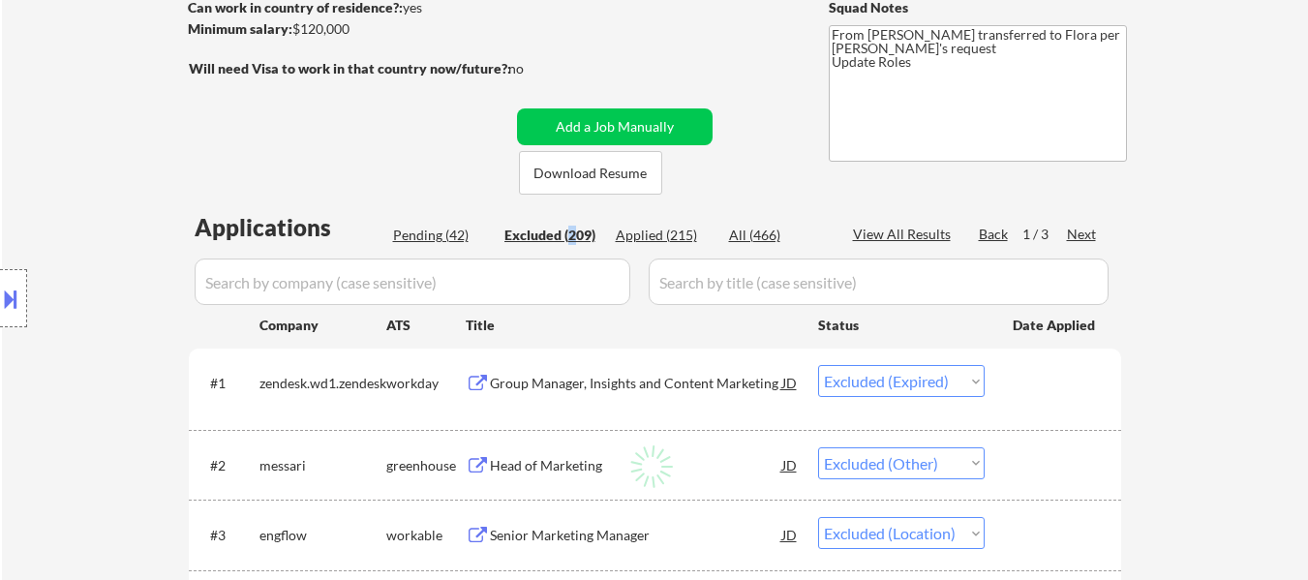
select select ""excluded__location_""
select select ""excluded__expired_""
select select ""excluded__location_""
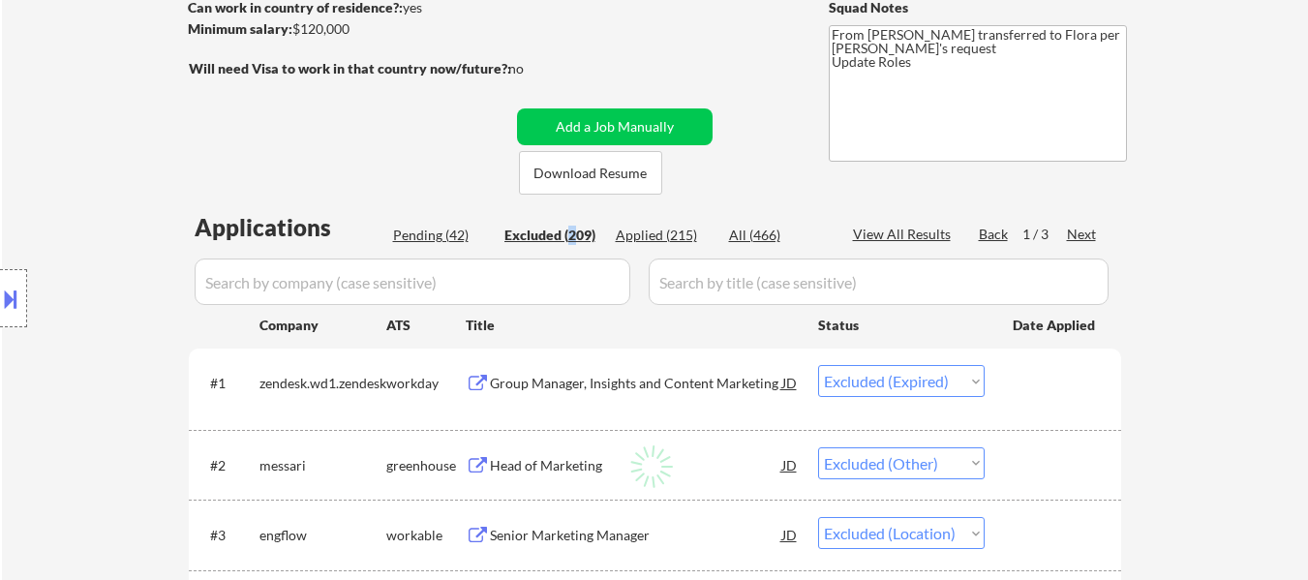
select select ""excluded""
select select ""excluded__expired_""
select select ""excluded__other_""
select select ""excluded__location_""
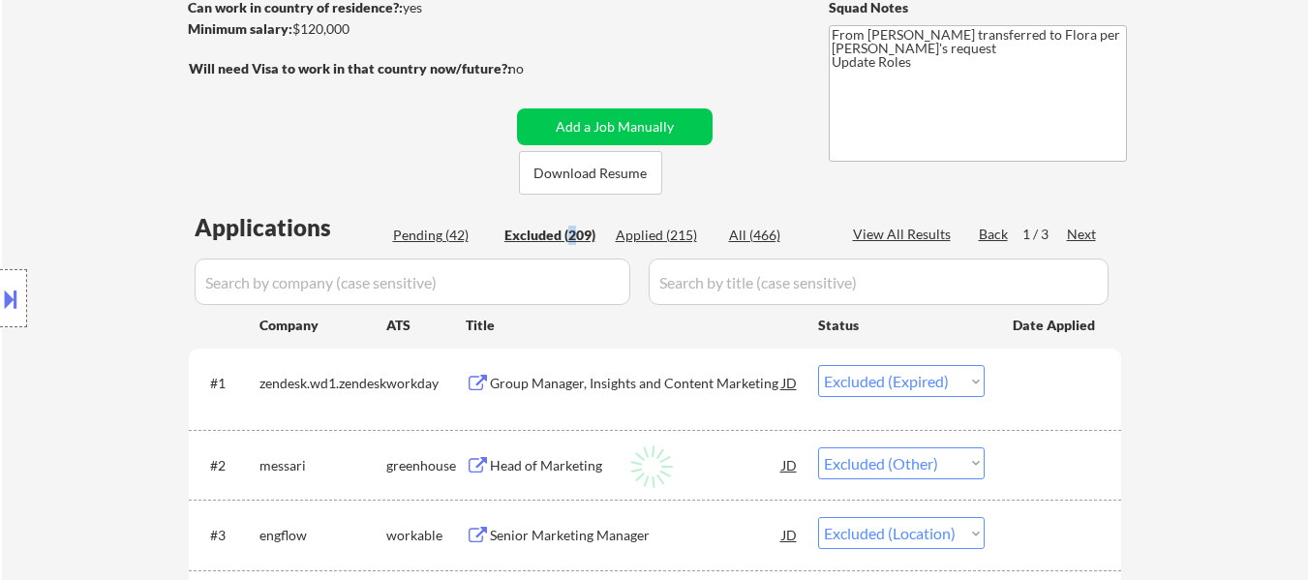
select select ""excluded__location_""
select select ""excluded""
select select ""excluded__location_""
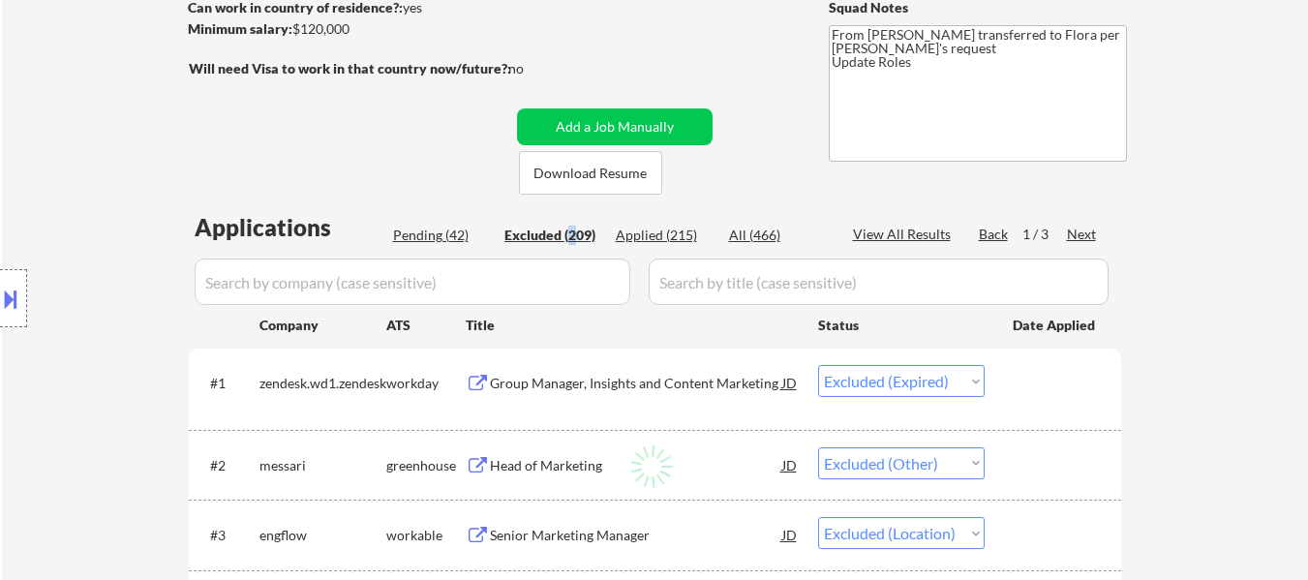
select select ""excluded__location_""
select select ""excluded""
select select ""excluded__expired_""
select select ""excluded__salary_""
select select ""excluded__expired_""
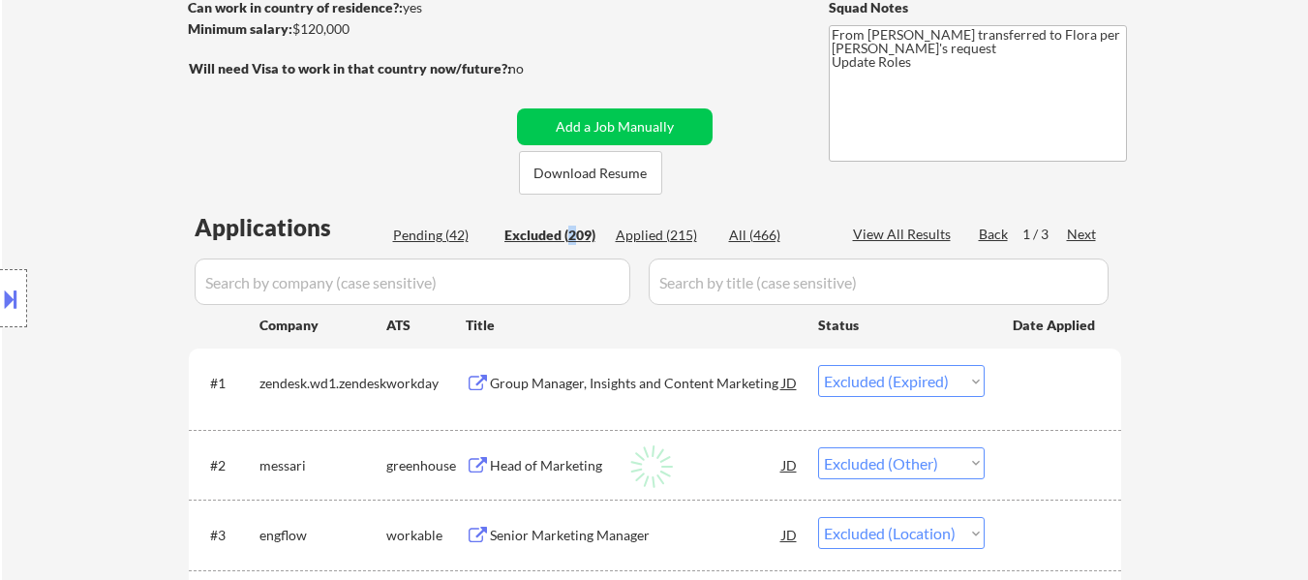
select select ""excluded__location_""
select select ""excluded__salary_""
select select ""excluded__location_""
select select ""excluded""
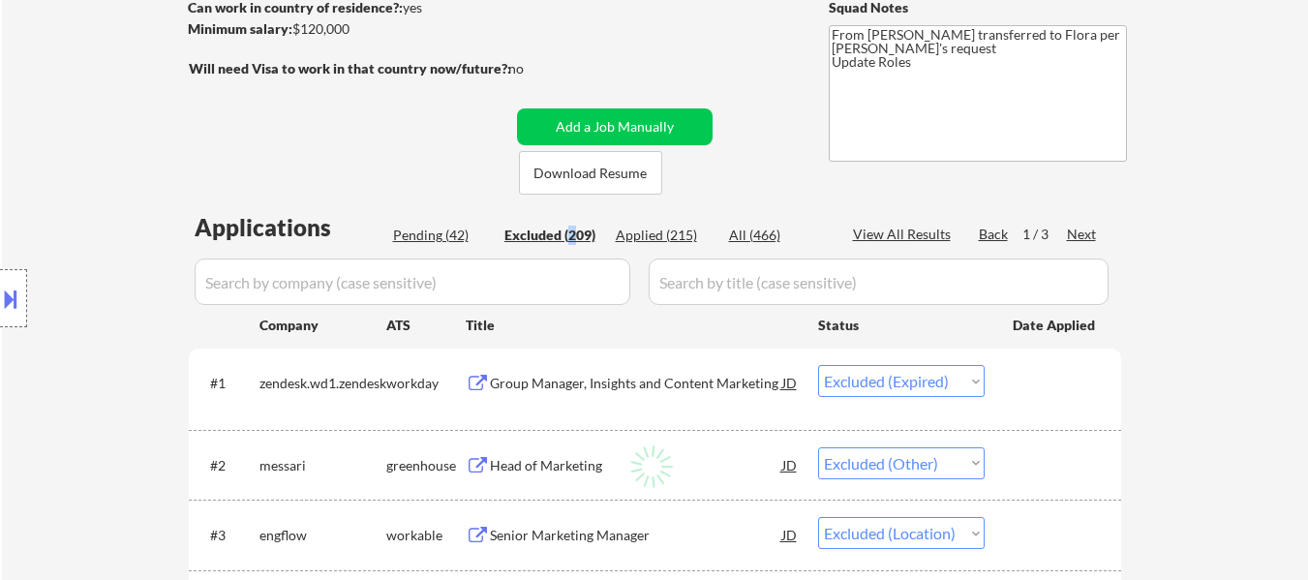
select select ""excluded__location_""
select select ""excluded""
select select ""excluded__location_""
select select ""excluded__other_""
select select ""excluded__expired_""
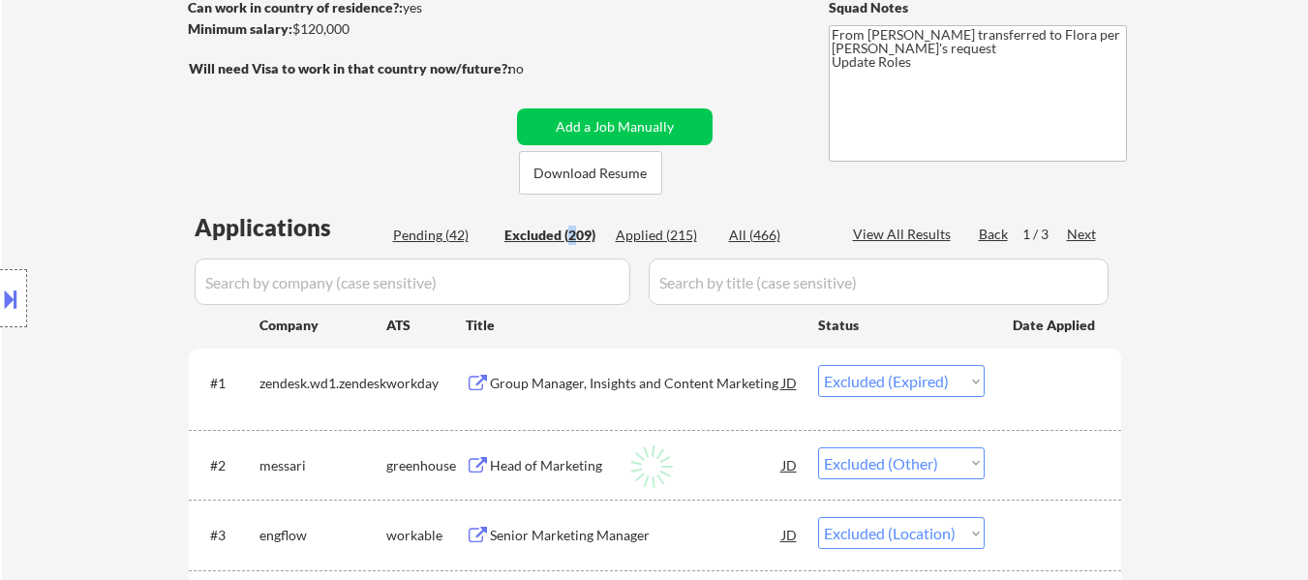
select select ""excluded__expired_""
select select ""excluded__salary_""
select select ""excluded__location_""
select select ""excluded__bad_match_""
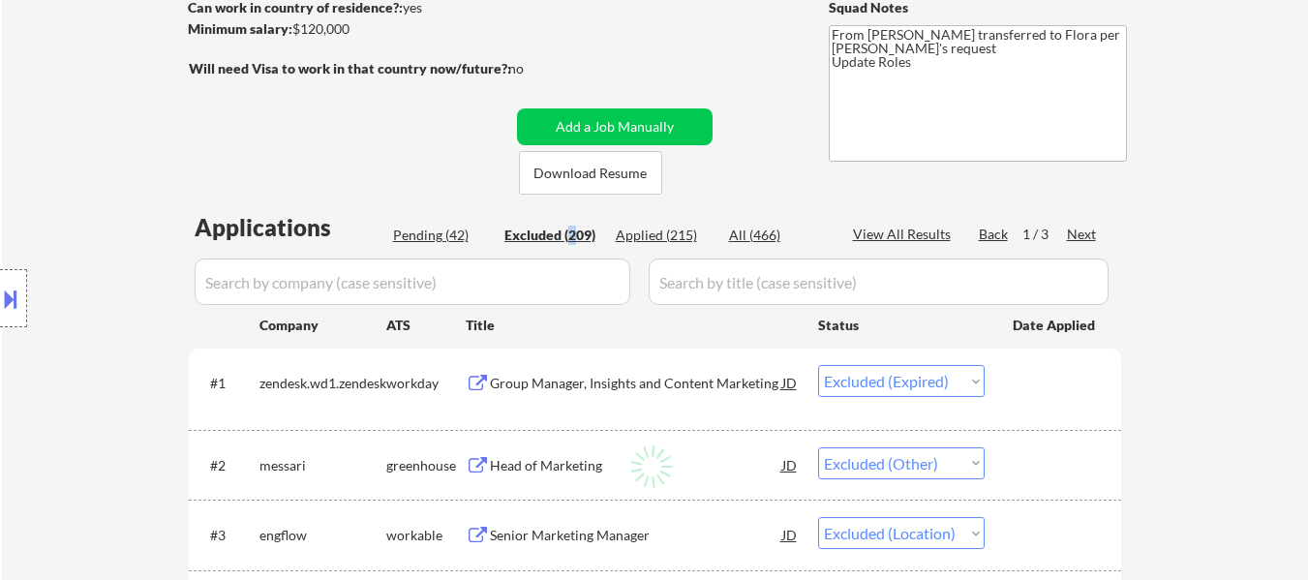
select select ""excluded__location_""
select select ""excluded__expired_""
select select ""excluded__bad_match_""
select select ""excluded__expired_""
select select ""excluded__bad_match_""
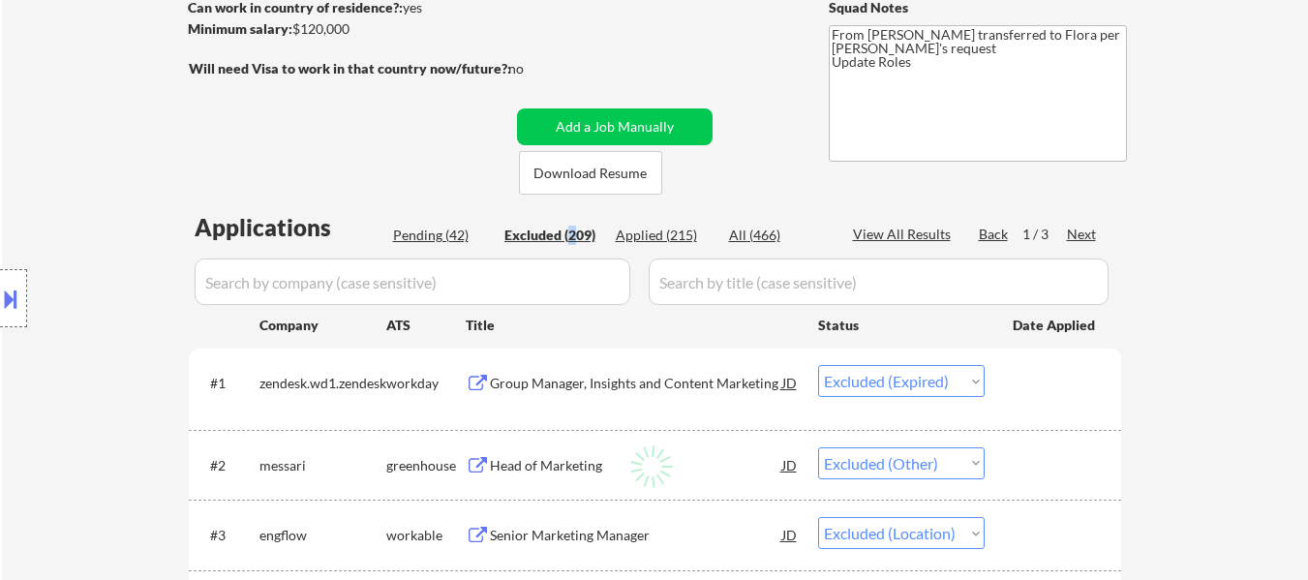
select select ""excluded__salary_""
select select ""excluded__bad_match_""
select select ""excluded__expired_""
select select ""excluded__other_""
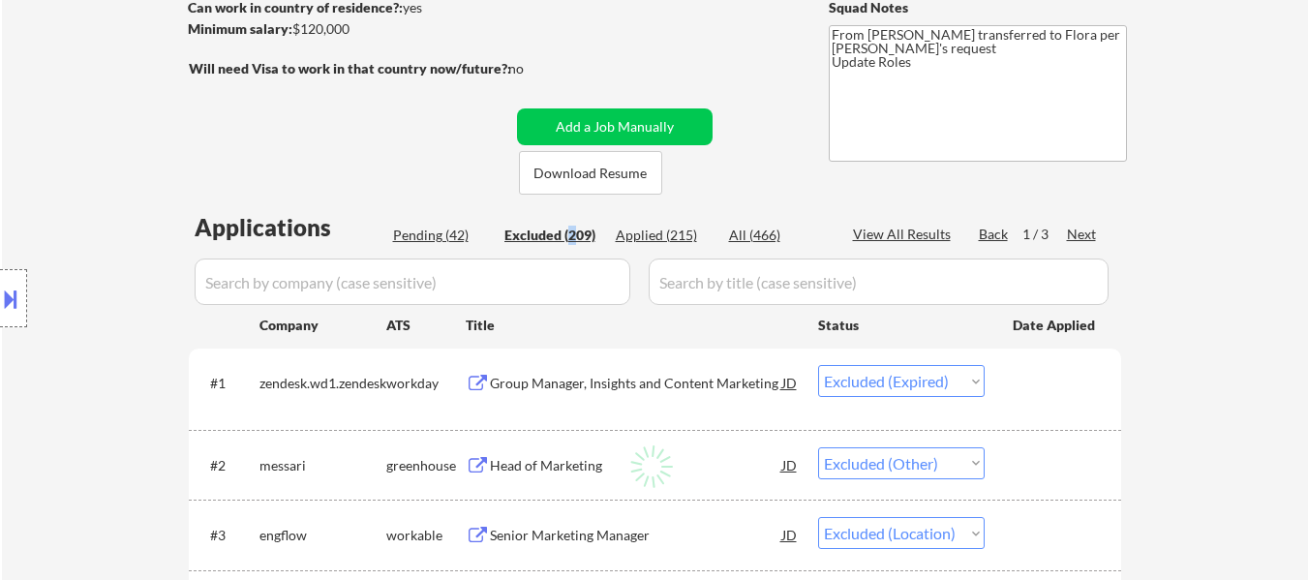
select select ""excluded__location_""
select select ""excluded__other_""
select select ""excluded""
select select ""excluded__bad_match_""
select select ""excluded__expired_""
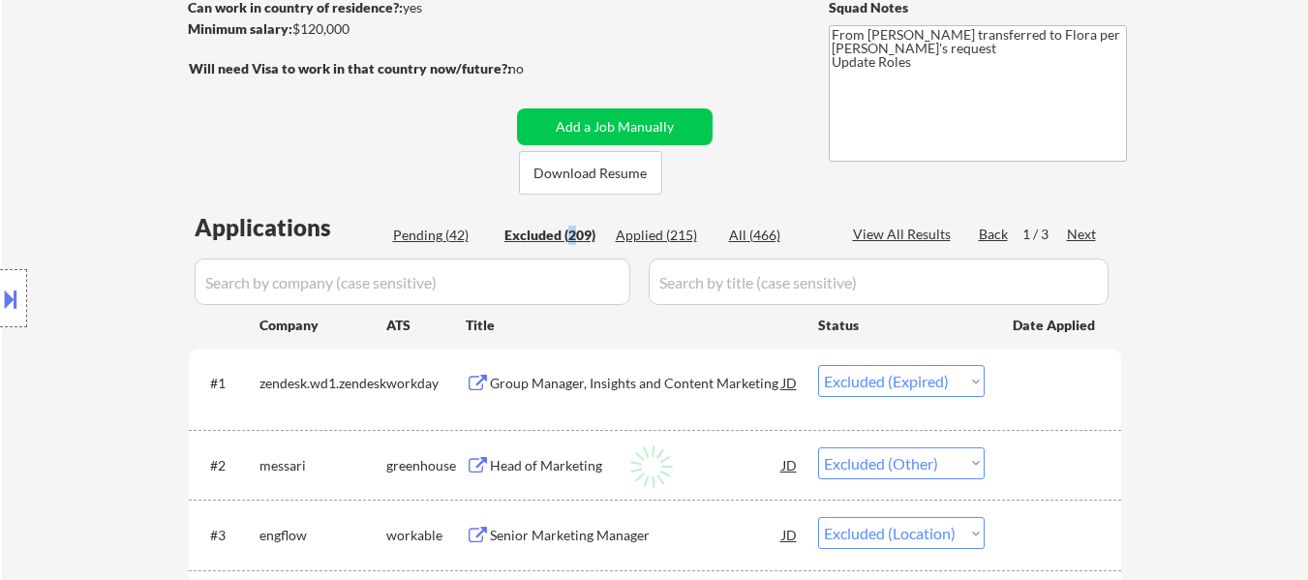
select select ""excluded__expired_""
select select ""excluded__bad_match_""
select select ""excluded""
select select ""excluded__expired_""
select select ""excluded__salary_""
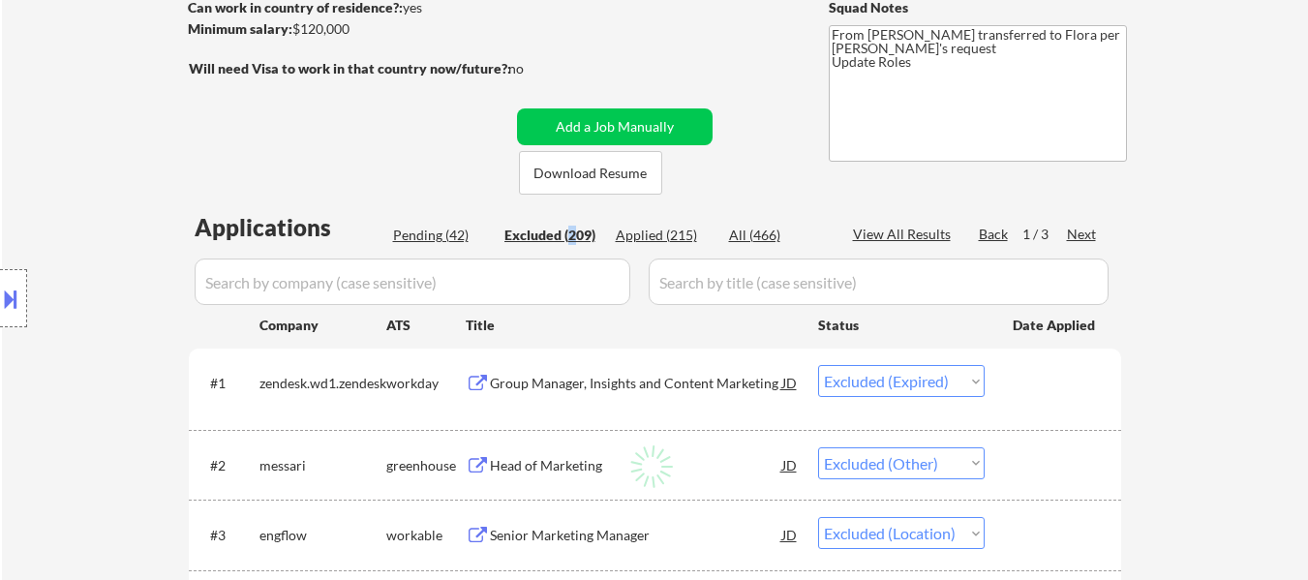
select select ""excluded__salary_""
select select ""excluded""
select select ""excluded__expired_""
select select ""excluded__location_""
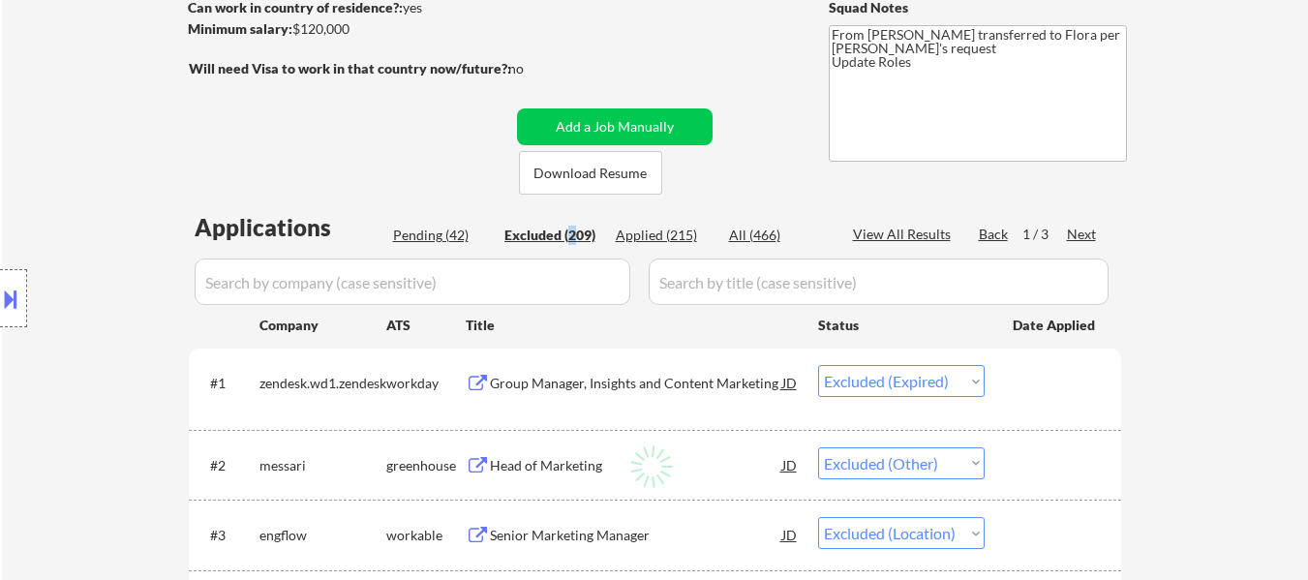
select select ""excluded__expired_""
select select ""excluded__other_""
select select ""excluded__expired_""
select select ""excluded""
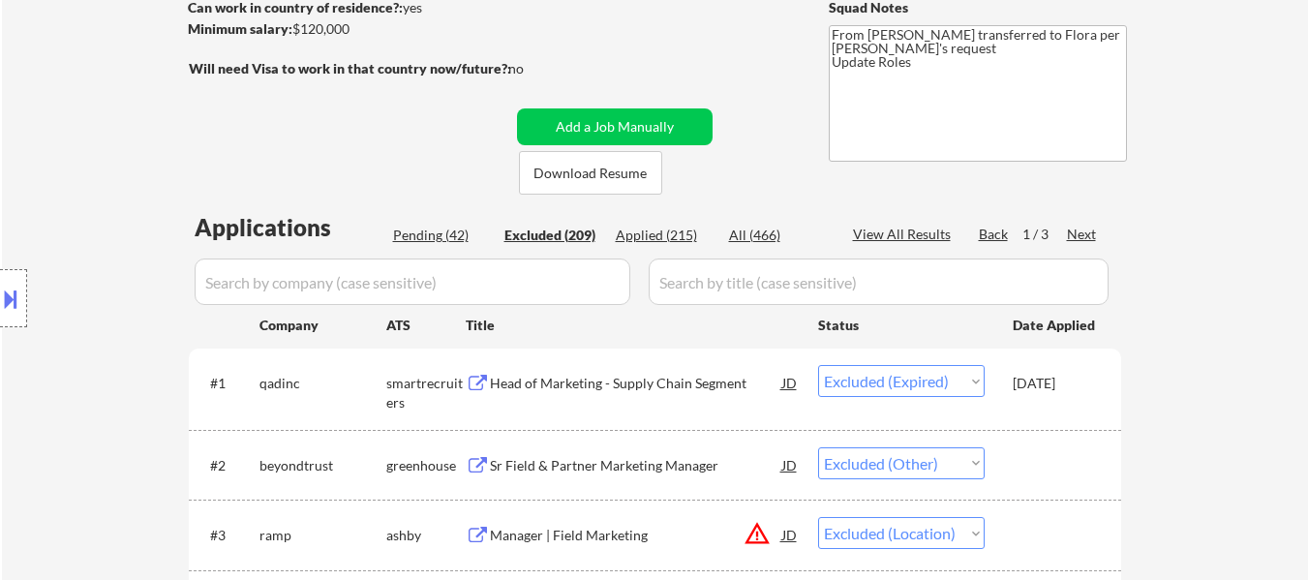
click at [911, 234] on div "View All Results" at bounding box center [905, 234] width 104 height 19
click at [532, 289] on input "input" at bounding box center [413, 281] width 436 height 46
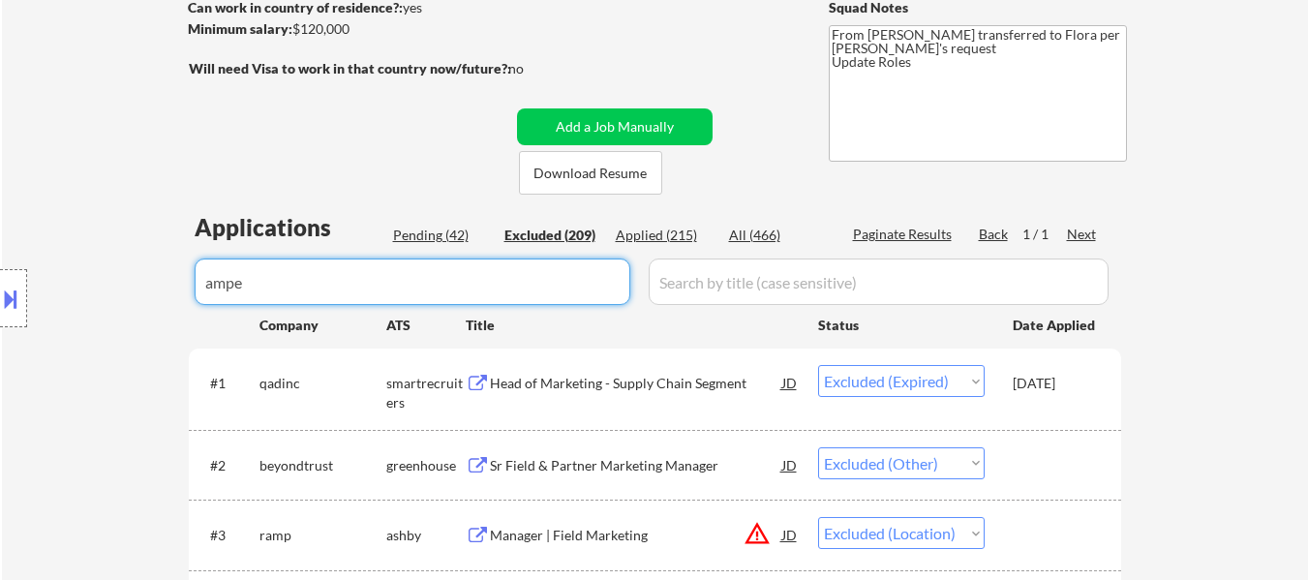
type input "amper"
select select ""excluded__expired_""
select select ""excluded__location_""
select select ""excluded__expired_""
select select ""excluded__bad_match_""
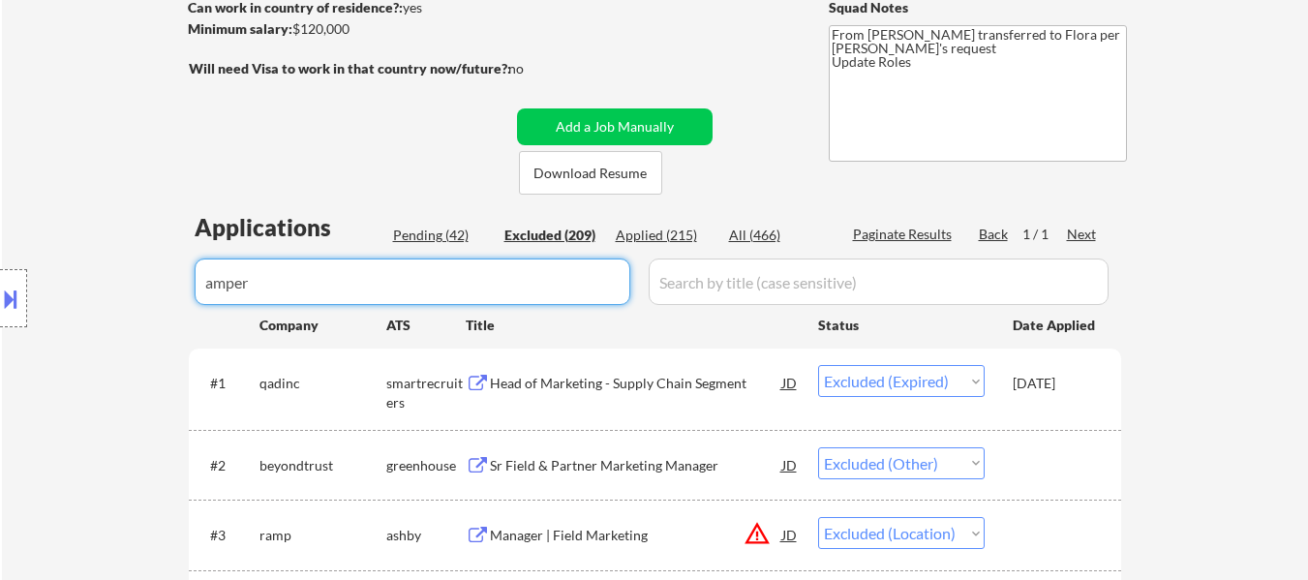
select select ""excluded""
select select ""excluded__location_""
select select ""excluded""
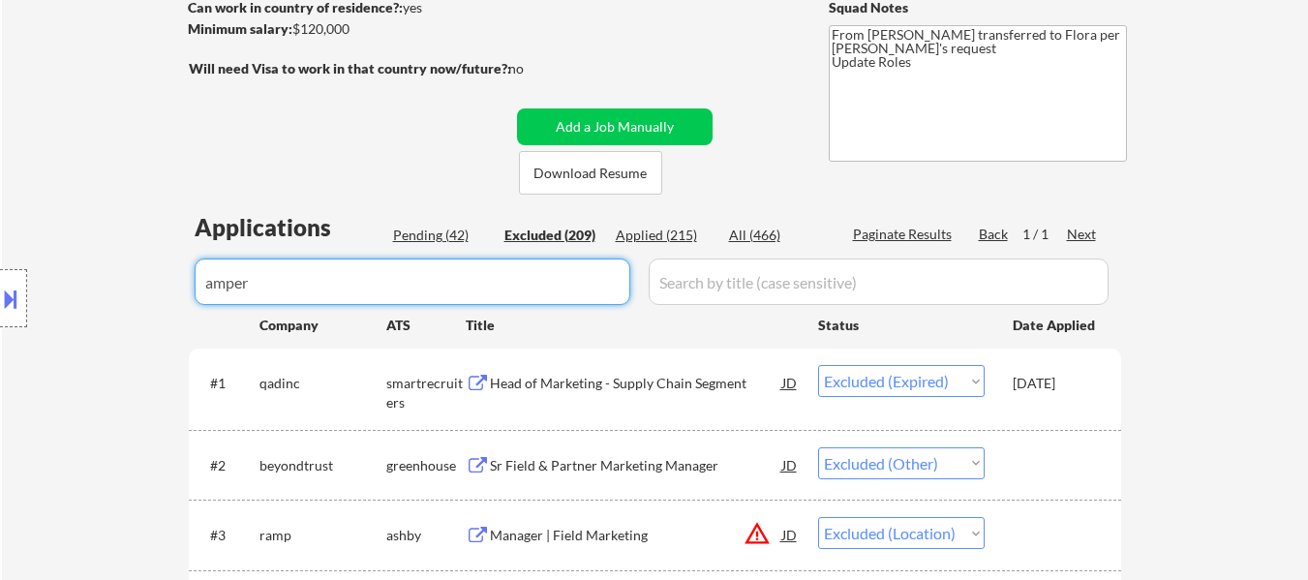
select select ""excluded""
select select ""excluded__expired_""
select select ""excluded__location_""
select select ""excluded""
select select ""excluded__location_""
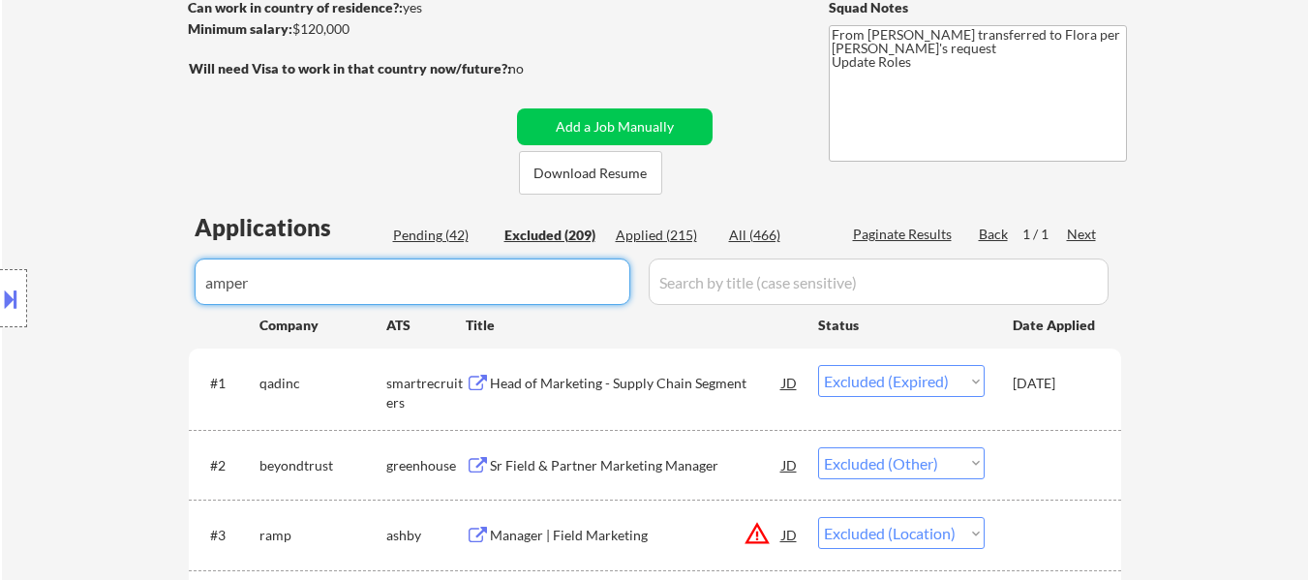
select select ""excluded__salary_""
select select ""excluded__expired_""
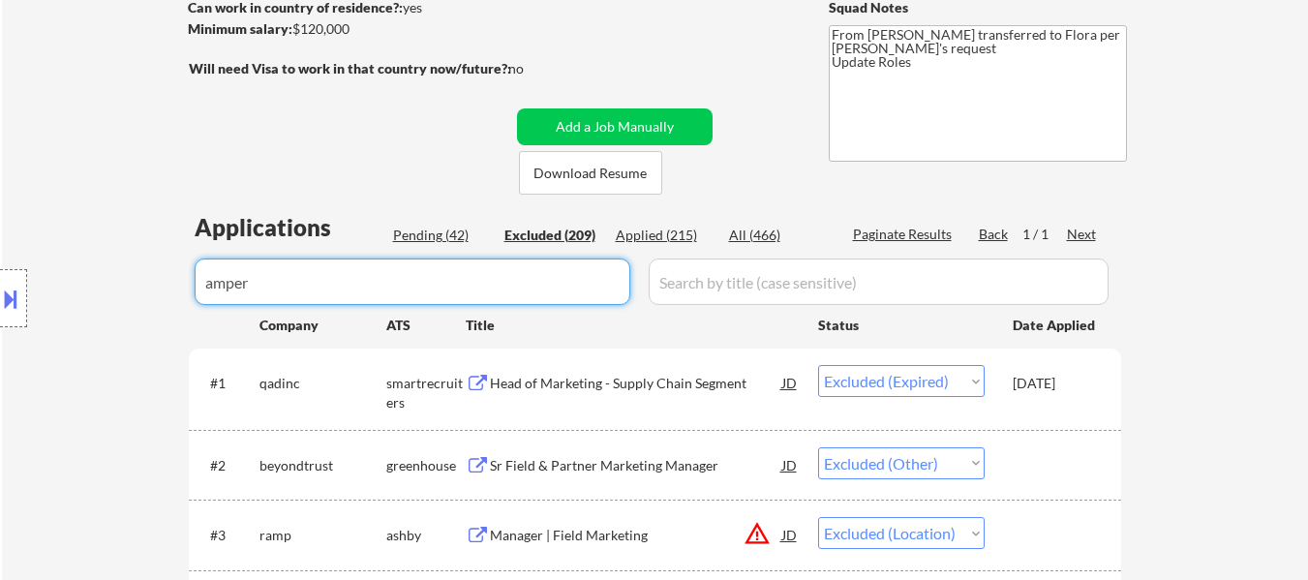
select select ""excluded__location_""
select select ""excluded""
select select ""excluded__location_""
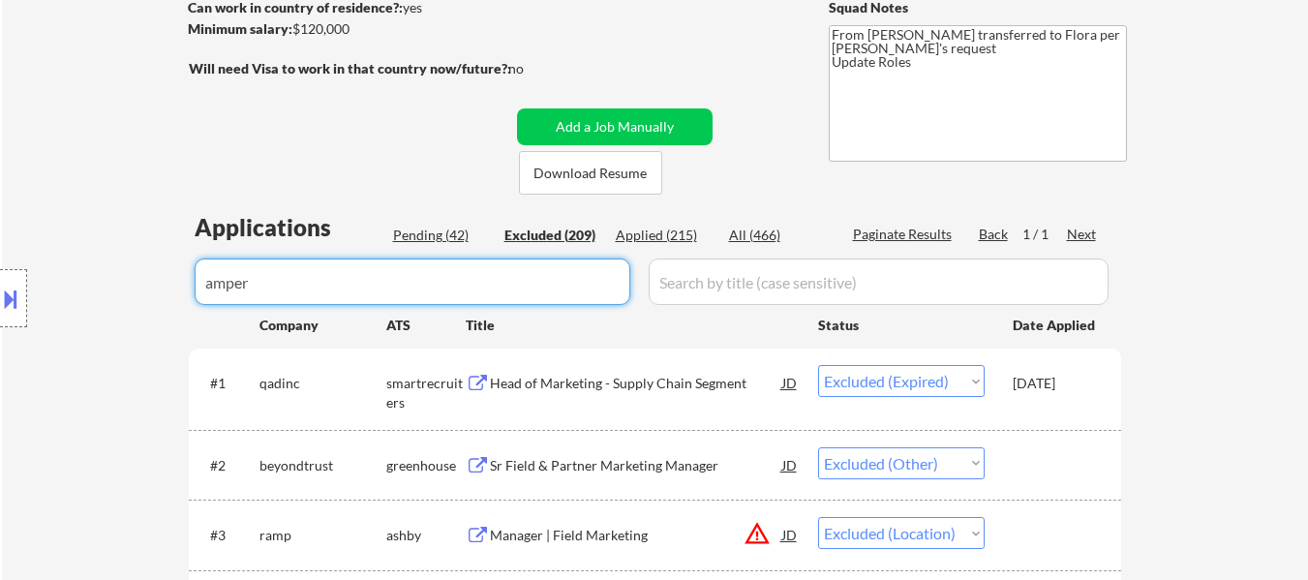
select select ""excluded__location_""
select select ""excluded__bad_match_""
select select ""excluded__location_""
select select ""excluded__expired_""
select select ""excluded__other_""
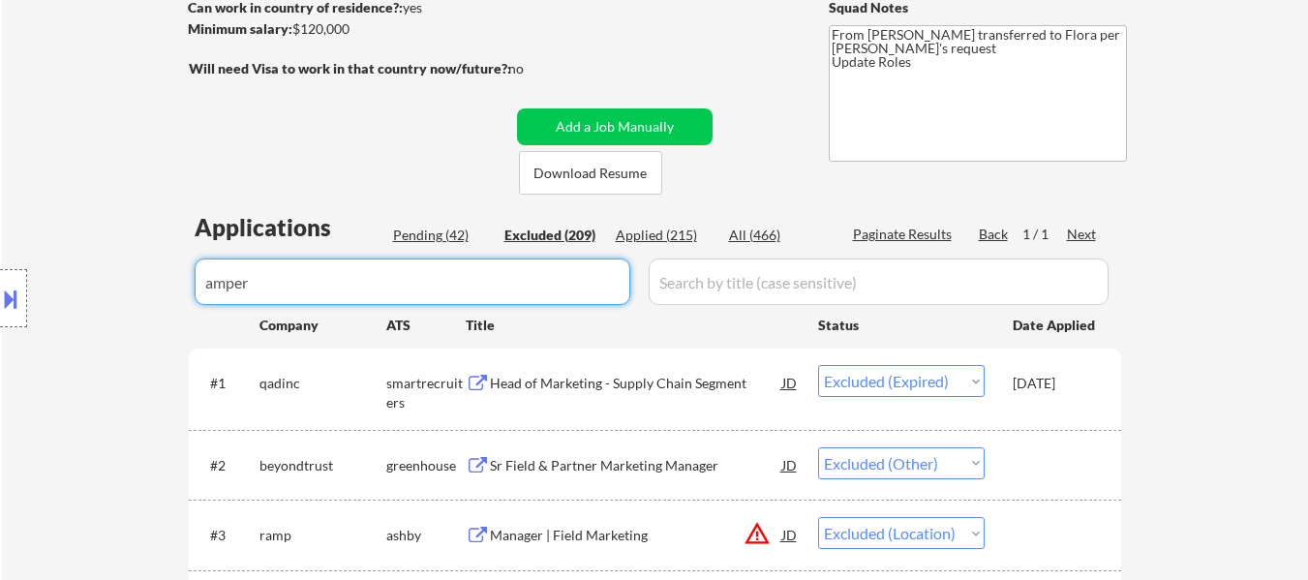
select select ""excluded__other_""
select select ""excluded""
select select ""excluded__expired_""
select select ""excluded__salary_""
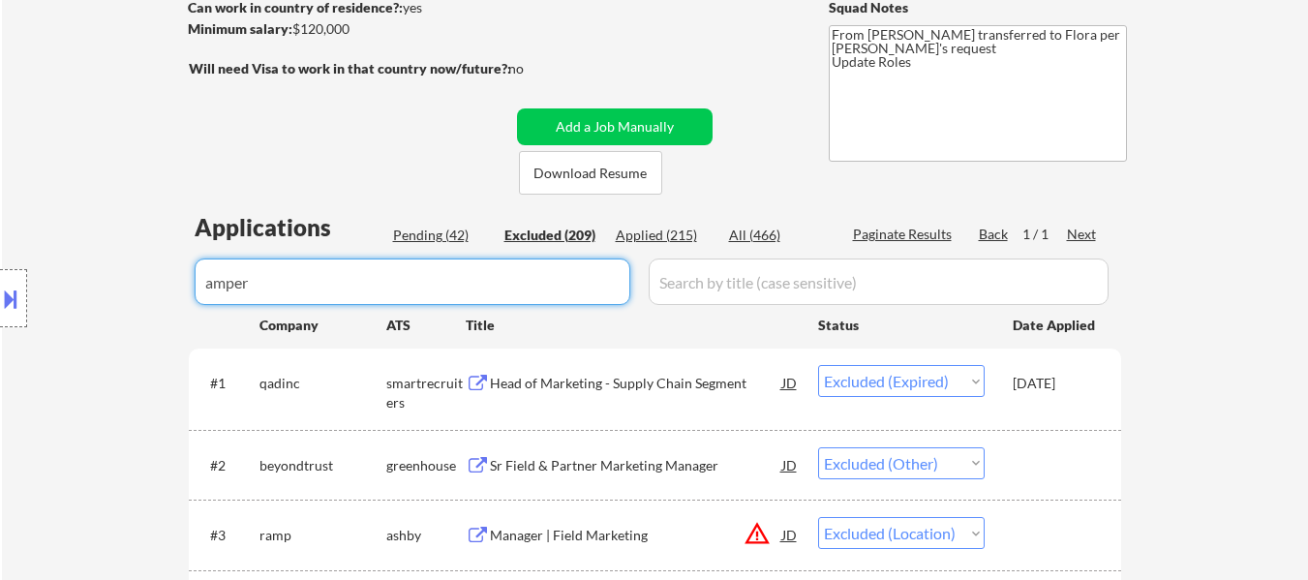
select select ""excluded__salary_""
select select ""excluded__location_""
select select ""excluded__other_""
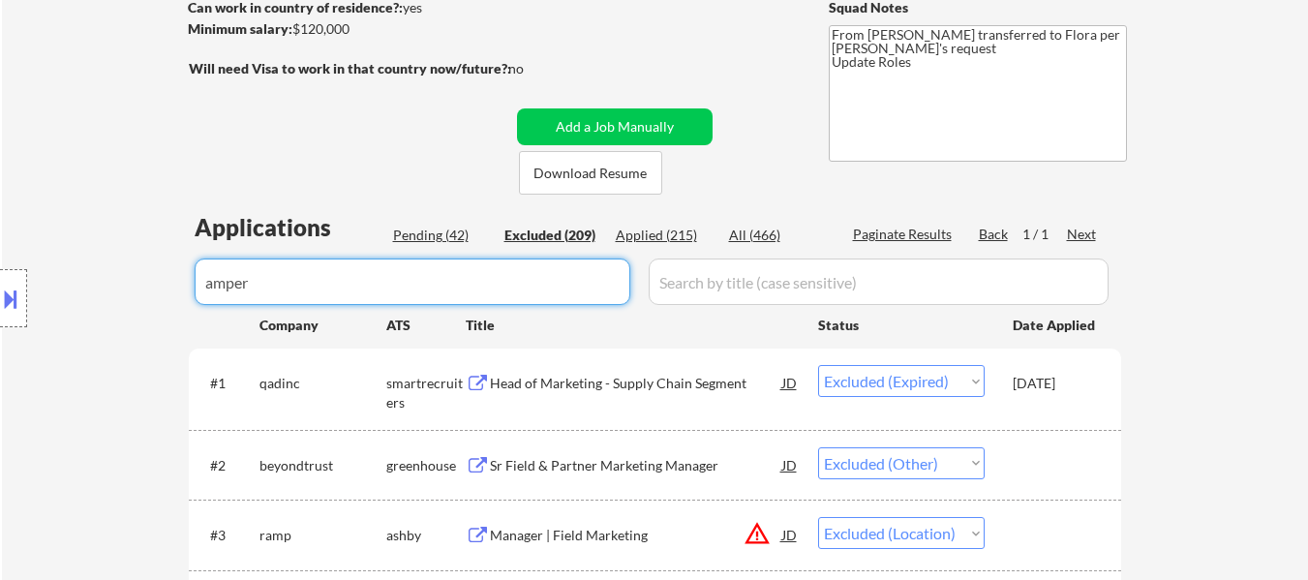
select select ""excluded""
select select ""excluded__location_""
select select ""excluded__expired_""
select select ""excluded__location_""
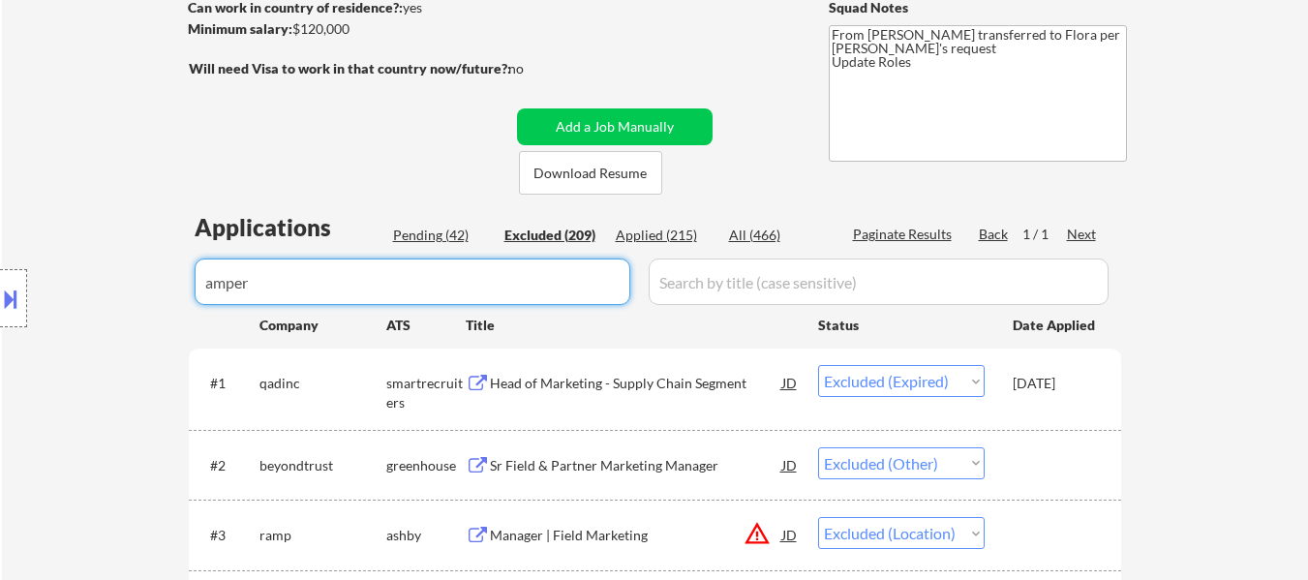
select select ""excluded__expired_""
select select ""excluded__location_""
select select ""excluded""
select select ""excluded__salary_""
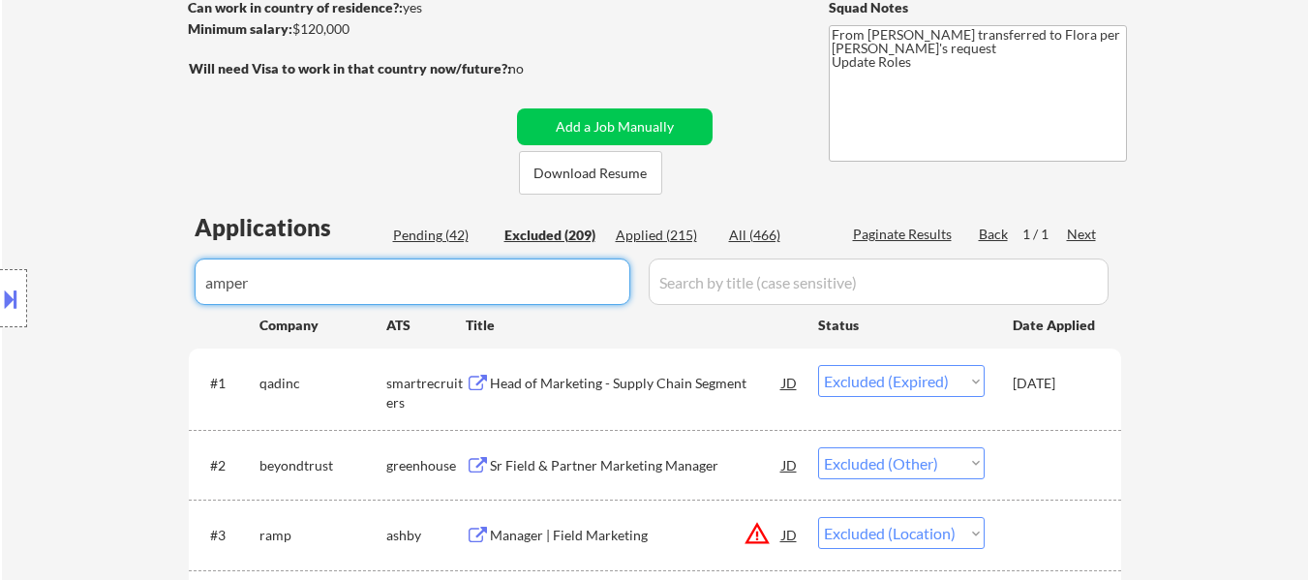
select select ""excluded__expired_""
select select ""excluded__other_""
select select ""excluded__salary_""
select select ""excluded__other_""
select select ""excluded__expired_""
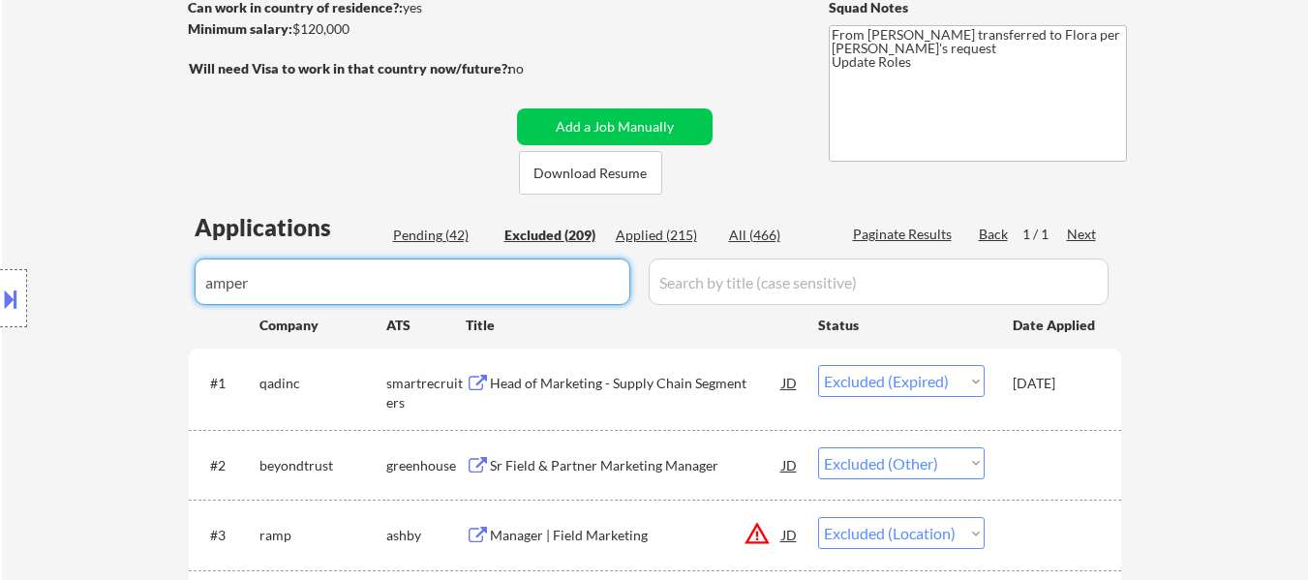
select select ""excluded__expired_""
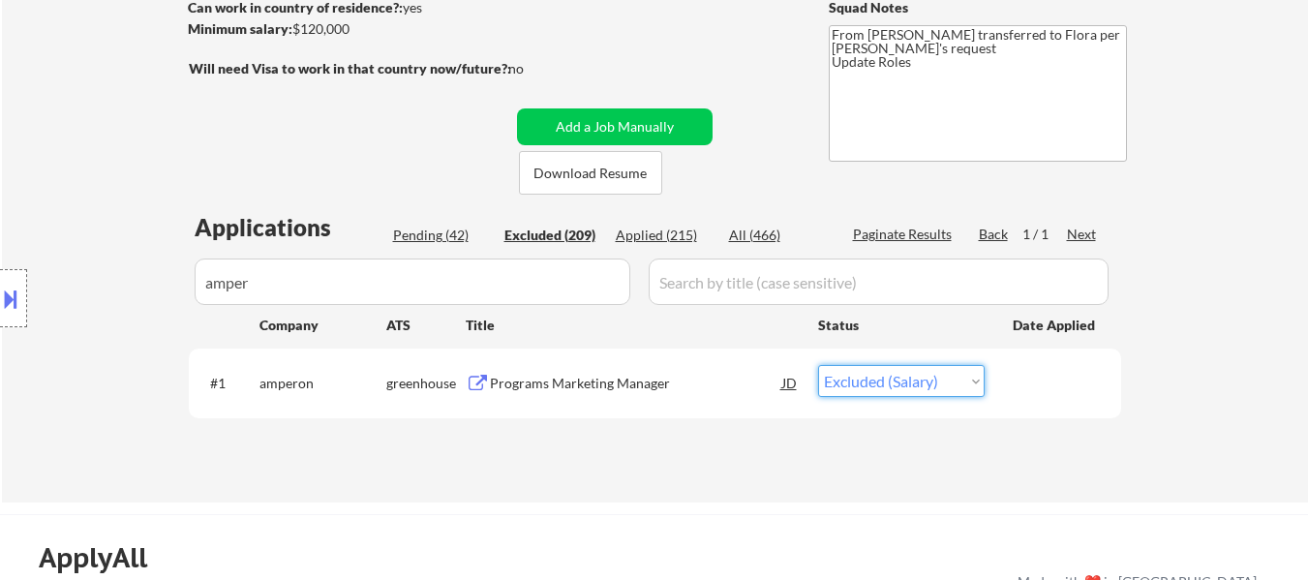
click at [972, 382] on select "Choose an option... Pending Applied Excluded (Questions) Excluded (Expired) Exc…" at bounding box center [901, 381] width 167 height 32
click at [818, 365] on select "Choose an option... Pending Applied Excluded (Questions) Excluded (Expired) Exc…" at bounding box center [901, 381] width 167 height 32
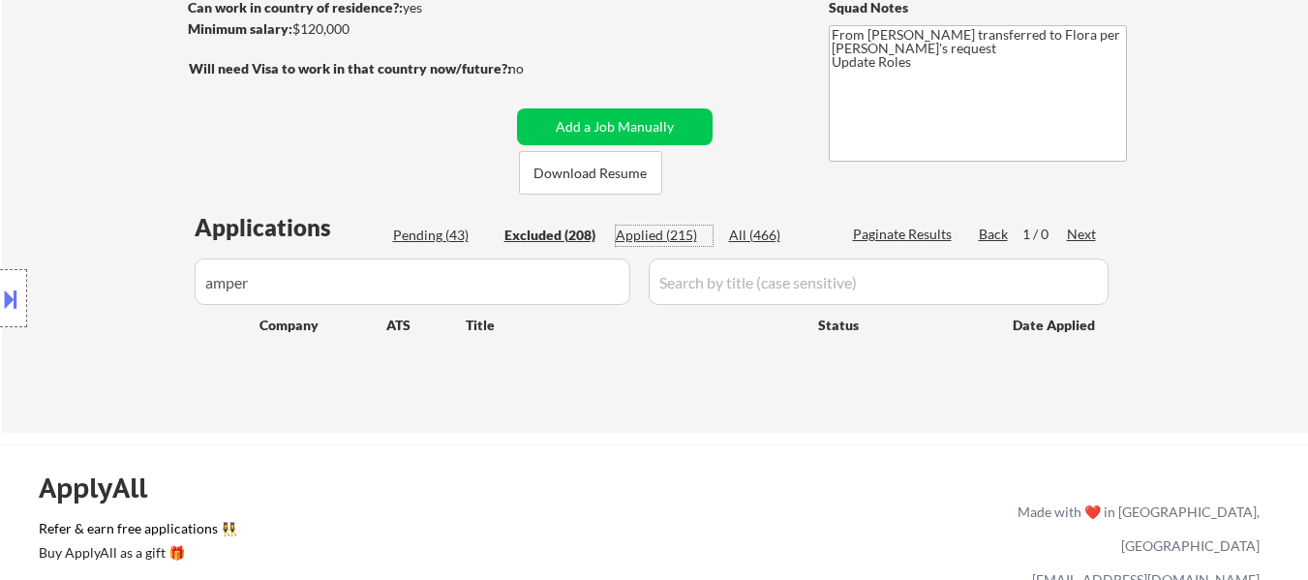
click at [649, 234] on div "Applied (215)" at bounding box center [664, 235] width 97 height 19
